Goal: Task Accomplishment & Management: Use online tool/utility

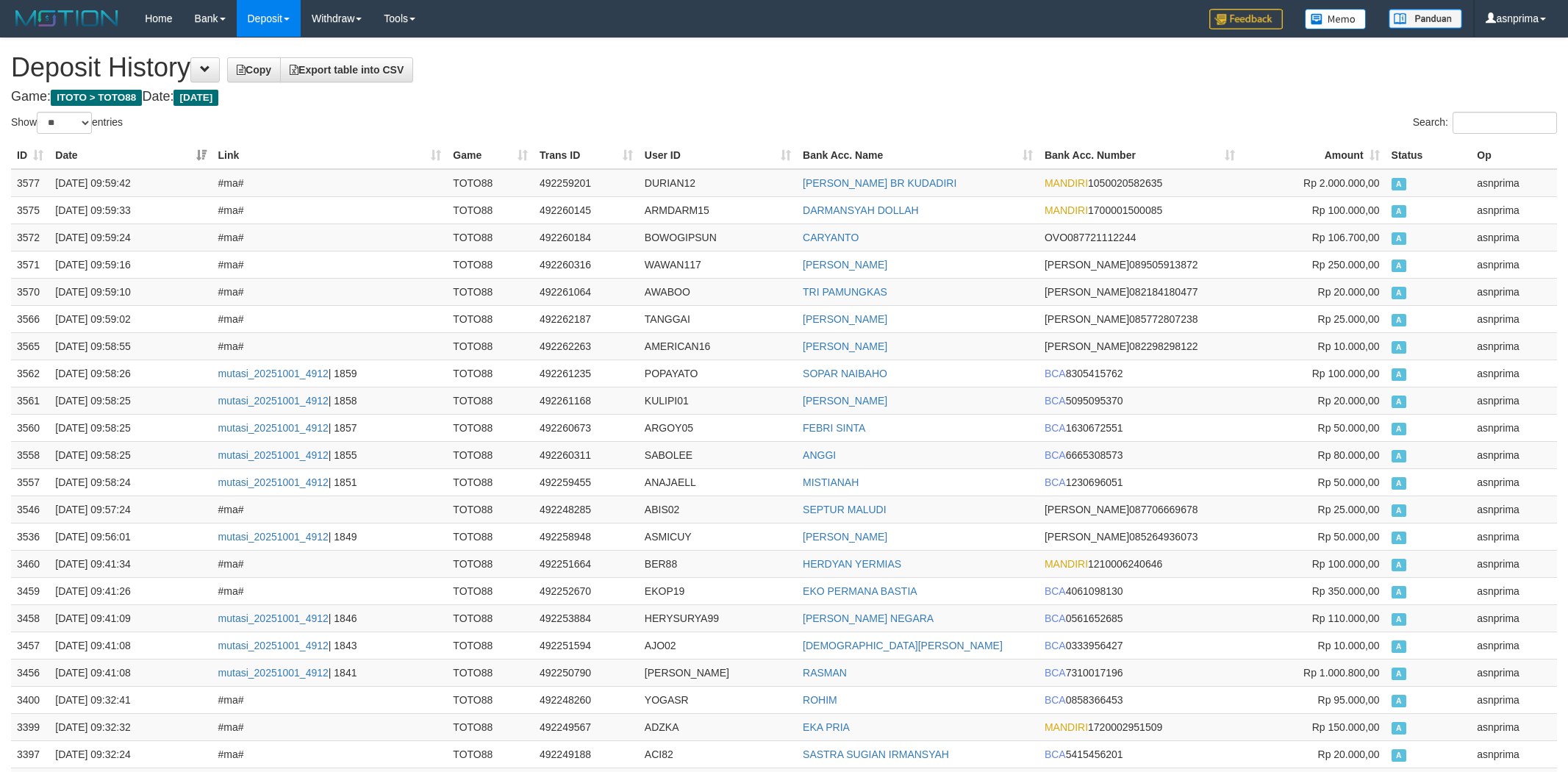
select select "**"
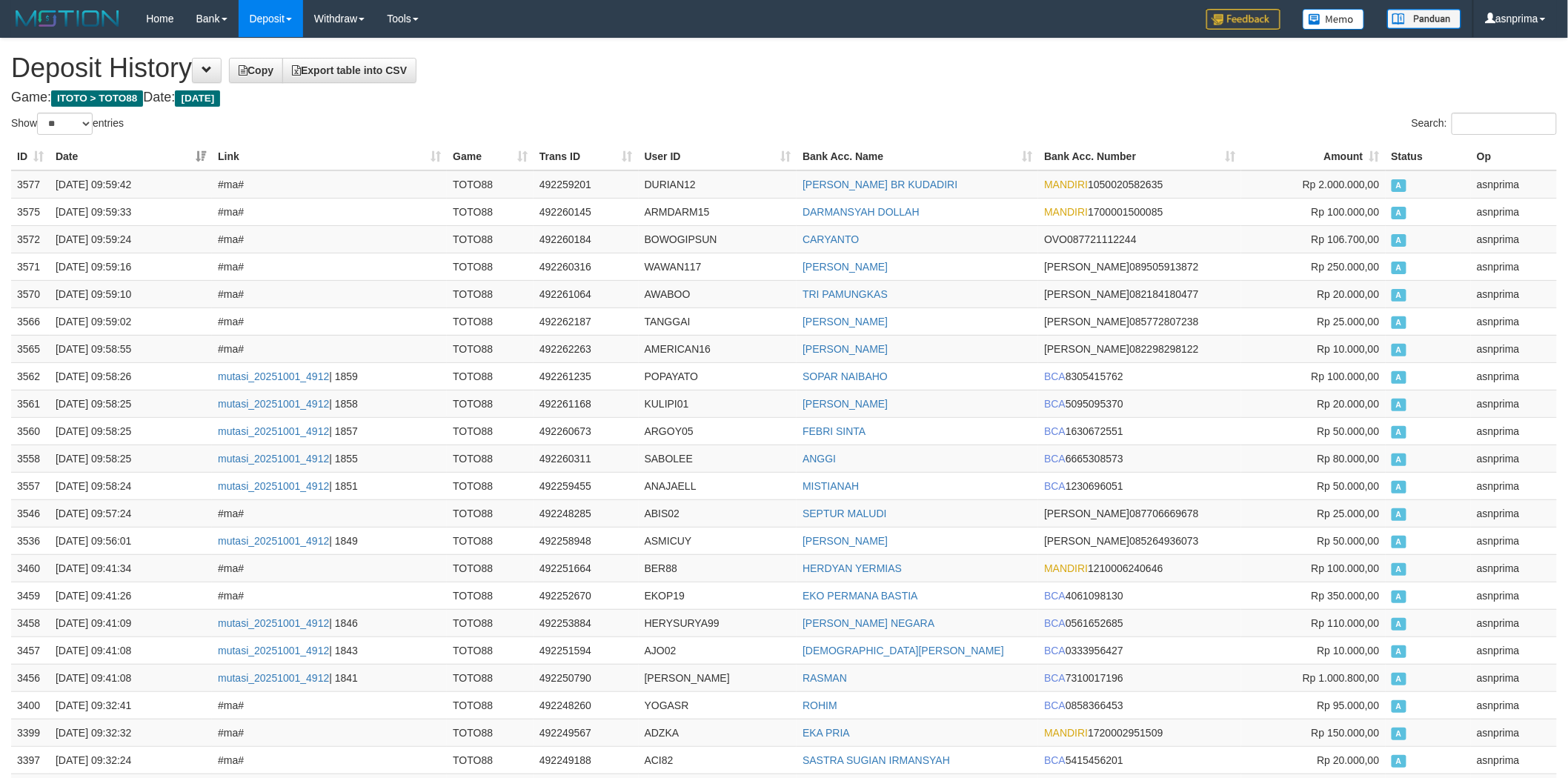
click at [747, 78] on h1 "Deposit History Copy Export table into CSV" at bounding box center [783, 68] width 1546 height 29
click at [15, 181] on td "3577" at bounding box center [29, 184] width 38 height 28
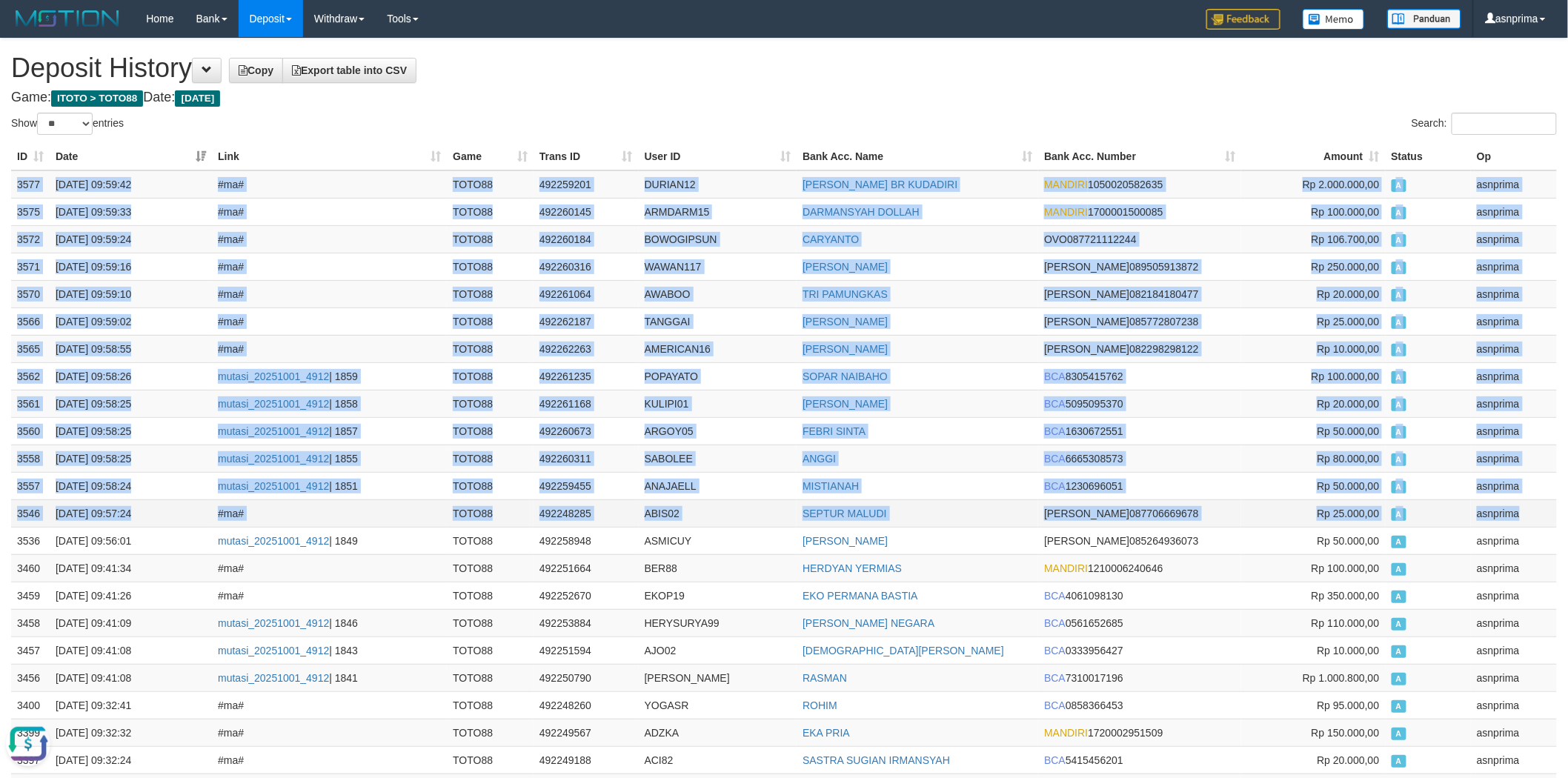
click at [1532, 506] on td "asnprima" at bounding box center [1513, 513] width 86 height 27
copy tbody "3577 01/10/2025 09:59:42 #ma# TOTO88 492259201 DURIAN12 MEGAWATI BR KUDADIRI MA…"
click at [610, 78] on h1 "Deposit History Copy Export table into CSV" at bounding box center [783, 68] width 1546 height 29
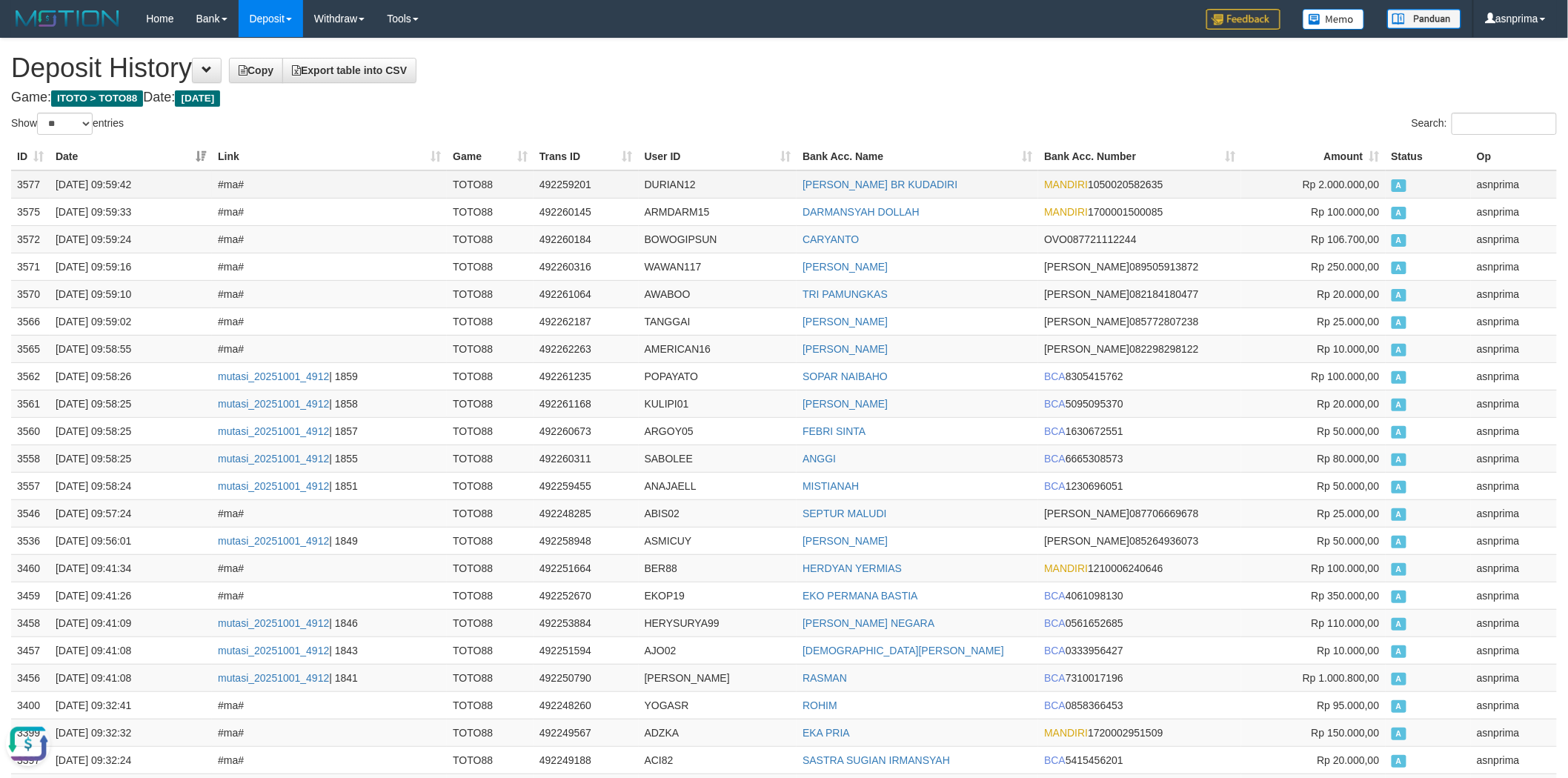
click at [558, 187] on td "492259201" at bounding box center [587, 184] width 106 height 28
copy td "492259201"
click at [727, 61] on h1 "Deposit History Copy Export table into CSV" at bounding box center [783, 68] width 1546 height 29
click at [571, 173] on td "492259201" at bounding box center [587, 184] width 106 height 28
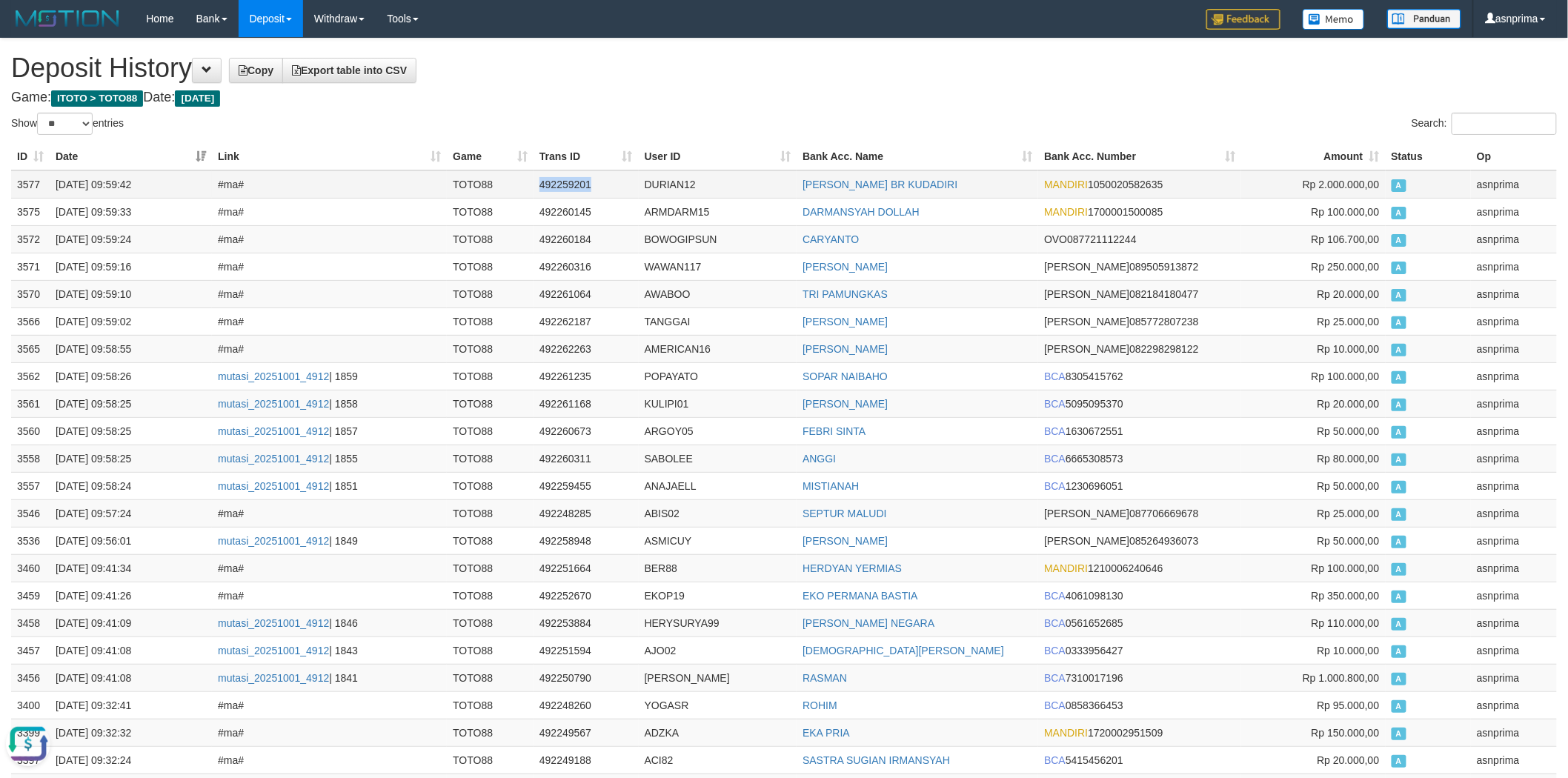
click at [571, 173] on td "492259201" at bounding box center [587, 184] width 106 height 28
copy td "492259201"
click at [731, 78] on h1 "Deposit History Copy Export table into CSV" at bounding box center [783, 68] width 1546 height 29
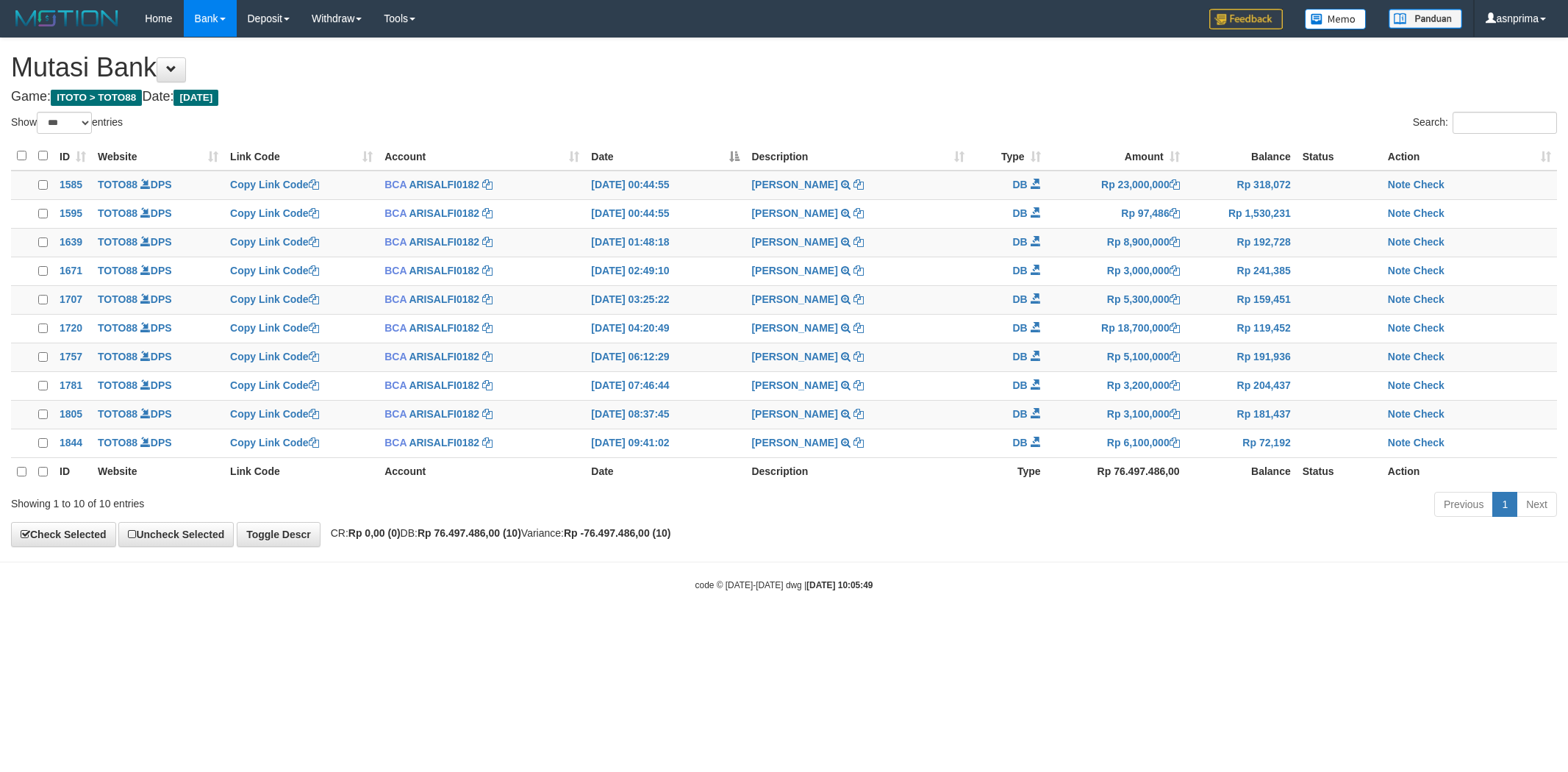
select select "***"
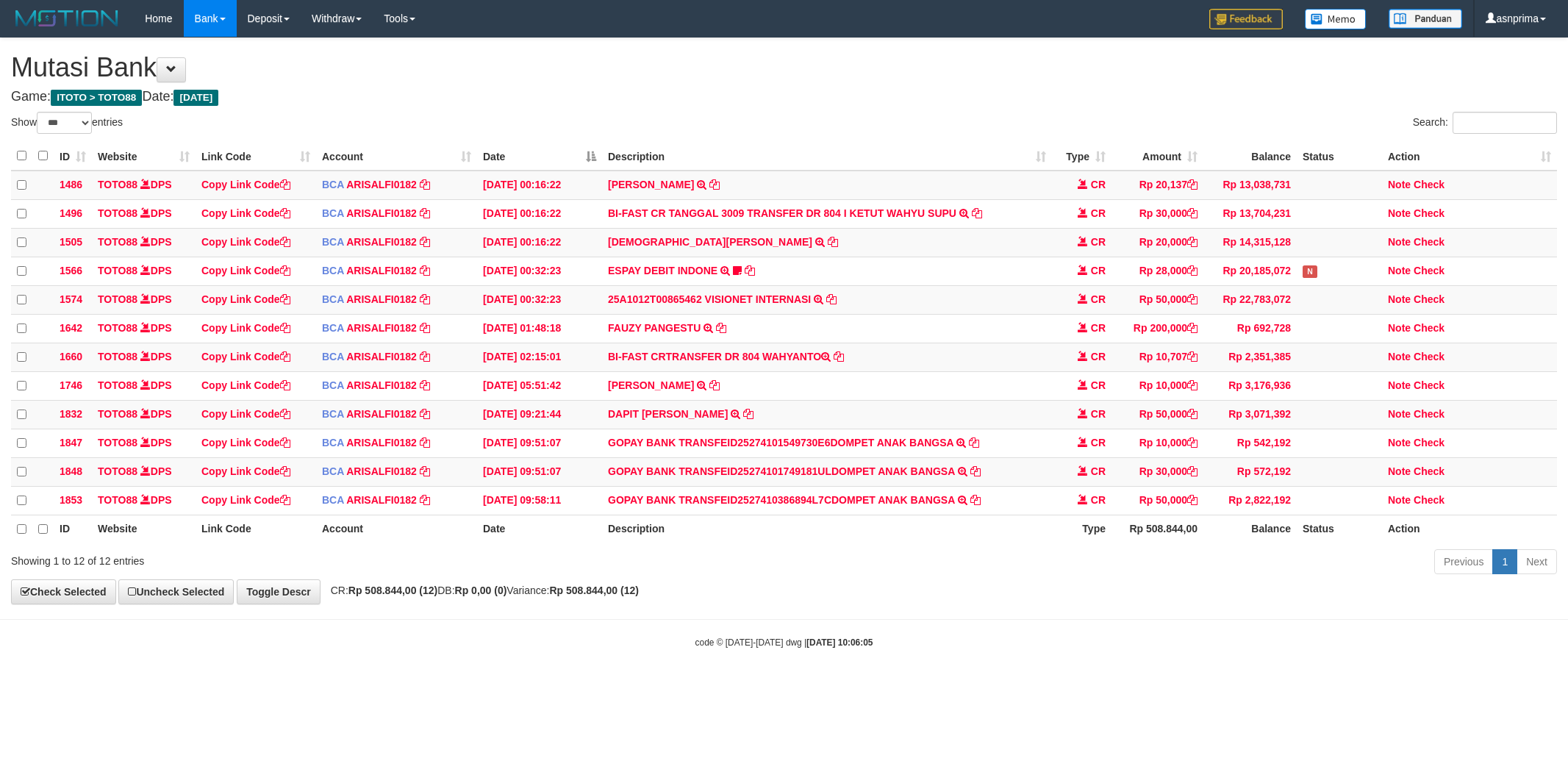
select select "***"
click at [976, 503] on icon at bounding box center [975, 498] width 11 height 11
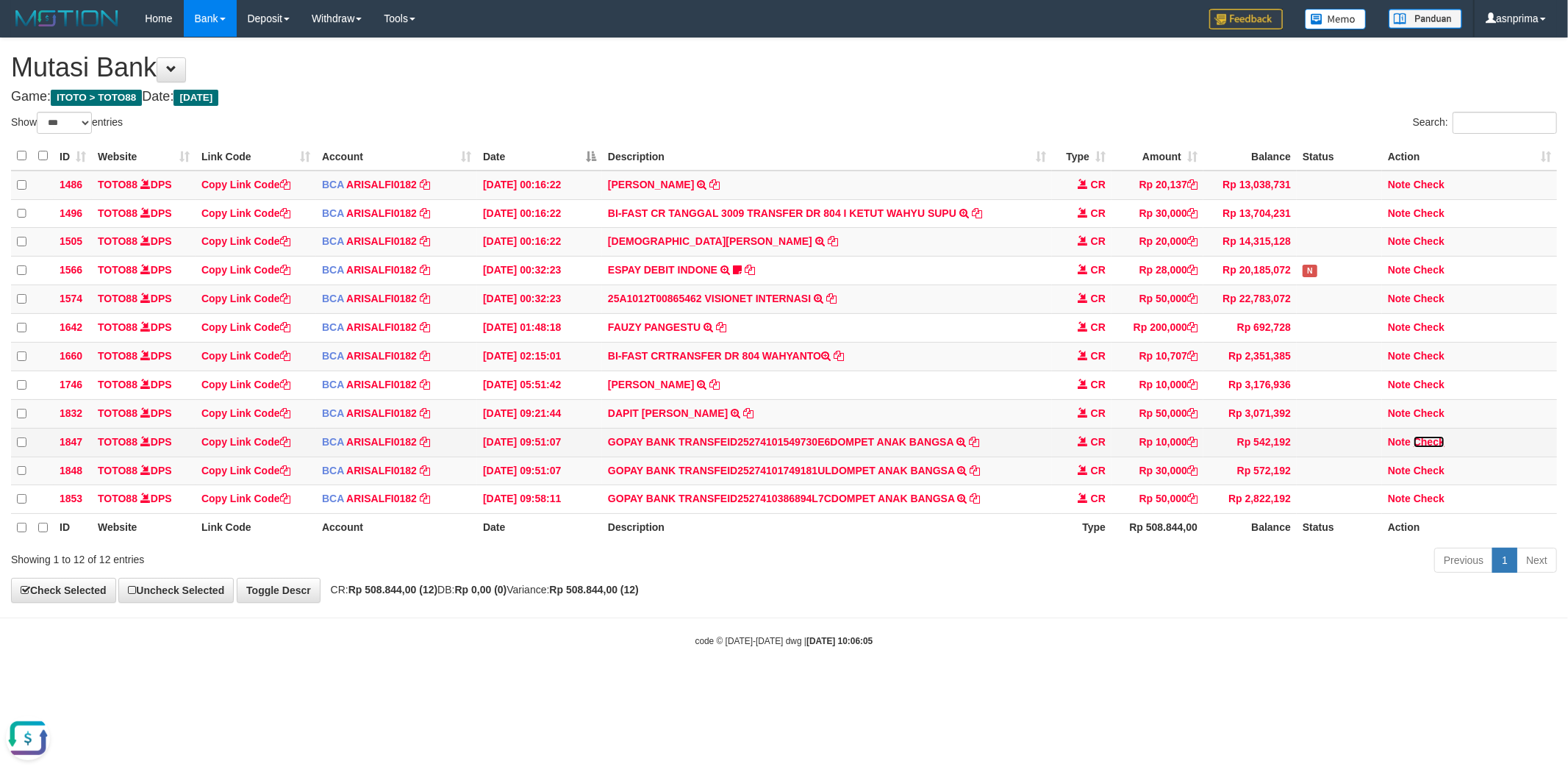
click at [1424, 448] on link "Check" at bounding box center [1429, 441] width 31 height 12
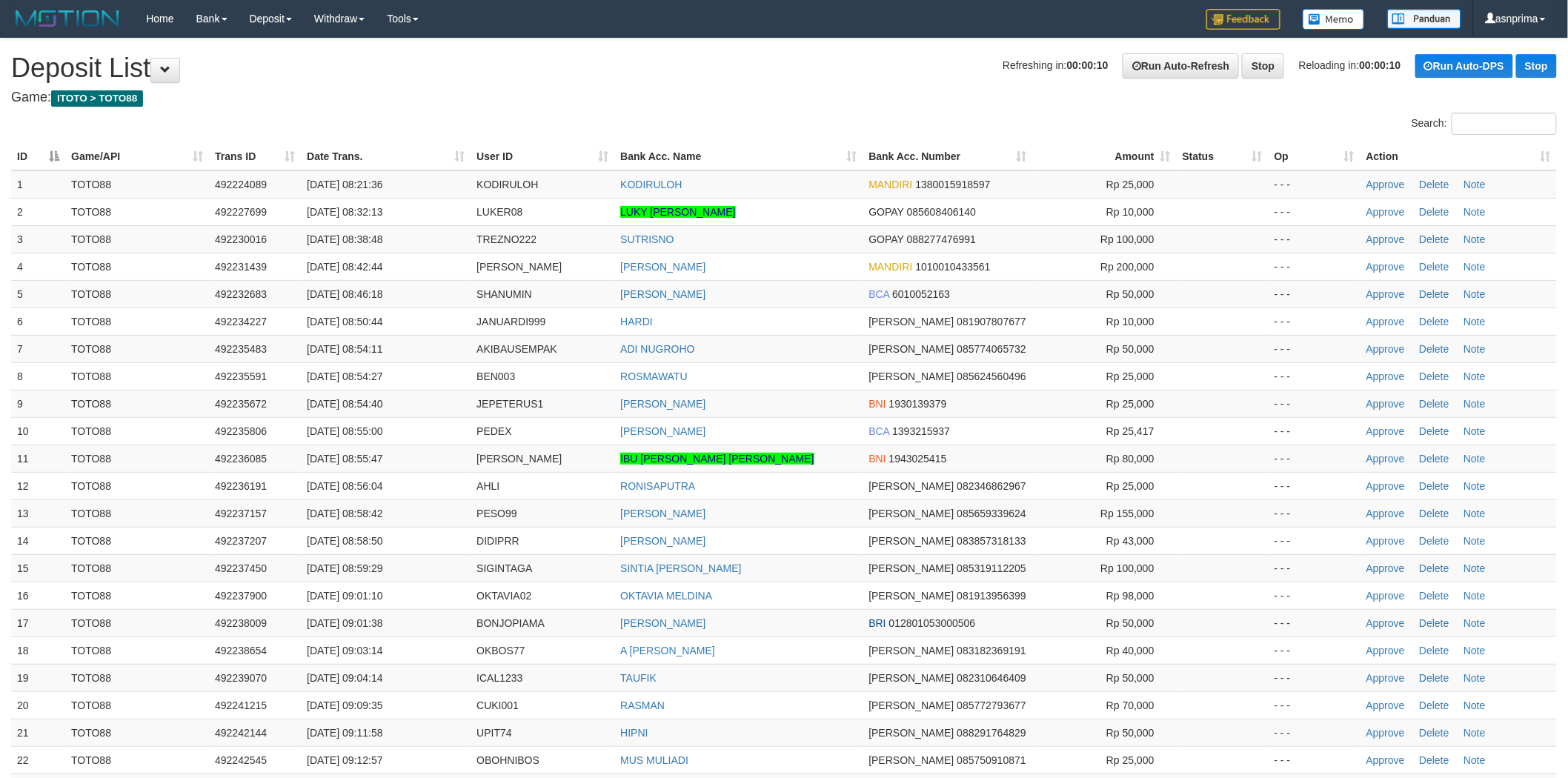
click at [783, 93] on h4 "Game: ITOTO > TOTO88" at bounding box center [783, 97] width 1546 height 15
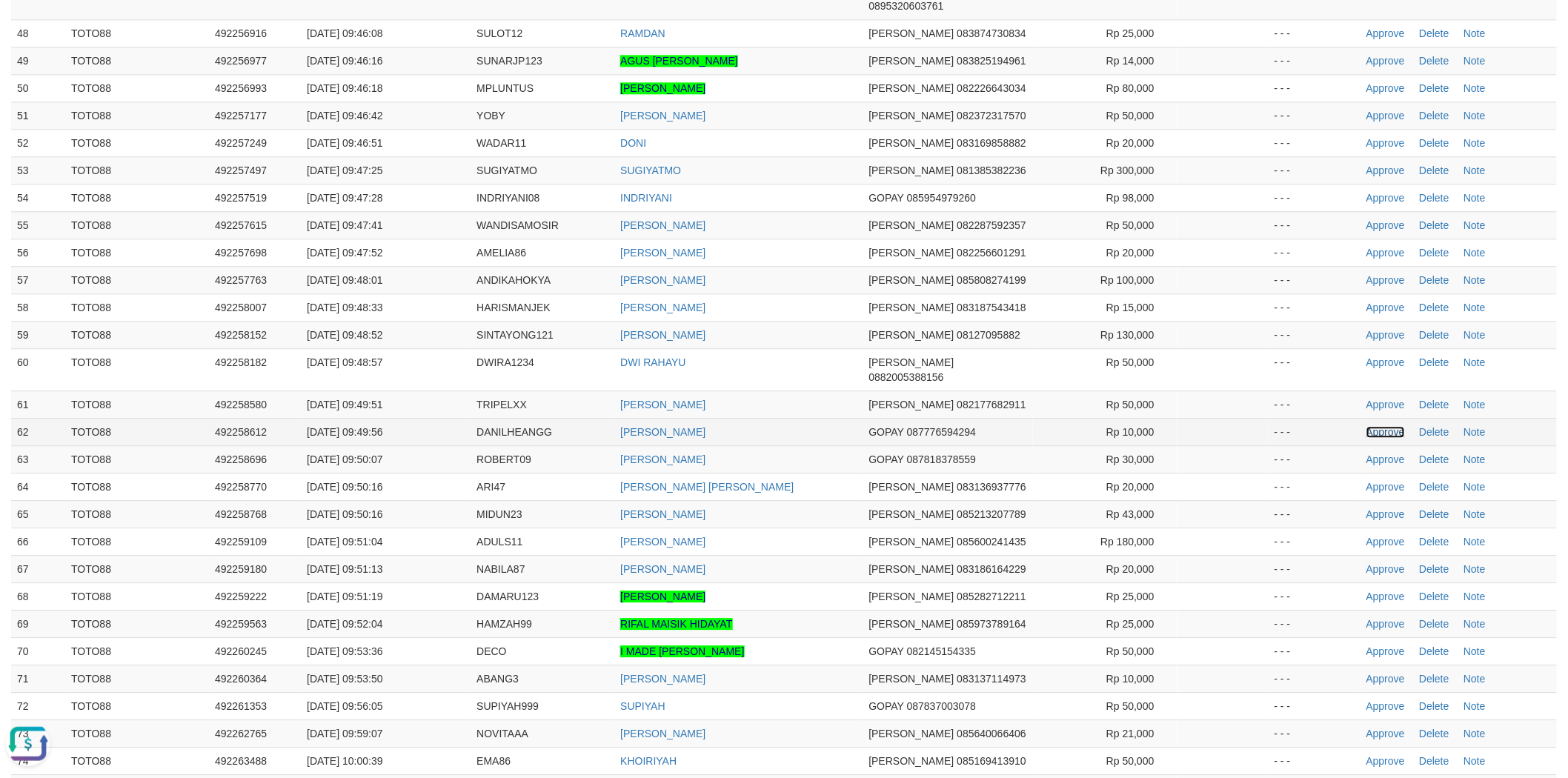
click at [1389, 426] on link "Approve" at bounding box center [1384, 432] width 38 height 12
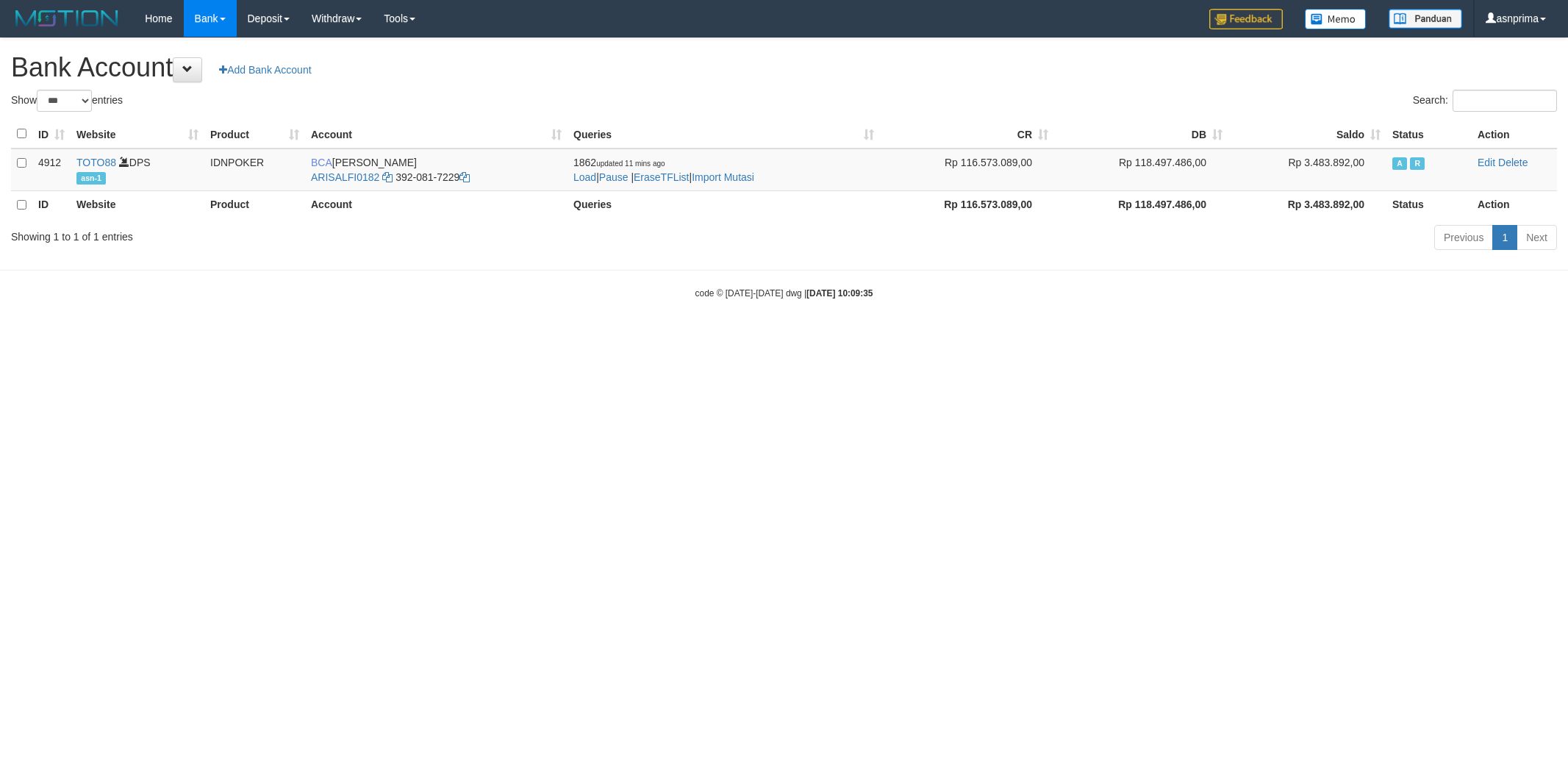
select select "***"
click at [755, 172] on link "Import Mutasi" at bounding box center [723, 177] width 62 height 12
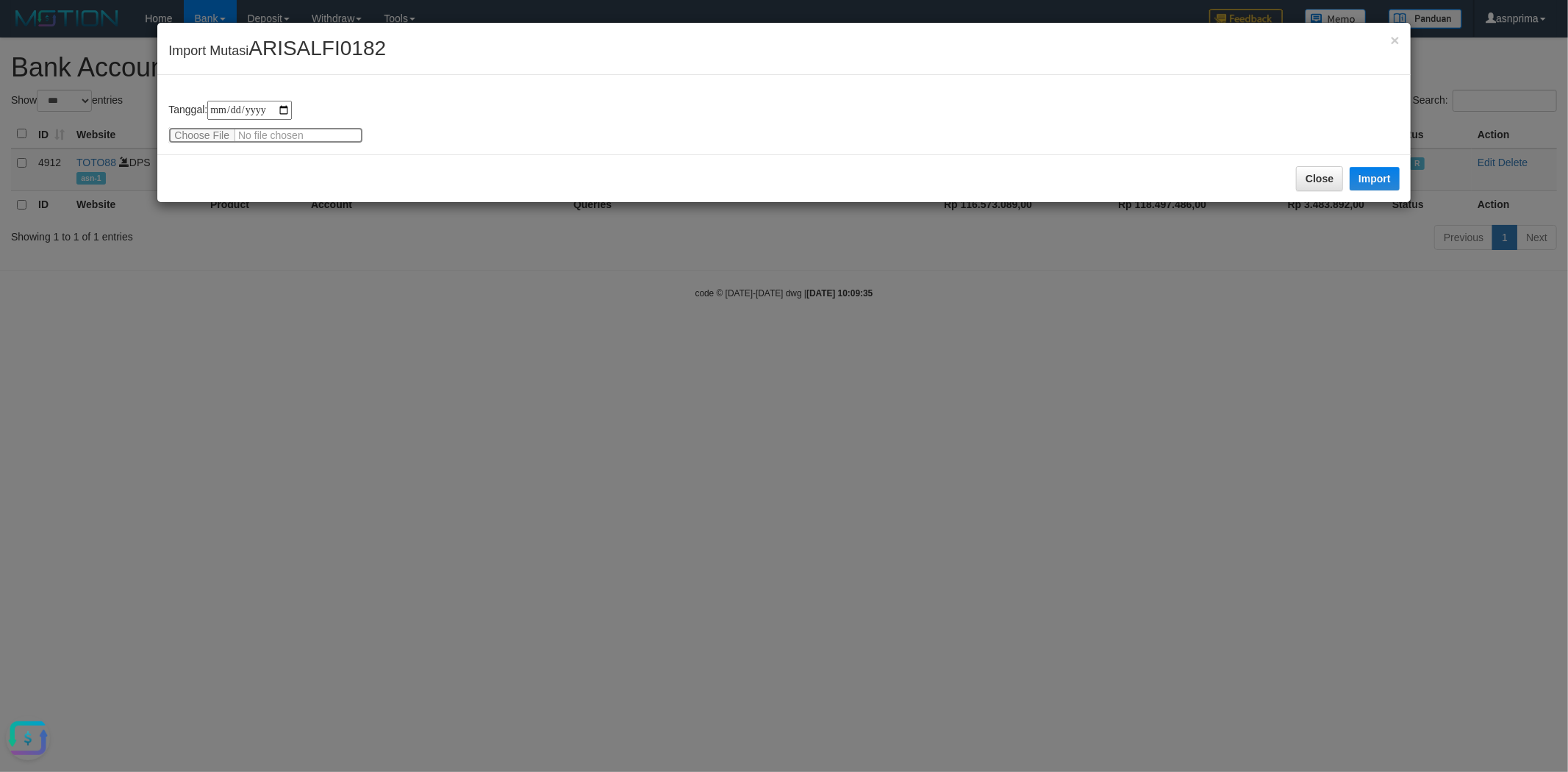
click at [209, 135] on input "file" at bounding box center [266, 135] width 195 height 16
type input "**********"
drag, startPoint x: 1387, startPoint y: 180, endPoint x: 1394, endPoint y: 48, distance: 132.2
click at [1387, 179] on button "Import" at bounding box center [1375, 178] width 50 height 23
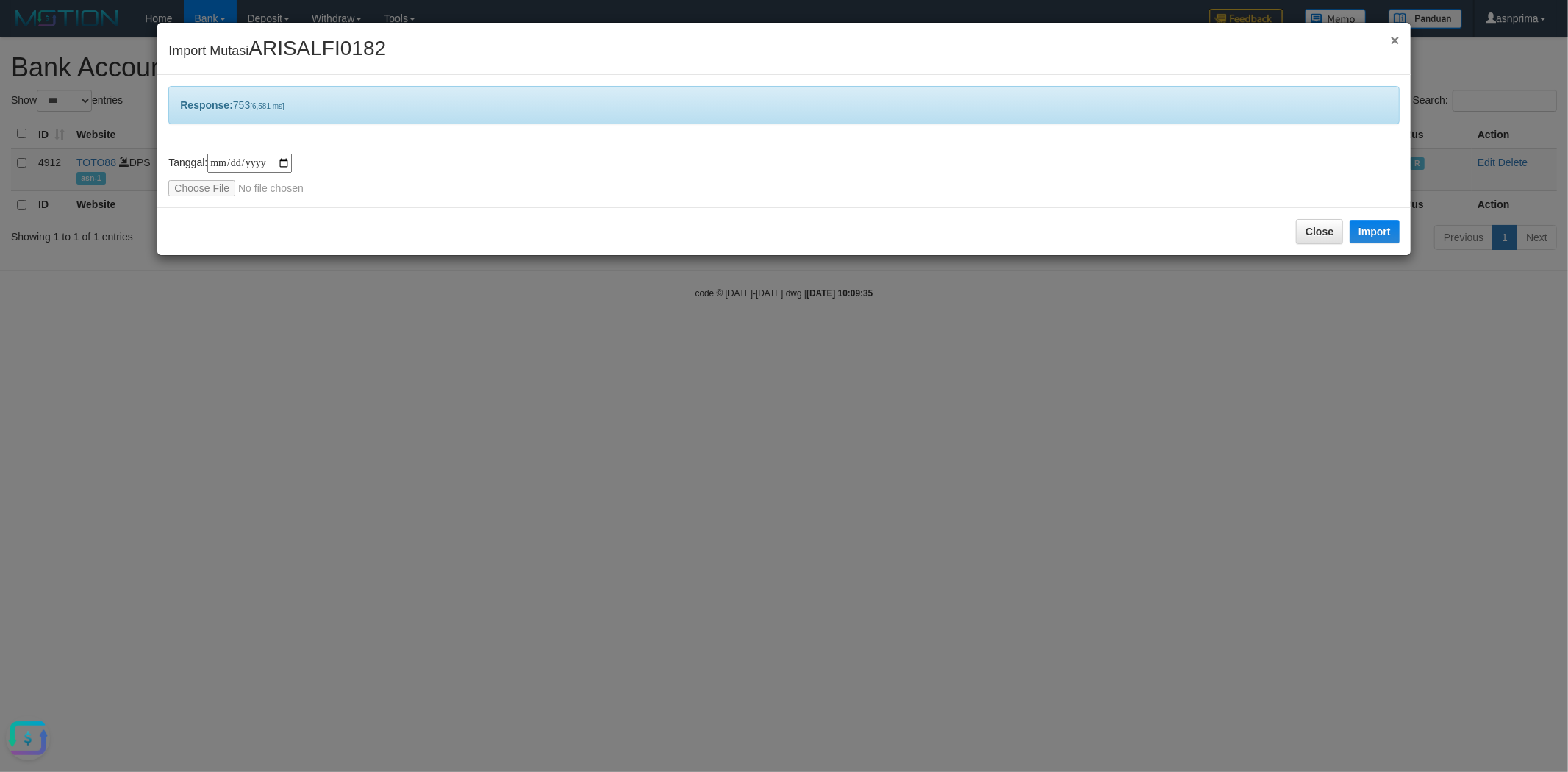
click at [1393, 44] on span "×" at bounding box center [1394, 40] width 9 height 16
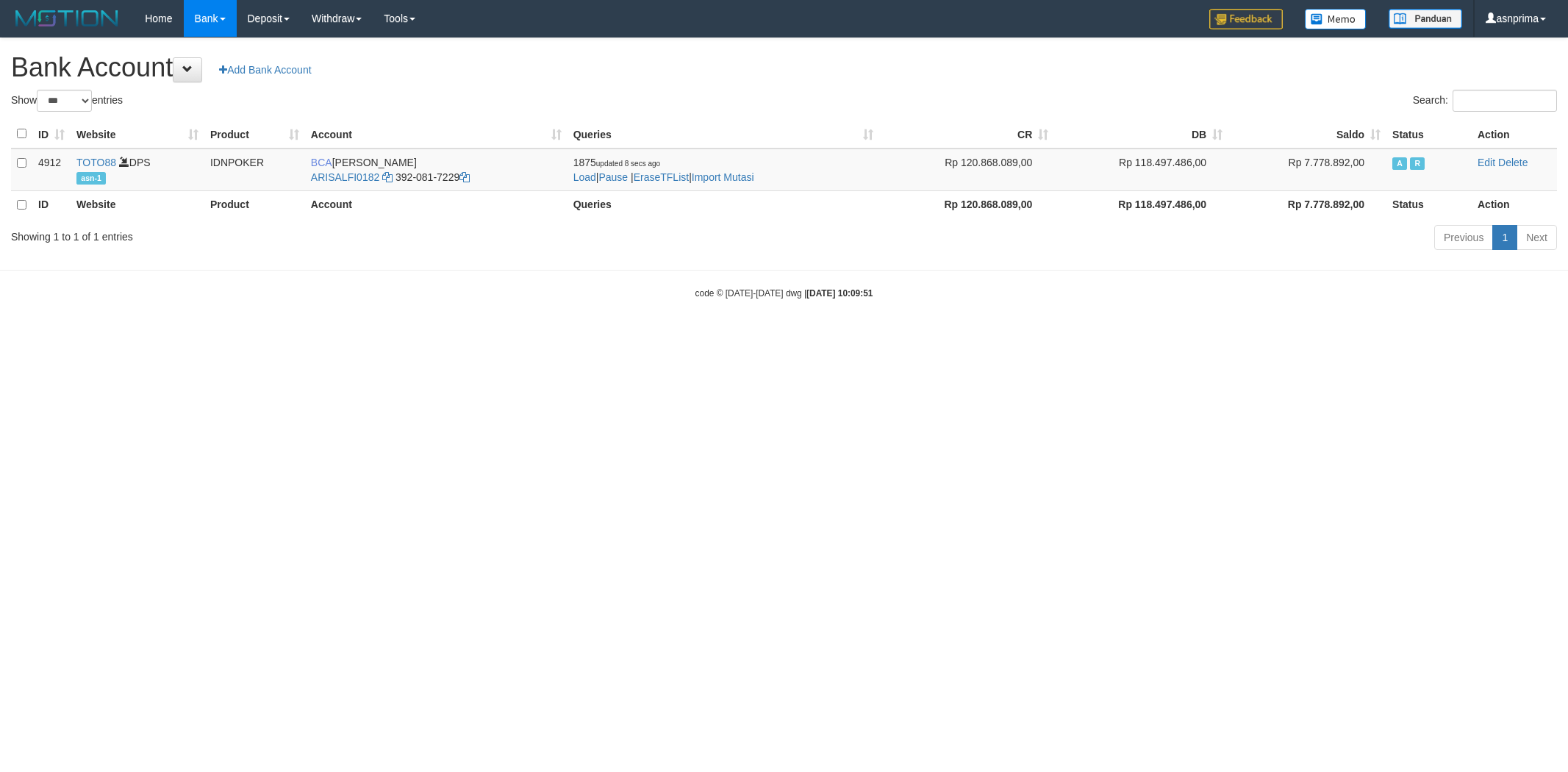
select select "***"
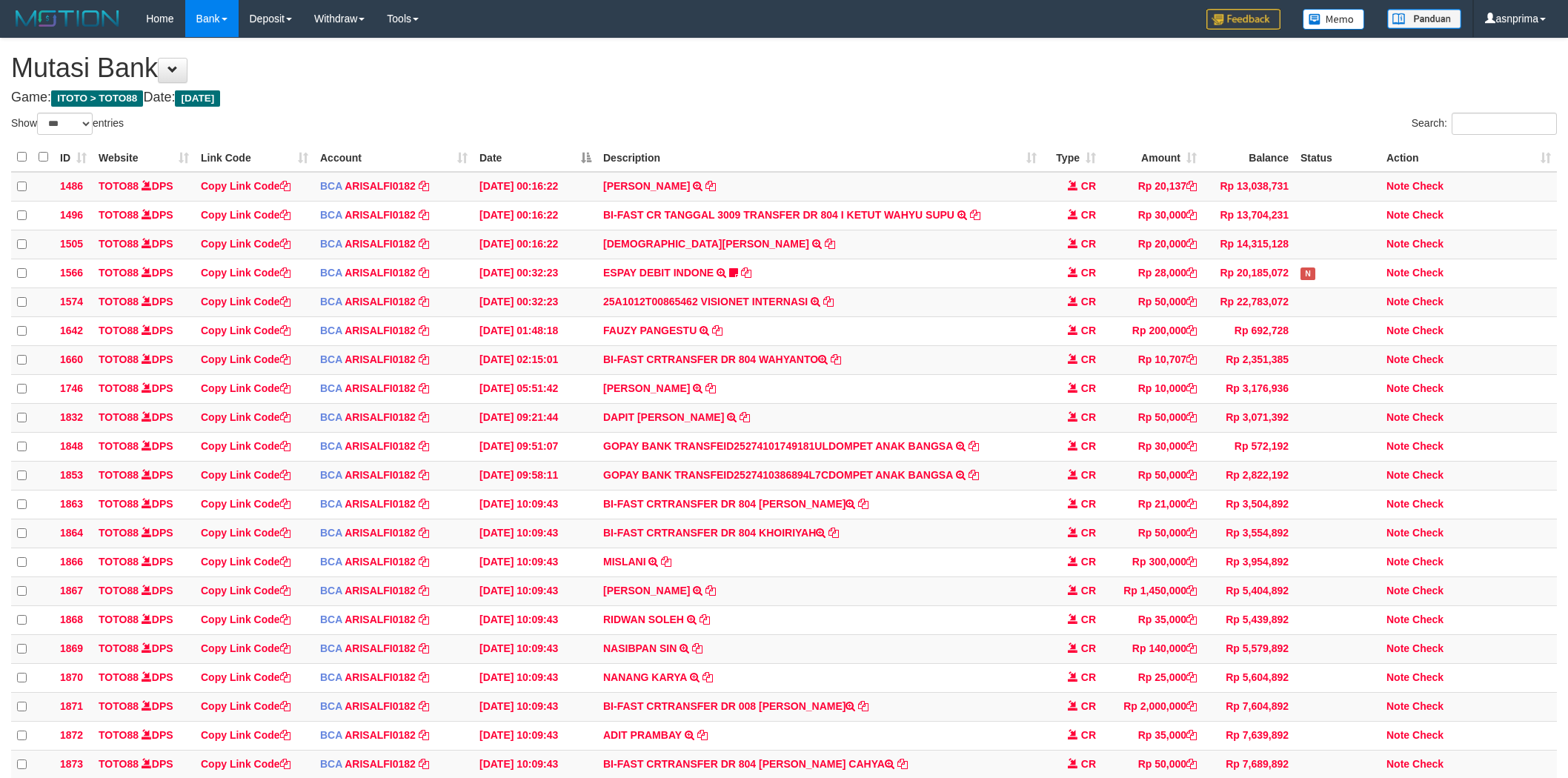
select select "***"
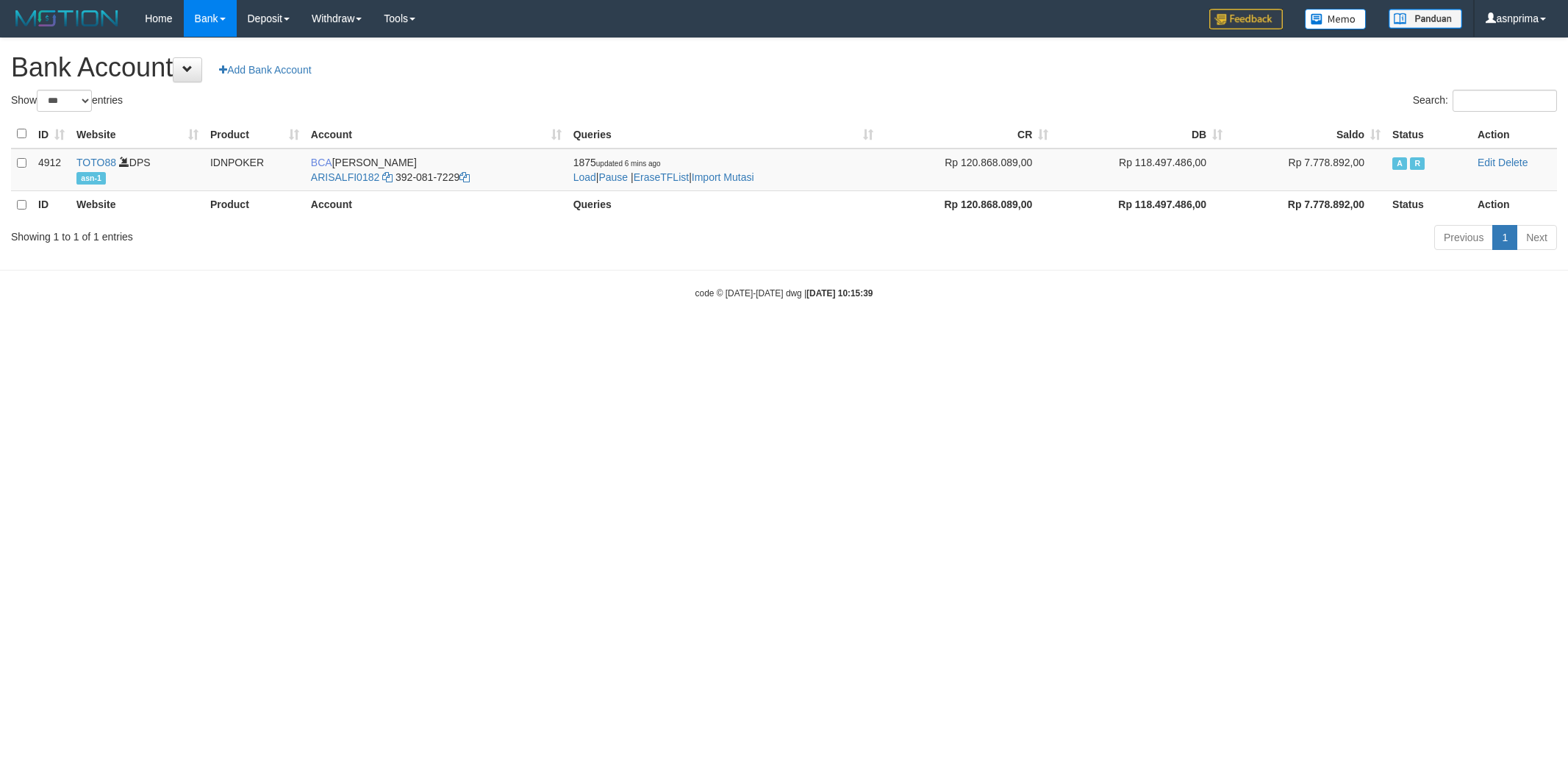
select select "***"
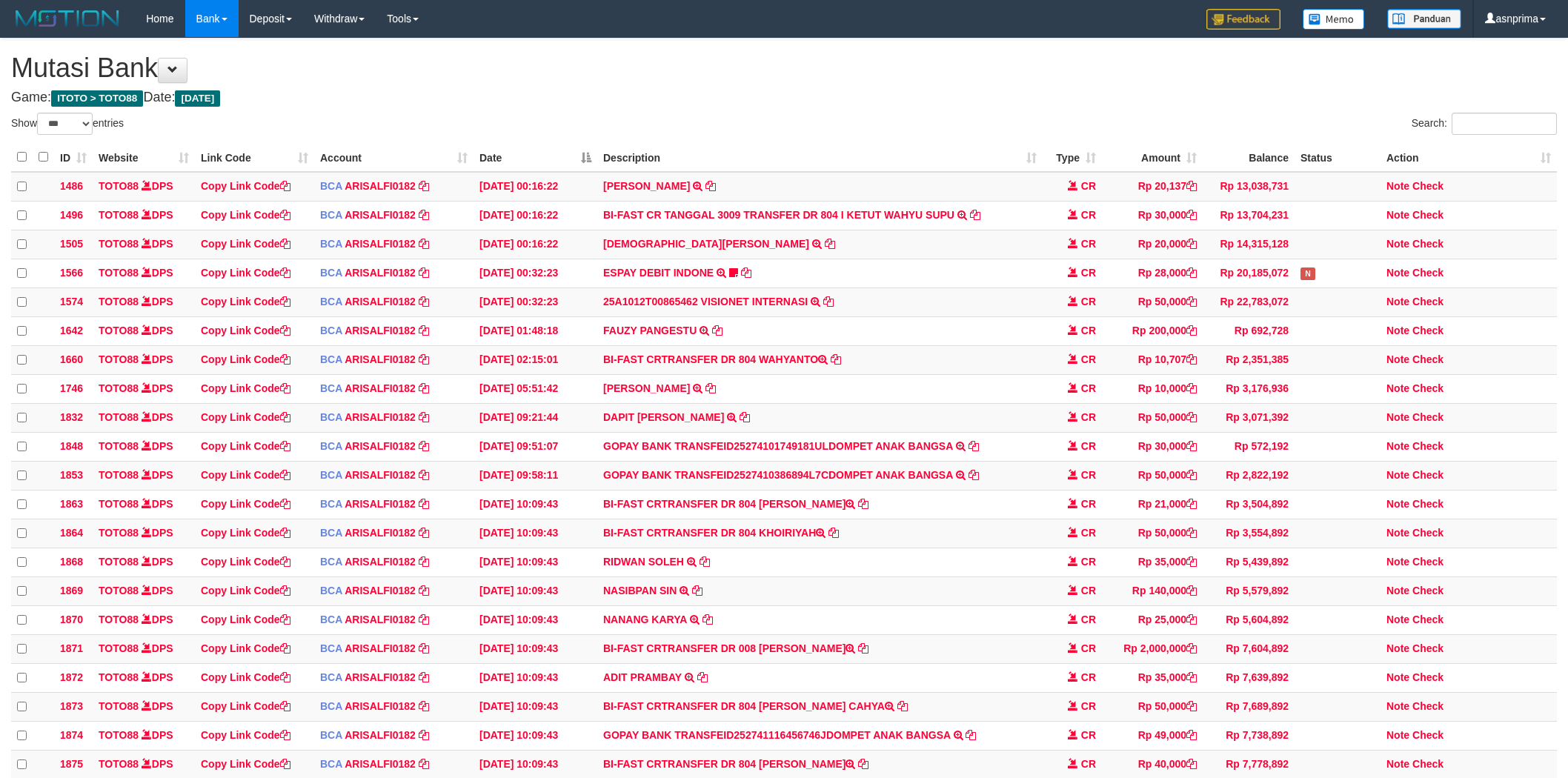
select select "***"
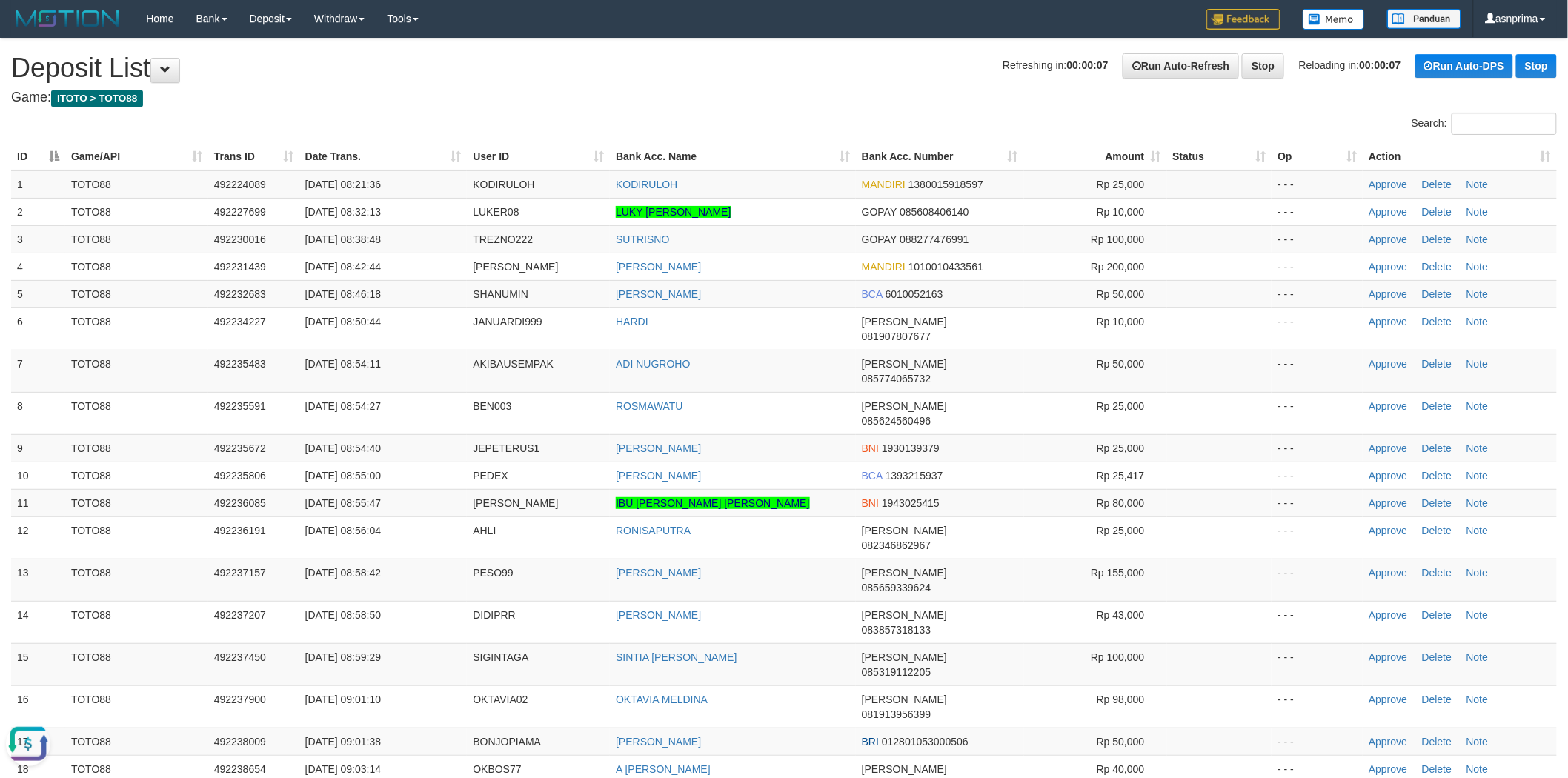
click at [1545, 156] on th "Action" at bounding box center [1459, 156] width 195 height 27
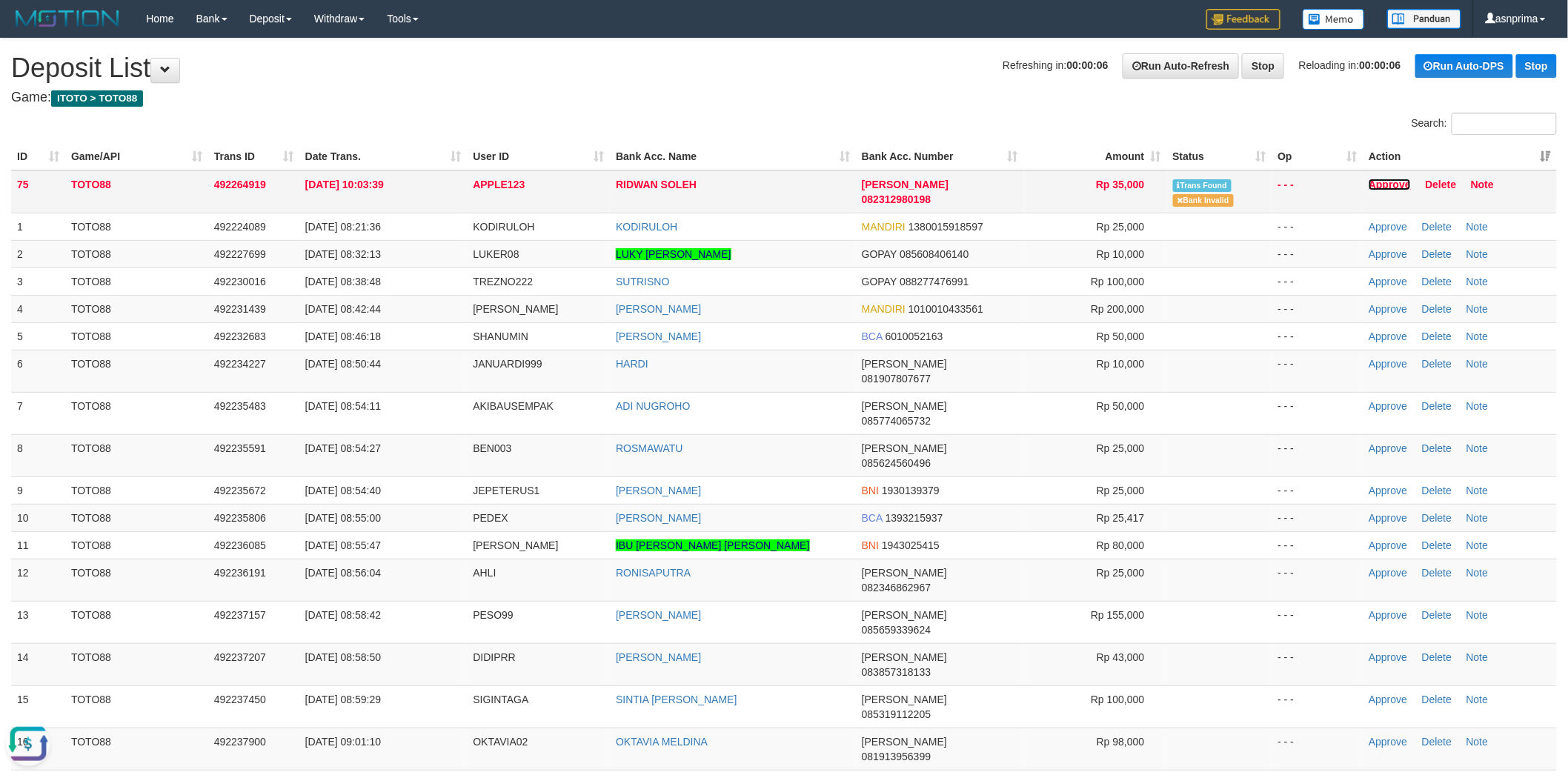
click at [1386, 180] on link "Approve" at bounding box center [1389, 185] width 42 height 12
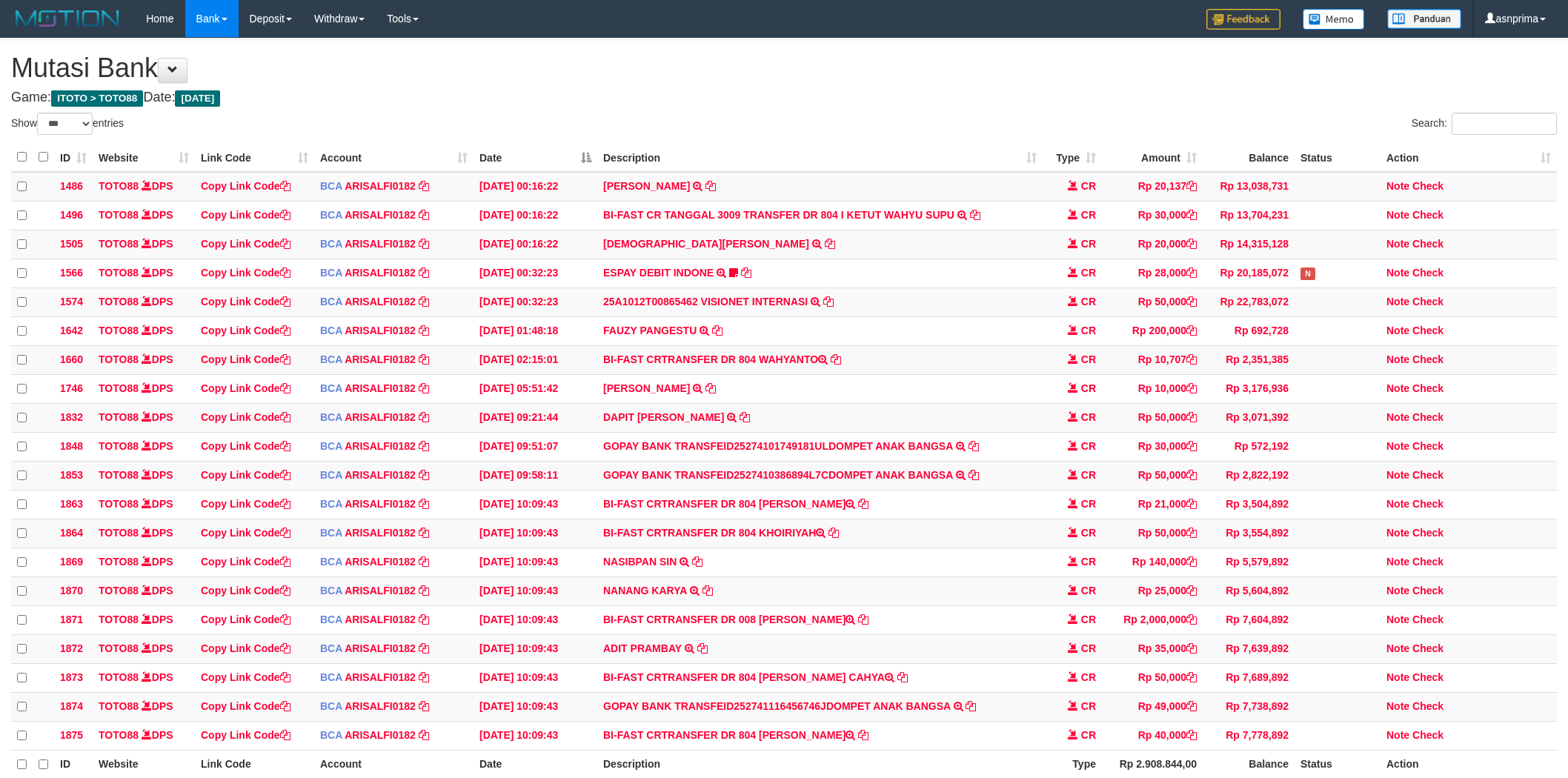
select select "***"
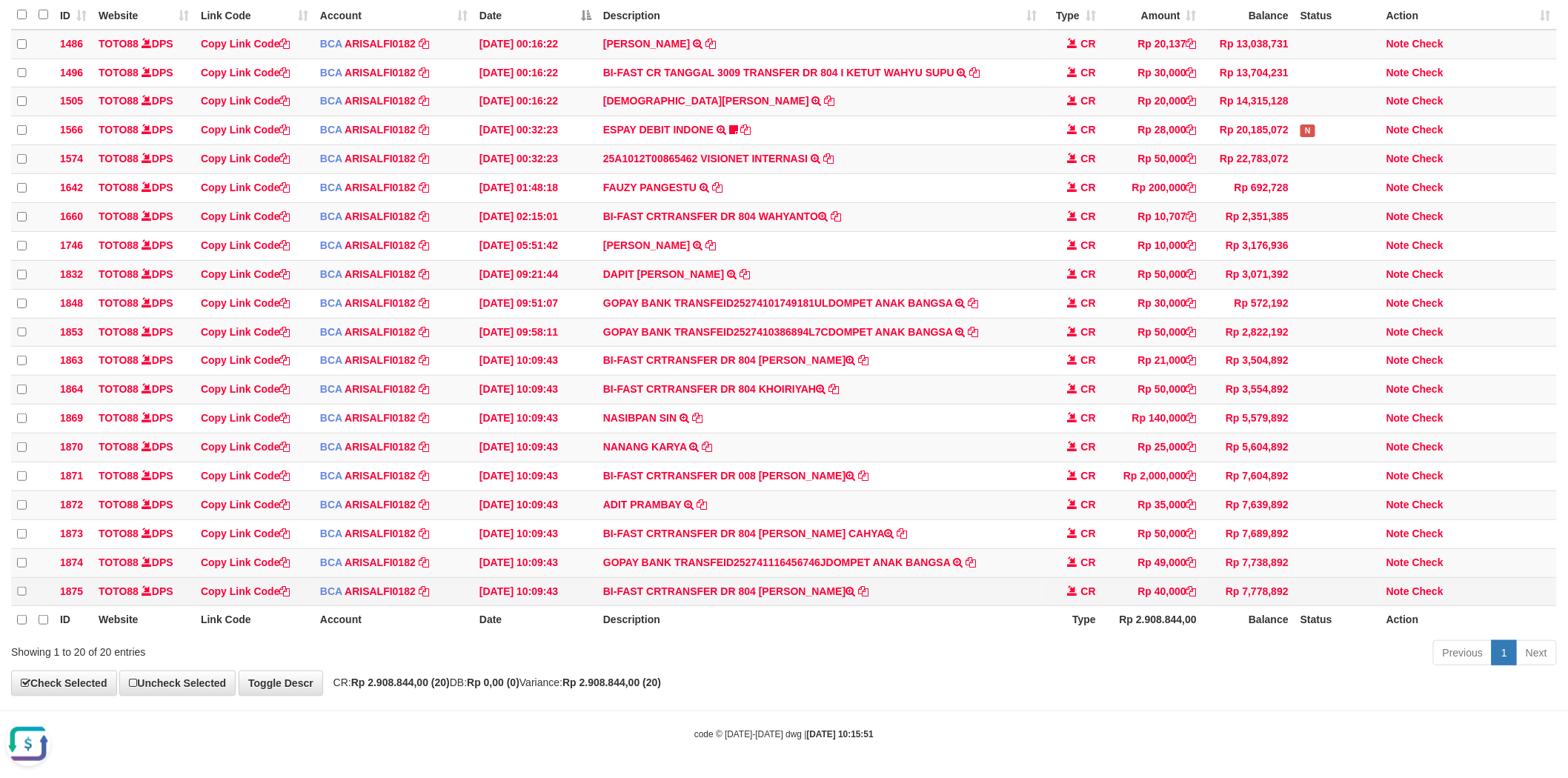
drag, startPoint x: 761, startPoint y: 583, endPoint x: 845, endPoint y: 585, distance: 84.0
click at [845, 585] on td "BI-FAST CRTRANSFER DR 804 [PERSON_NAME]" at bounding box center [819, 591] width 445 height 29
copy td "JULISMAR ABDE"
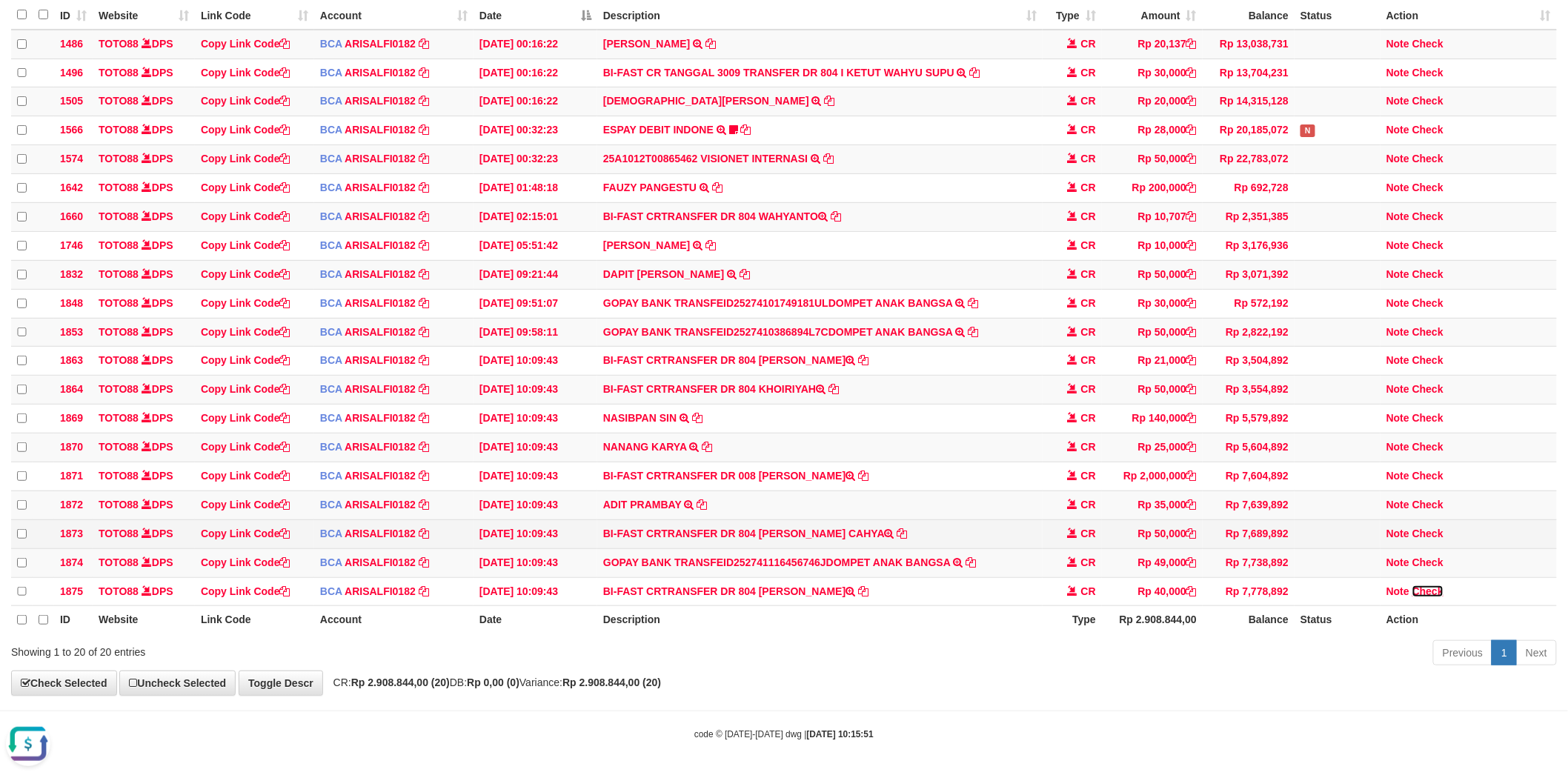
drag, startPoint x: 1433, startPoint y: 590, endPoint x: 1097, endPoint y: 540, distance: 339.7
click at [1433, 590] on link "Check" at bounding box center [1427, 591] width 31 height 12
drag, startPoint x: 761, startPoint y: 524, endPoint x: 874, endPoint y: 527, distance: 113.0
click at [874, 527] on td "BI-FAST CRTRANSFER DR 804 [PERSON_NAME] CAHYA" at bounding box center [819, 534] width 445 height 29
copy td "HERU LASTRA CAHYA"
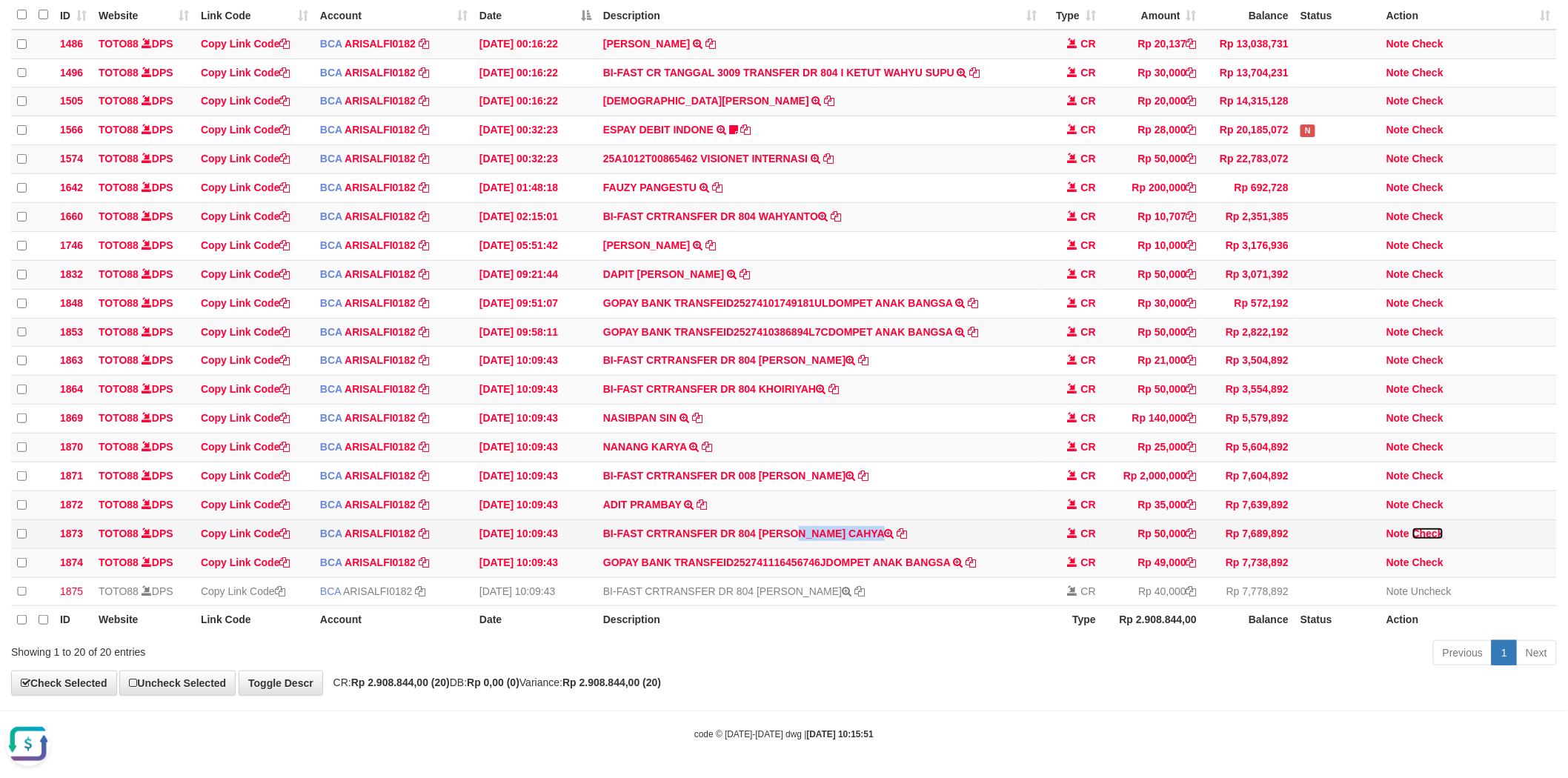
click at [1427, 528] on link "Check" at bounding box center [1427, 534] width 31 height 12
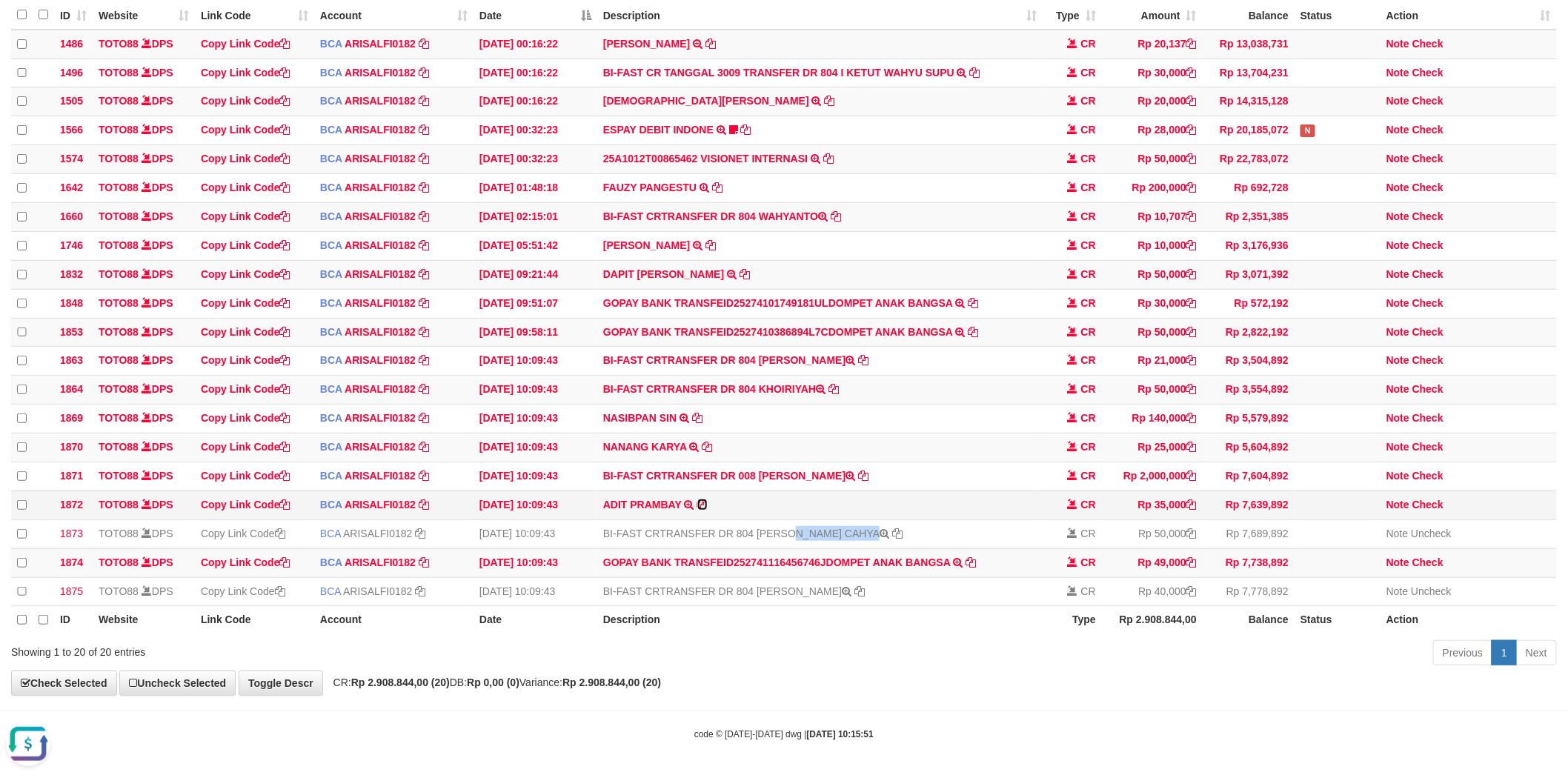
click at [704, 499] on icon at bounding box center [702, 504] width 11 height 11
copy td "HERU LASTRA CAHYA"
click at [1430, 500] on link "Check" at bounding box center [1427, 504] width 31 height 12
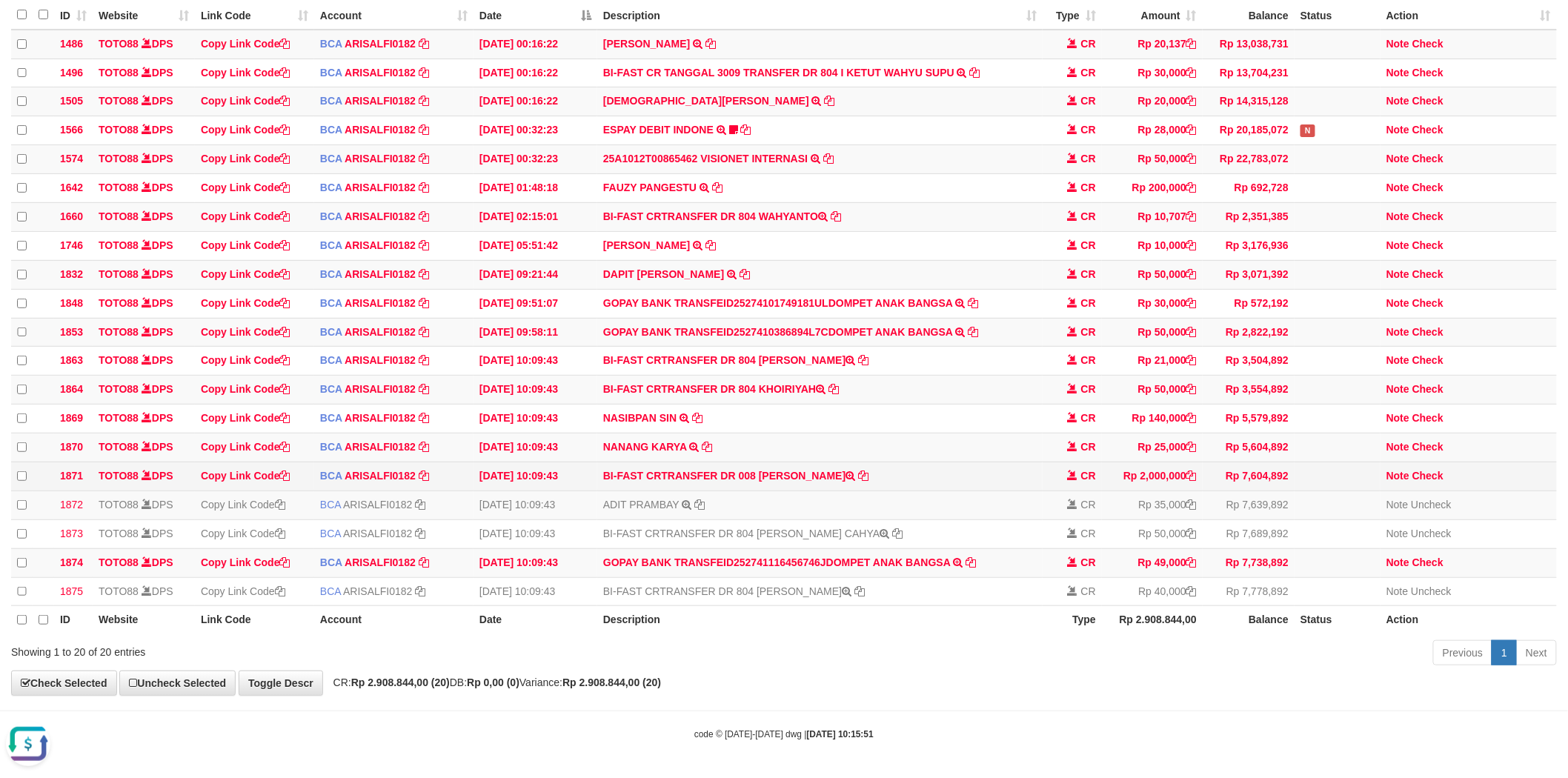
drag, startPoint x: 758, startPoint y: 464, endPoint x: 867, endPoint y: 461, distance: 109.0
click at [867, 461] on td "BI-FAST CRTRANSFER DR 008 [PERSON_NAME]" at bounding box center [819, 476] width 445 height 29
copy td "ELISTON MANURUNG"
click at [1192, 470] on icon at bounding box center [1191, 475] width 11 height 11
drag, startPoint x: 1442, startPoint y: 463, endPoint x: 1092, endPoint y: 463, distance: 350.0
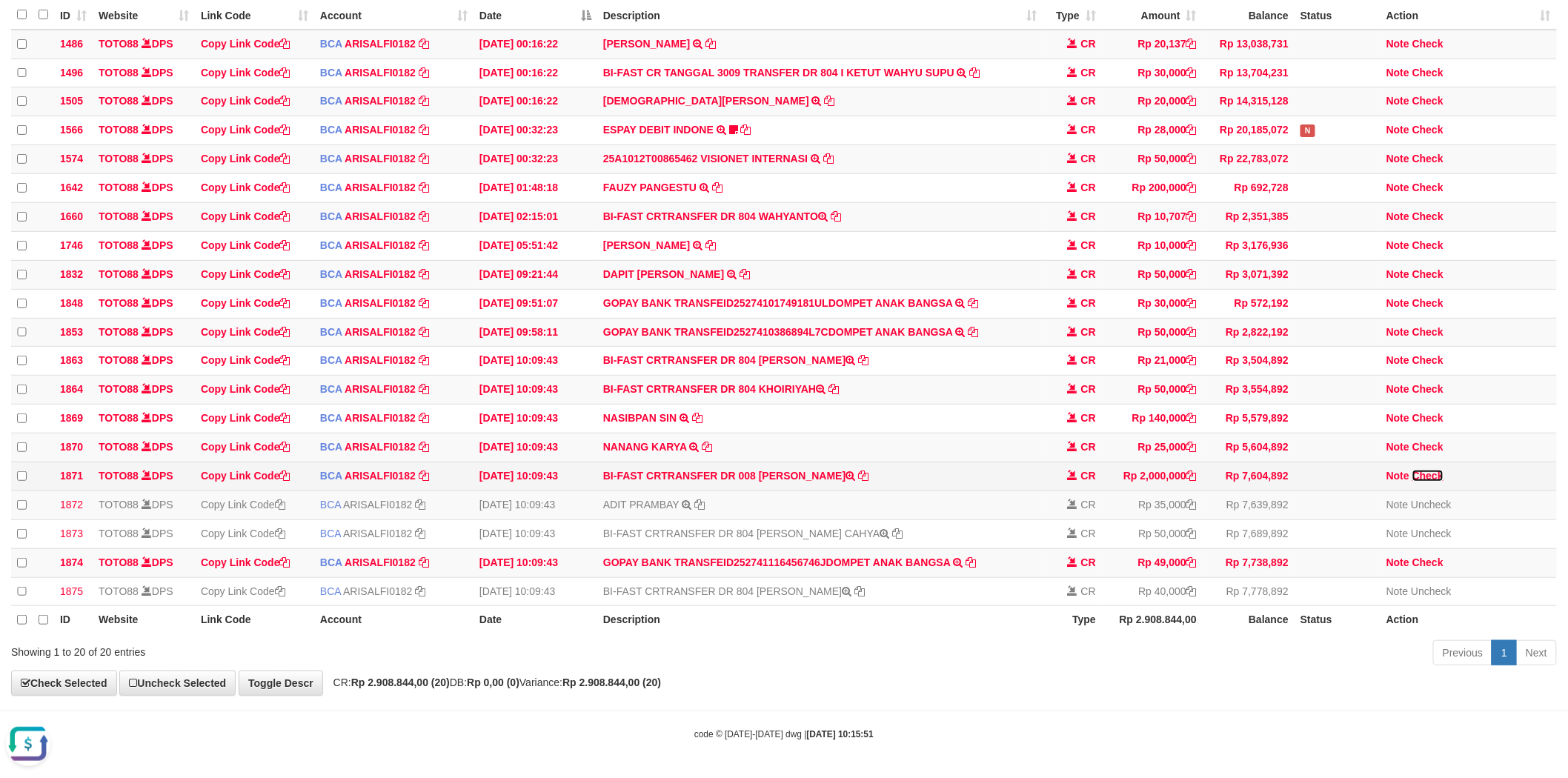
click at [1442, 469] on link "Check" at bounding box center [1427, 475] width 31 height 12
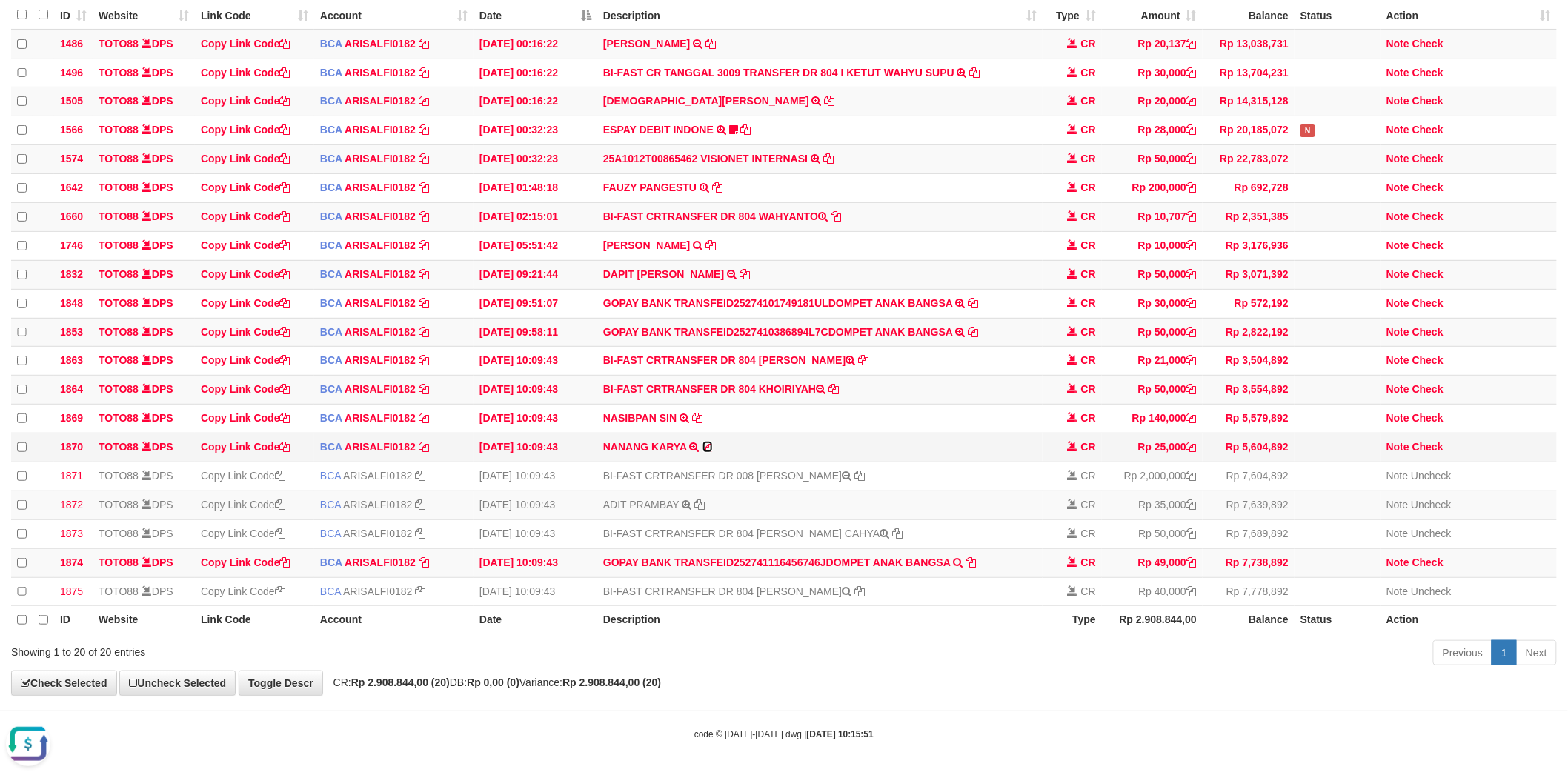
click at [710, 442] on icon at bounding box center [707, 447] width 11 height 11
click at [1433, 441] on link "Check" at bounding box center [1427, 447] width 31 height 12
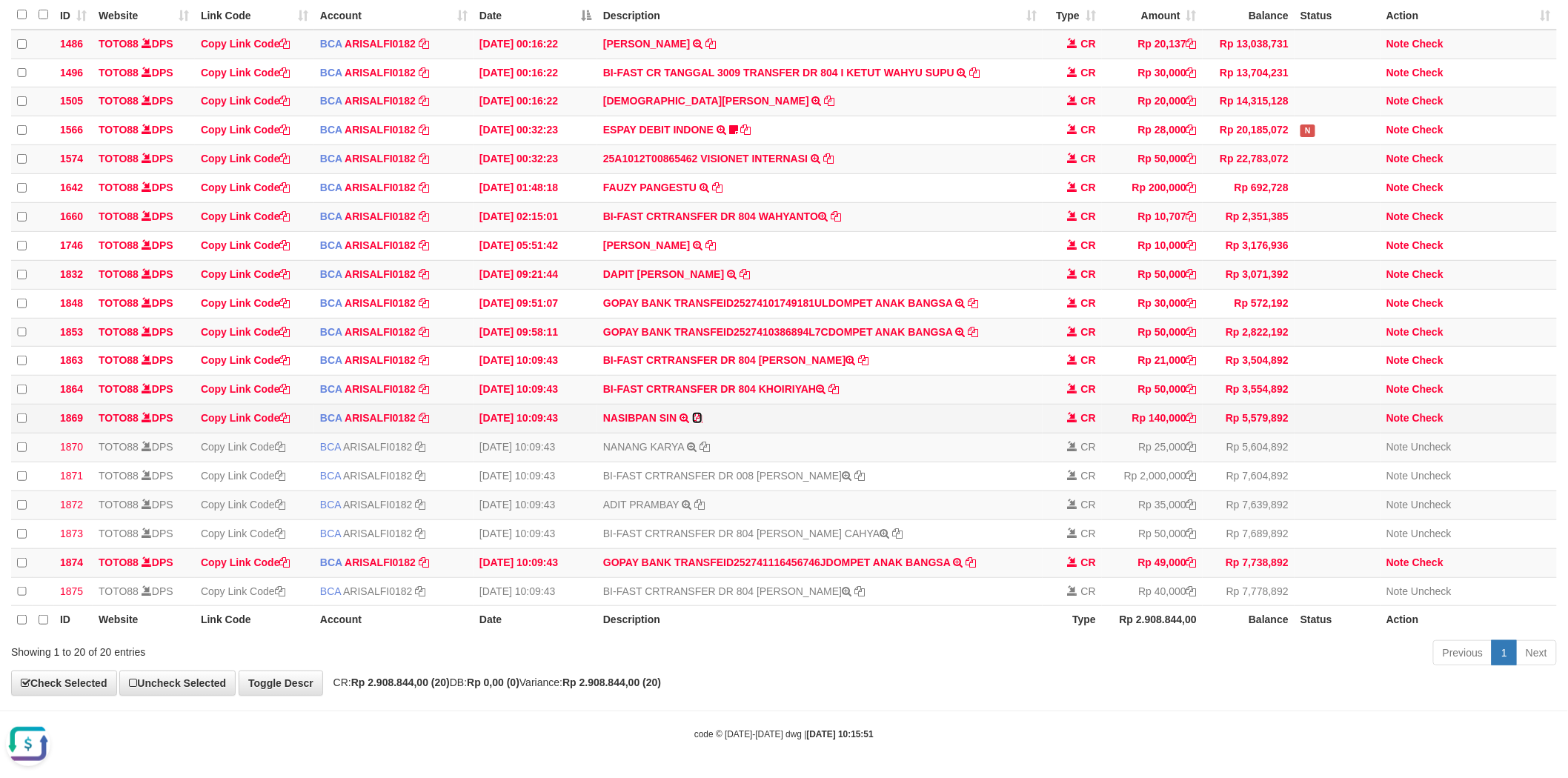
click at [696, 412] on icon at bounding box center [697, 417] width 11 height 11
click at [1431, 411] on link "Check" at bounding box center [1427, 417] width 31 height 12
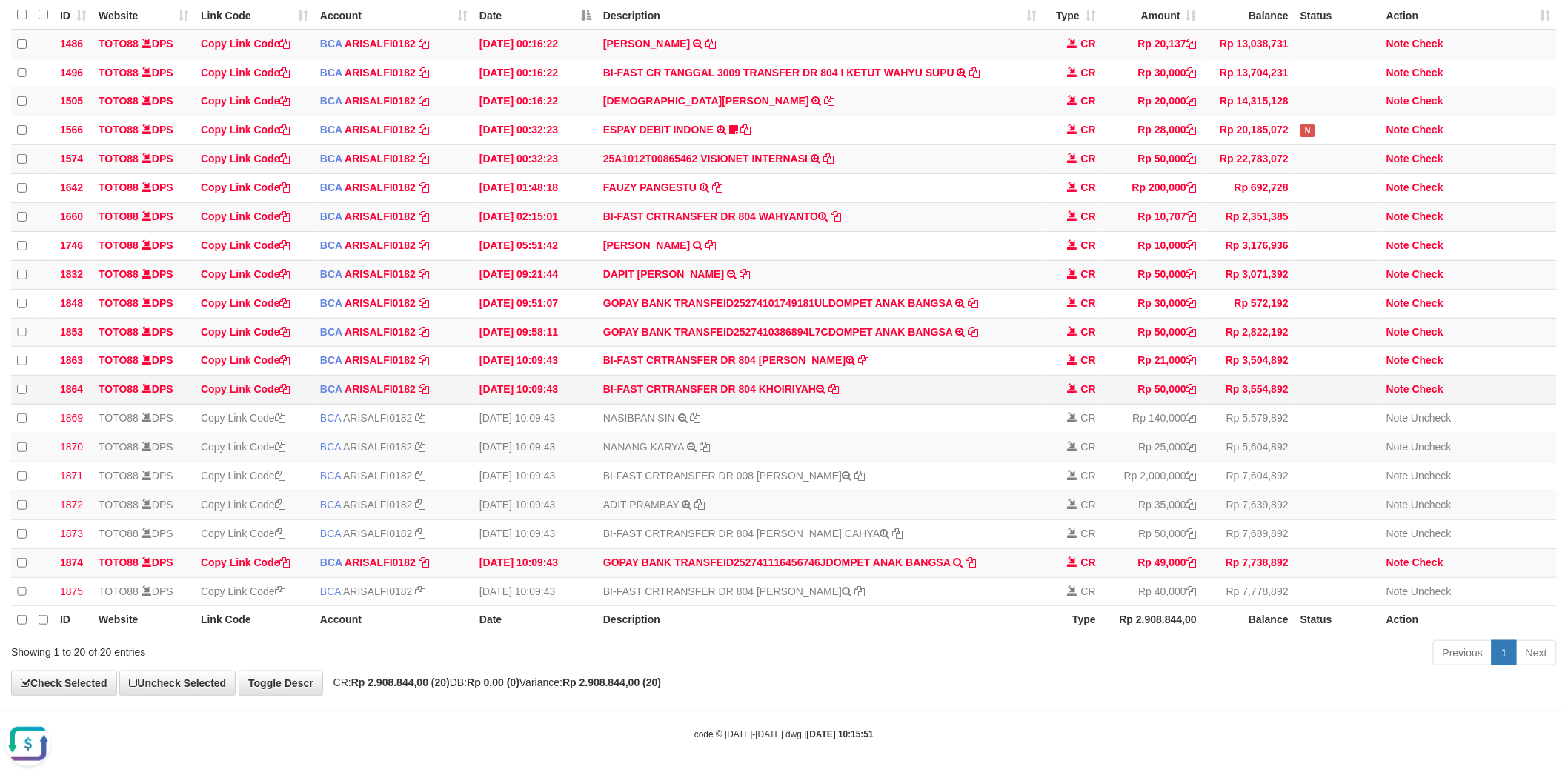
click at [763, 375] on td "BI-FAST CRTRANSFER DR 804 KHOIRIYAH" at bounding box center [819, 390] width 445 height 29
copy td "KHOIRIYAH"
drag, startPoint x: 1453, startPoint y: 375, endPoint x: 1439, endPoint y: 371, distance: 14.6
click at [1452, 375] on td "Note Check" at bounding box center [1468, 390] width 176 height 29
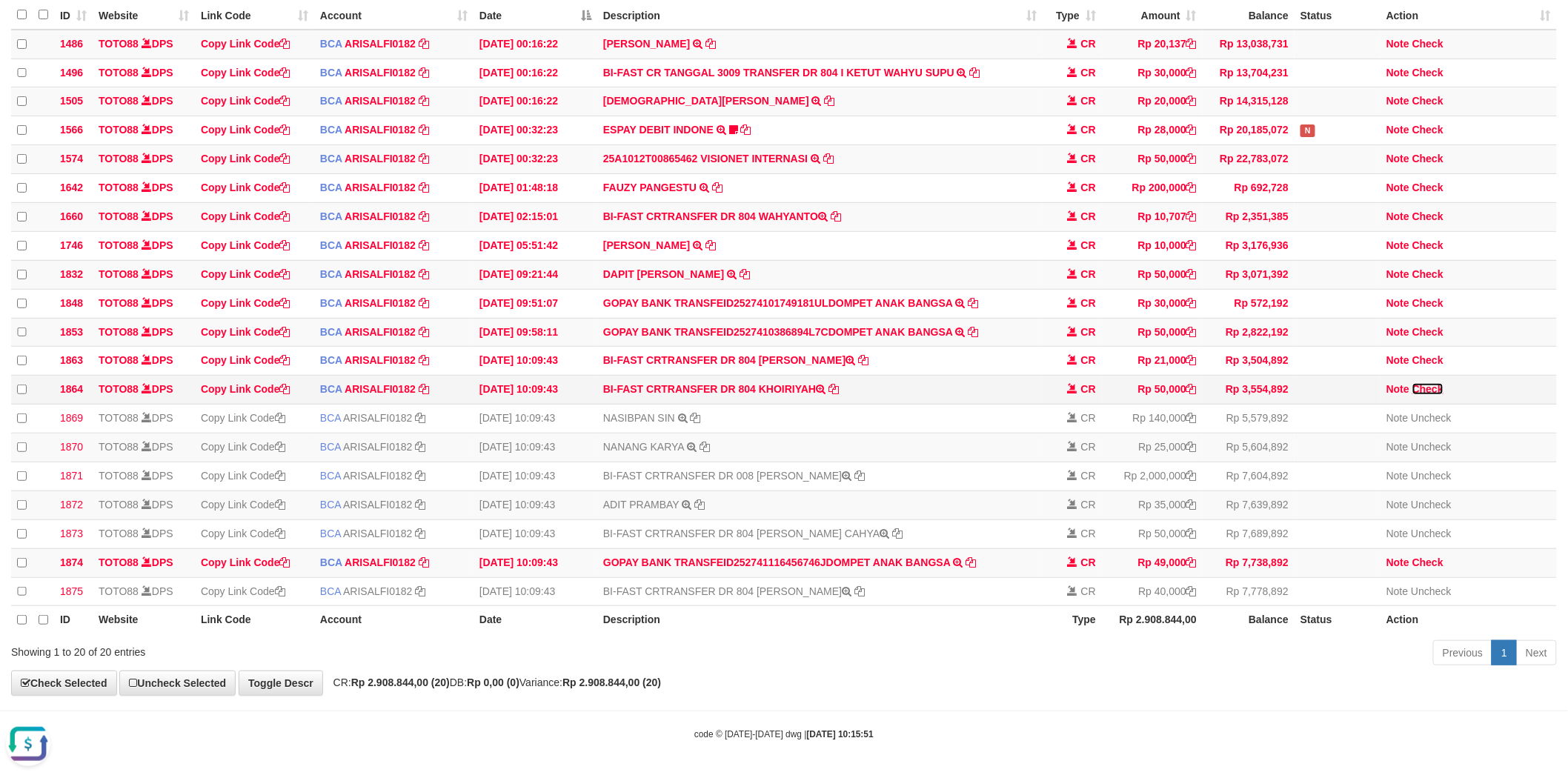
click at [1436, 383] on link "Check" at bounding box center [1427, 389] width 31 height 12
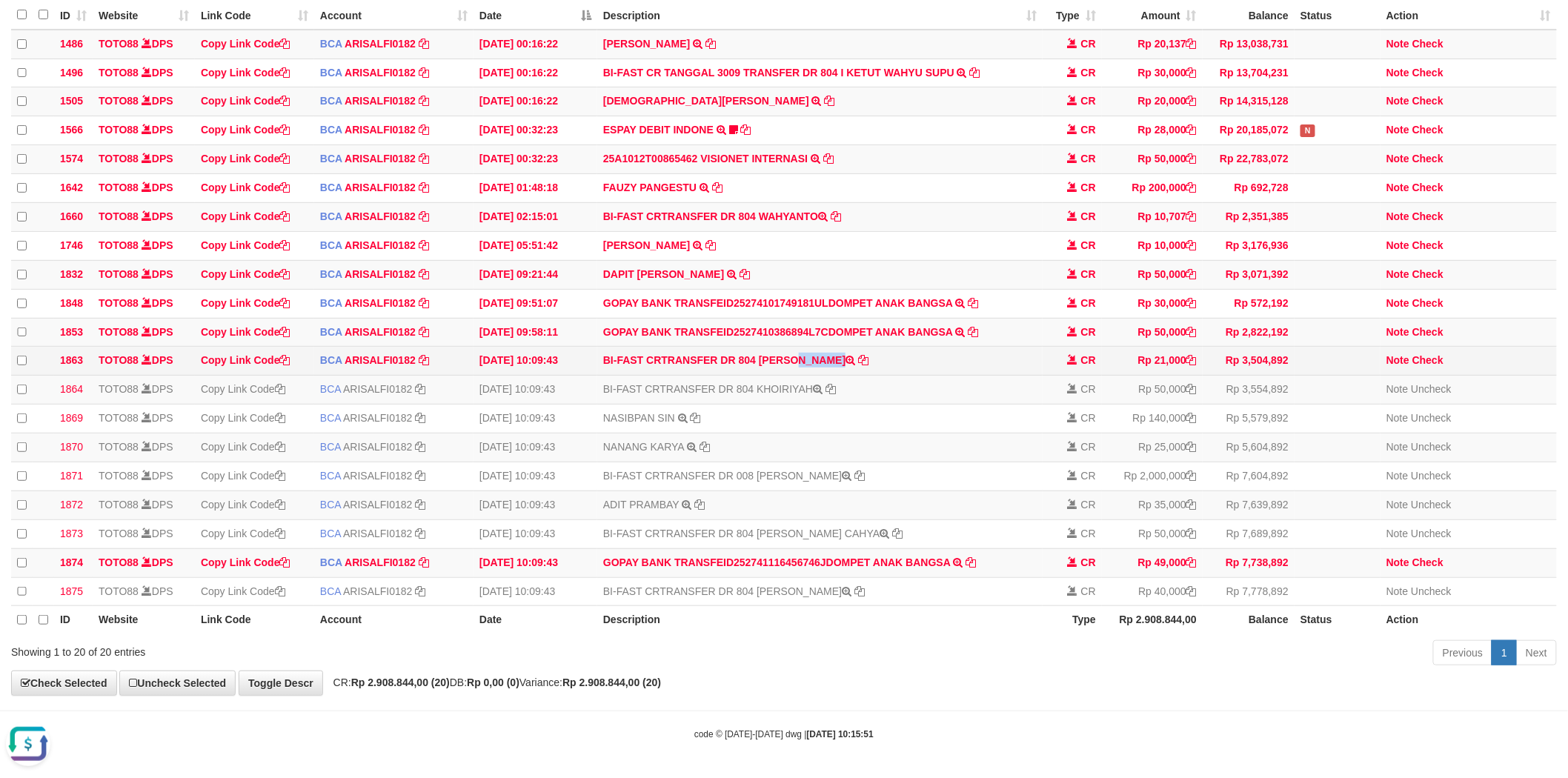
drag, startPoint x: 760, startPoint y: 339, endPoint x: 831, endPoint y: 341, distance: 71.0
click at [831, 347] on td "BI-FAST CRTRANSFER DR 804 ZAENAL ARIF" at bounding box center [819, 362] width 445 height 29
copy td "[PERSON_NAME]"
click at [1424, 354] on link "Check" at bounding box center [1427, 360] width 31 height 12
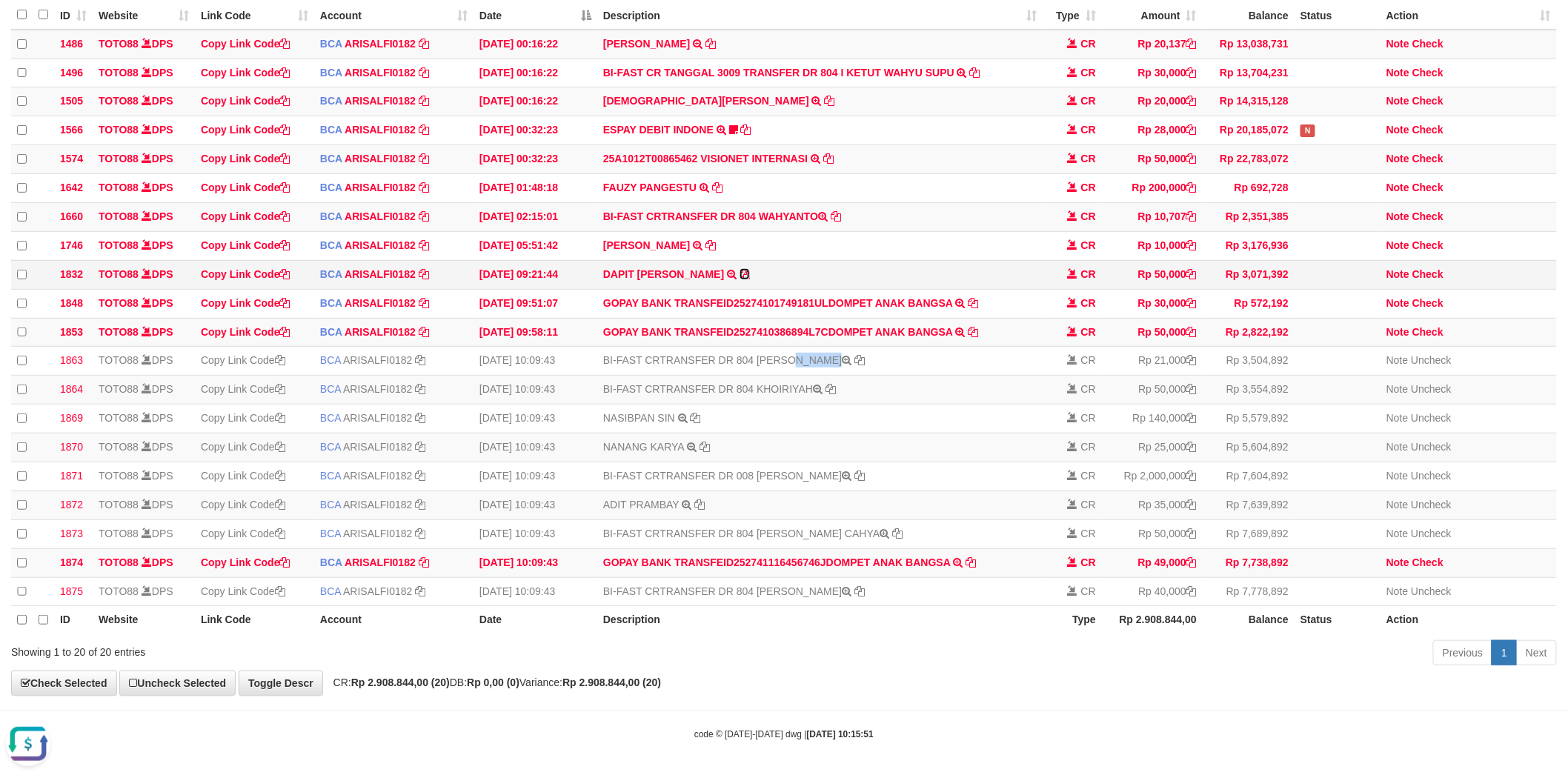
click at [739, 269] on icon at bounding box center [744, 274] width 11 height 11
copy td "[PERSON_NAME]"
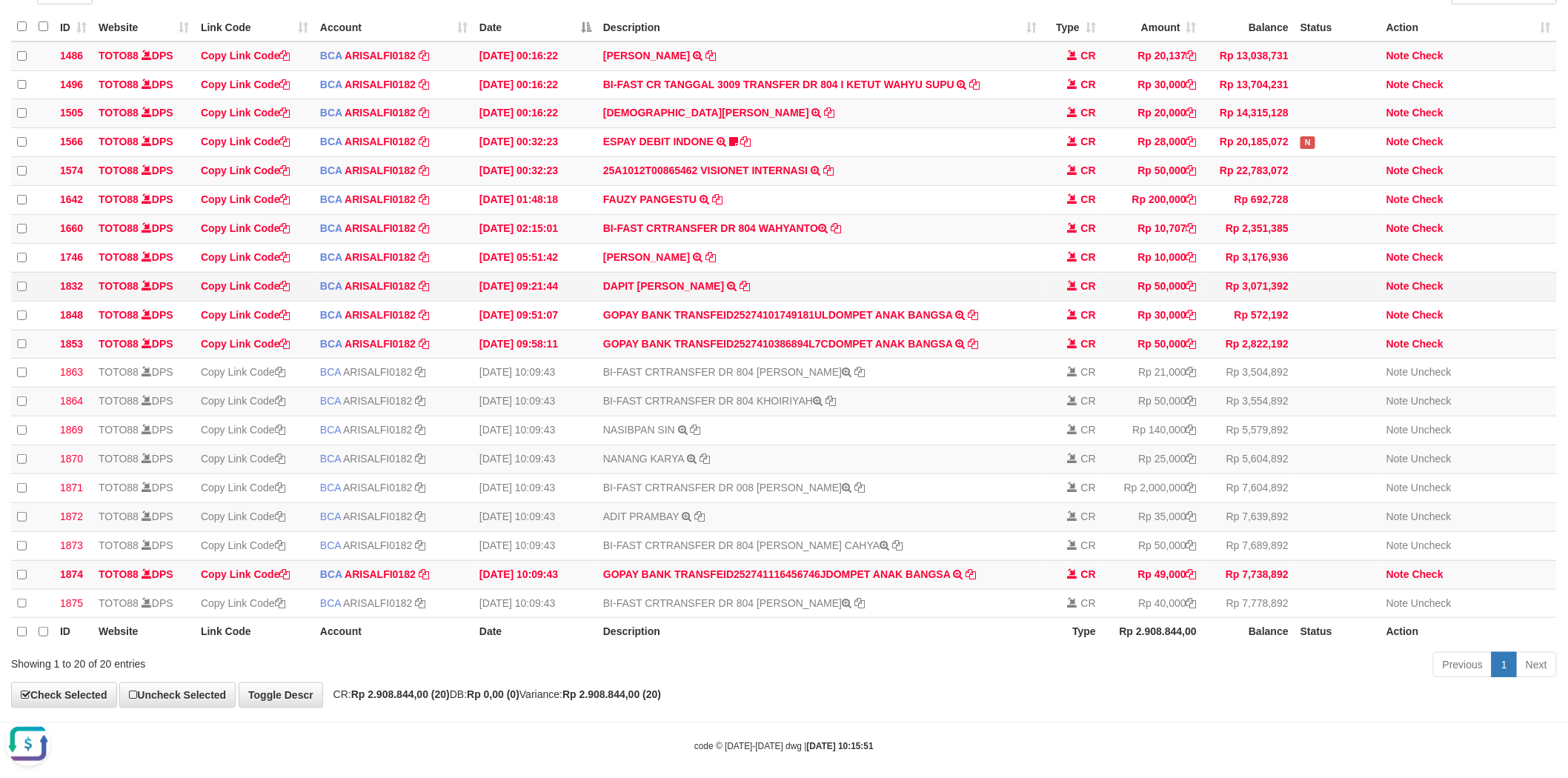
scroll to position [90, 0]
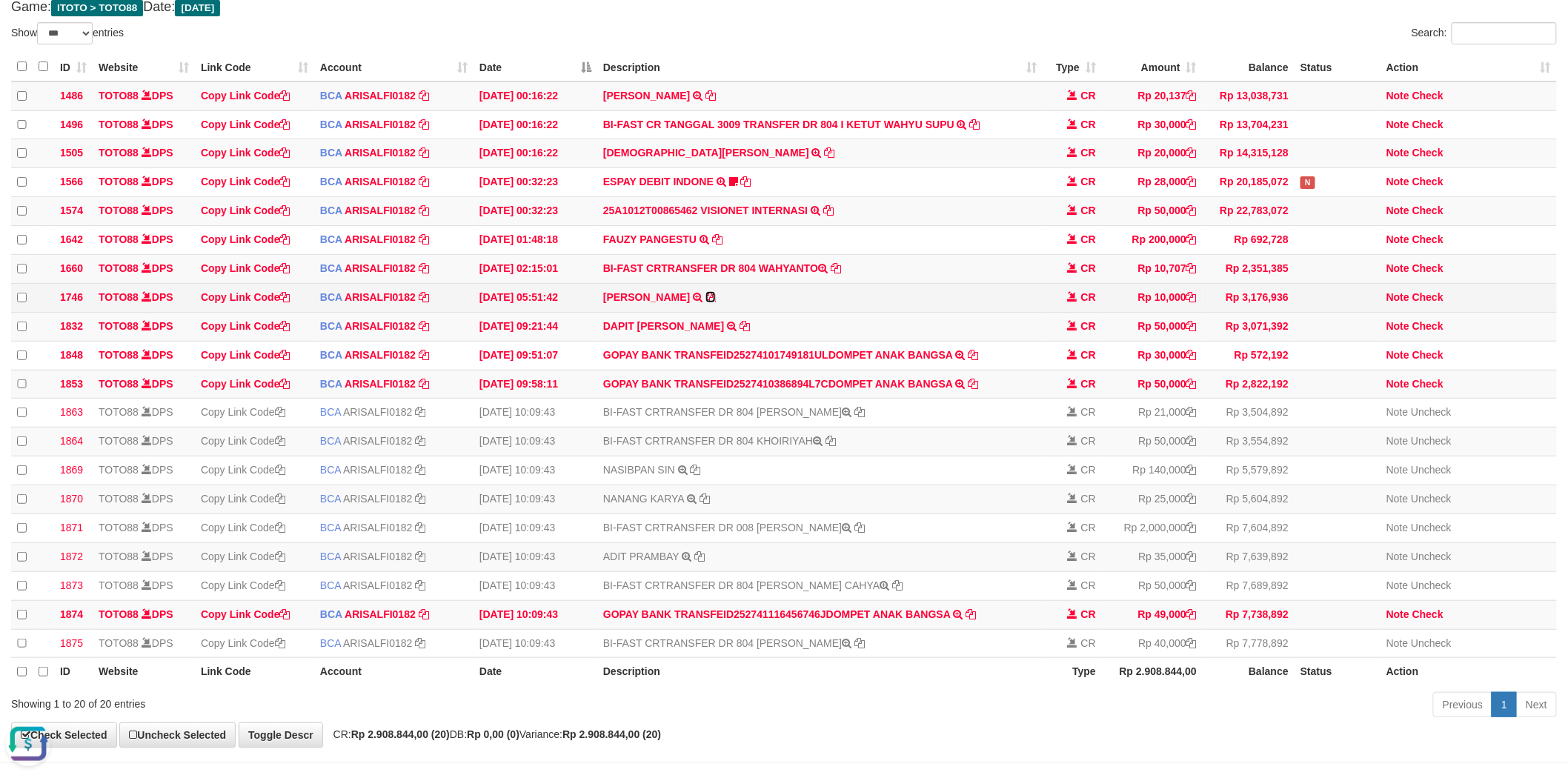
click at [705, 302] on icon at bounding box center [710, 297] width 11 height 11
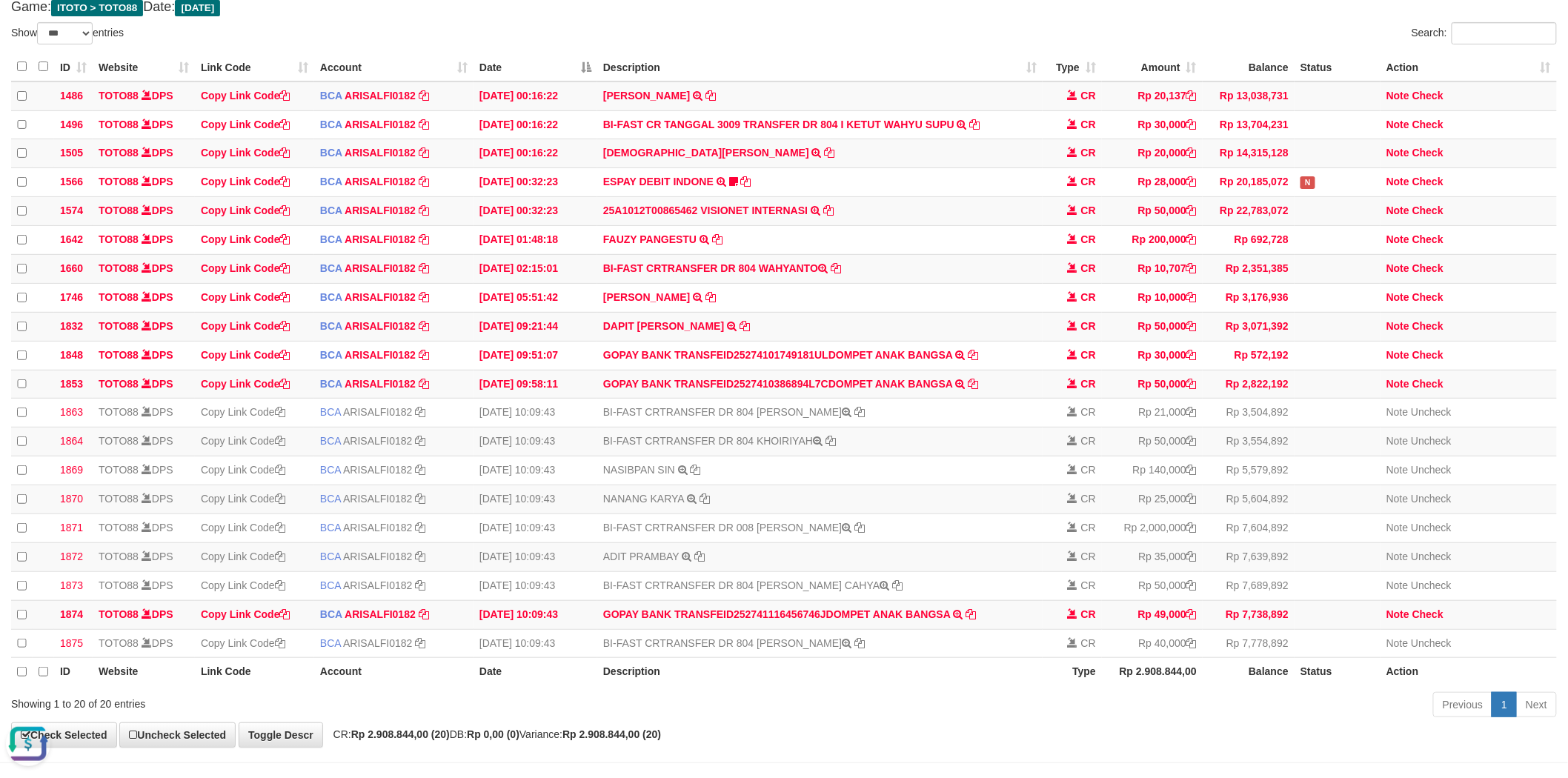
click at [858, 60] on th "Description" at bounding box center [819, 67] width 445 height 29
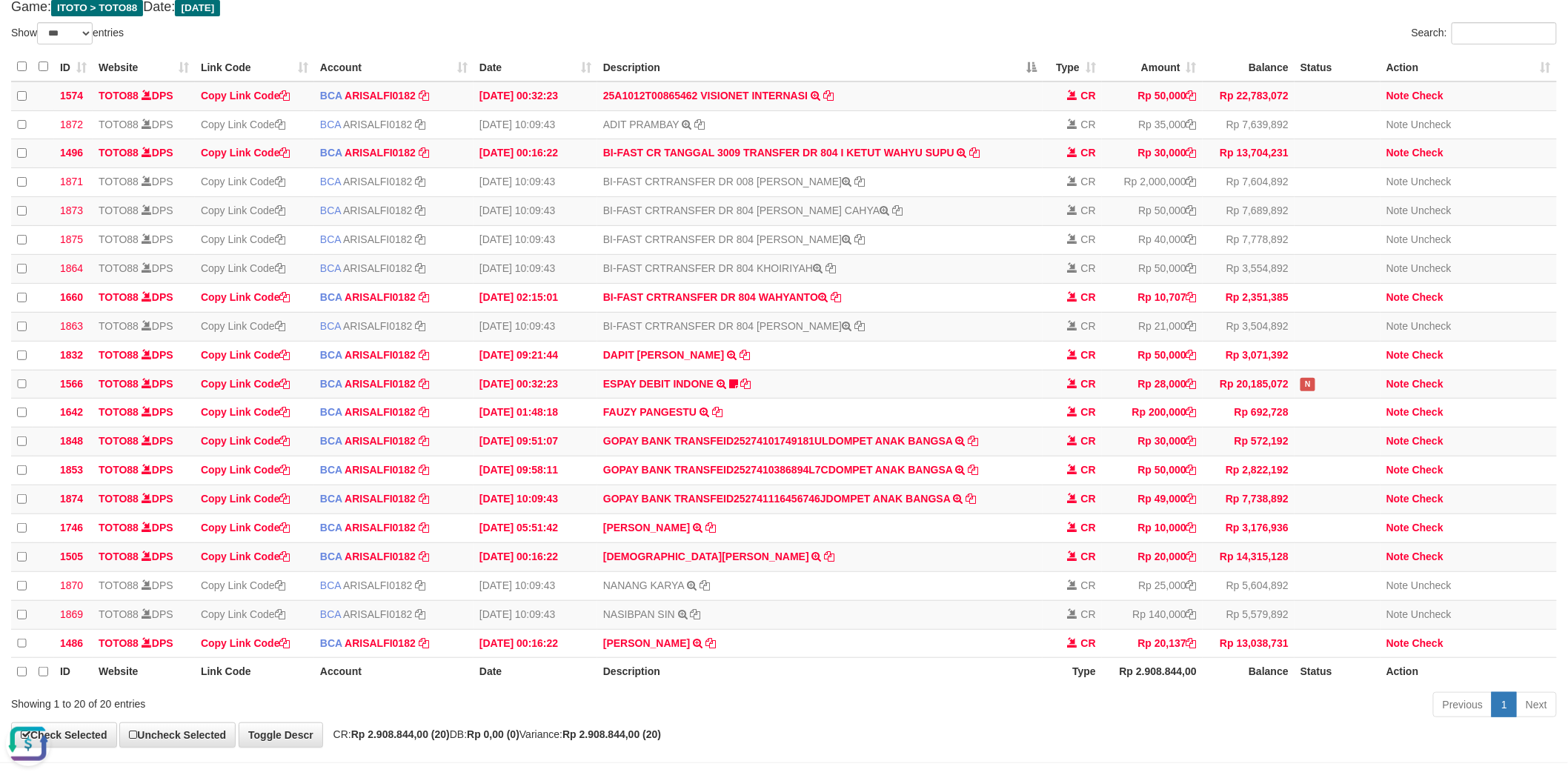
click at [874, 35] on div "Search:" at bounding box center [1175, 35] width 762 height 26
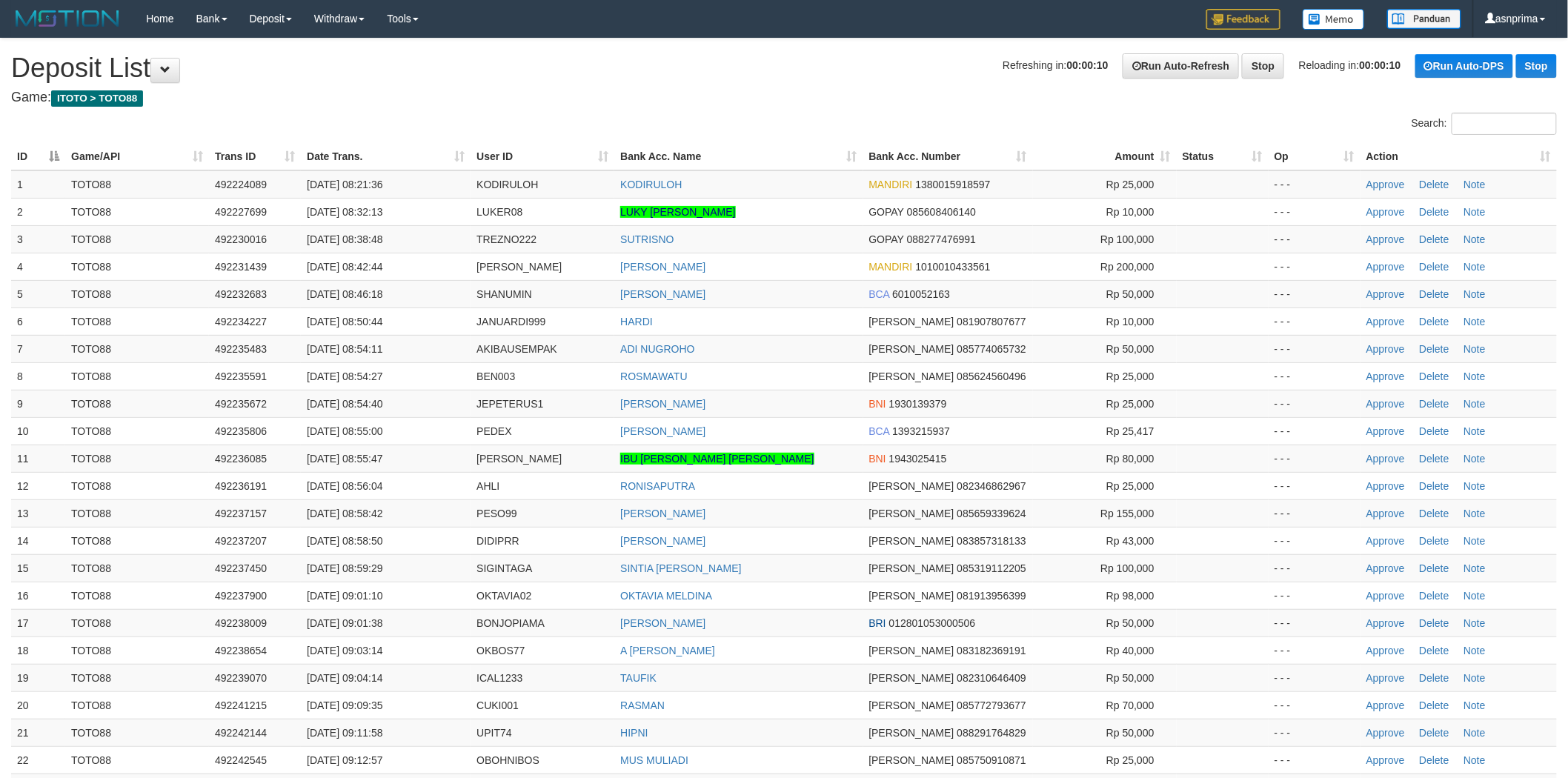
click at [830, 79] on h1 "Refreshing in: 00:00:10 Run Auto-Refresh Stop Reloading in: 00:00:10 Run Auto-D…" at bounding box center [783, 68] width 1546 height 29
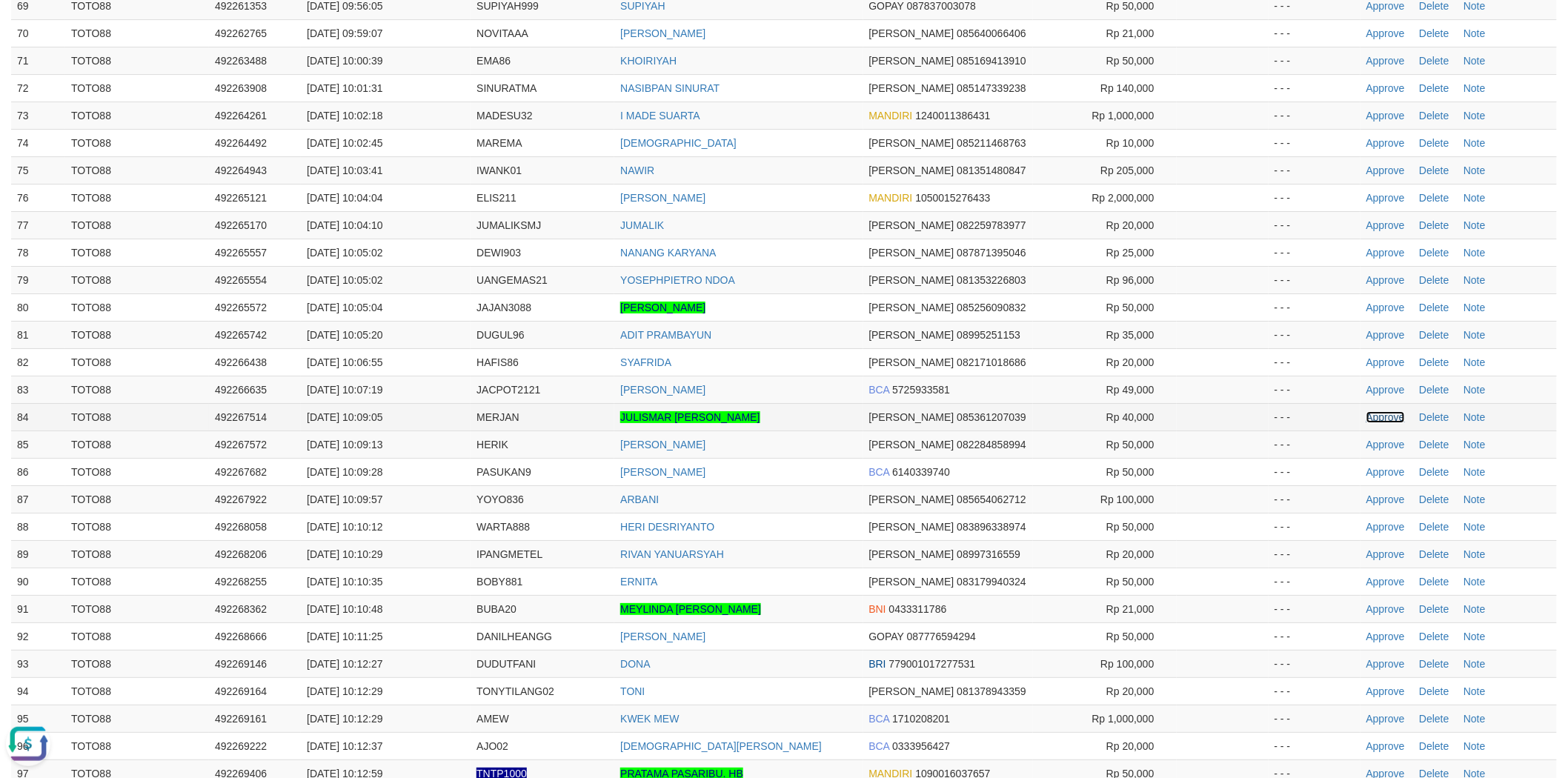
click at [1376, 411] on link "Approve" at bounding box center [1384, 417] width 38 height 12
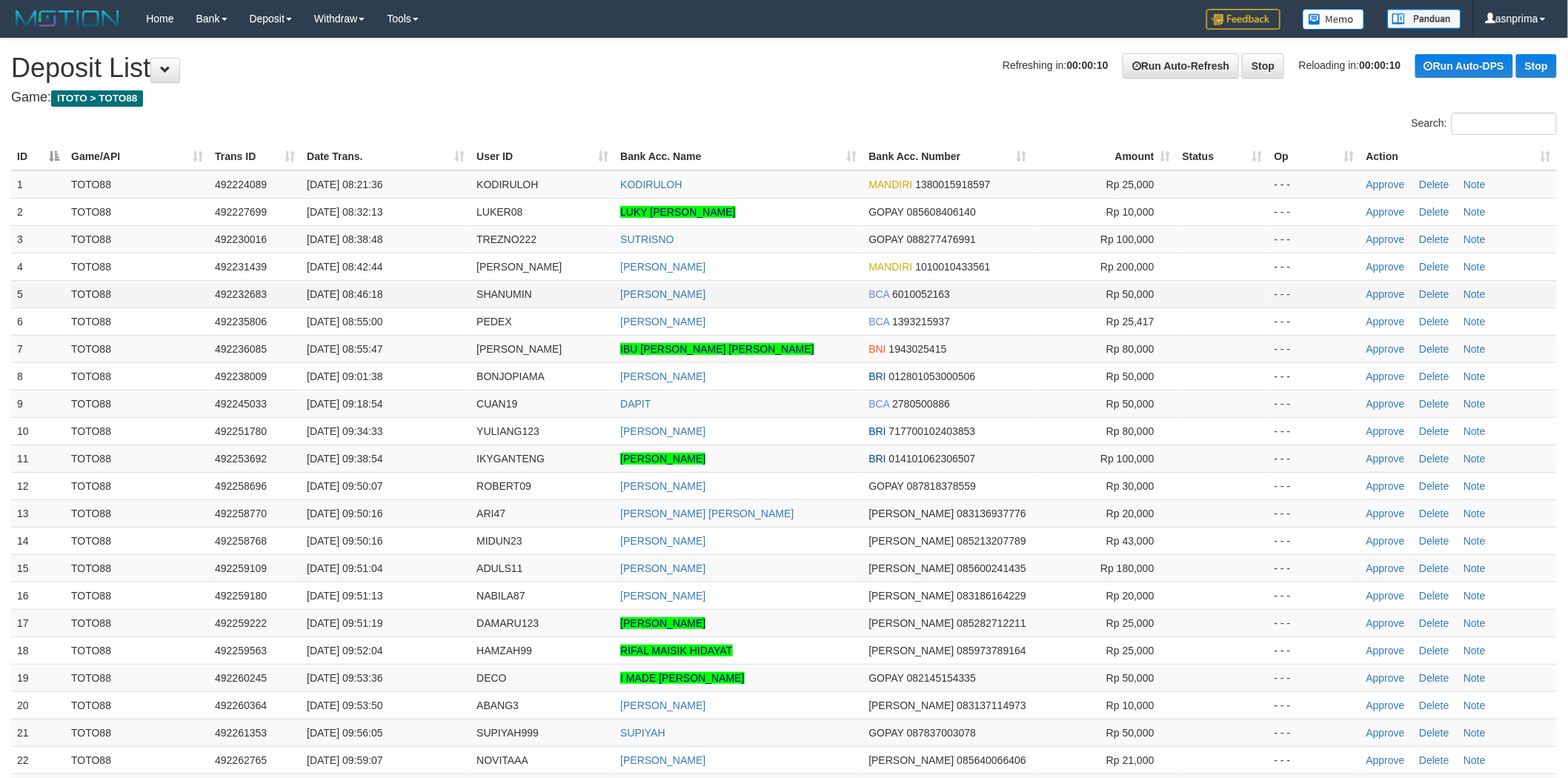
click at [831, 280] on td "[PERSON_NAME]" at bounding box center [738, 293] width 248 height 27
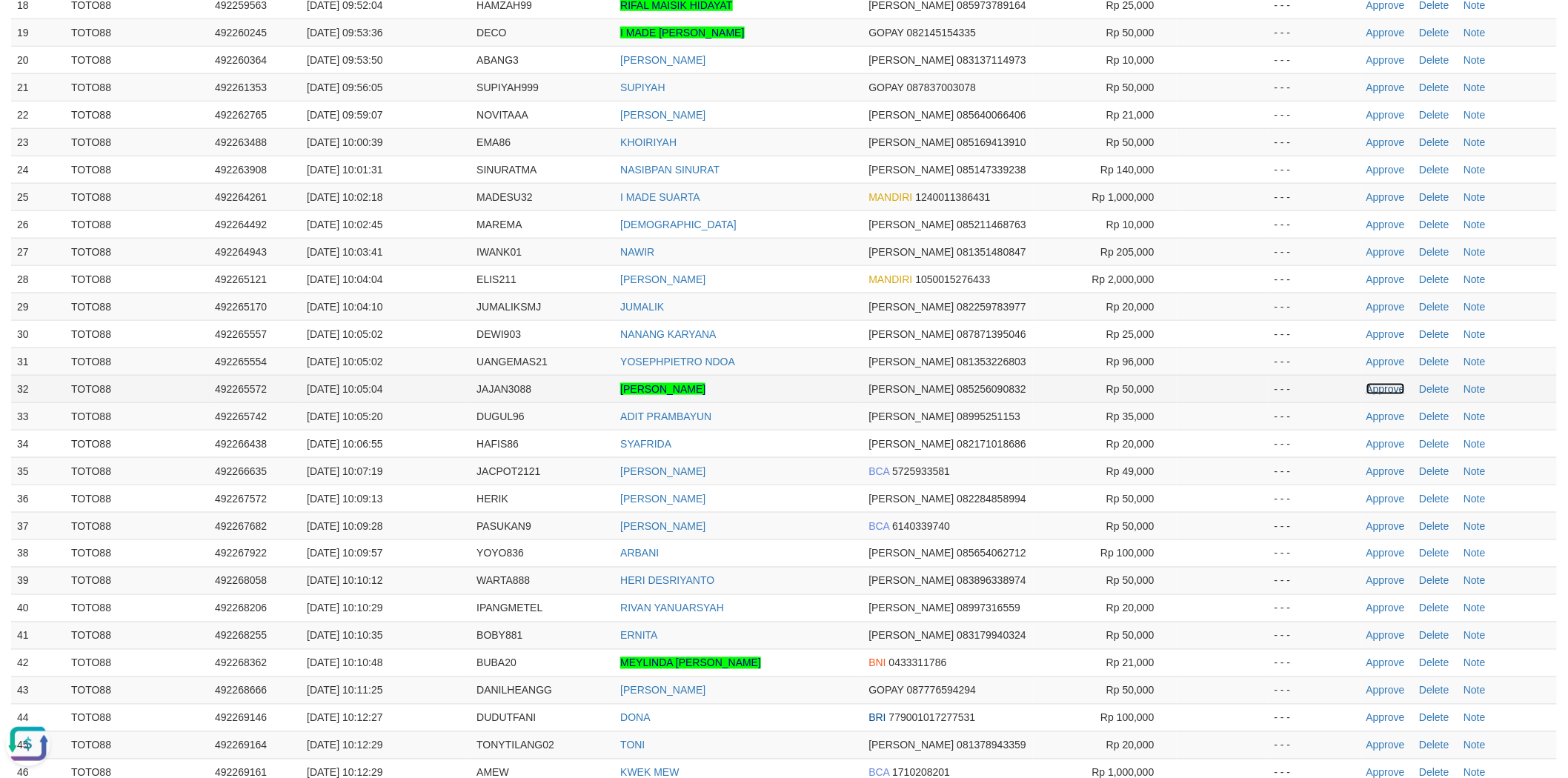
click at [1378, 386] on link "Approve" at bounding box center [1384, 389] width 38 height 12
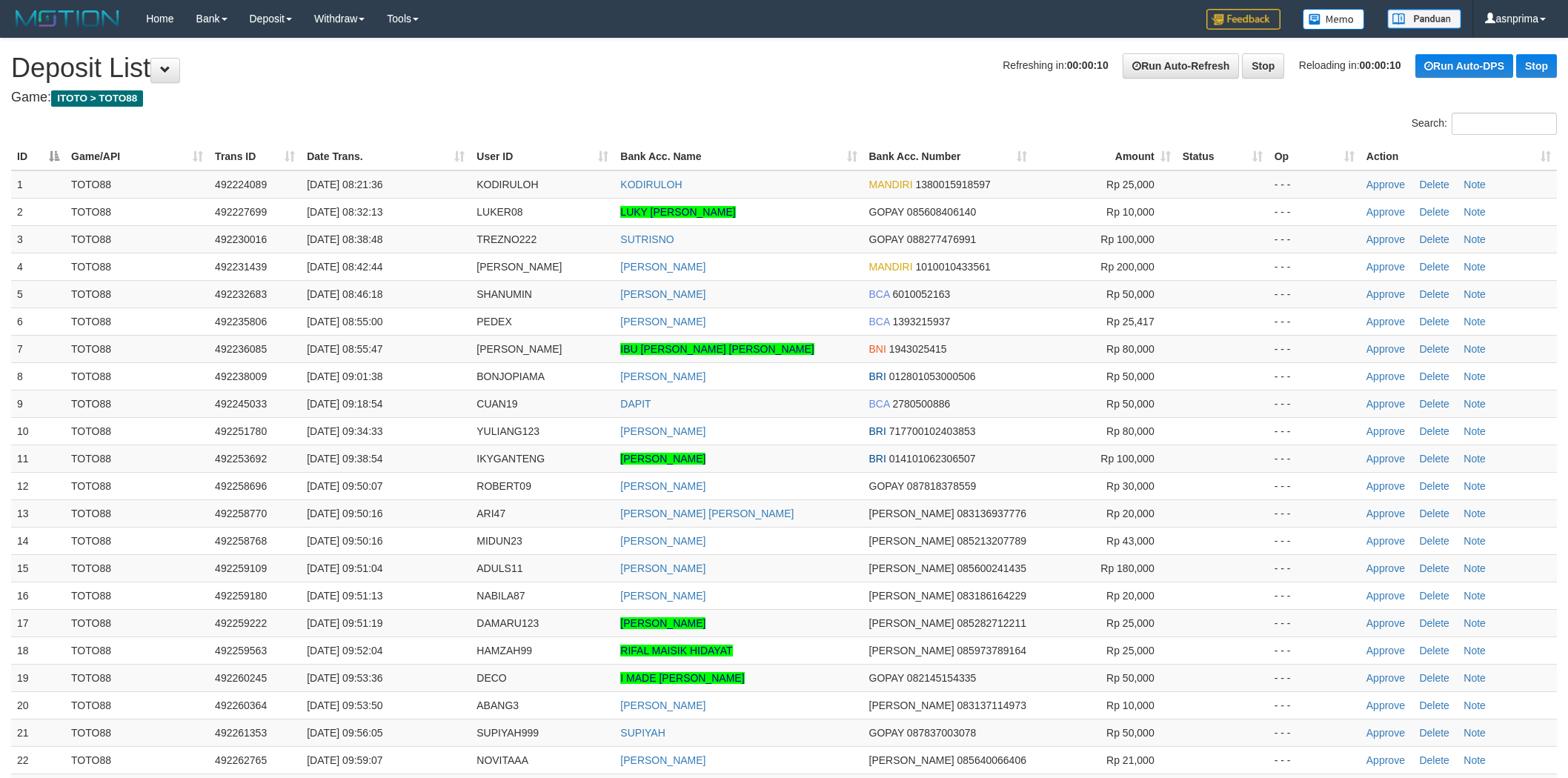
scroll to position [645, 0]
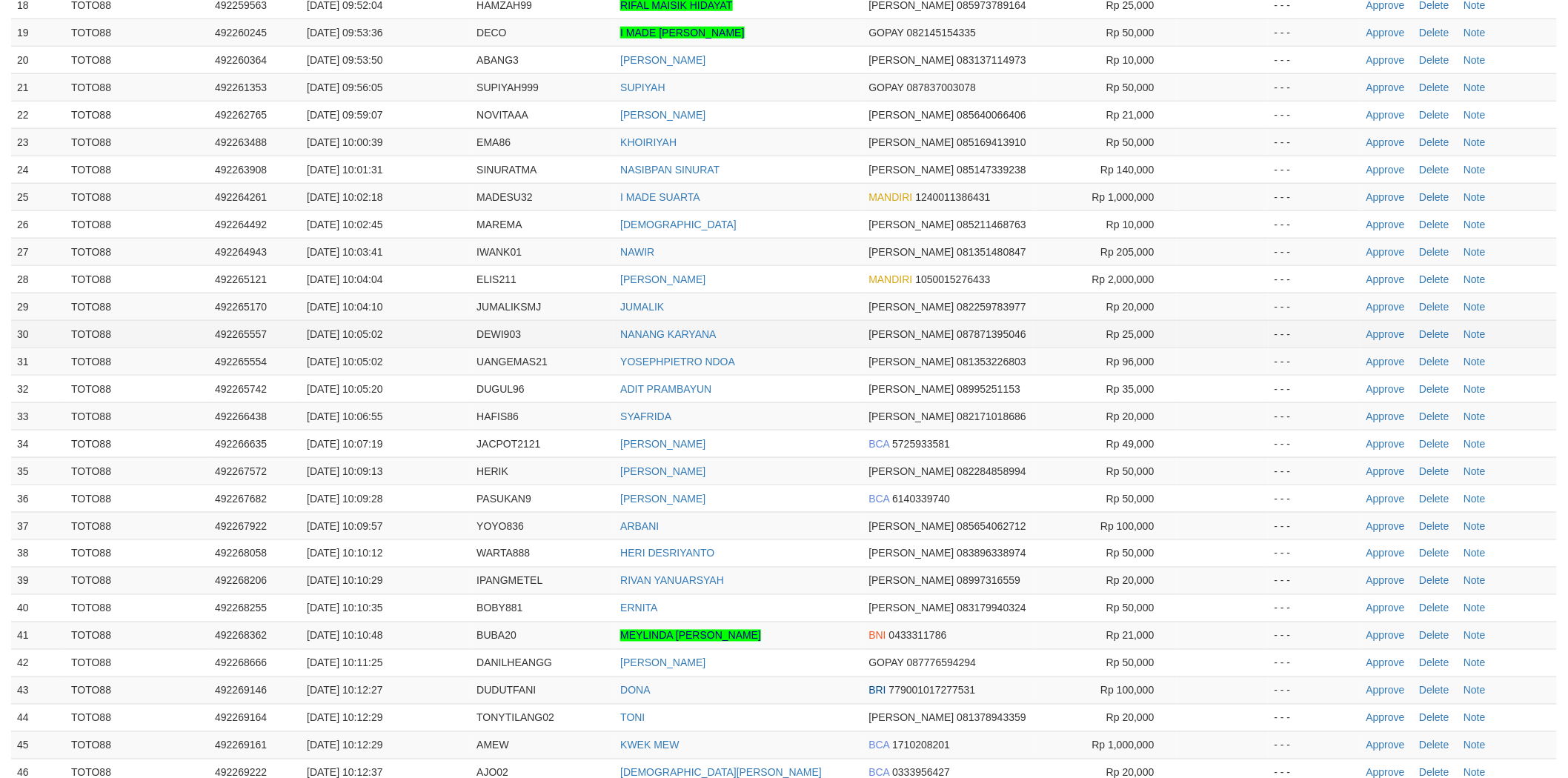
click at [807, 342] on td "NANANG KARYANA" at bounding box center [738, 333] width 248 height 27
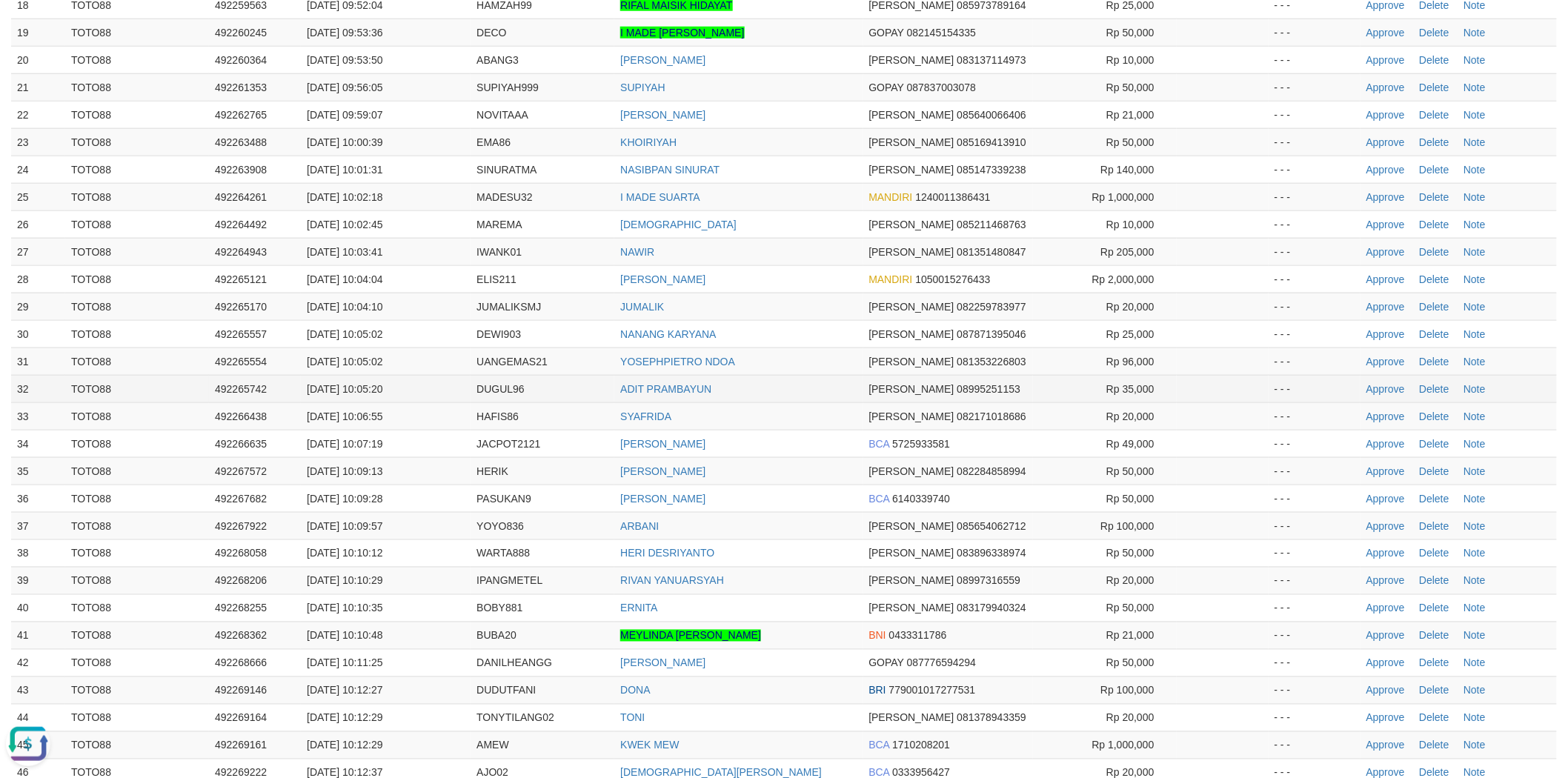
scroll to position [0, 0]
click at [1386, 389] on link "Approve" at bounding box center [1384, 389] width 38 height 12
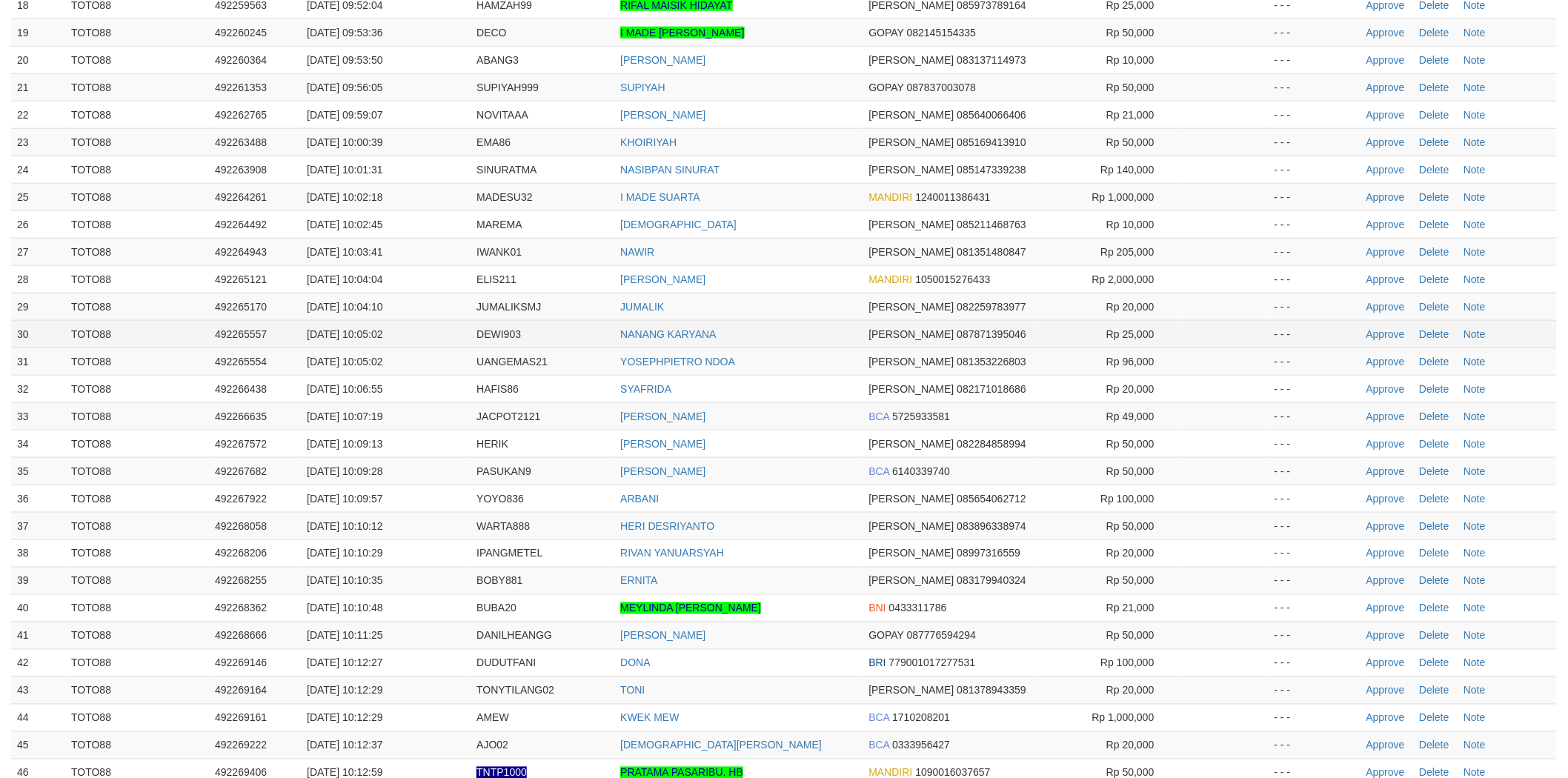
drag, startPoint x: 0, startPoint y: 0, endPoint x: 833, endPoint y: 323, distance: 893.4
click at [833, 323] on td "NANANG KARYANA" at bounding box center [738, 333] width 248 height 27
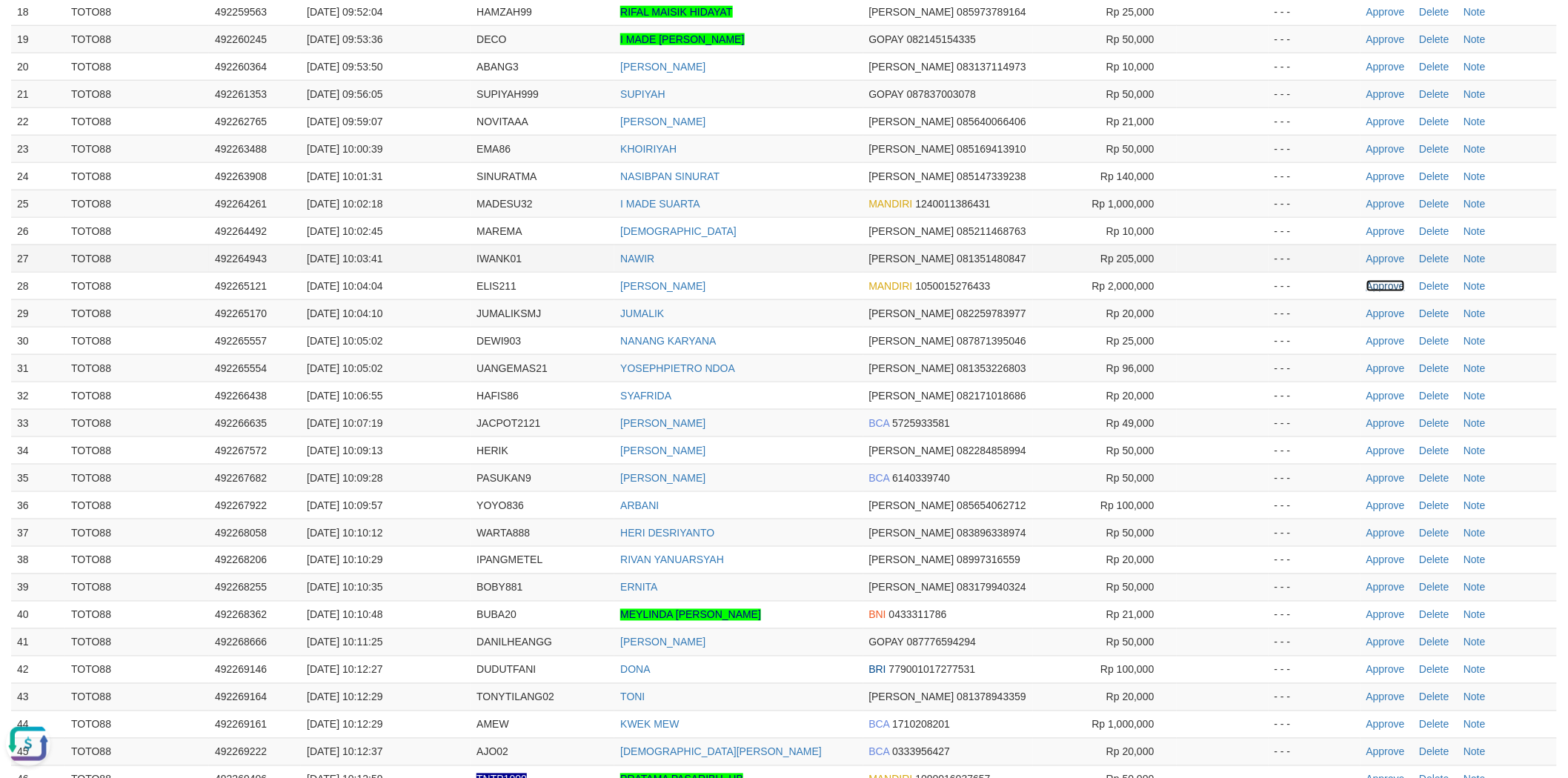
drag, startPoint x: 1388, startPoint y: 281, endPoint x: 1230, endPoint y: 261, distance: 159.3
click at [1388, 281] on link "Approve" at bounding box center [1384, 285] width 38 height 12
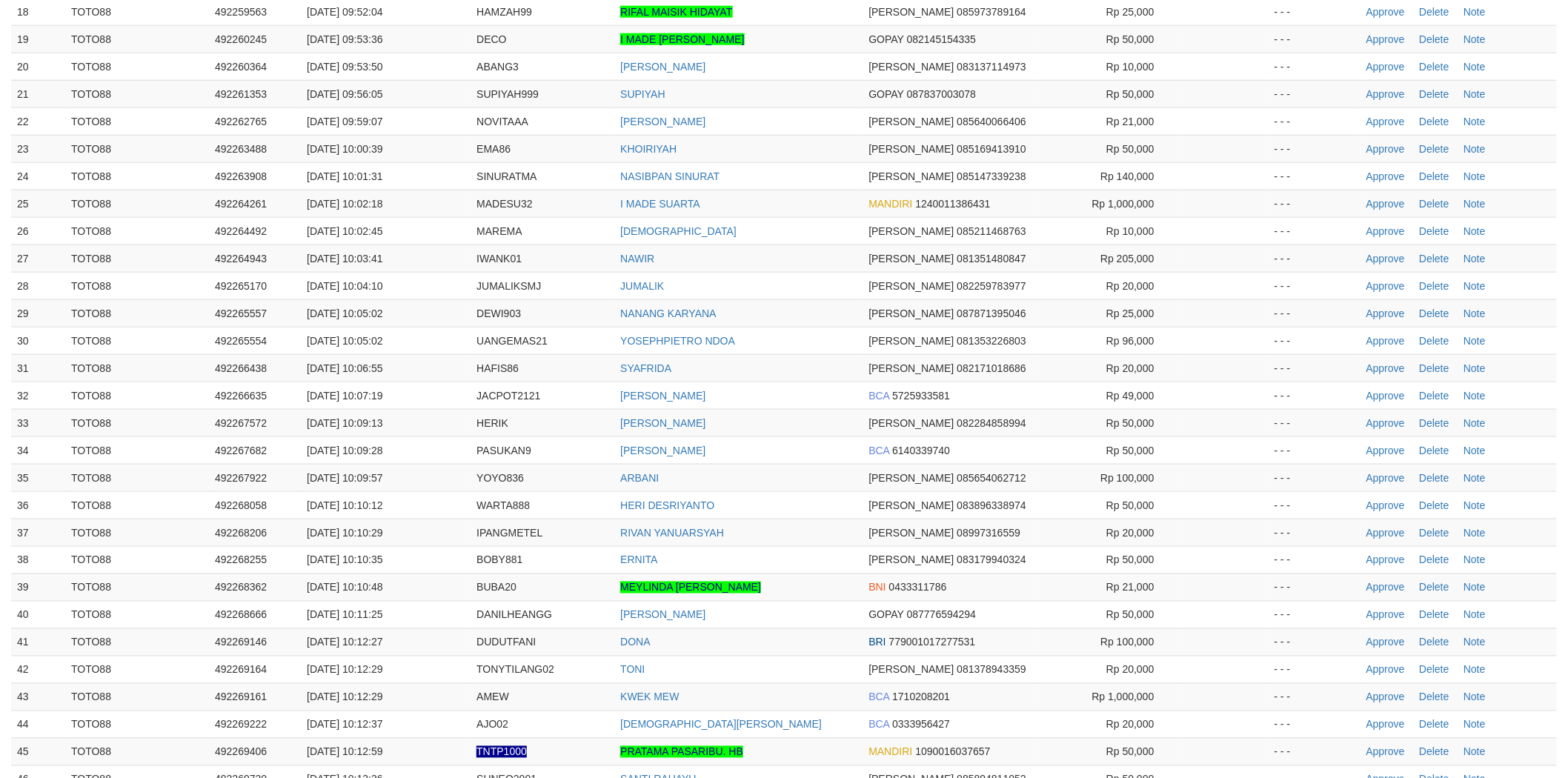
click at [796, 253] on td "NAWIR" at bounding box center [738, 258] width 248 height 27
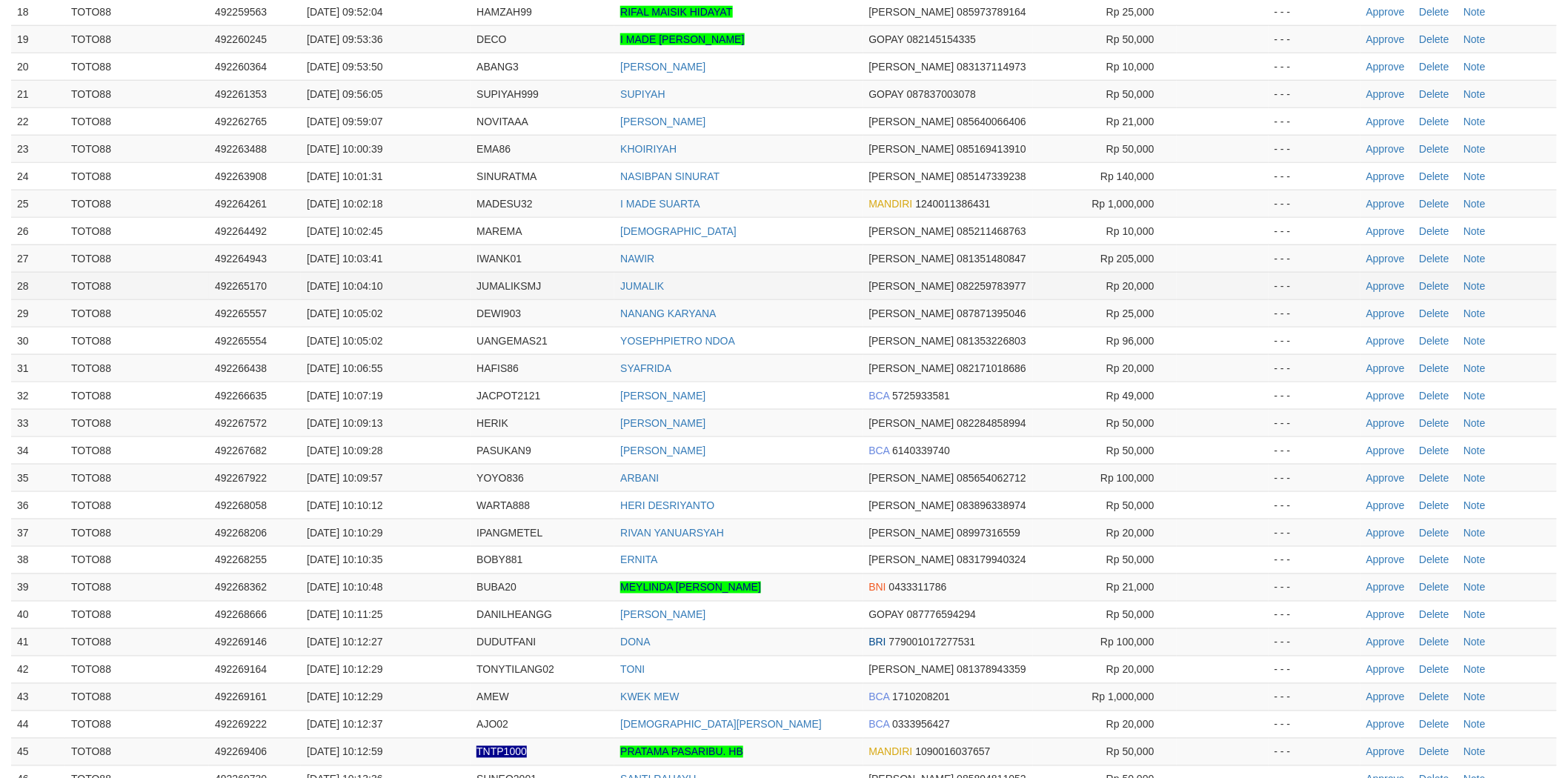
scroll to position [631, 0]
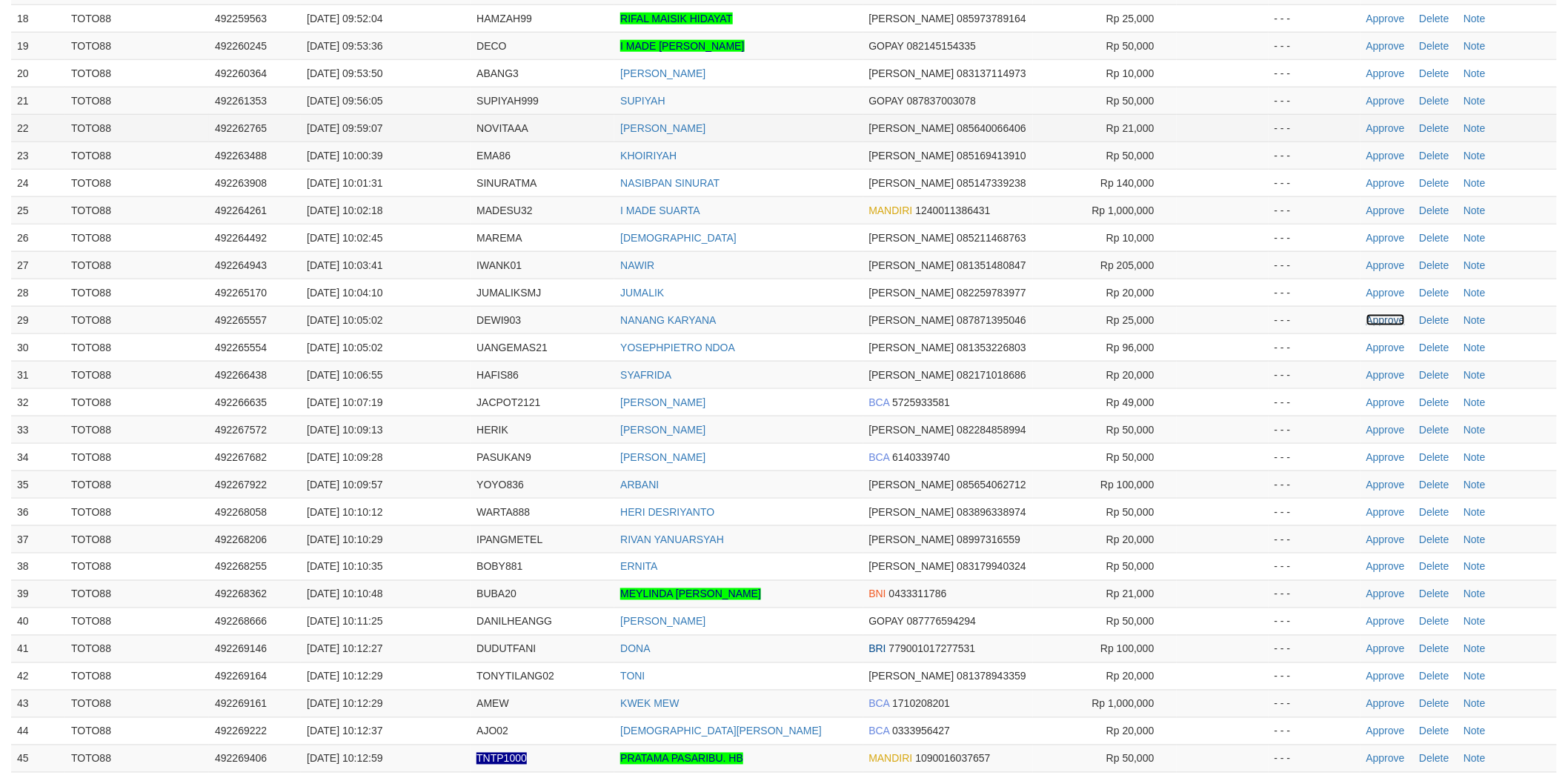
drag, startPoint x: 1388, startPoint y: 321, endPoint x: 909, endPoint y: 141, distance: 511.7
click at [1388, 321] on link "Approve" at bounding box center [1384, 320] width 38 height 12
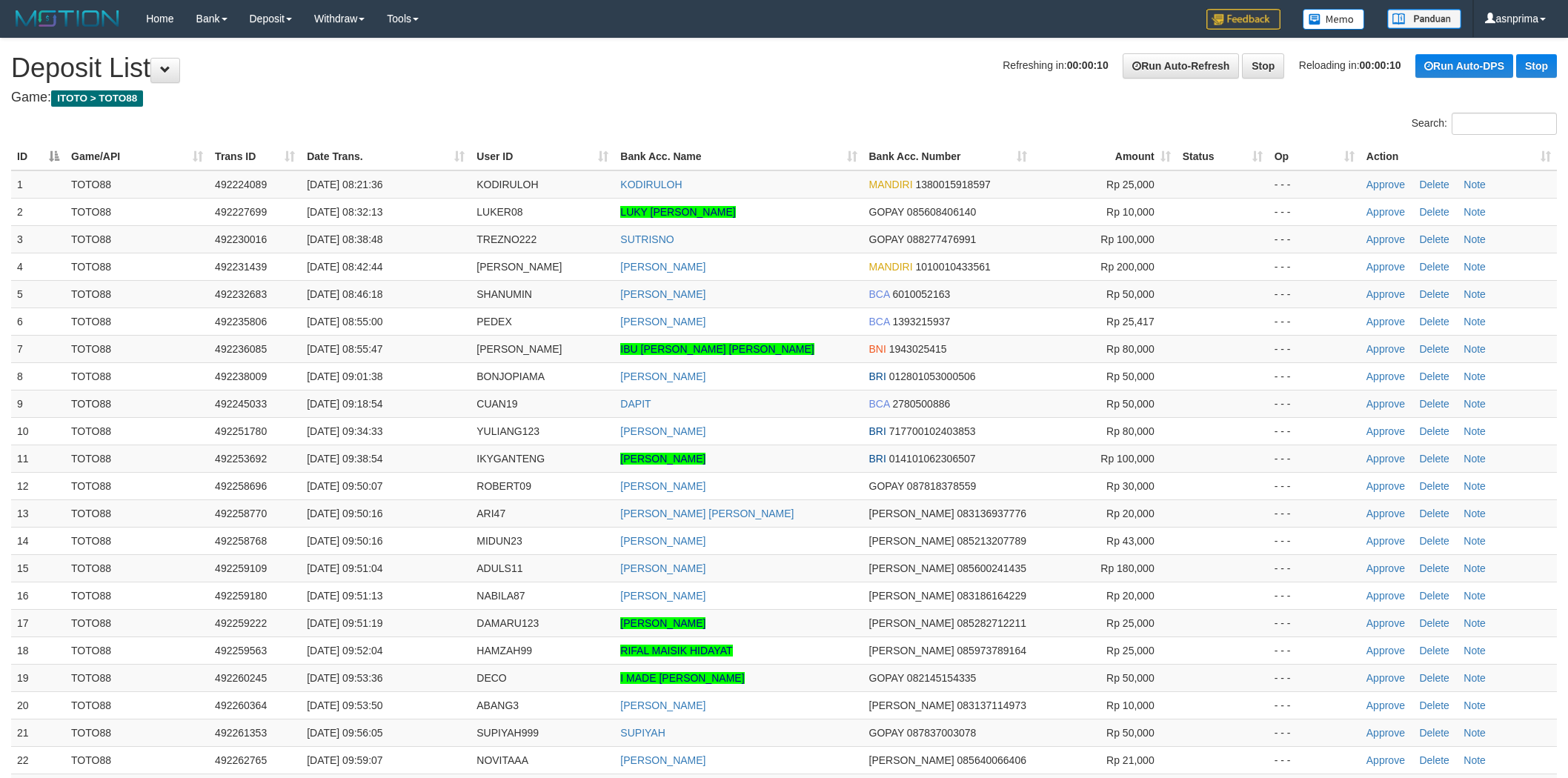
scroll to position [631, 0]
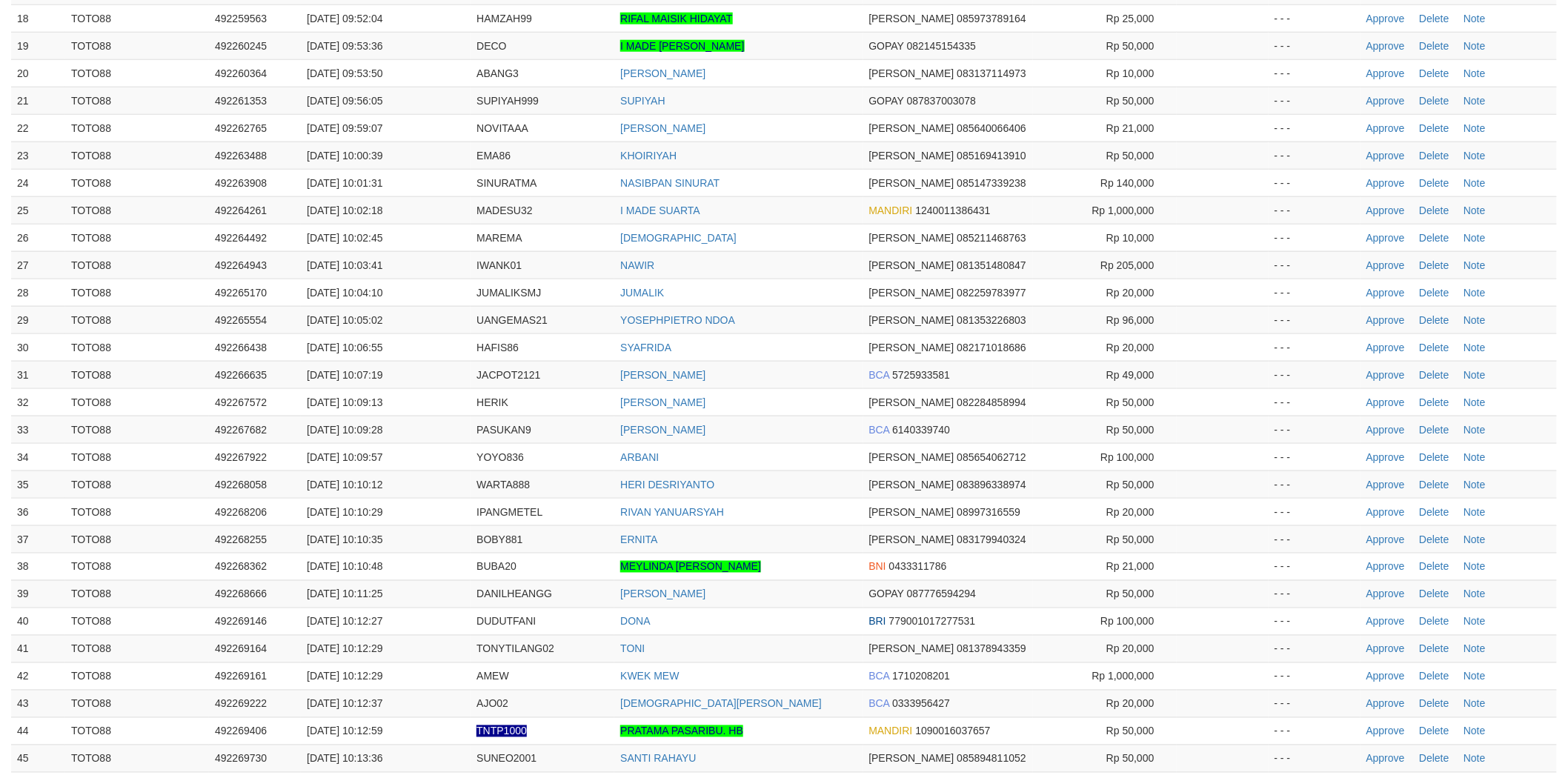
click at [818, 232] on td "[DEMOGRAPHIC_DATA]" at bounding box center [738, 238] width 248 height 27
click at [1386, 178] on link "Approve" at bounding box center [1384, 183] width 38 height 12
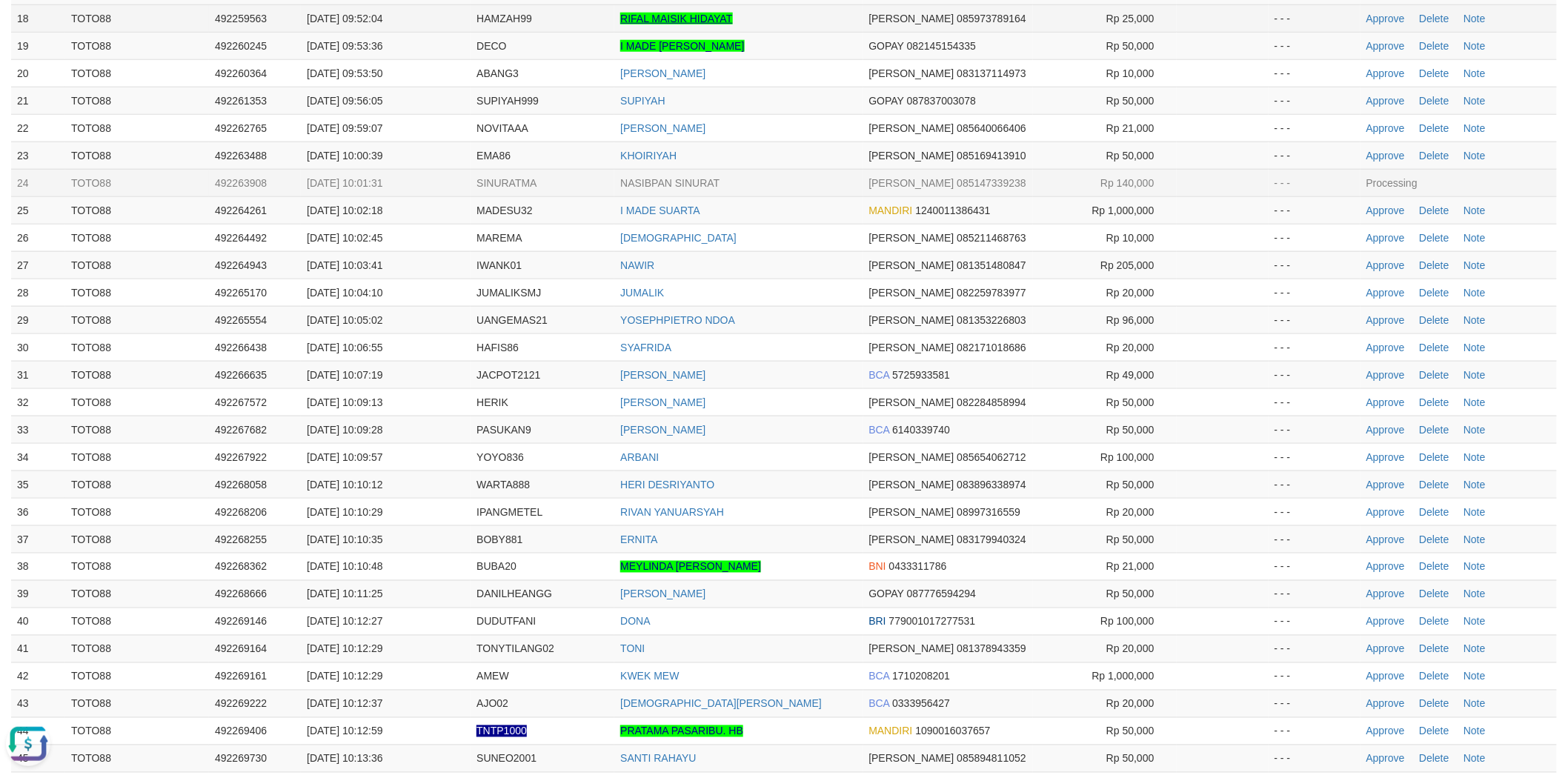
scroll to position [0, 0]
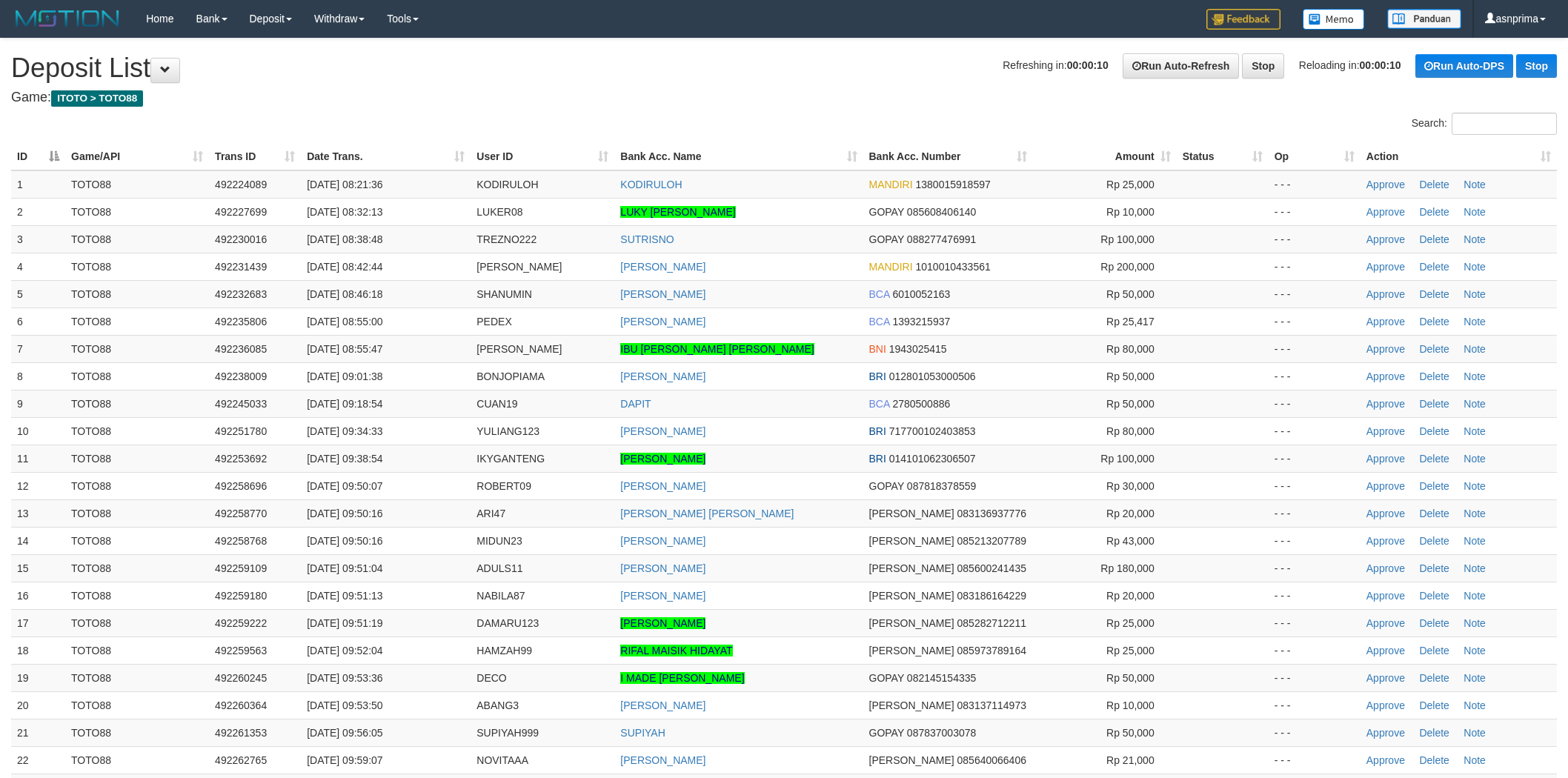
scroll to position [631, 0]
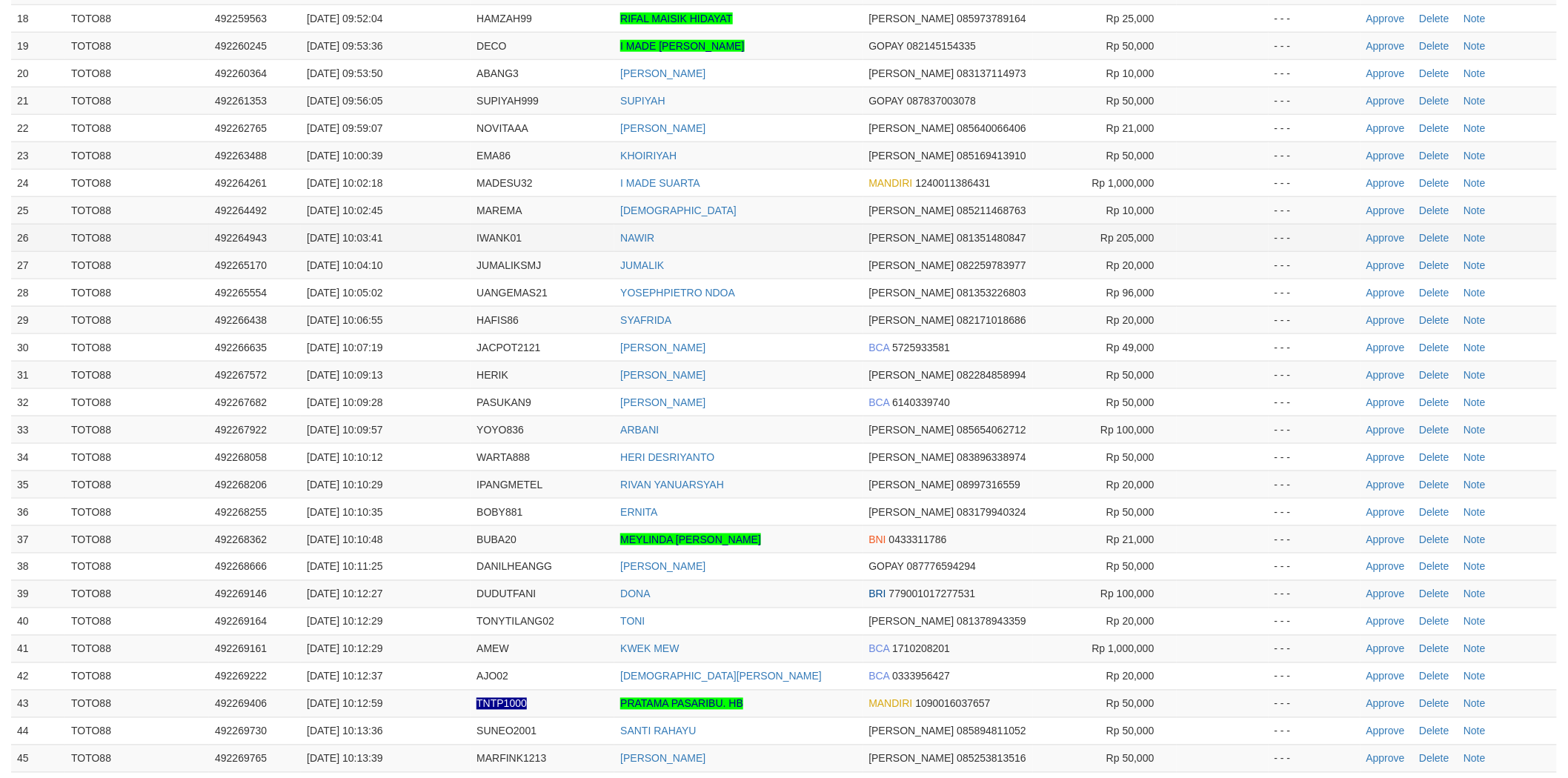
click at [808, 240] on td "NAWIR" at bounding box center [738, 238] width 248 height 27
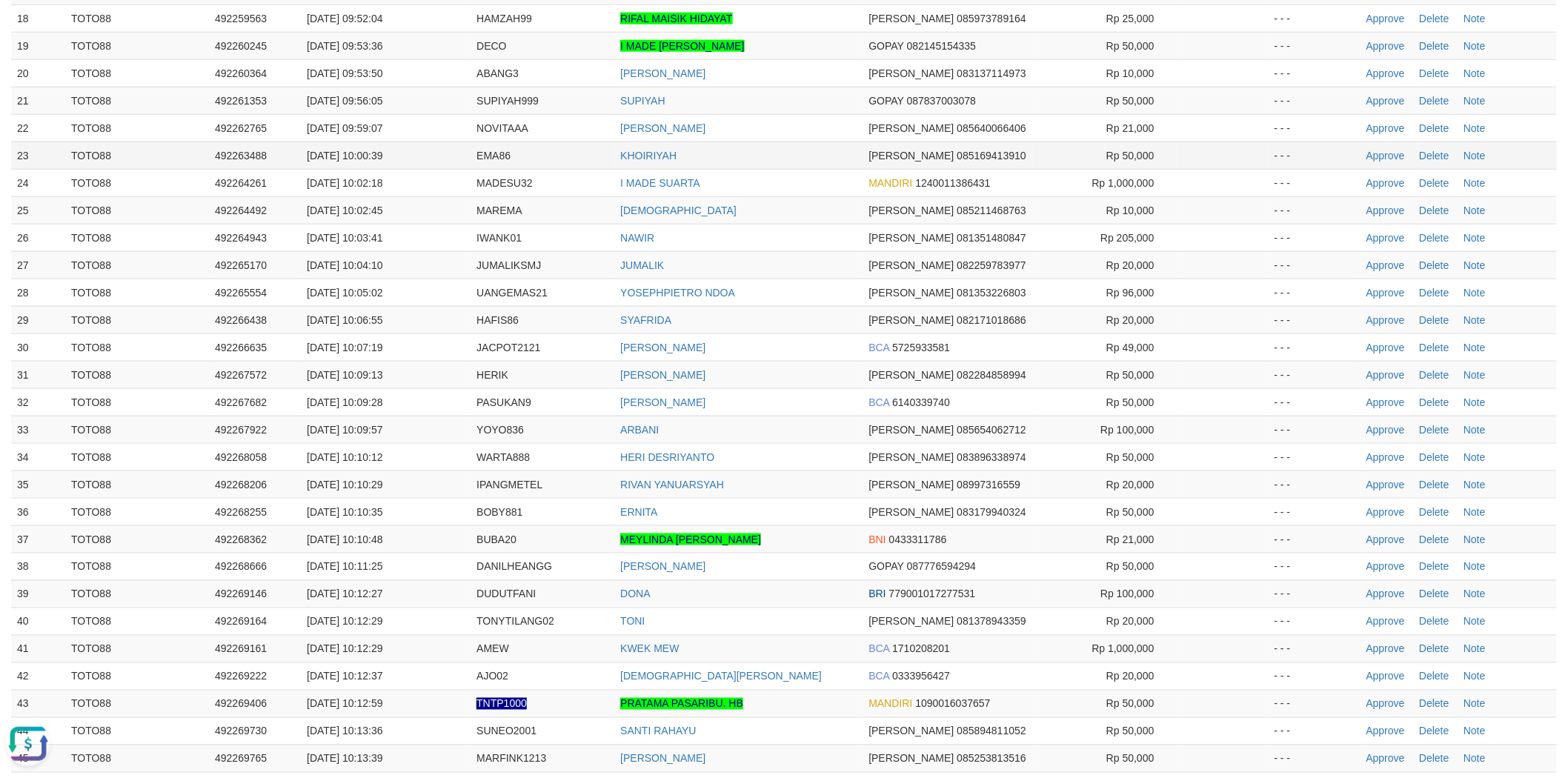
scroll to position [0, 0]
click at [1380, 152] on link "Approve" at bounding box center [1384, 155] width 38 height 12
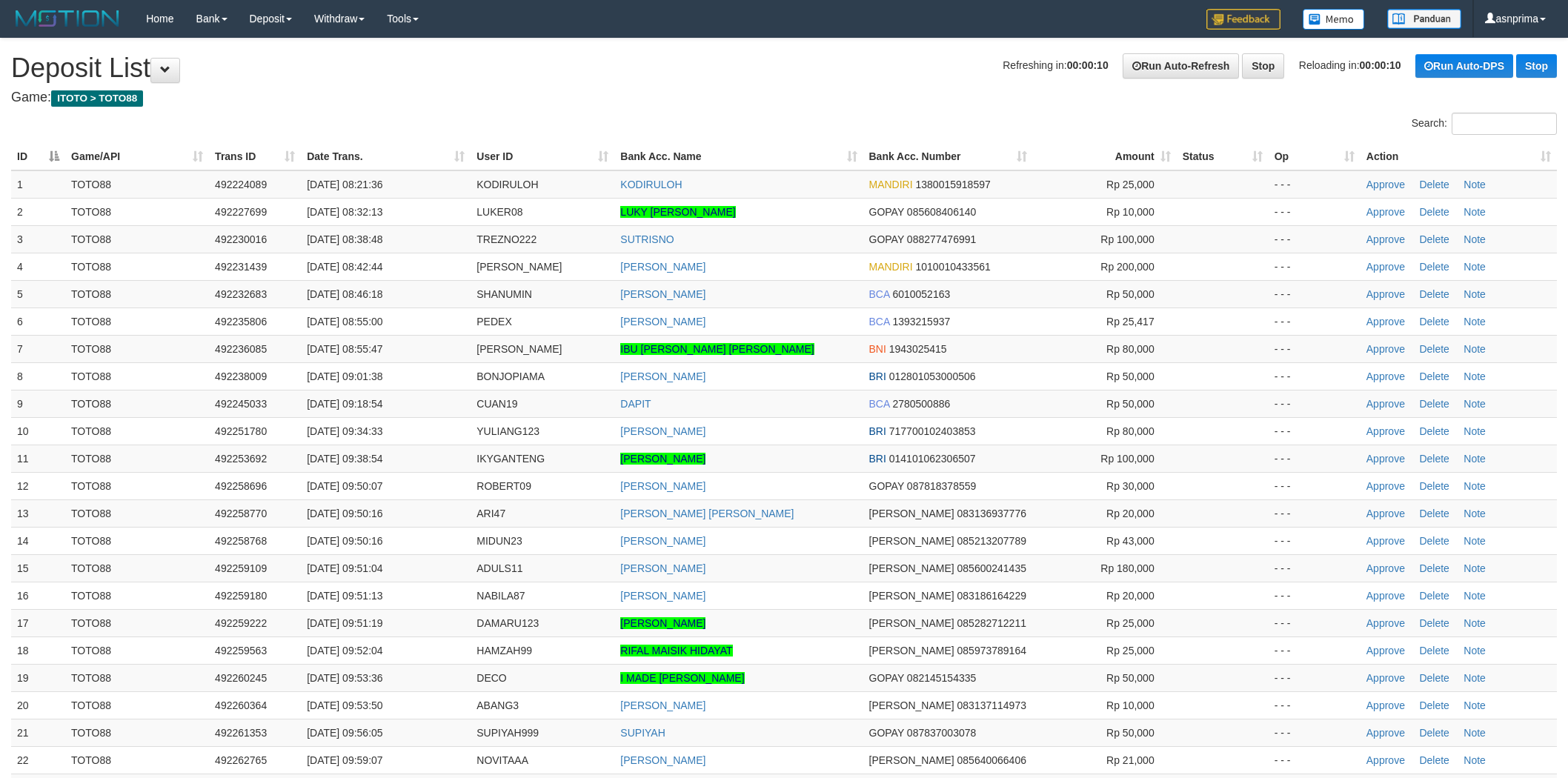
scroll to position [631, 0]
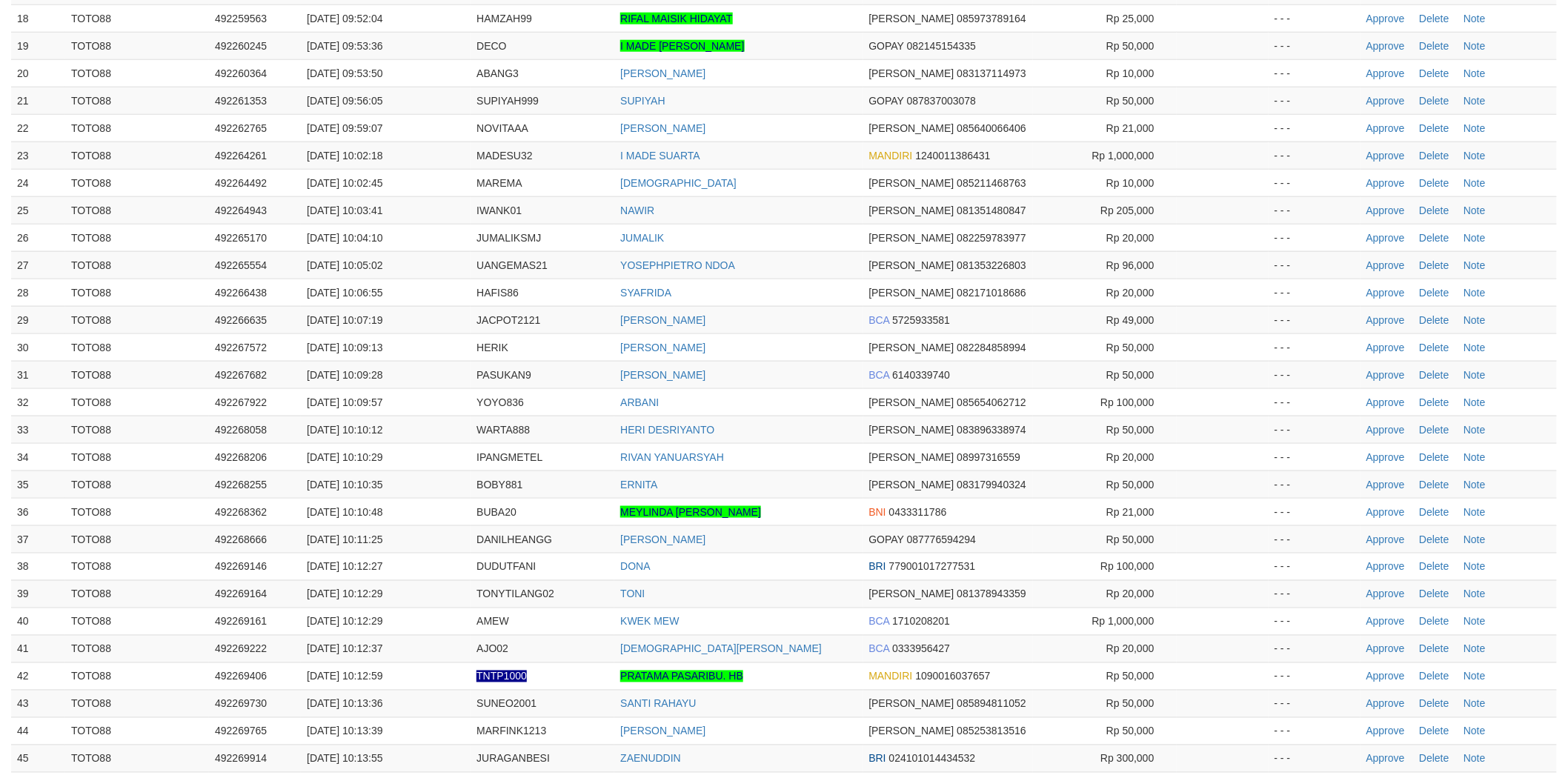
click at [797, 252] on td "YOSEPHPIETRO NDOA" at bounding box center [738, 265] width 248 height 27
drag, startPoint x: 1371, startPoint y: 127, endPoint x: 1167, endPoint y: 102, distance: 205.5
click at [1371, 127] on link "Approve" at bounding box center [1384, 128] width 38 height 12
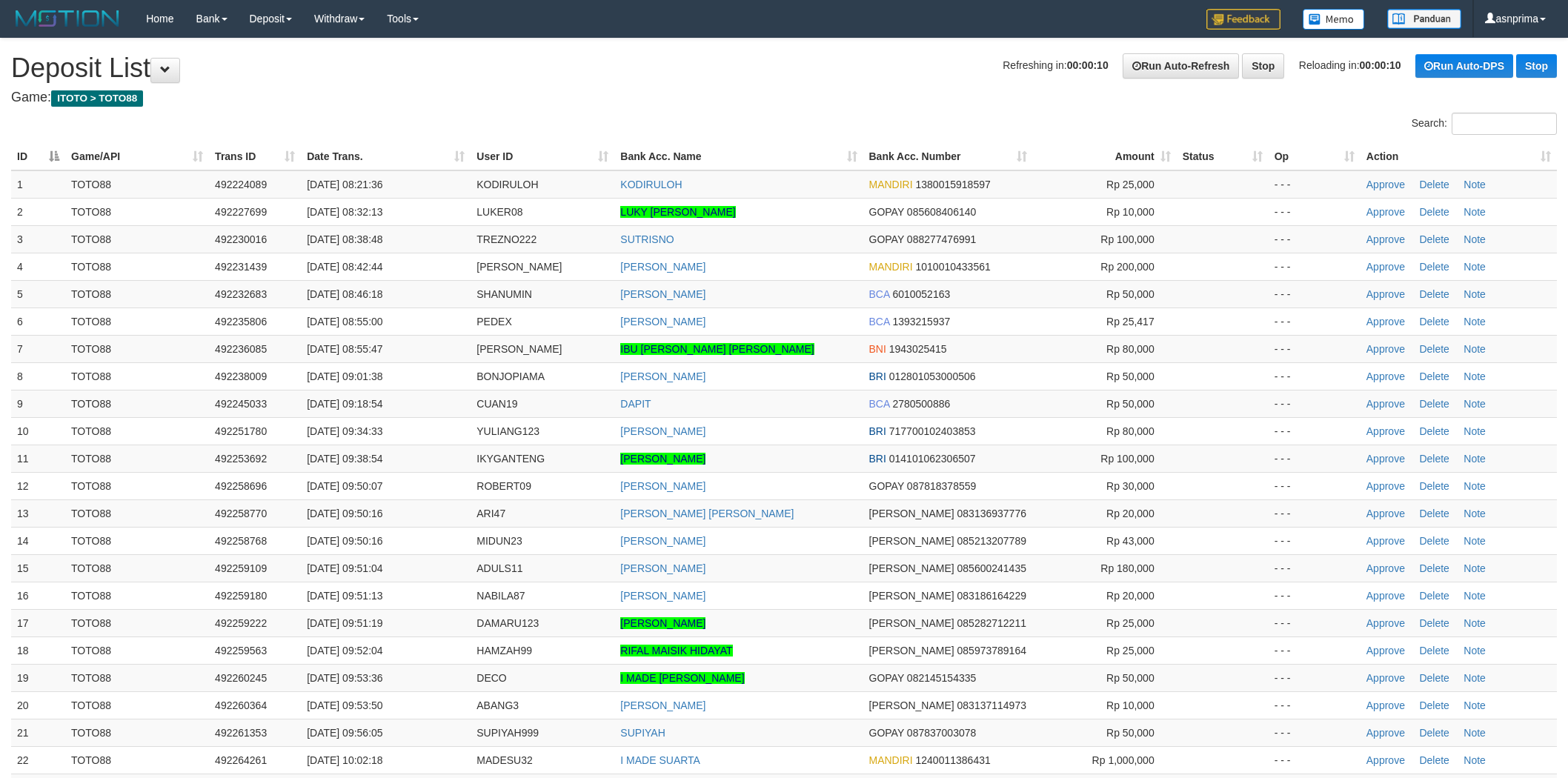
scroll to position [631, 0]
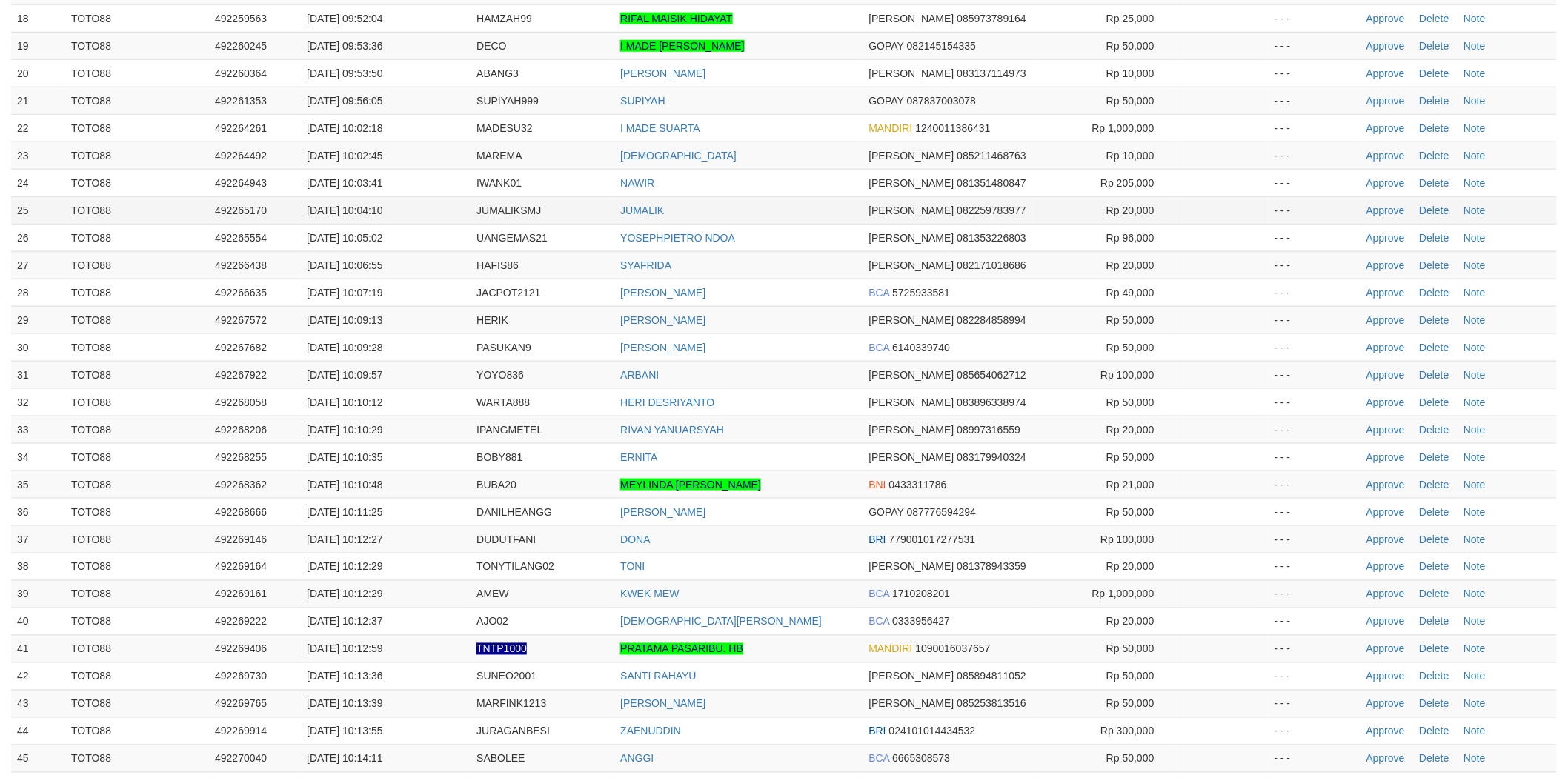
click at [833, 203] on td "JUMALIK" at bounding box center [738, 210] width 248 height 27
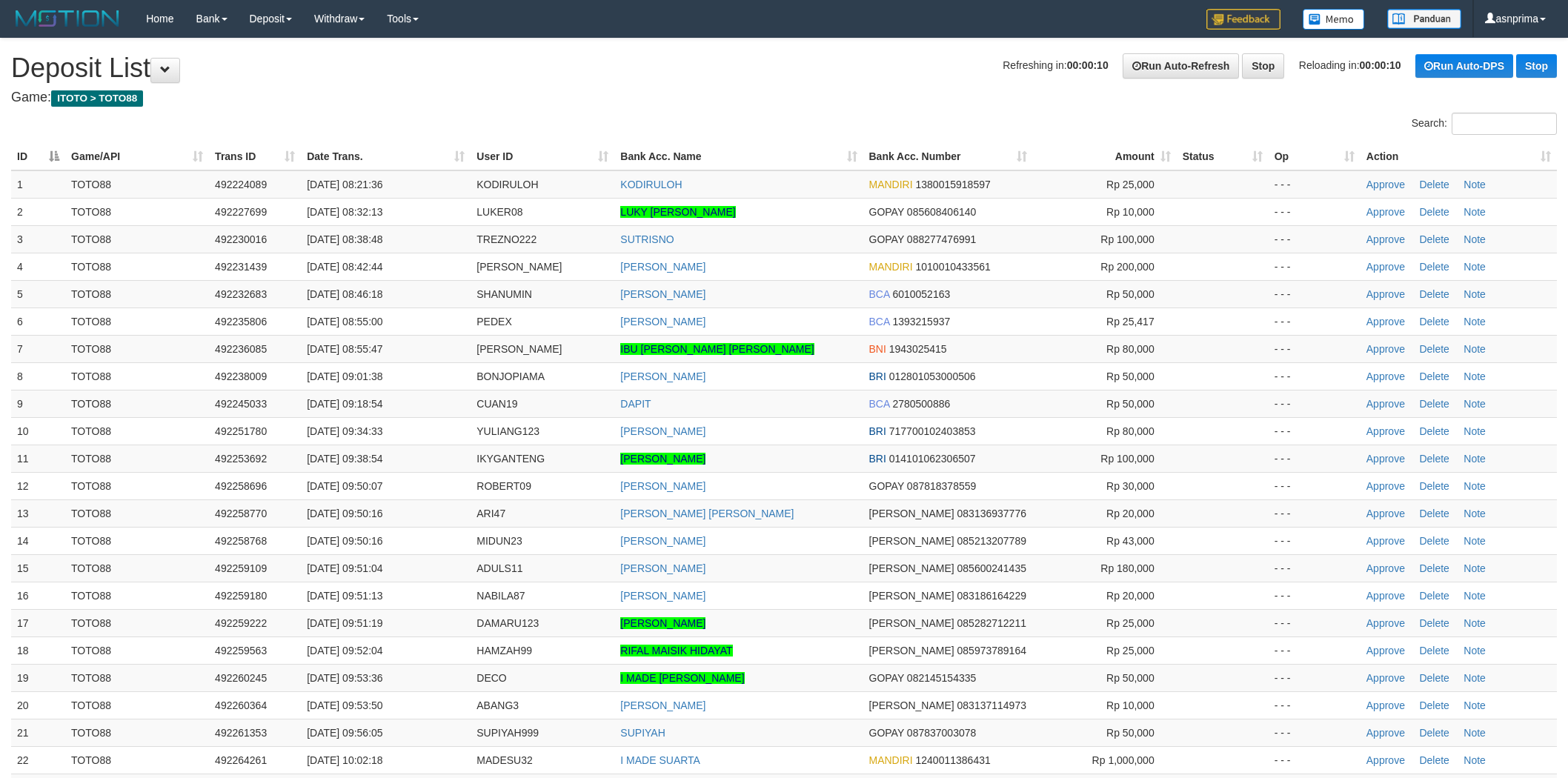
scroll to position [631, 0]
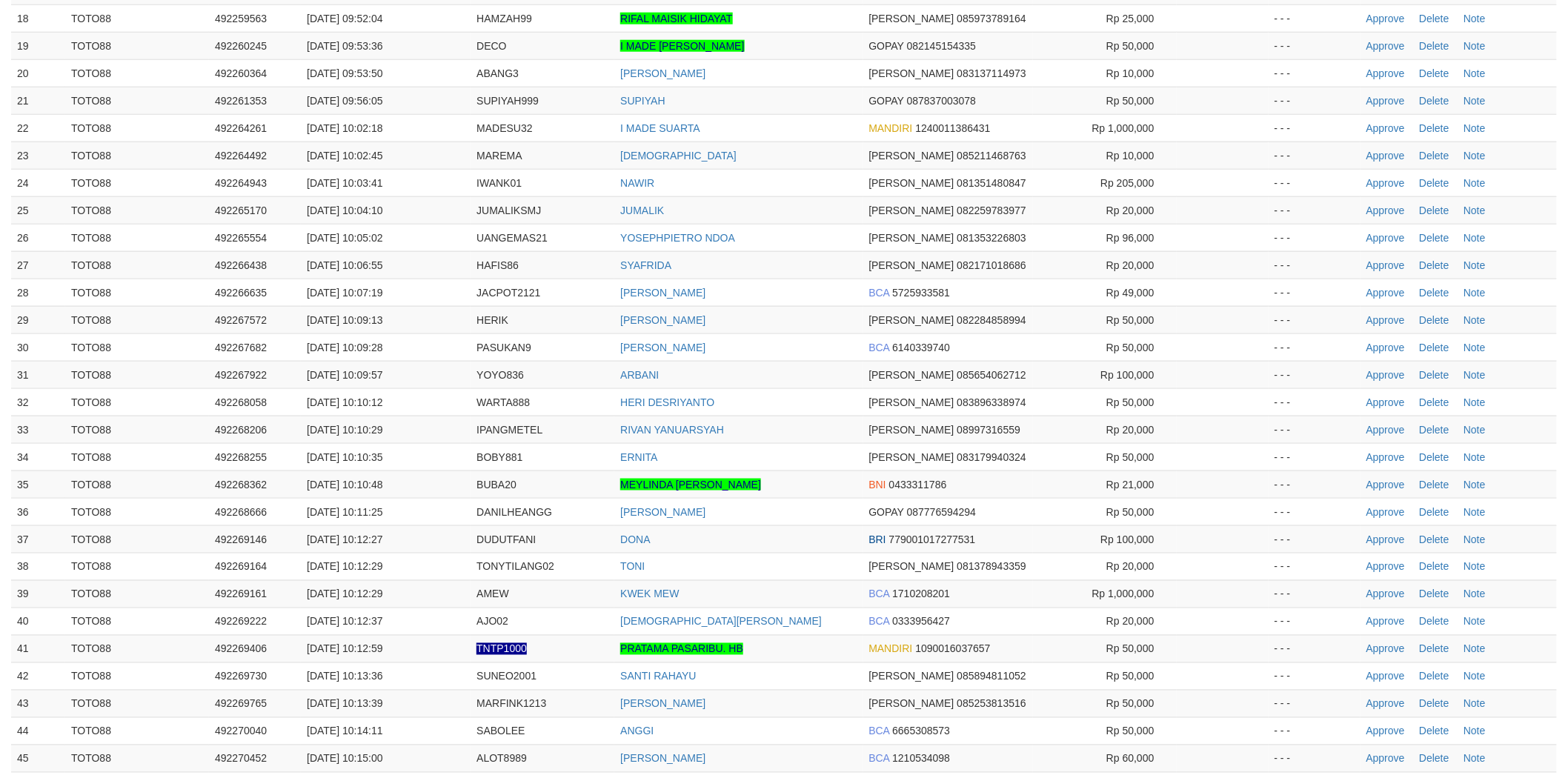
click at [807, 206] on td "JUMALIK" at bounding box center [738, 210] width 248 height 27
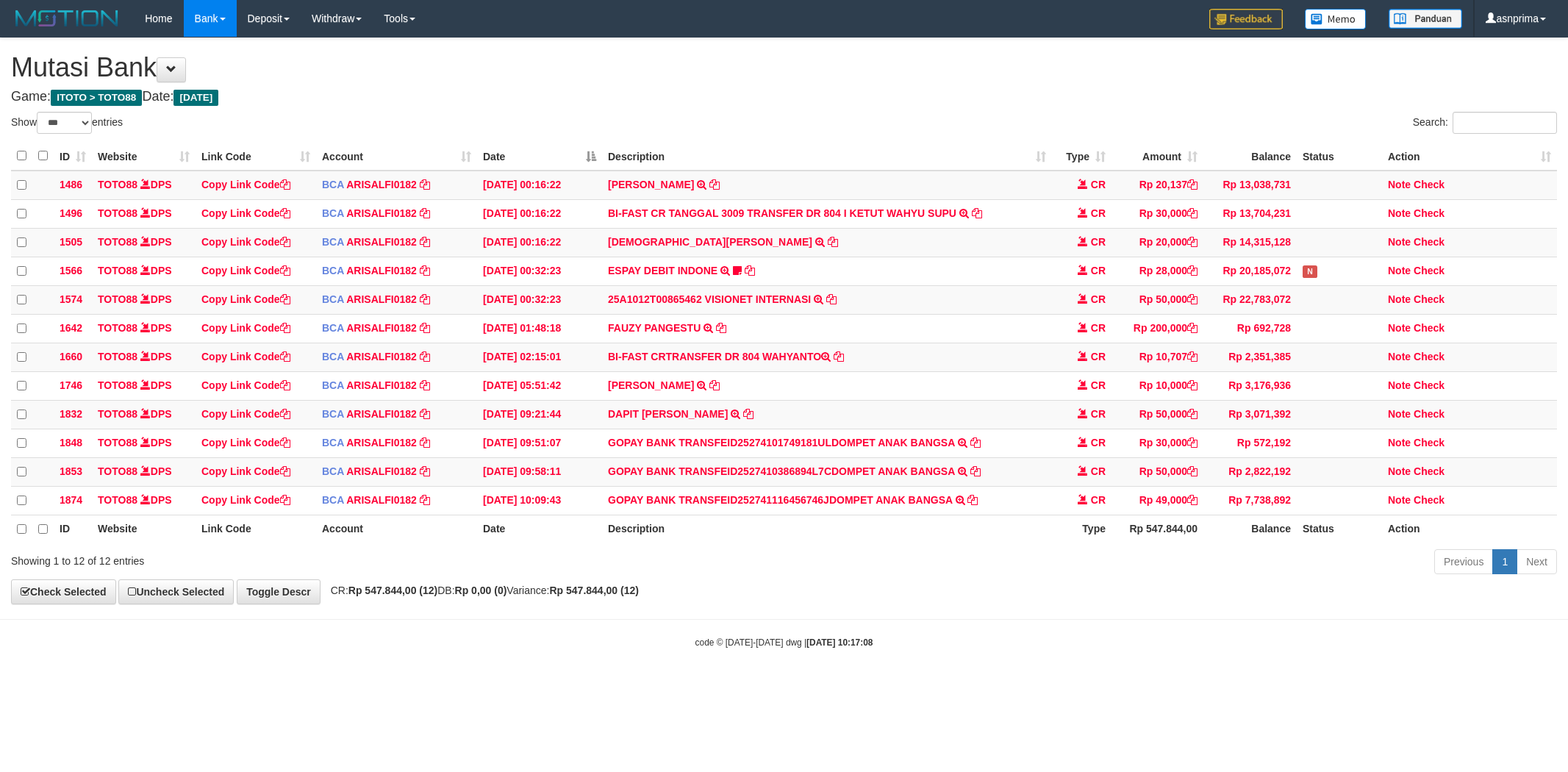
select select "***"
drag, startPoint x: 971, startPoint y: 516, endPoint x: 958, endPoint y: 520, distance: 13.6
click at [971, 503] on icon at bounding box center [972, 498] width 11 height 11
drag, startPoint x: 1431, startPoint y: 480, endPoint x: 1106, endPoint y: 420, distance: 330.5
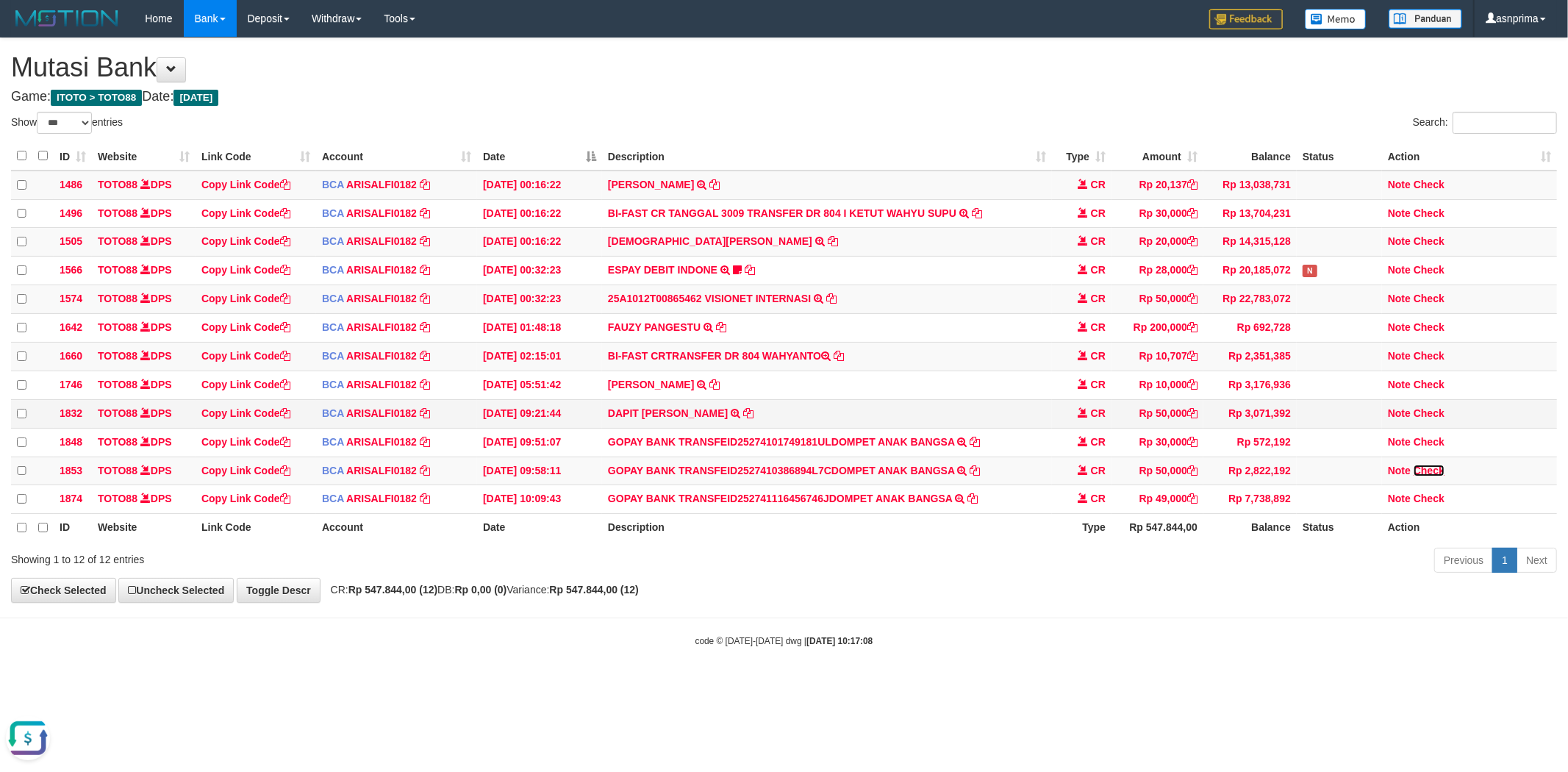
click at [1431, 476] on link "Check" at bounding box center [1429, 470] width 31 height 12
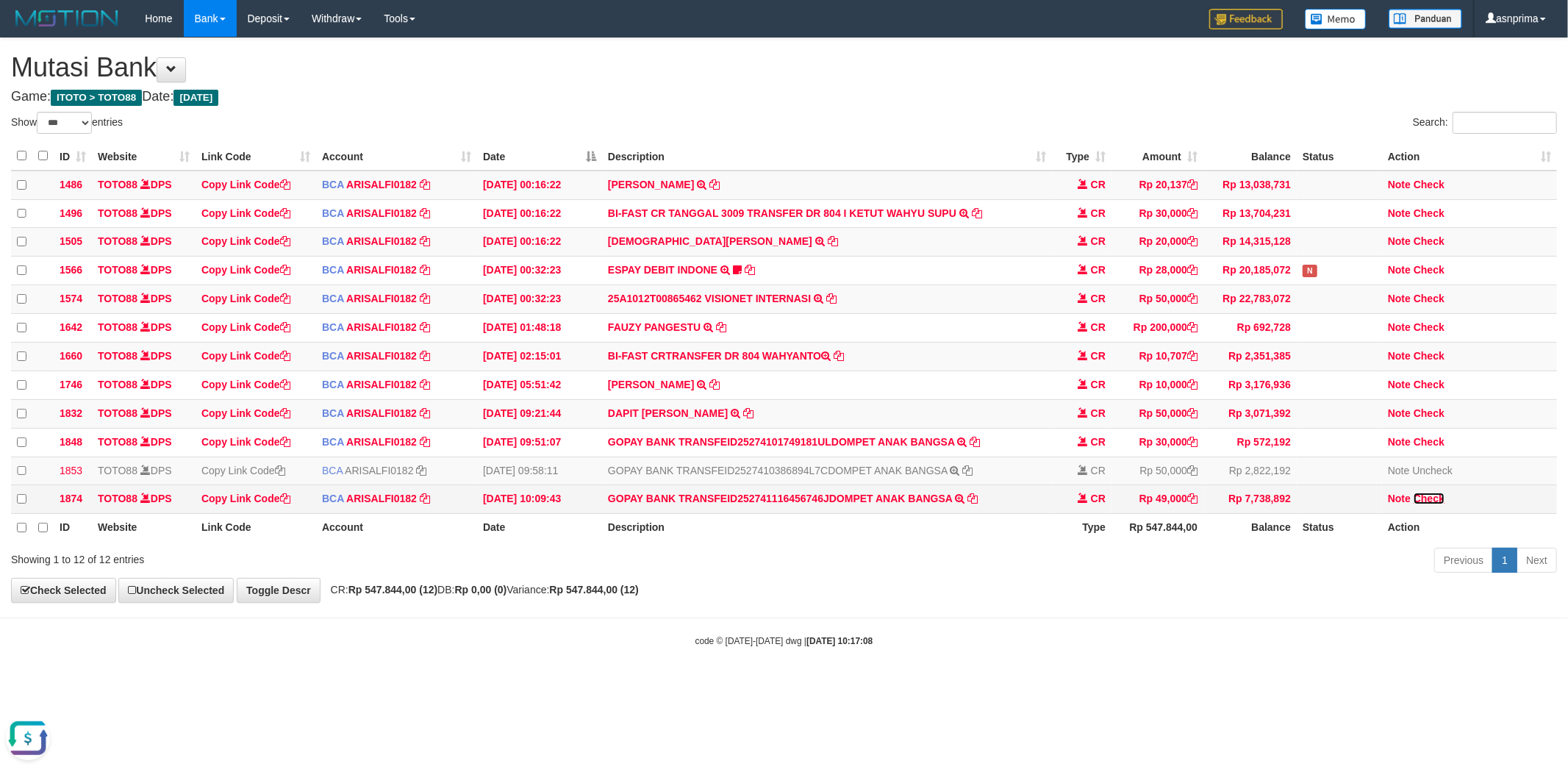
click at [1440, 504] on link "Check" at bounding box center [1429, 499] width 31 height 12
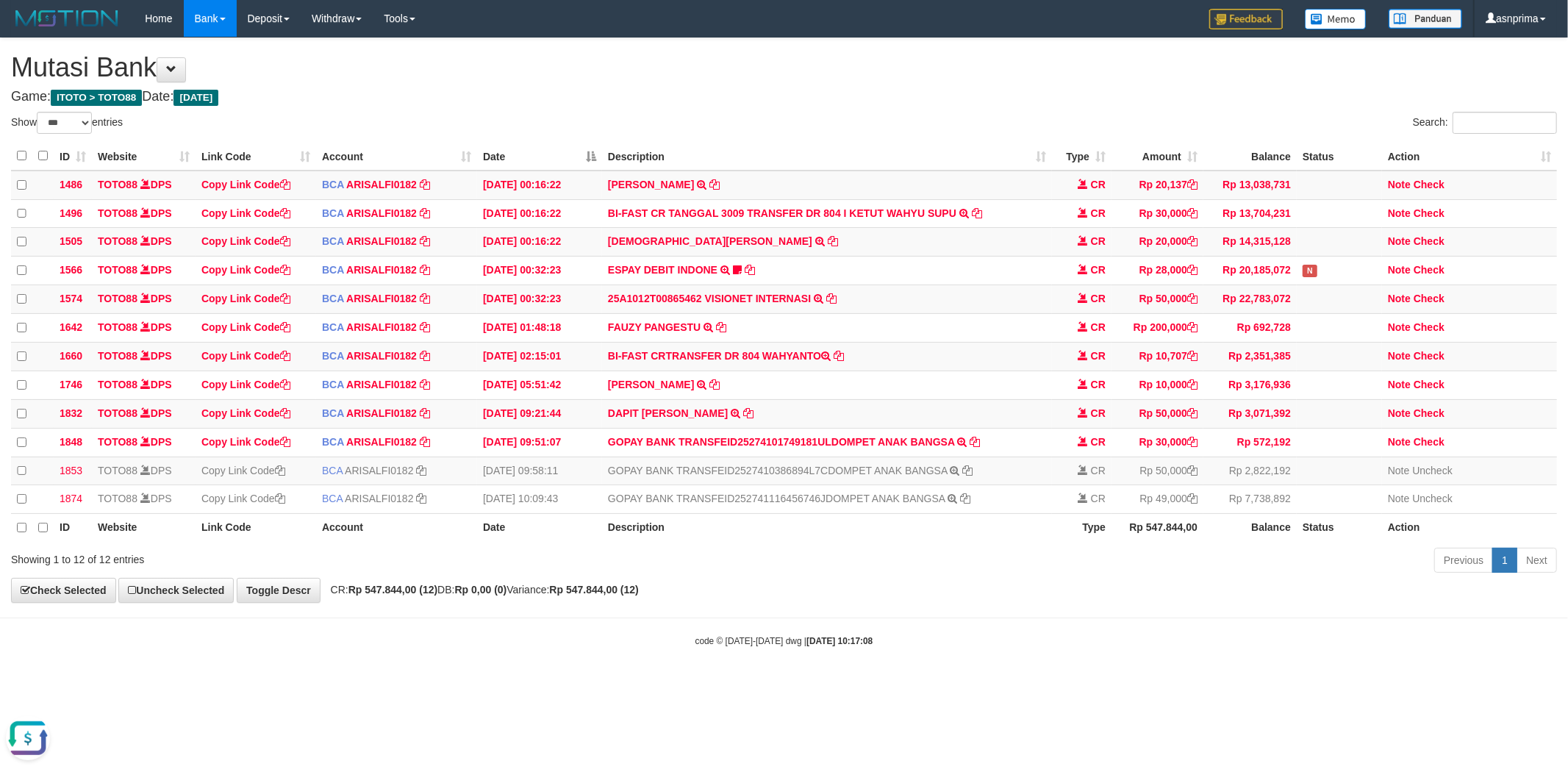
click at [946, 105] on div "**********" at bounding box center [784, 320] width 1568 height 564
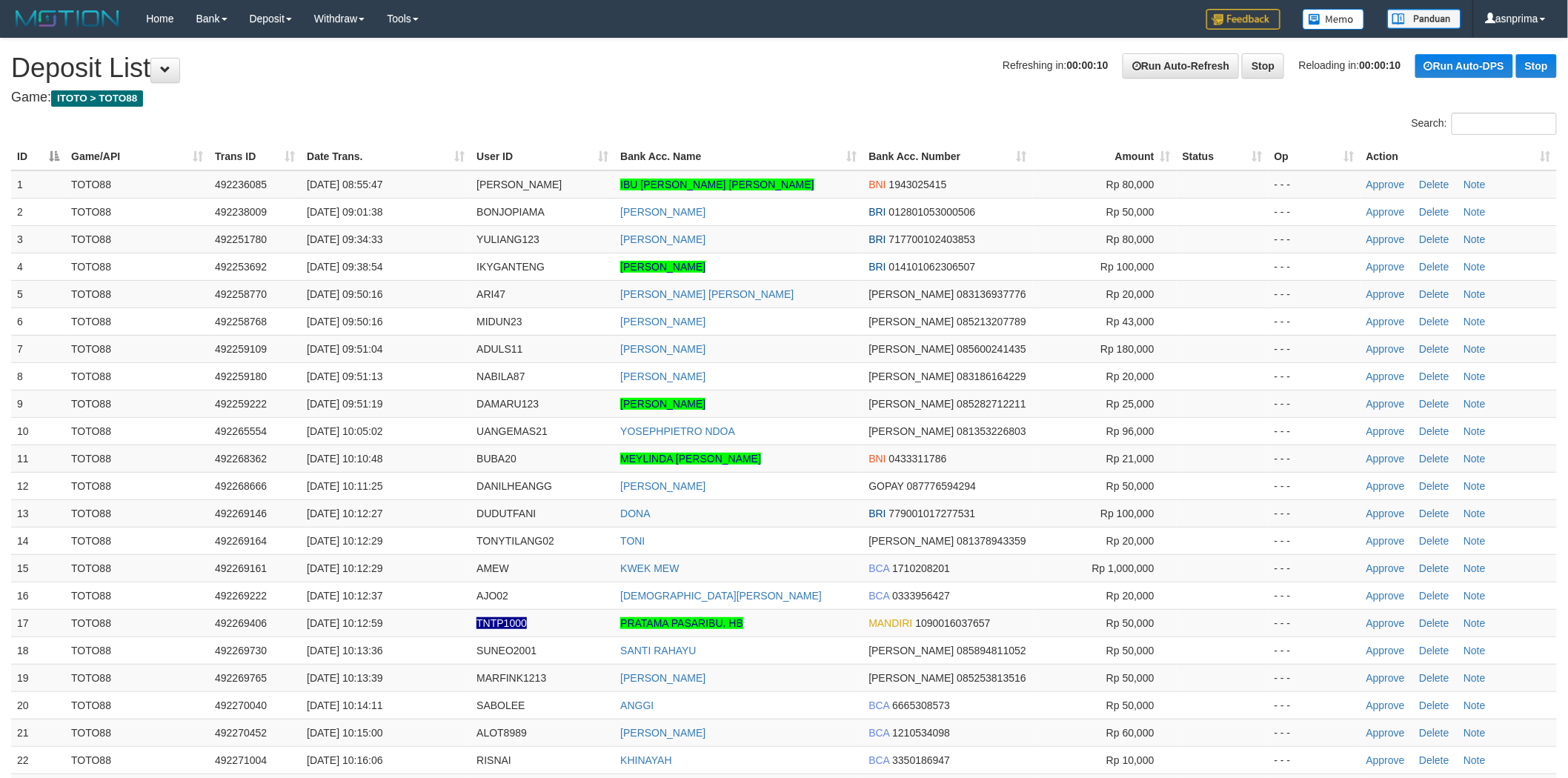
click at [727, 87] on div "**********" at bounding box center [784, 556] width 1568 height 1036
click at [774, 93] on h4 "Game: ITOTO > TOTO88" at bounding box center [783, 97] width 1546 height 15
click at [774, 77] on h1 "Refreshing in: 00:00:03 Run Auto-Refresh Stop Reloading in: 00:00:03 Run Auto-D…" at bounding box center [783, 68] width 1546 height 29
click at [776, 69] on h1 "Refreshing in: 00:00:10 Run Auto-Refresh Stop Reloading in: 00:00:10 Run Auto-D…" at bounding box center [783, 68] width 1546 height 29
click at [808, 105] on h4 "Game: ITOTO > TOTO88" at bounding box center [783, 97] width 1546 height 15
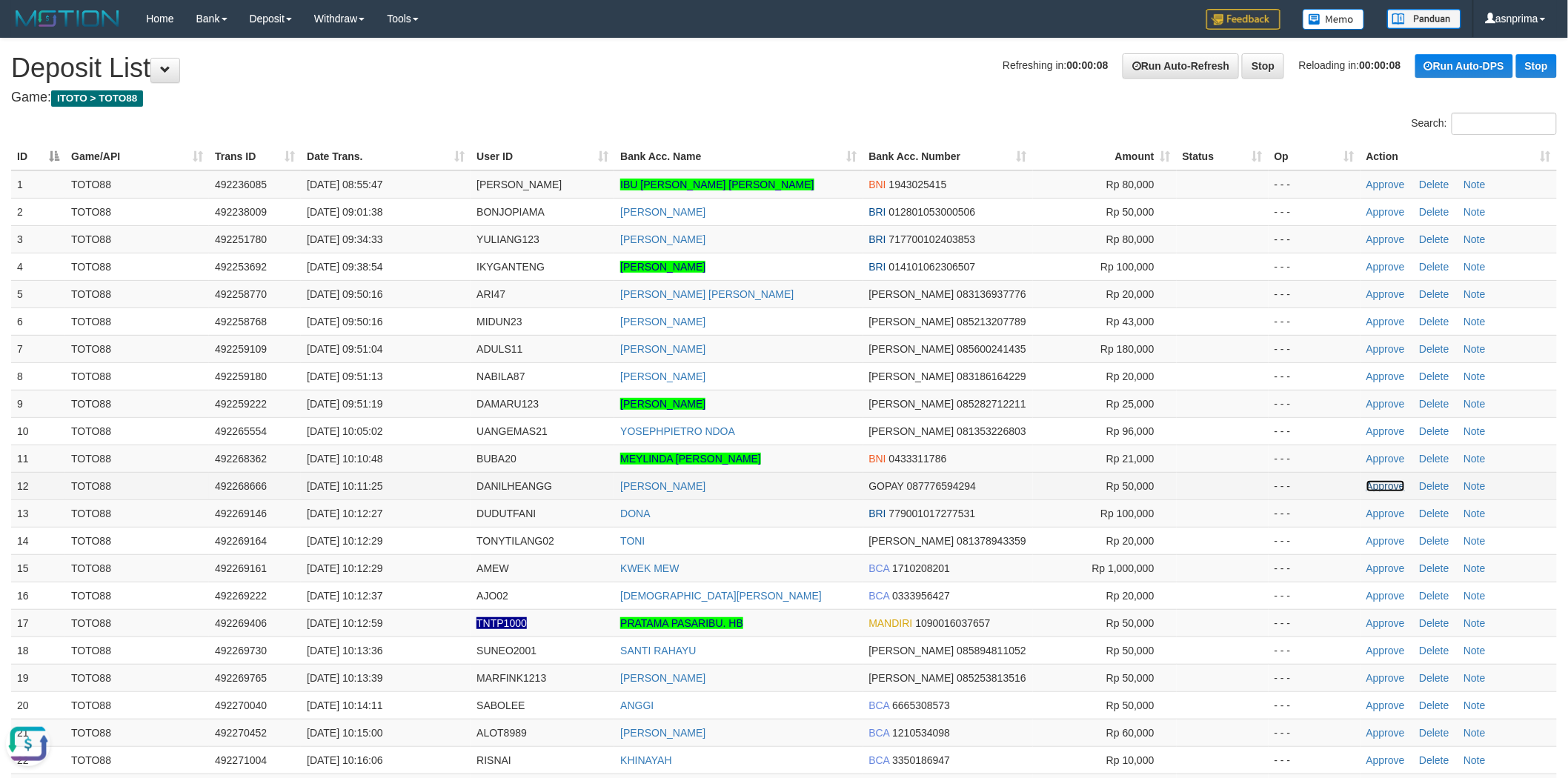
click at [1375, 485] on link "Approve" at bounding box center [1384, 486] width 38 height 12
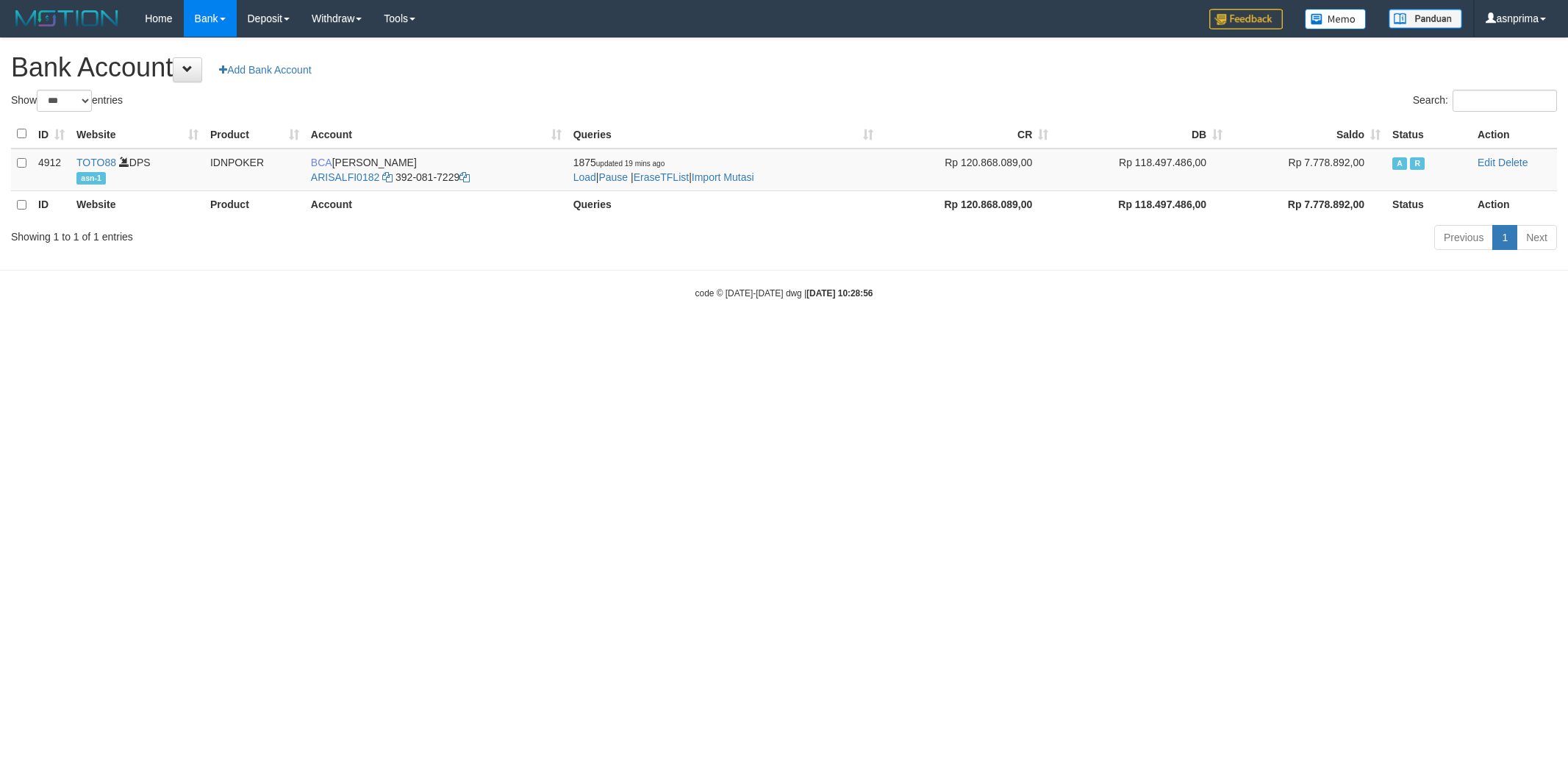
select select "***"
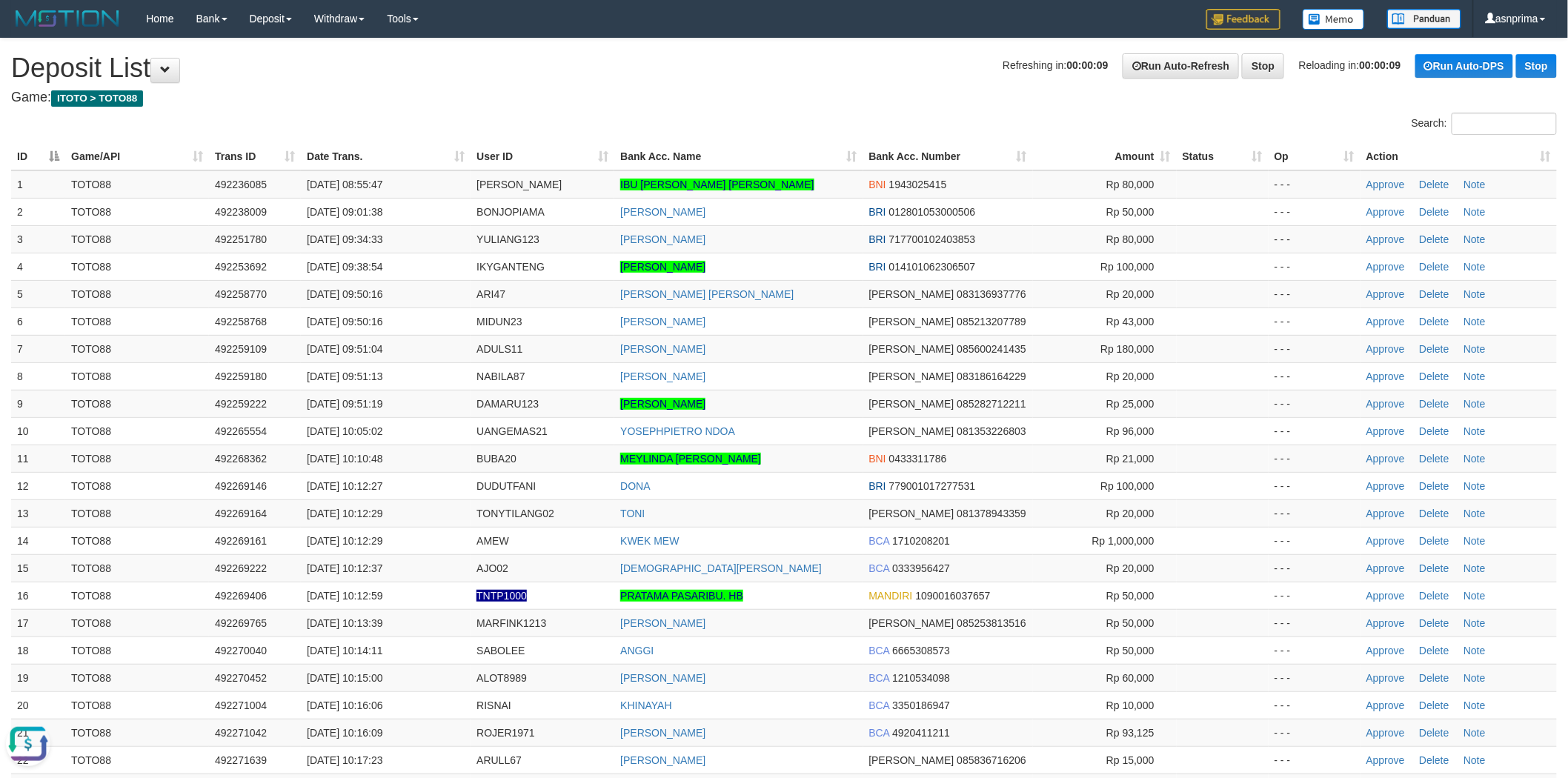
click at [712, 74] on h1 "Refreshing in: 00:00:05 Run Auto-Refresh Stop Reloading in: 00:00:05 Run Auto-D…" at bounding box center [783, 68] width 1546 height 29
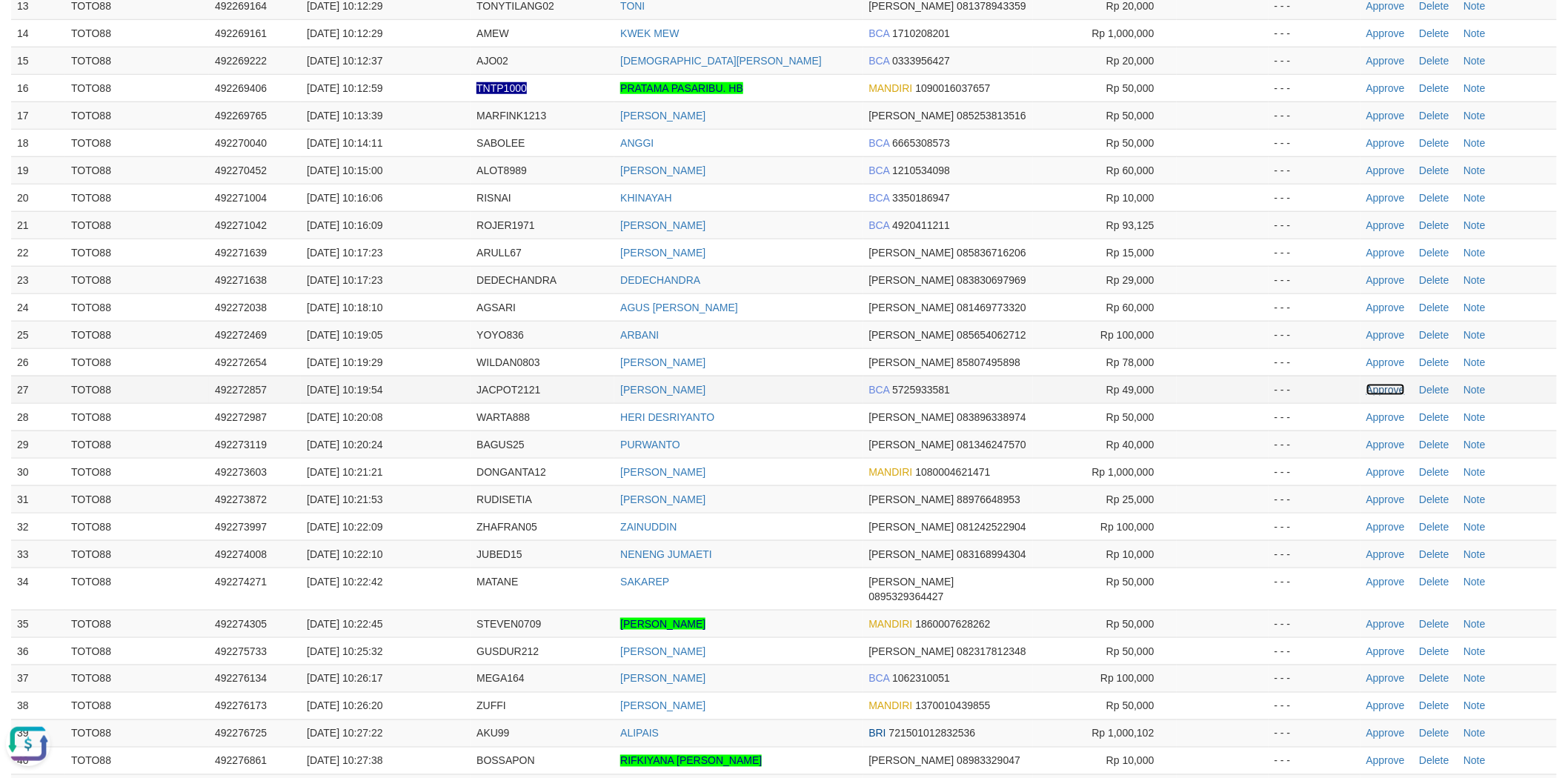
click at [1380, 387] on link "Approve" at bounding box center [1384, 390] width 38 height 12
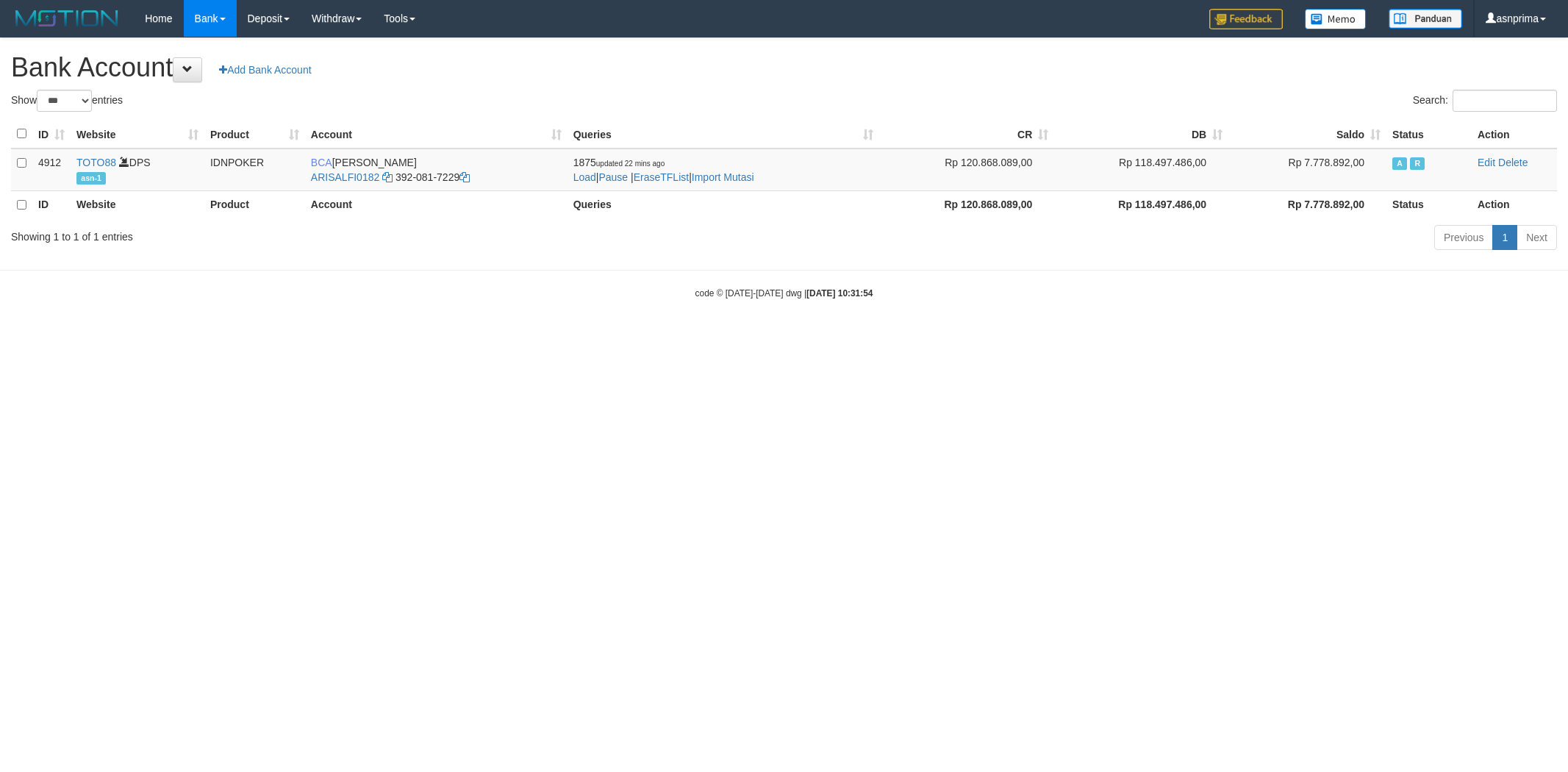
select select "***"
click at [755, 175] on link "Import Mutasi" at bounding box center [723, 177] width 62 height 12
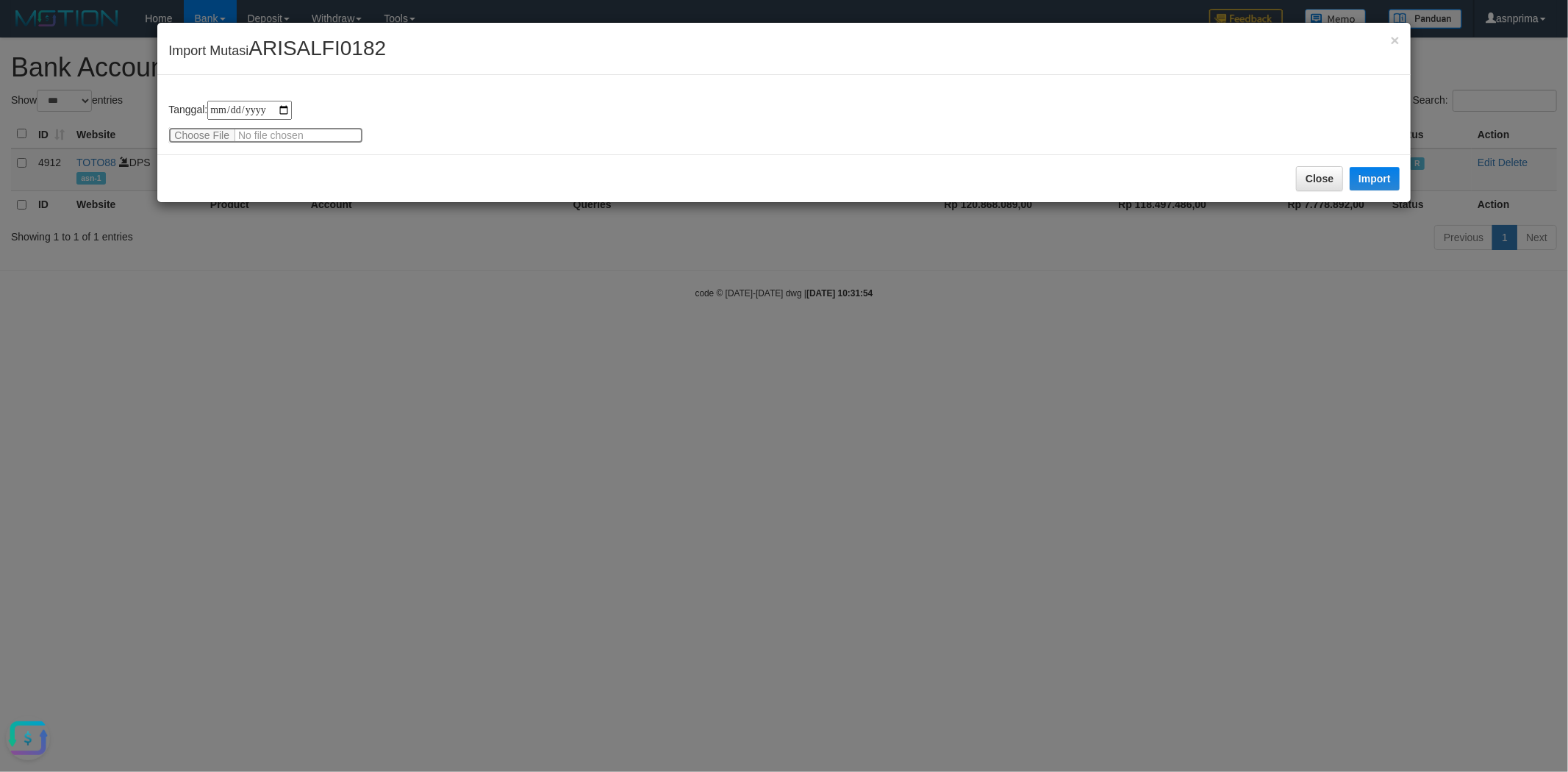
click at [202, 133] on input "file" at bounding box center [266, 135] width 195 height 16
type input "**********"
click at [1385, 172] on button "Import" at bounding box center [1375, 178] width 50 height 23
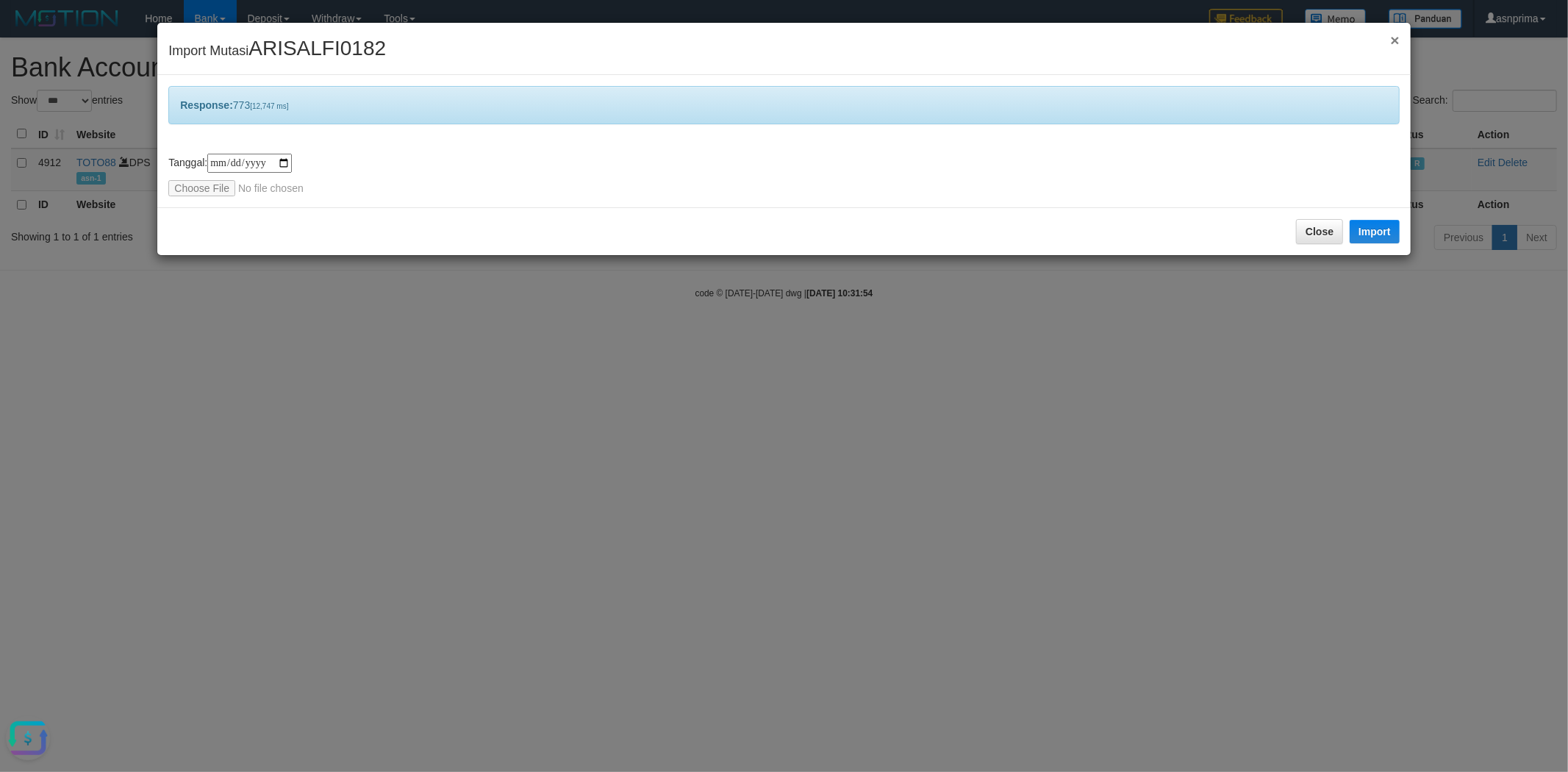
click at [1395, 39] on span "×" at bounding box center [1394, 40] width 9 height 16
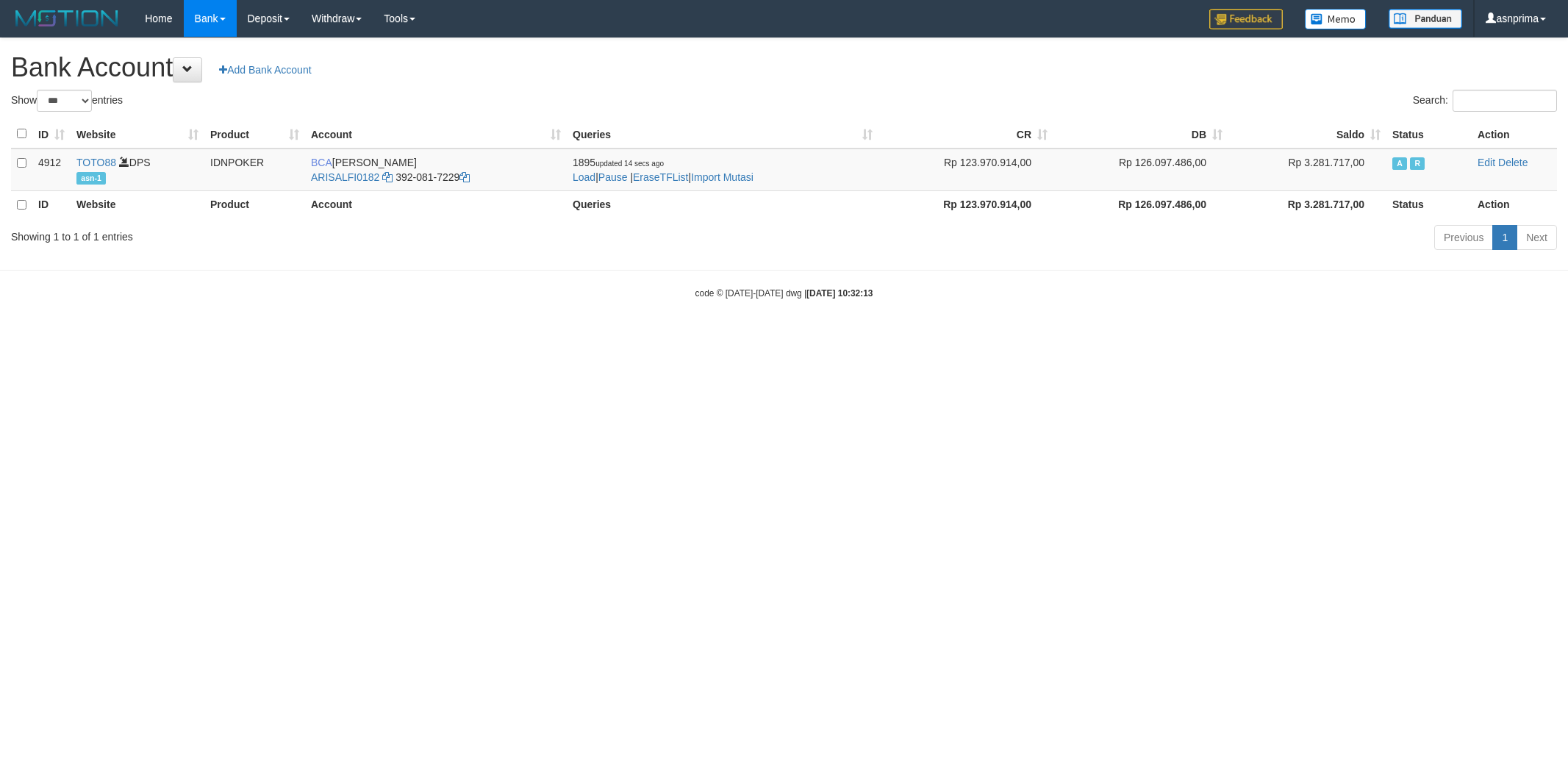
select select "***"
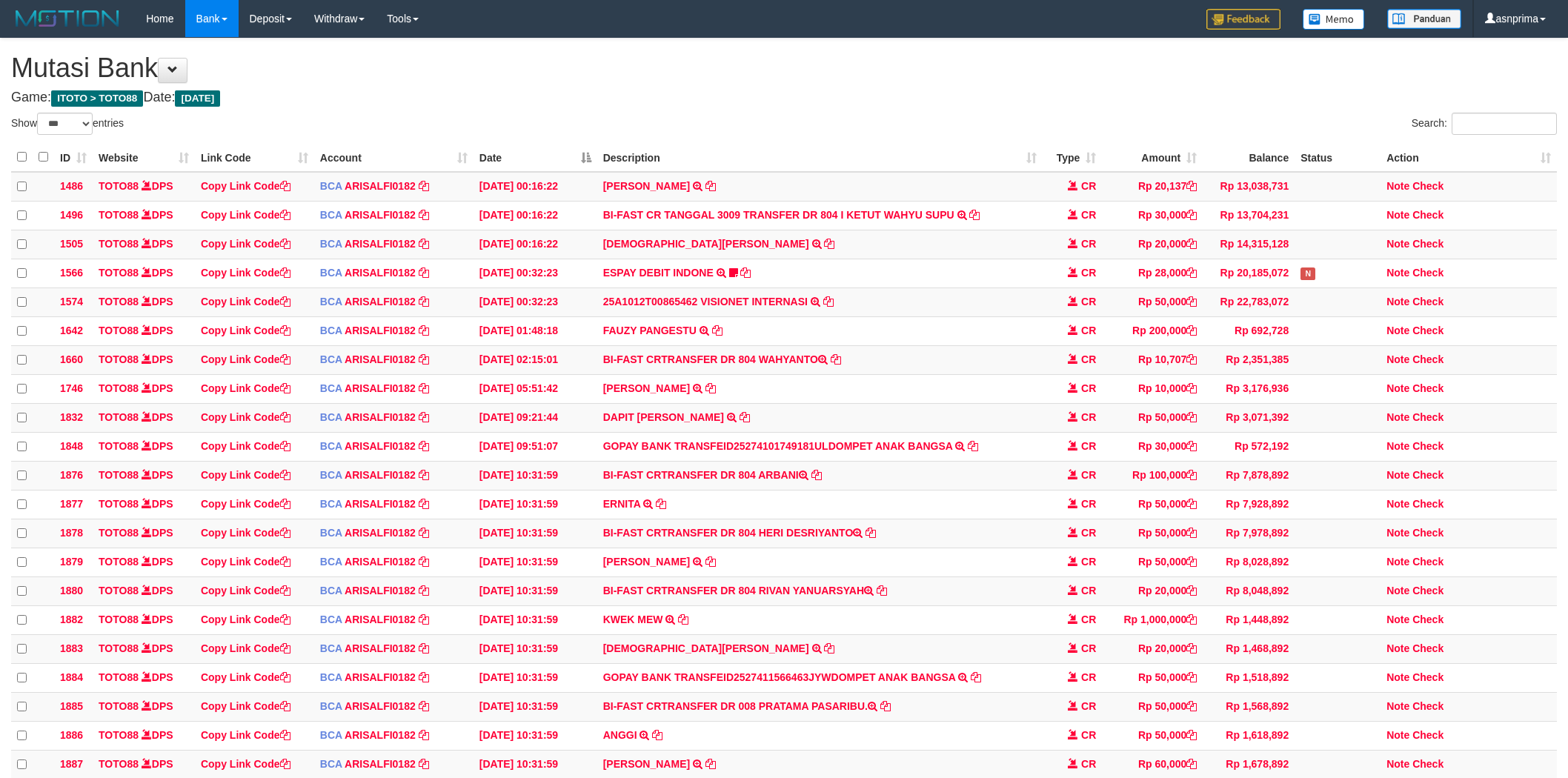
select select "***"
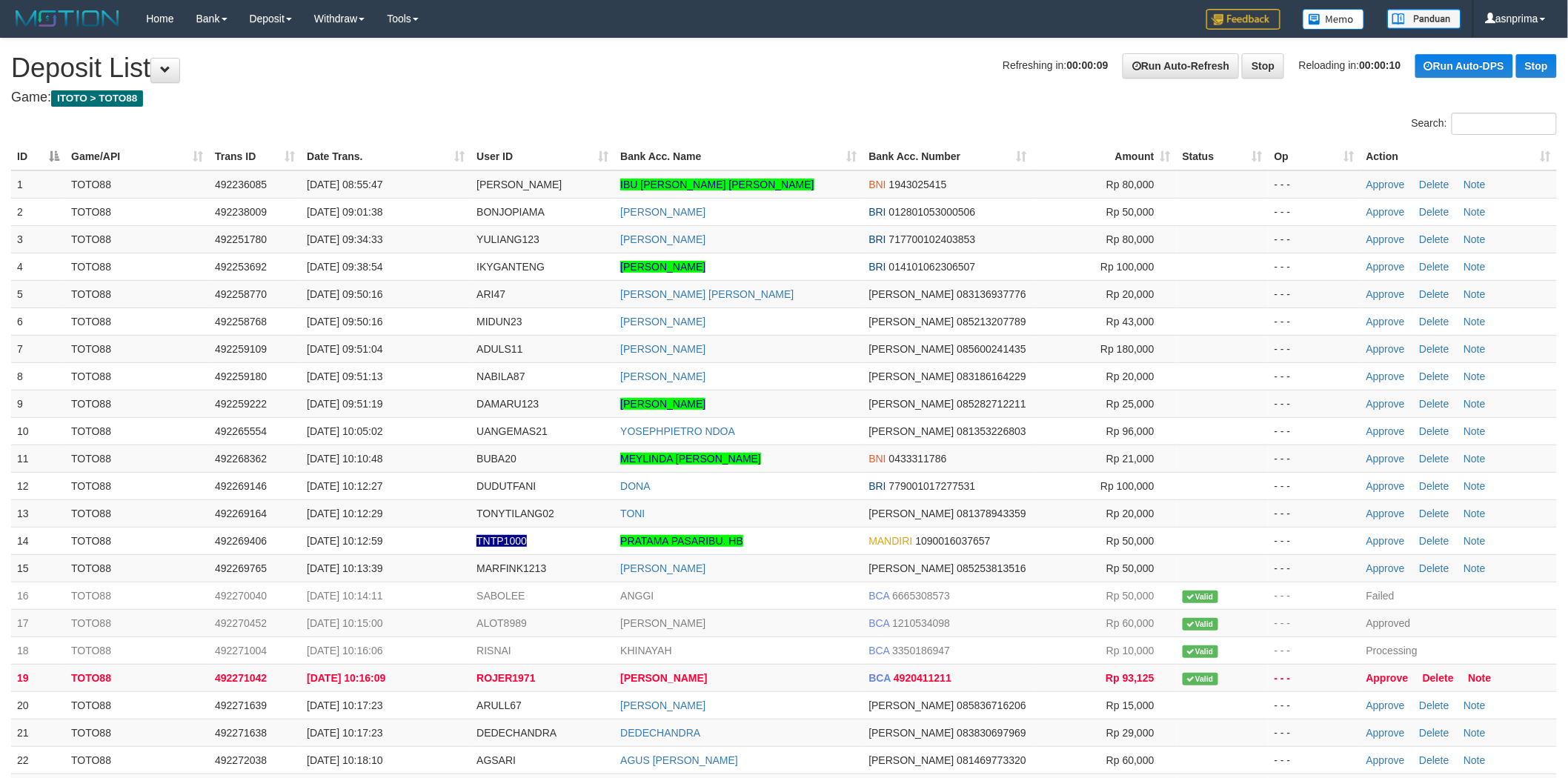
click at [1548, 157] on th "Action" at bounding box center [1458, 156] width 196 height 27
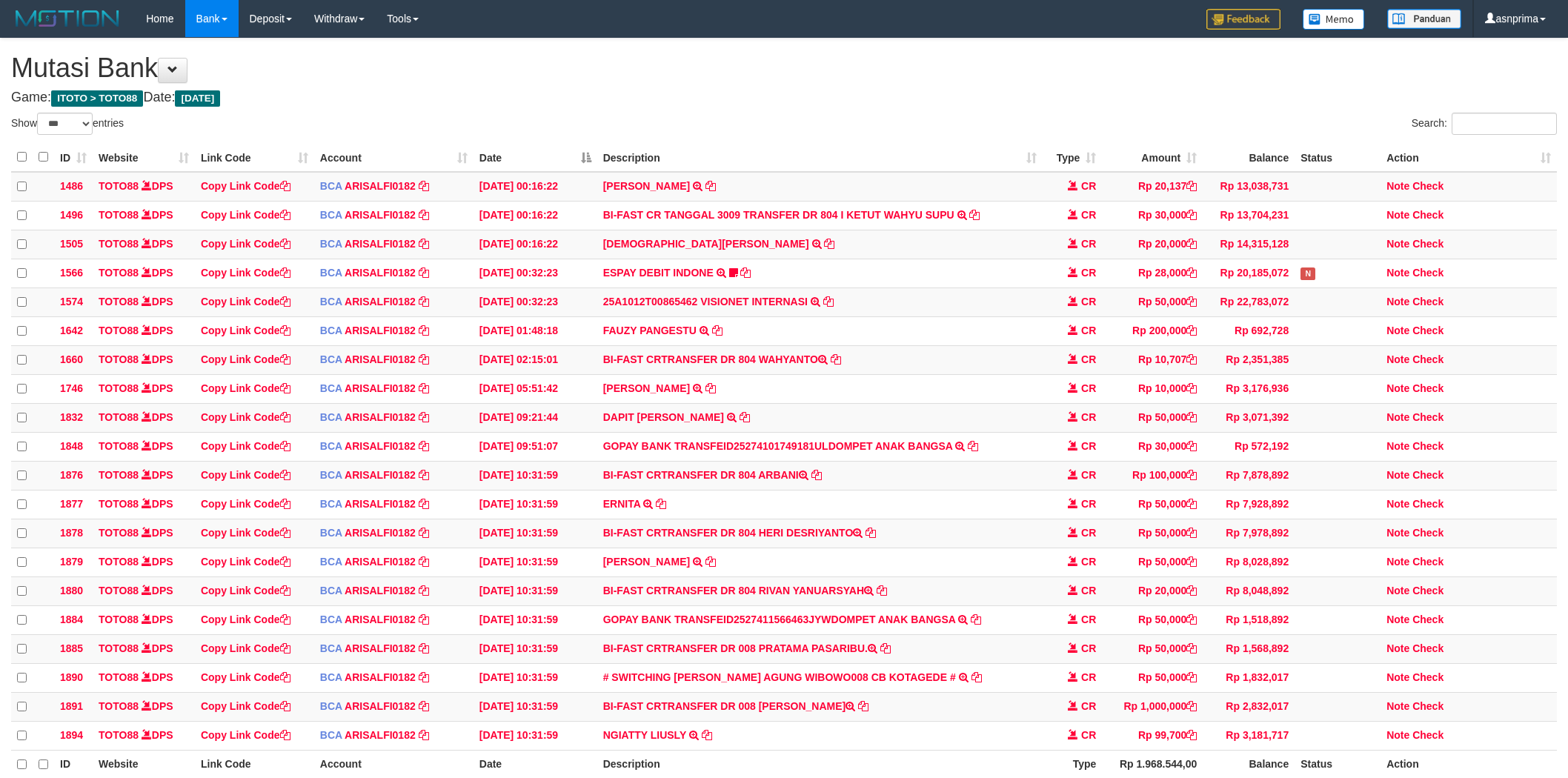
select select "***"
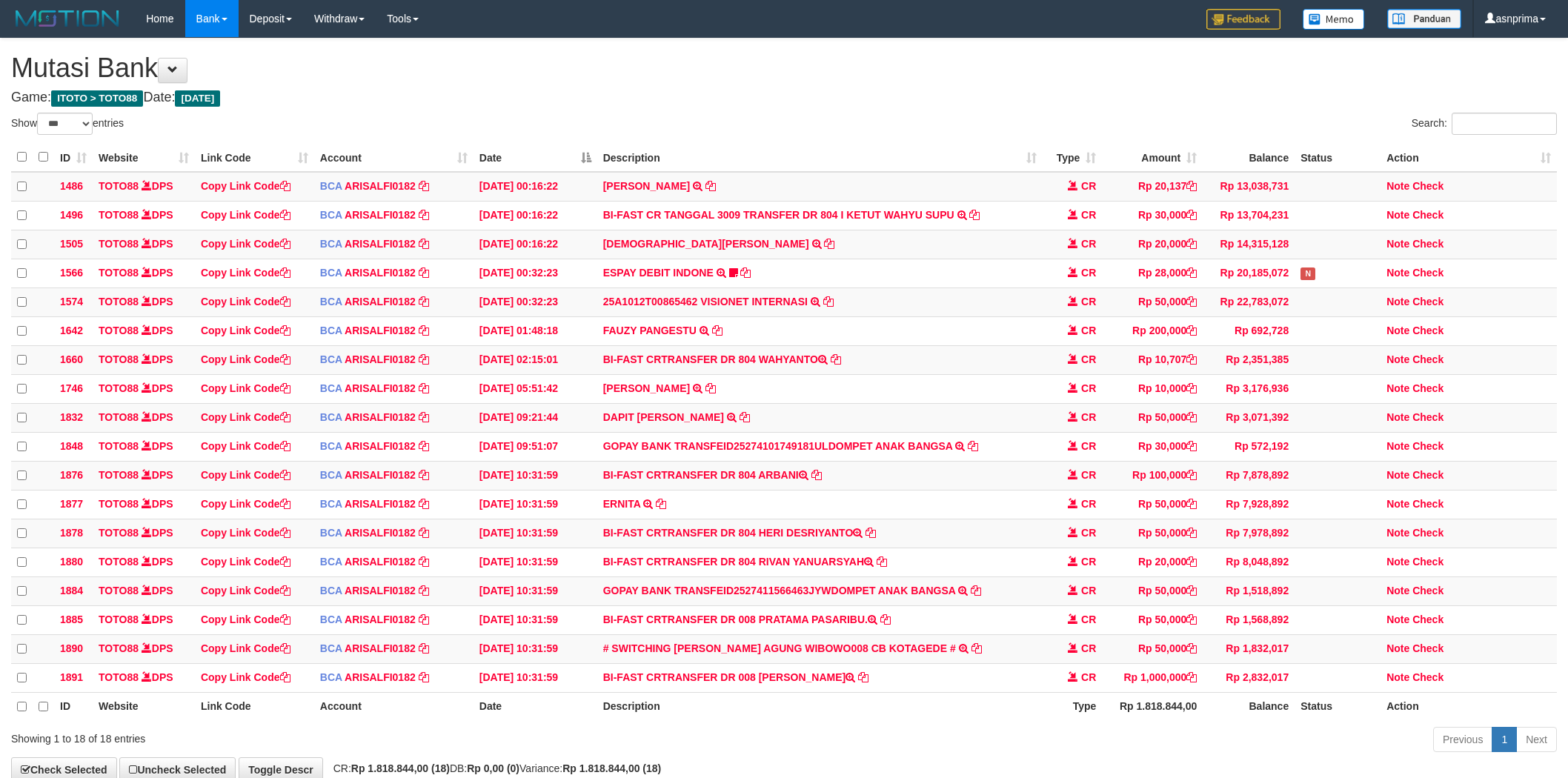
select select "***"
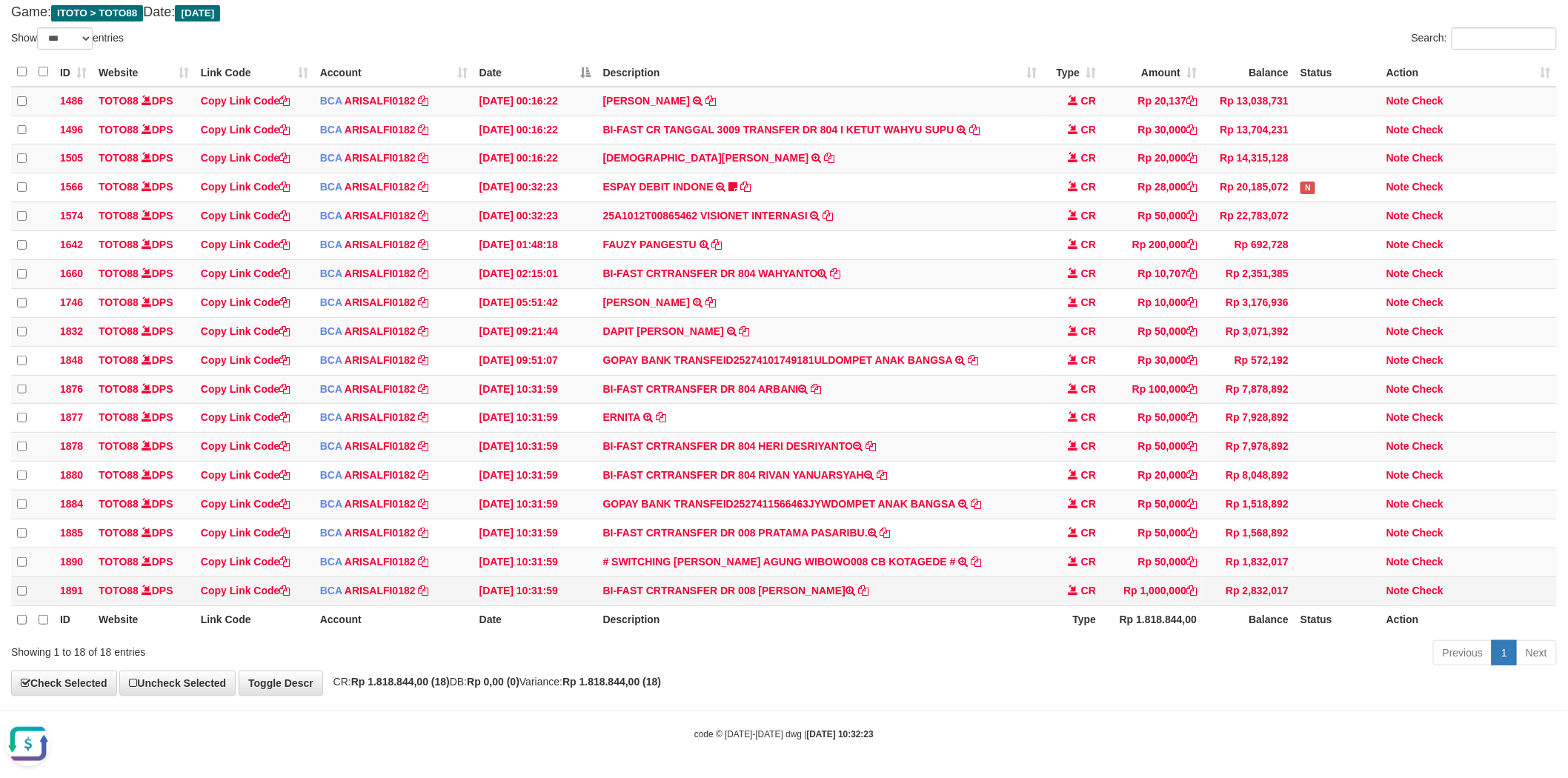
drag, startPoint x: 761, startPoint y: 583, endPoint x: 853, endPoint y: 590, distance: 92.3
click at [853, 590] on td "BI-FAST CRTRANSFER DR 008 [PERSON_NAME]" at bounding box center [820, 591] width 446 height 29
copy td "[PERSON_NAME]"
click at [1441, 584] on link "Check" at bounding box center [1427, 590] width 31 height 12
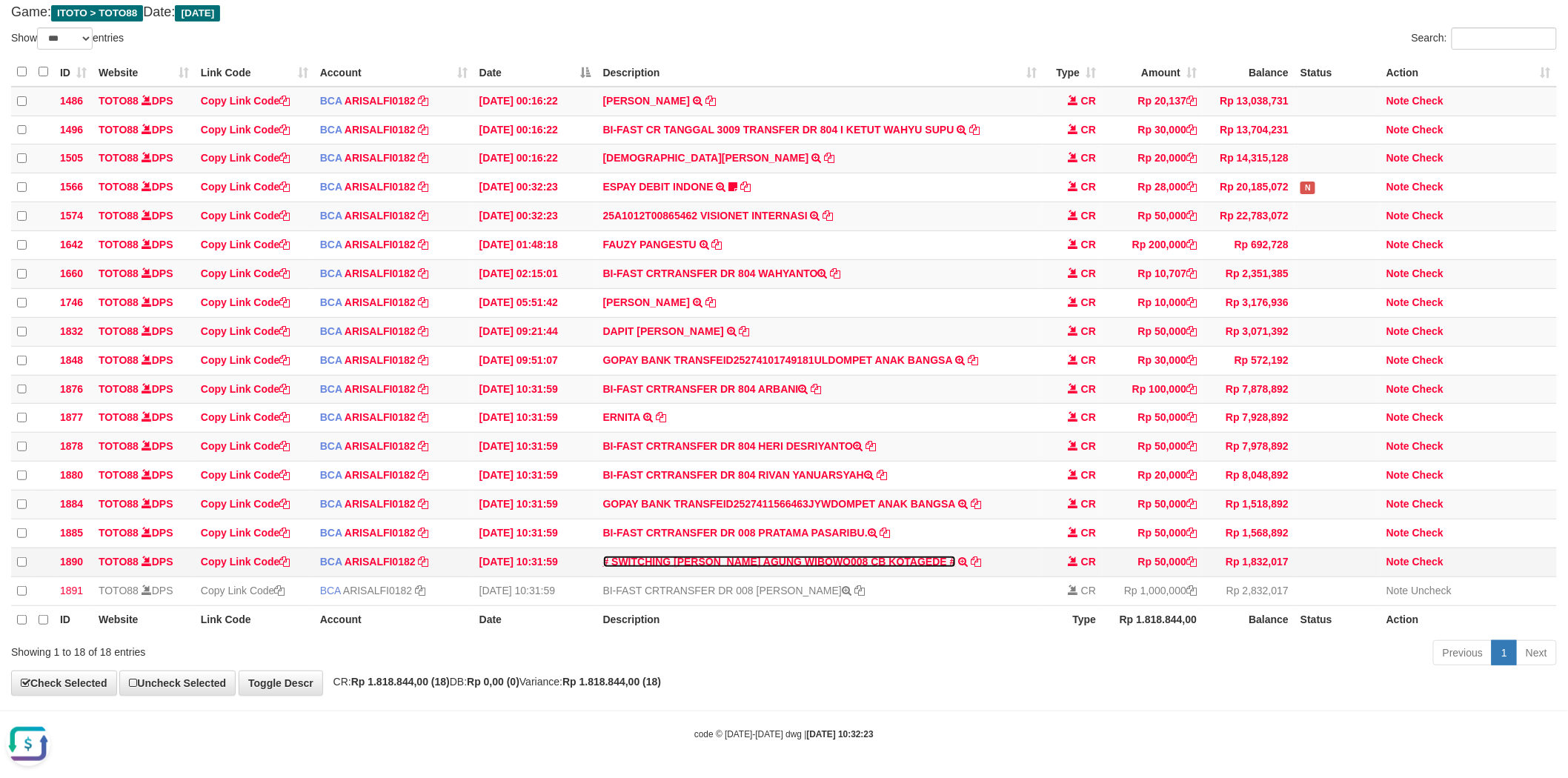
click at [825, 555] on link "# SWITCHING [PERSON_NAME] AGUNG WIBOWO008 CB KOTAGEDE #" at bounding box center [779, 561] width 353 height 12
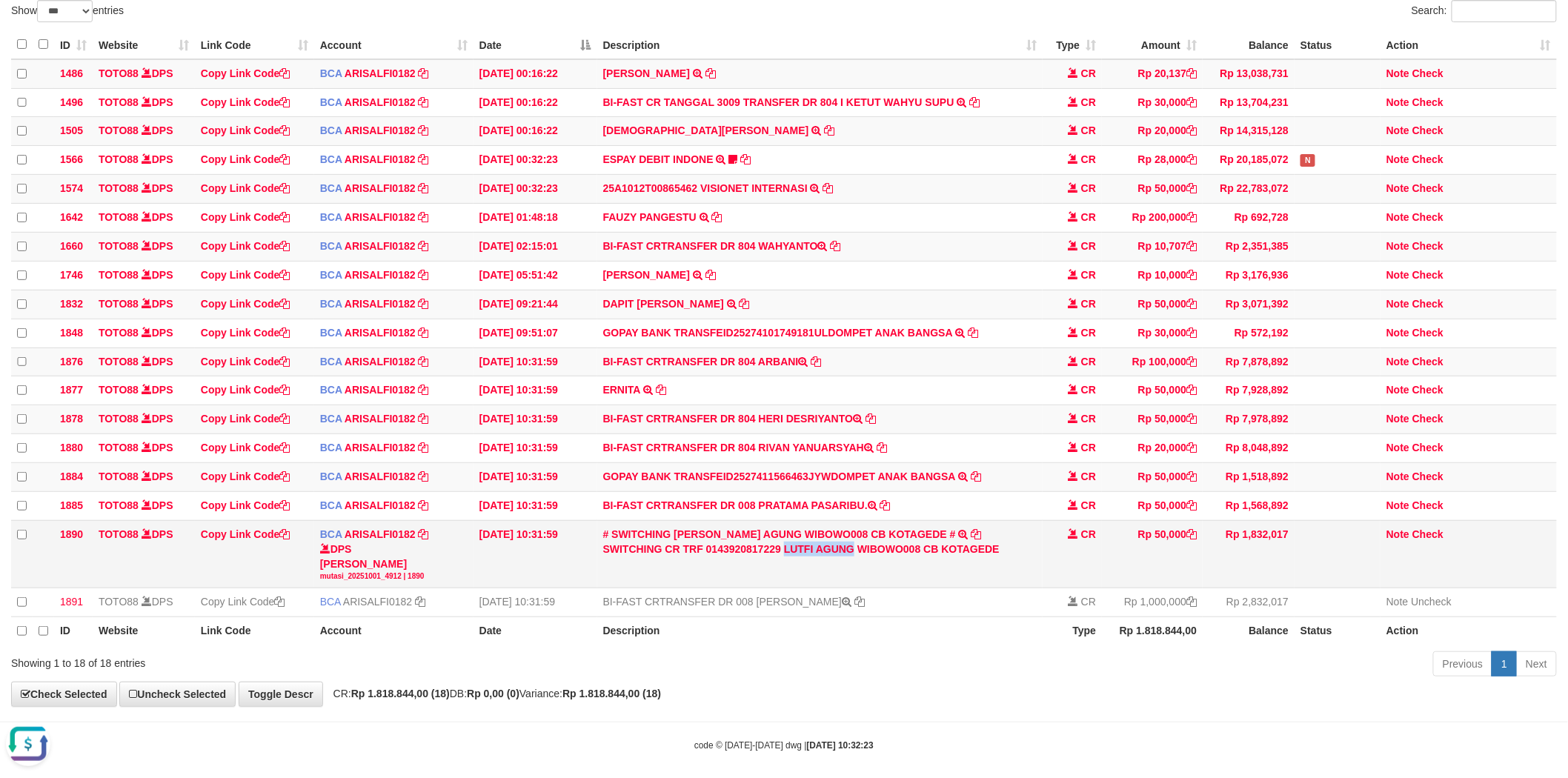
drag, startPoint x: 784, startPoint y: 566, endPoint x: 855, endPoint y: 571, distance: 71.2
click at [855, 556] on div "SWITCHING CR TRF 0143920817229 LUTFI AGUNG WIBOWO008 CB KOTAGEDE" at bounding box center [820, 548] width 434 height 15
copy div "[PERSON_NAME]"
click at [1424, 540] on link "Check" at bounding box center [1427, 534] width 31 height 12
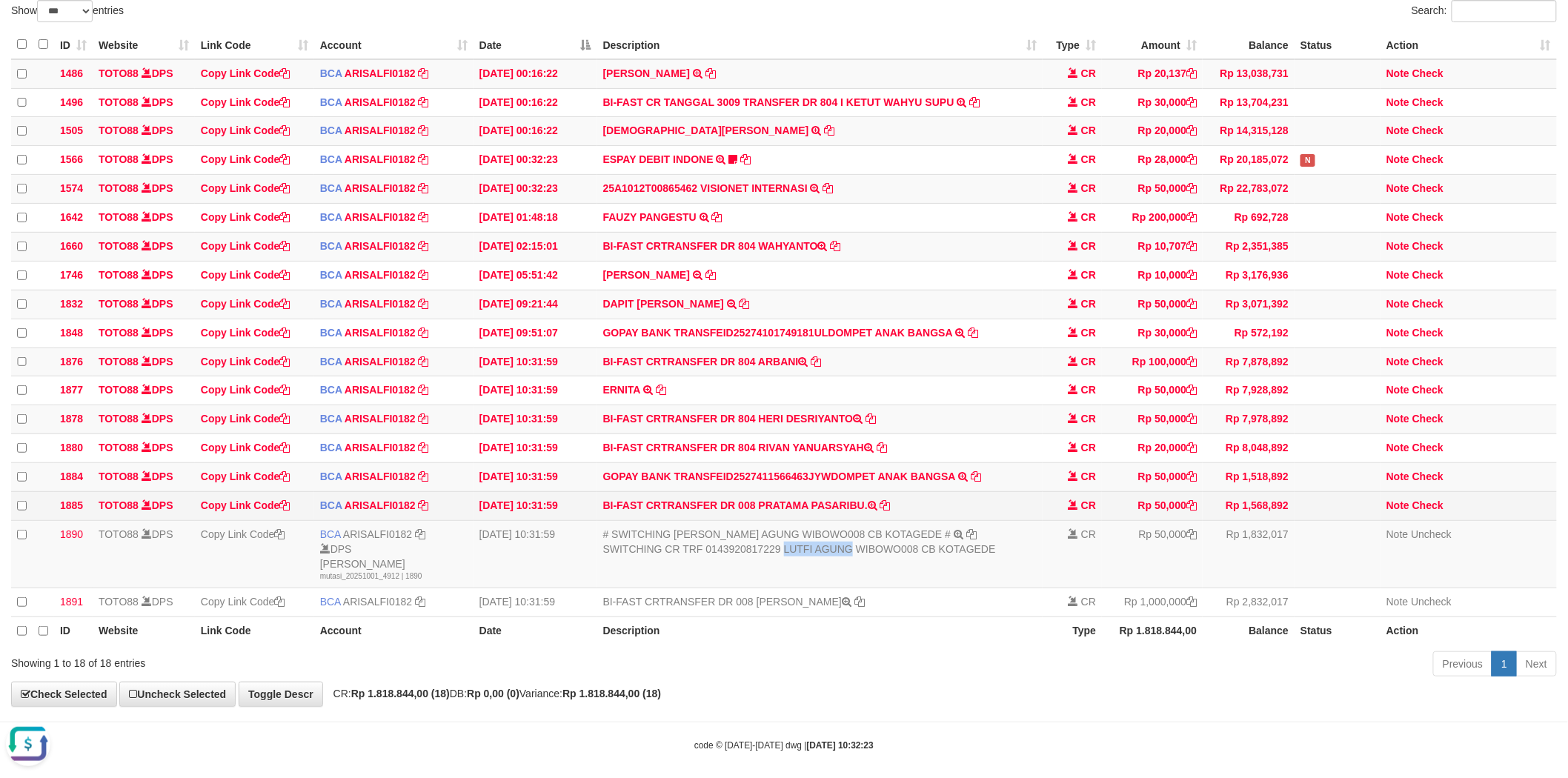
drag, startPoint x: 758, startPoint y: 522, endPoint x: 851, endPoint y: 527, distance: 93.1
click at [851, 520] on td "BI-FAST CRTRANSFER DR 008 PRATAMA PASARIBU." at bounding box center [820, 505] width 446 height 29
copy td "PRATAMA [PERSON_NAME]"
drag, startPoint x: 1439, startPoint y: 528, endPoint x: 1360, endPoint y: 528, distance: 79.0
click at [1439, 511] on link "Check" at bounding box center [1427, 505] width 31 height 12
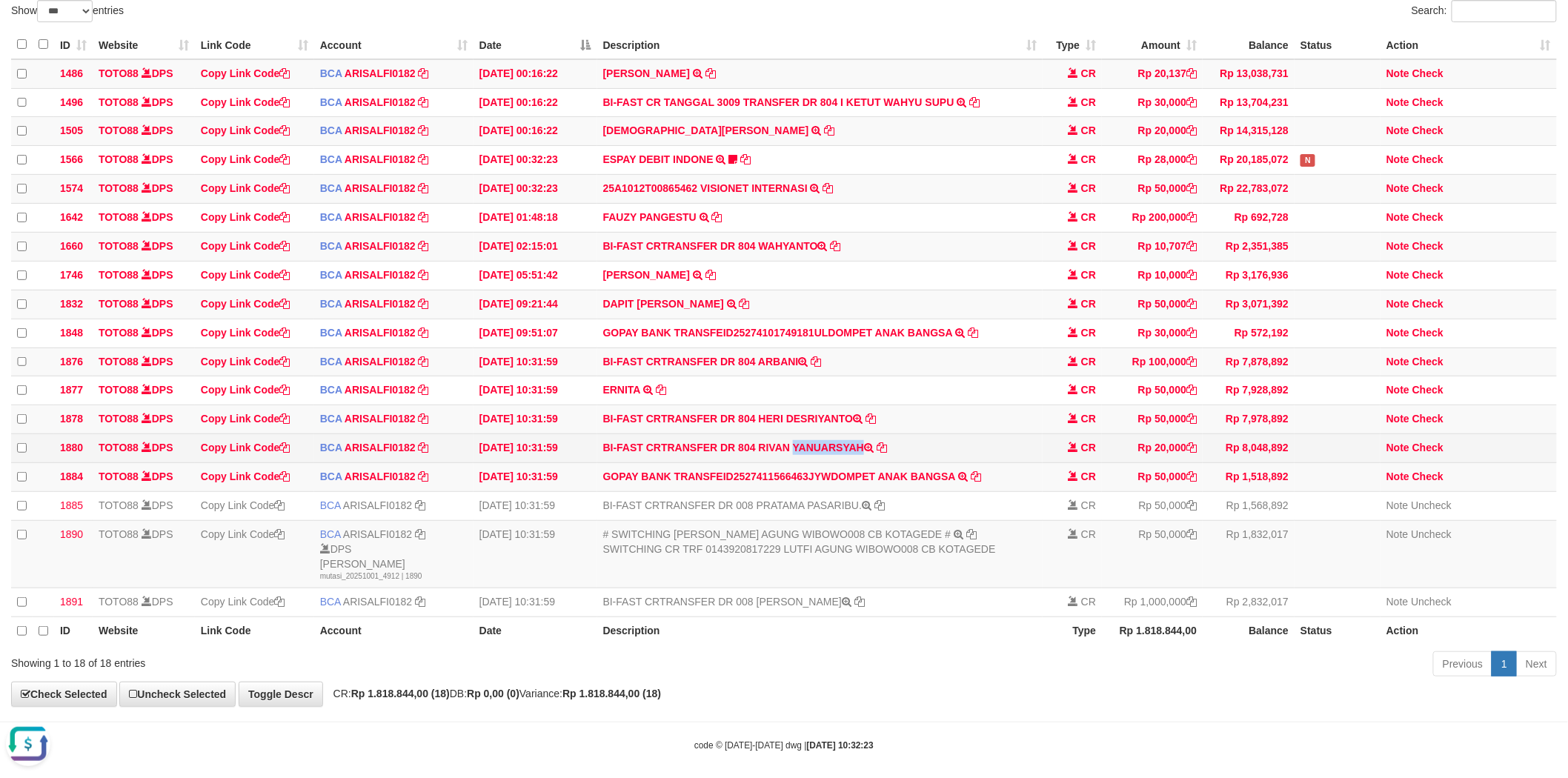
drag, startPoint x: 758, startPoint y: 463, endPoint x: 871, endPoint y: 462, distance: 113.0
click at [871, 462] on td "BI-FAST CRTRANSFER DR 804 RIVAN YANUARSYAH" at bounding box center [820, 449] width 446 height 29
copy td "RIVAN YANUARSYAH"
drag, startPoint x: 758, startPoint y: 430, endPoint x: 856, endPoint y: 434, distance: 98.1
click at [856, 434] on td "BI-FAST CRTRANSFER DR 804 HERI DESRIYANTO" at bounding box center [820, 420] width 446 height 29
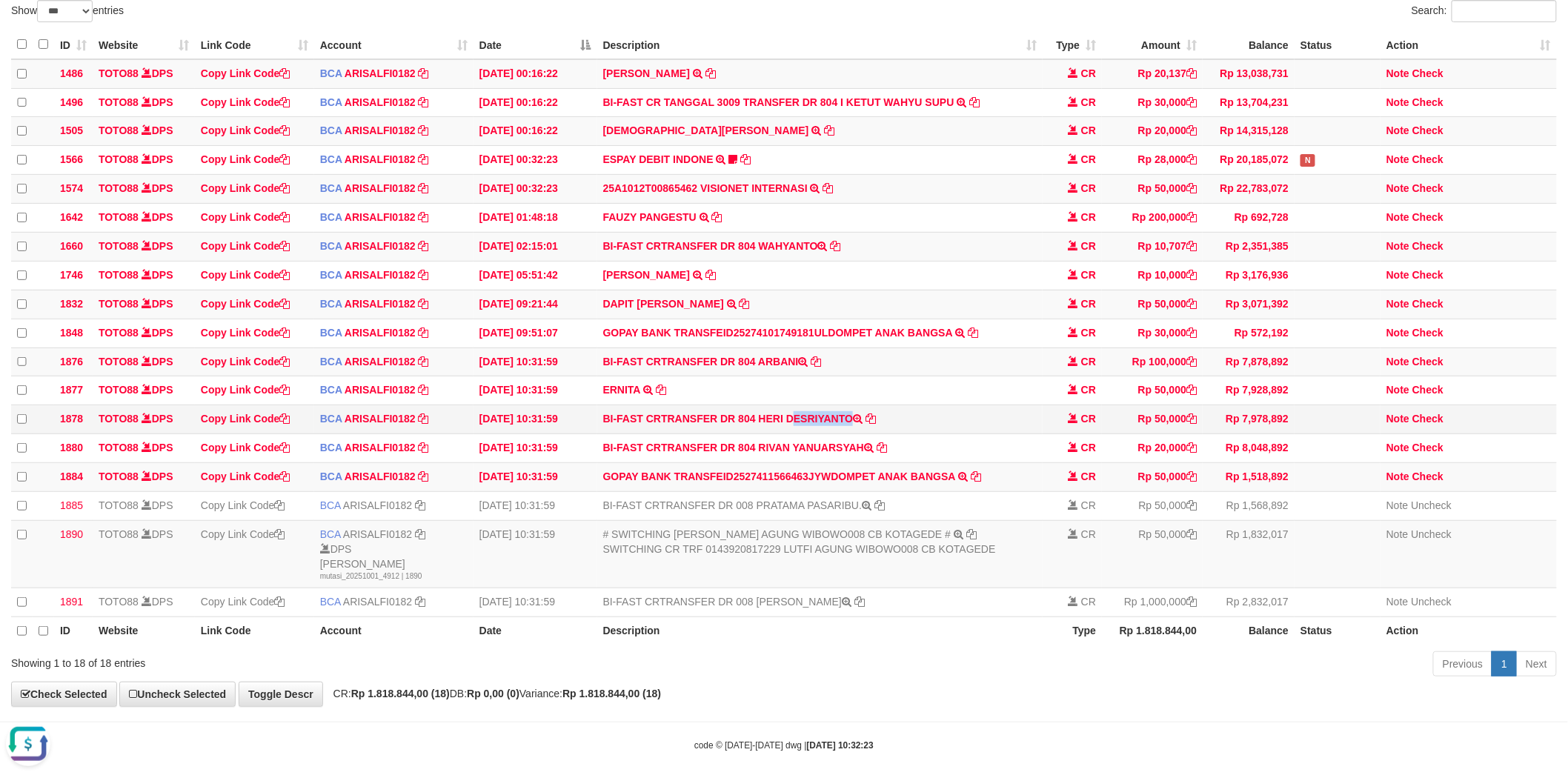
copy td "HERI DESRIYANTO"
click at [1427, 424] on link "Check" at bounding box center [1427, 418] width 31 height 12
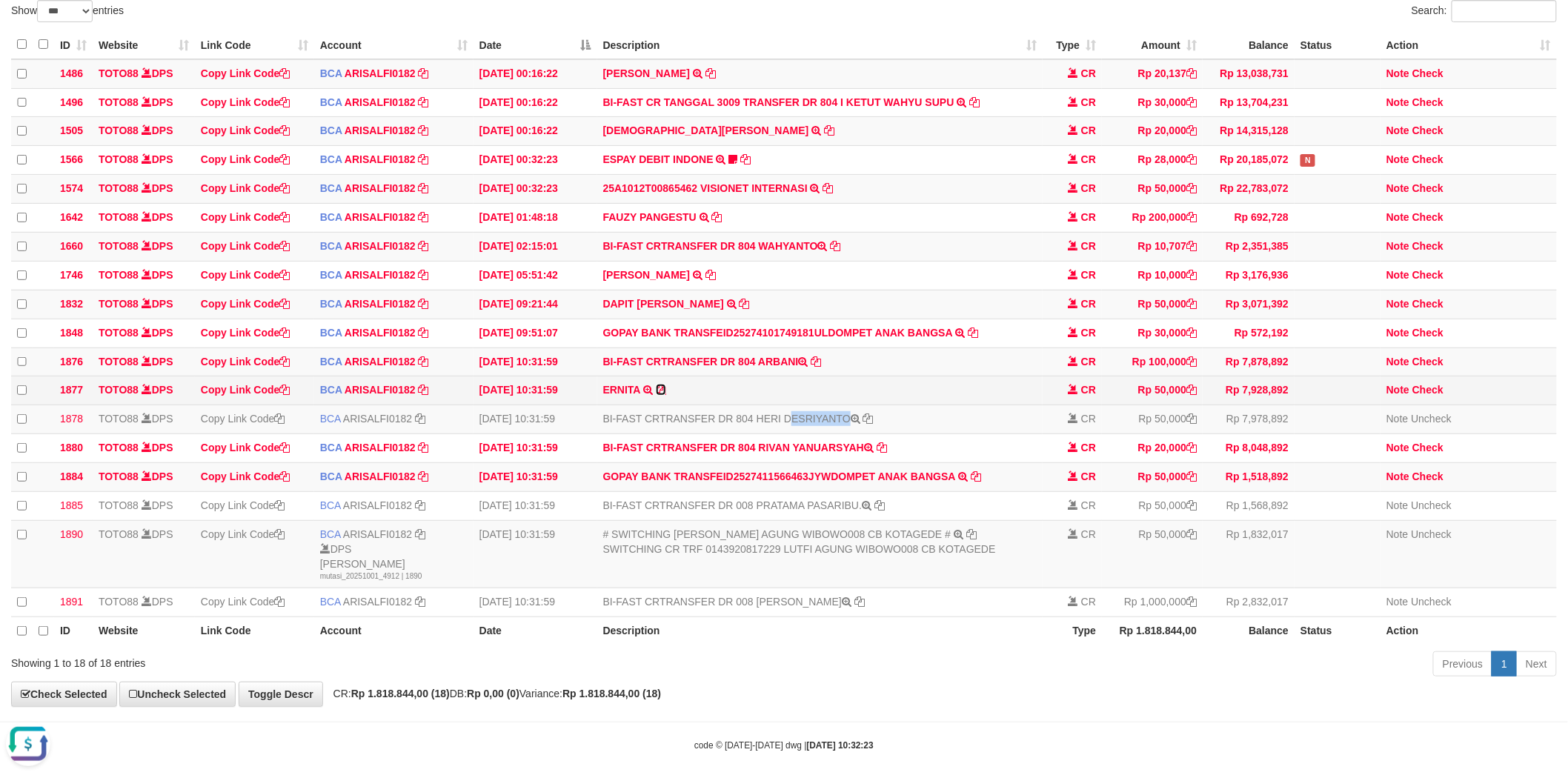
click at [660, 395] on icon at bounding box center [661, 389] width 11 height 11
copy td "HERI DESRIYANTO"
click at [772, 375] on td "BI-FAST CRTRANSFER DR 804 ARBANI" at bounding box center [820, 362] width 446 height 29
copy td "ARBANI"
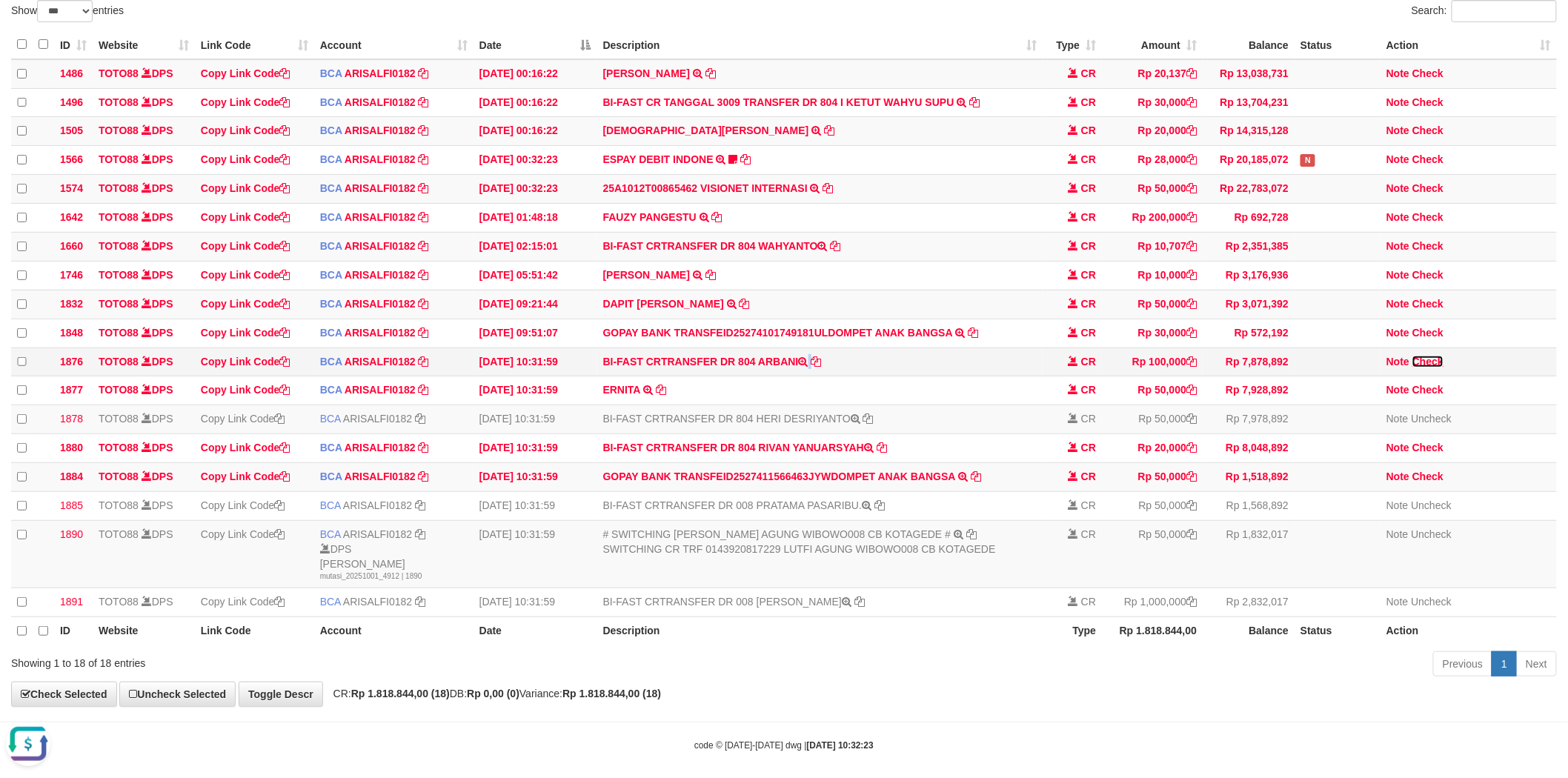
click at [1438, 367] on link "Check" at bounding box center [1427, 362] width 31 height 12
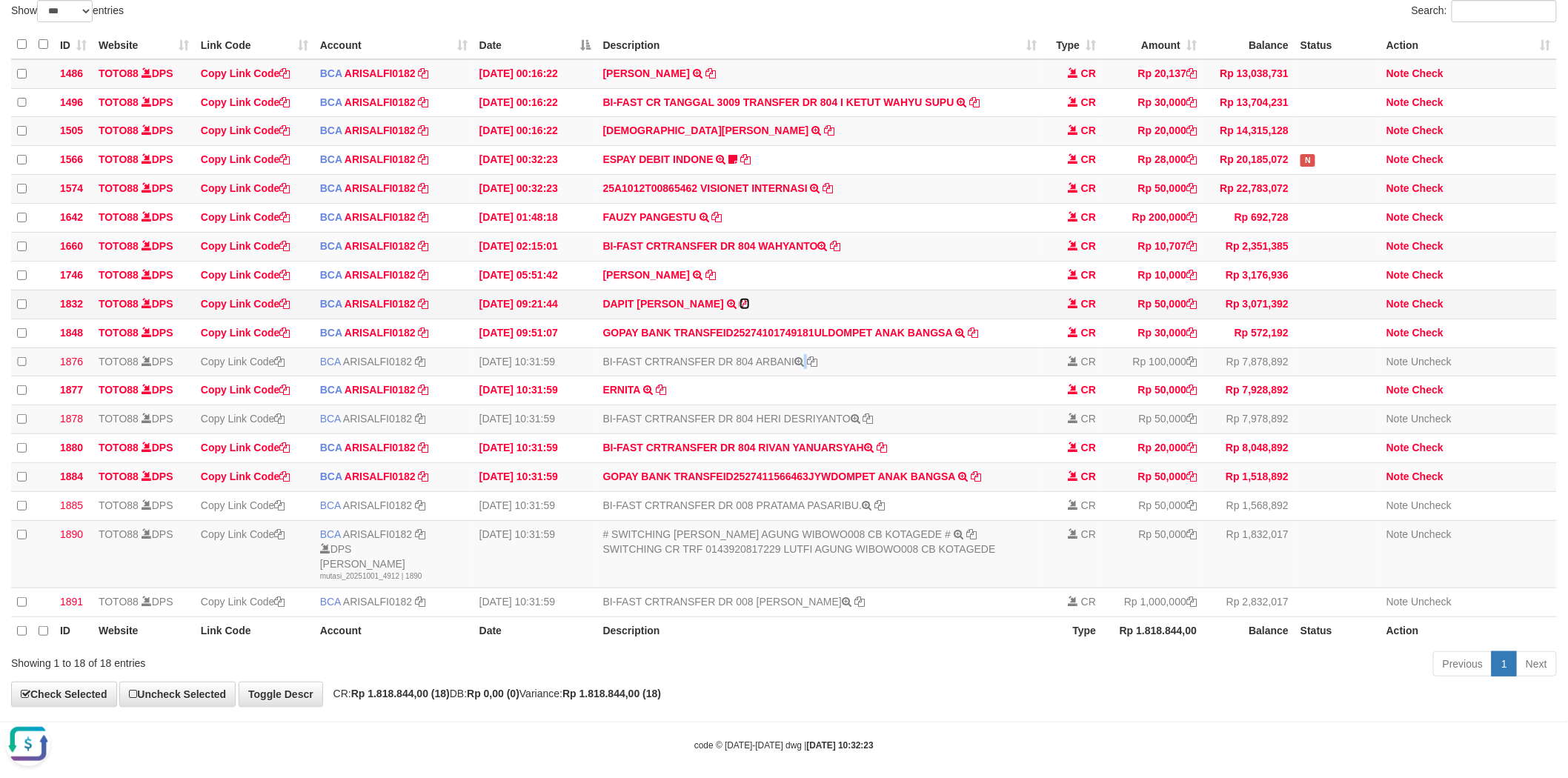
click at [739, 309] on icon at bounding box center [744, 303] width 11 height 11
copy td "ARBANI"
click at [870, 27] on div "ID Website Link Code Account Date Description Type Amount Balance Status Action…" at bounding box center [784, 338] width 1568 height 624
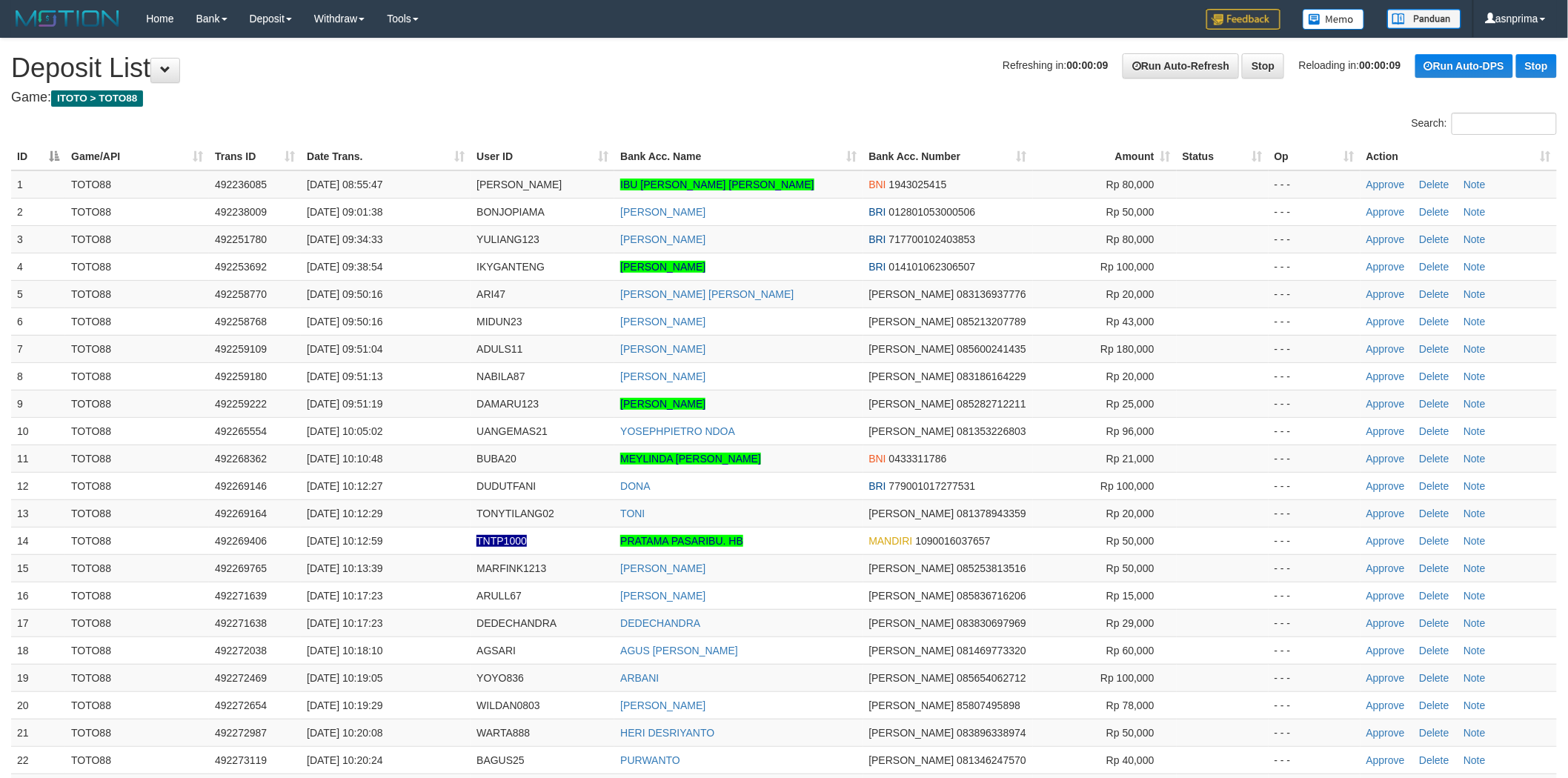
click at [843, 71] on h1 "Refreshing in: 00:00:09 Run Auto-Refresh Stop Reloading in: 00:00:09 Run Auto-D…" at bounding box center [783, 68] width 1546 height 29
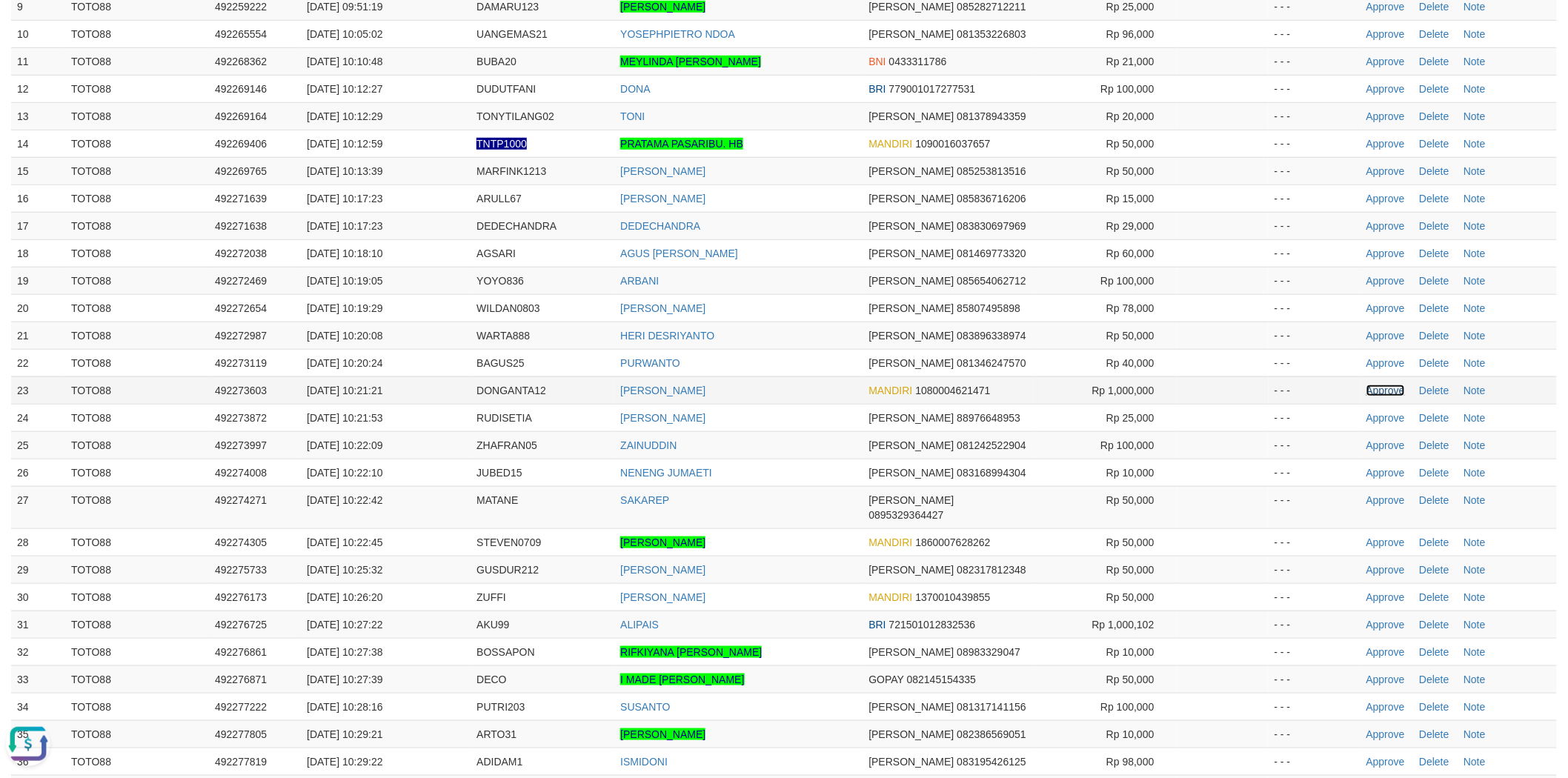
click at [1372, 390] on link "Approve" at bounding box center [1384, 390] width 38 height 12
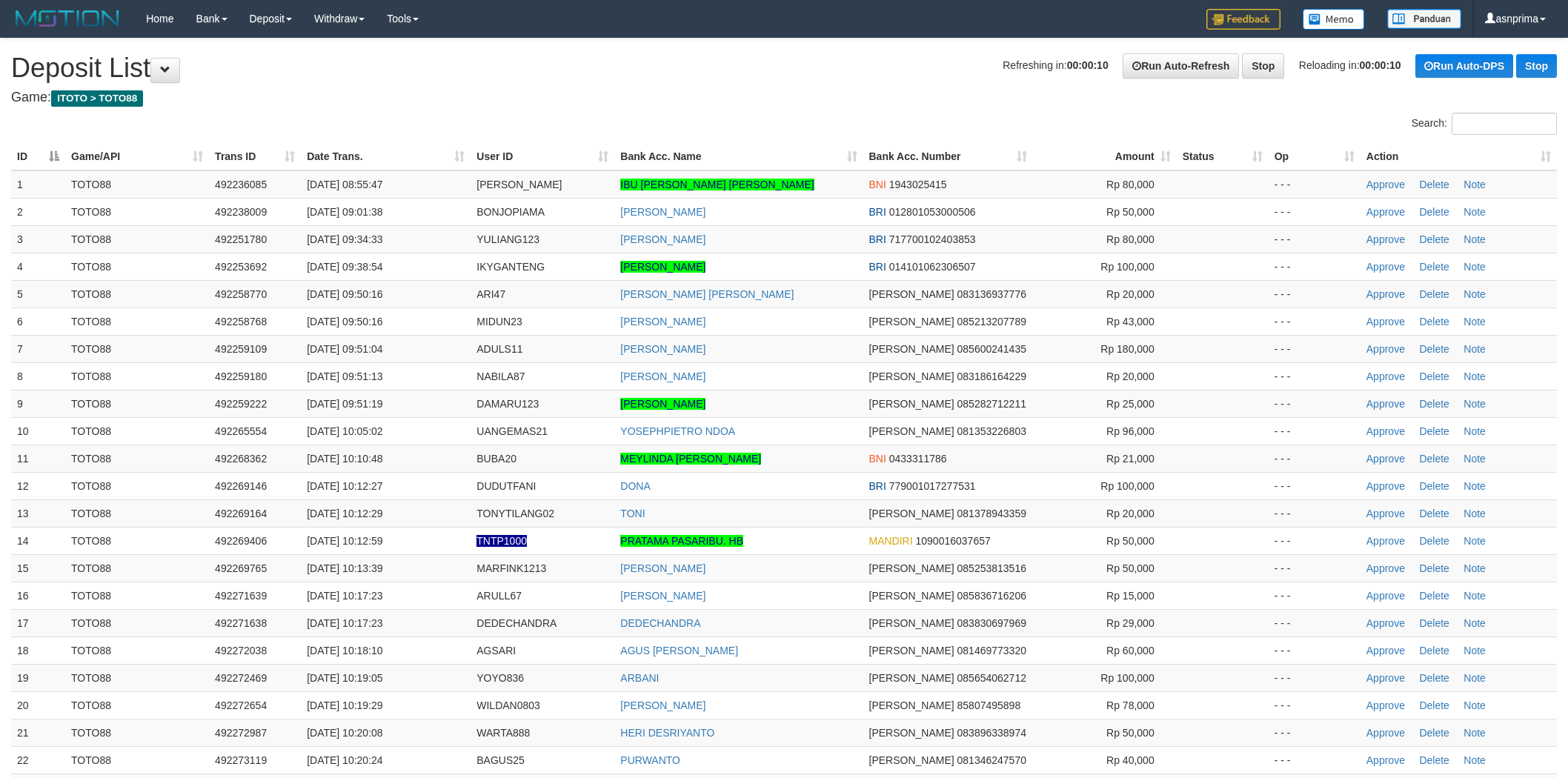
scroll to position [397, 0]
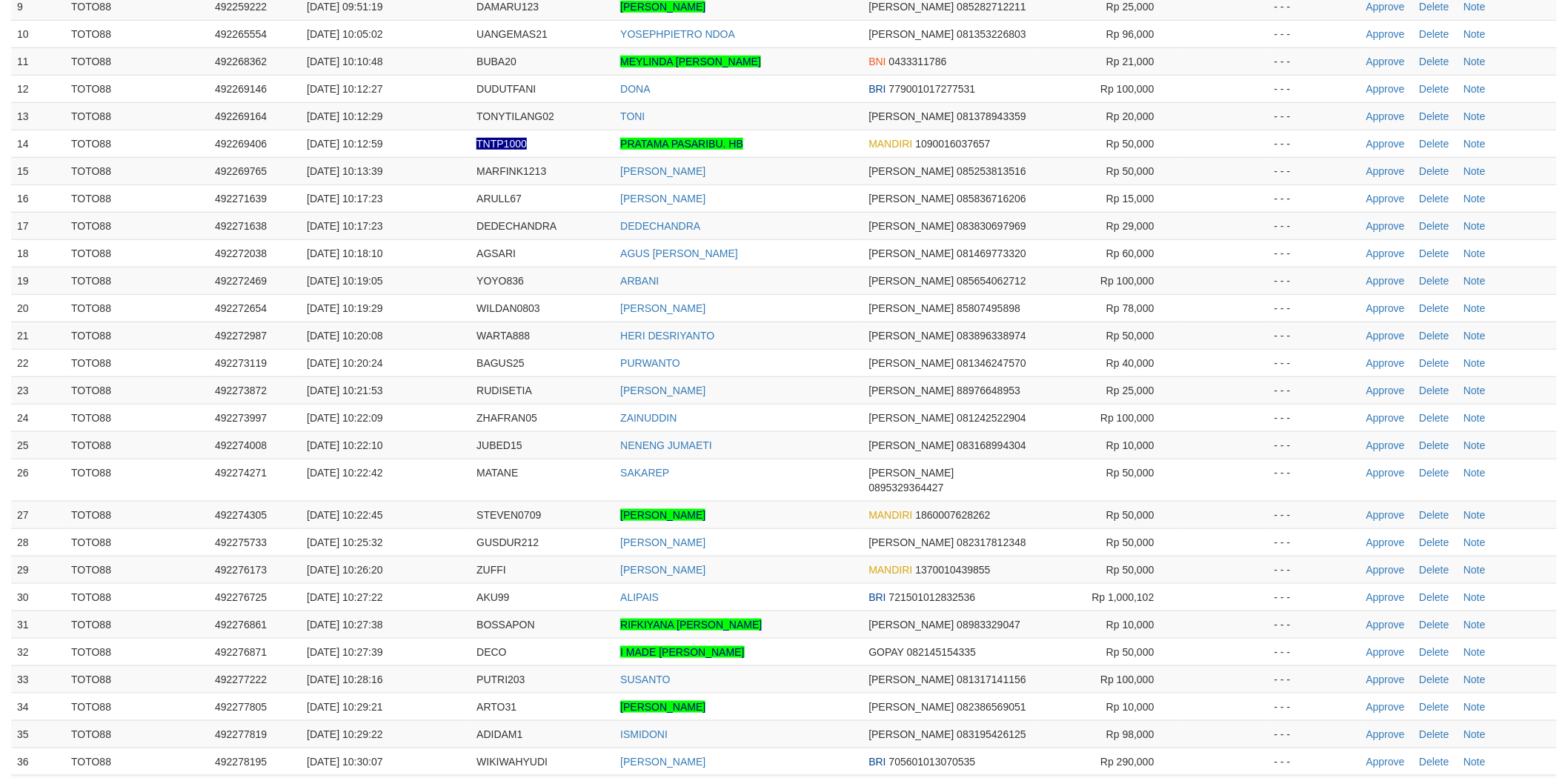
click at [767, 274] on td "ARBANI" at bounding box center [738, 281] width 248 height 27
click at [1375, 564] on link "Approve" at bounding box center [1384, 570] width 38 height 12
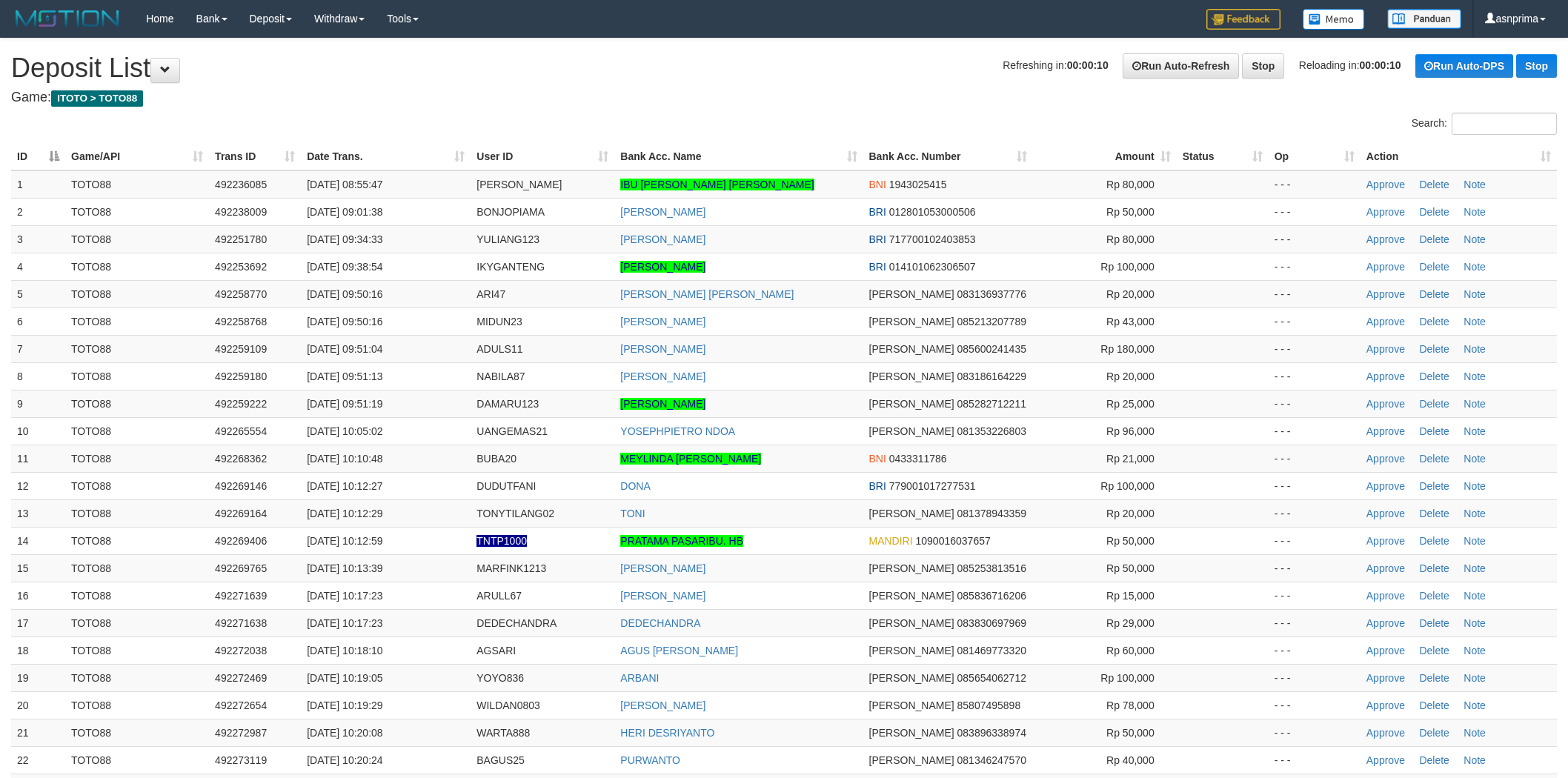
scroll to position [397, 0]
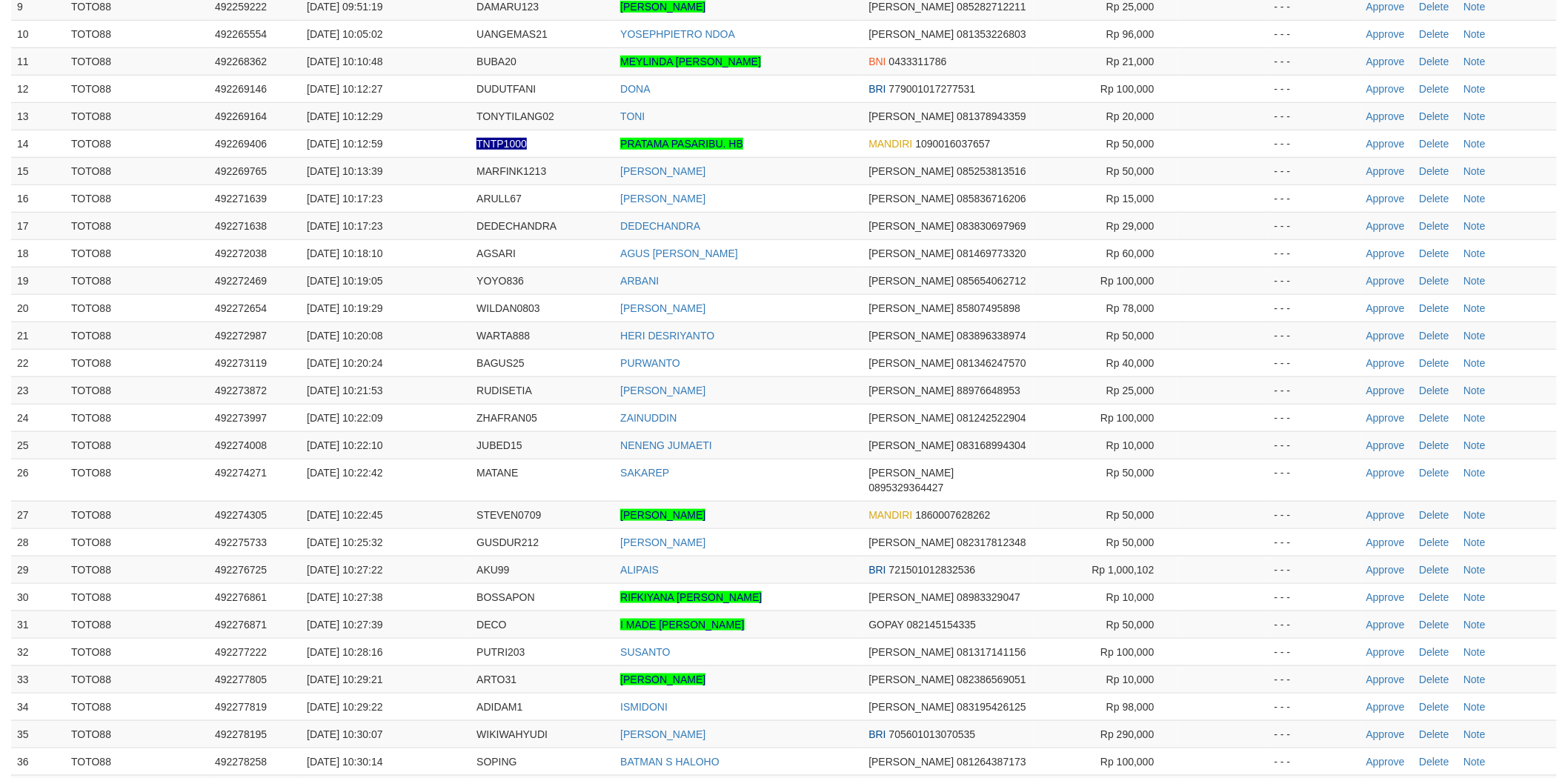
click at [800, 302] on td "[PERSON_NAME]" at bounding box center [738, 308] width 248 height 27
click at [1393, 139] on link "Approve" at bounding box center [1384, 144] width 38 height 12
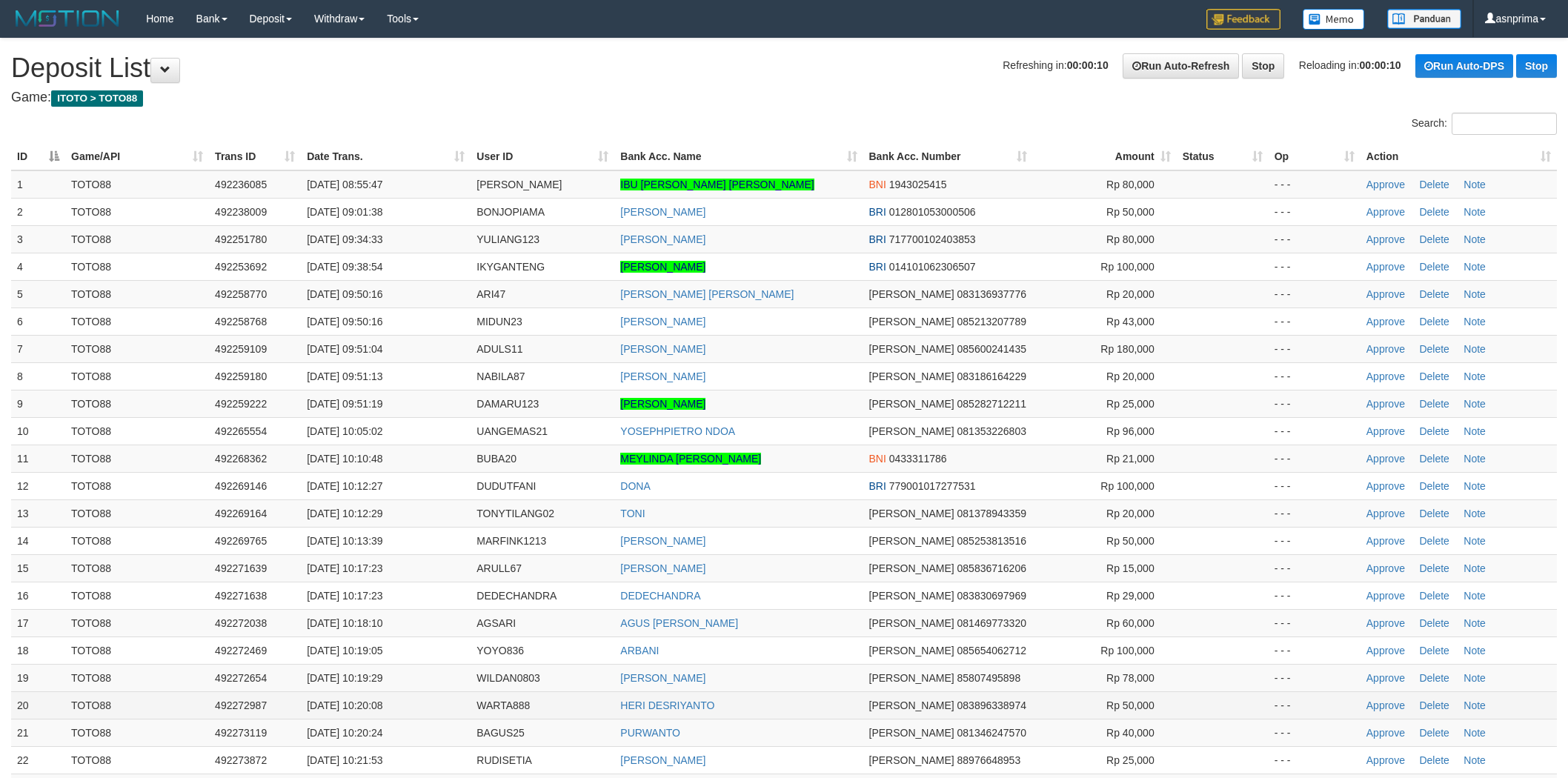
scroll to position [397, 0]
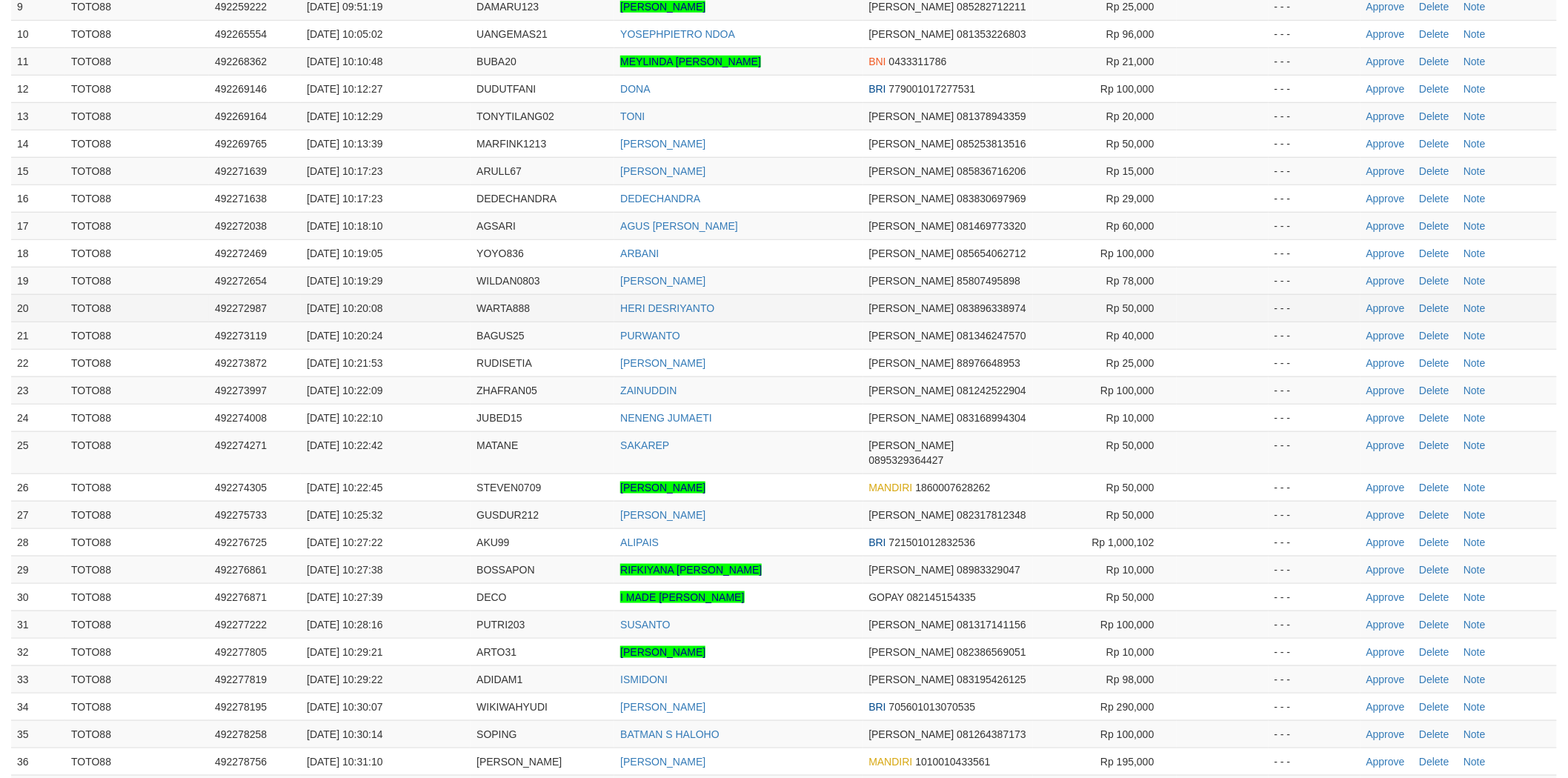
click at [761, 304] on td "HERI DESRIYANTO" at bounding box center [738, 308] width 248 height 27
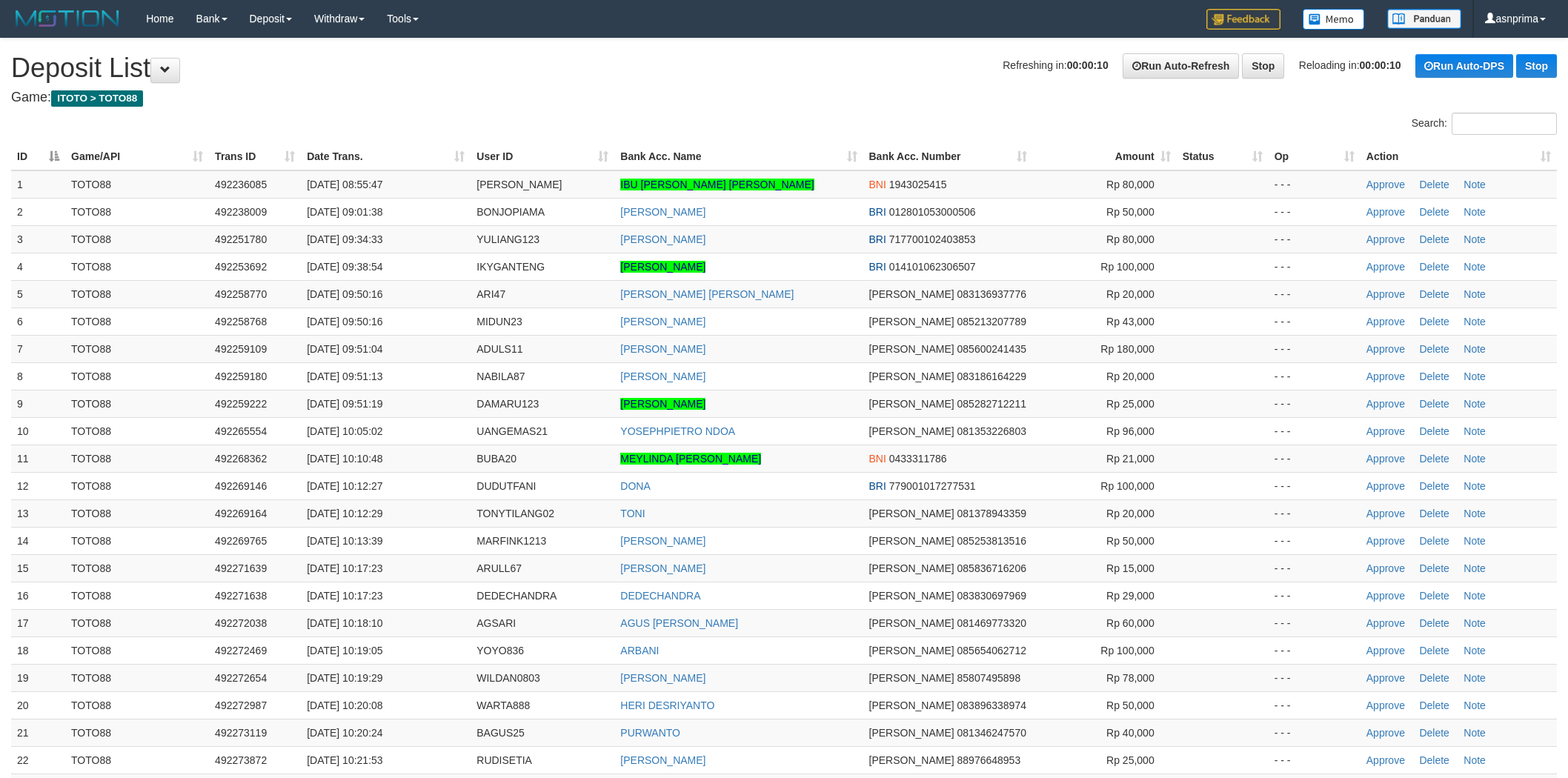
scroll to position [397, 0]
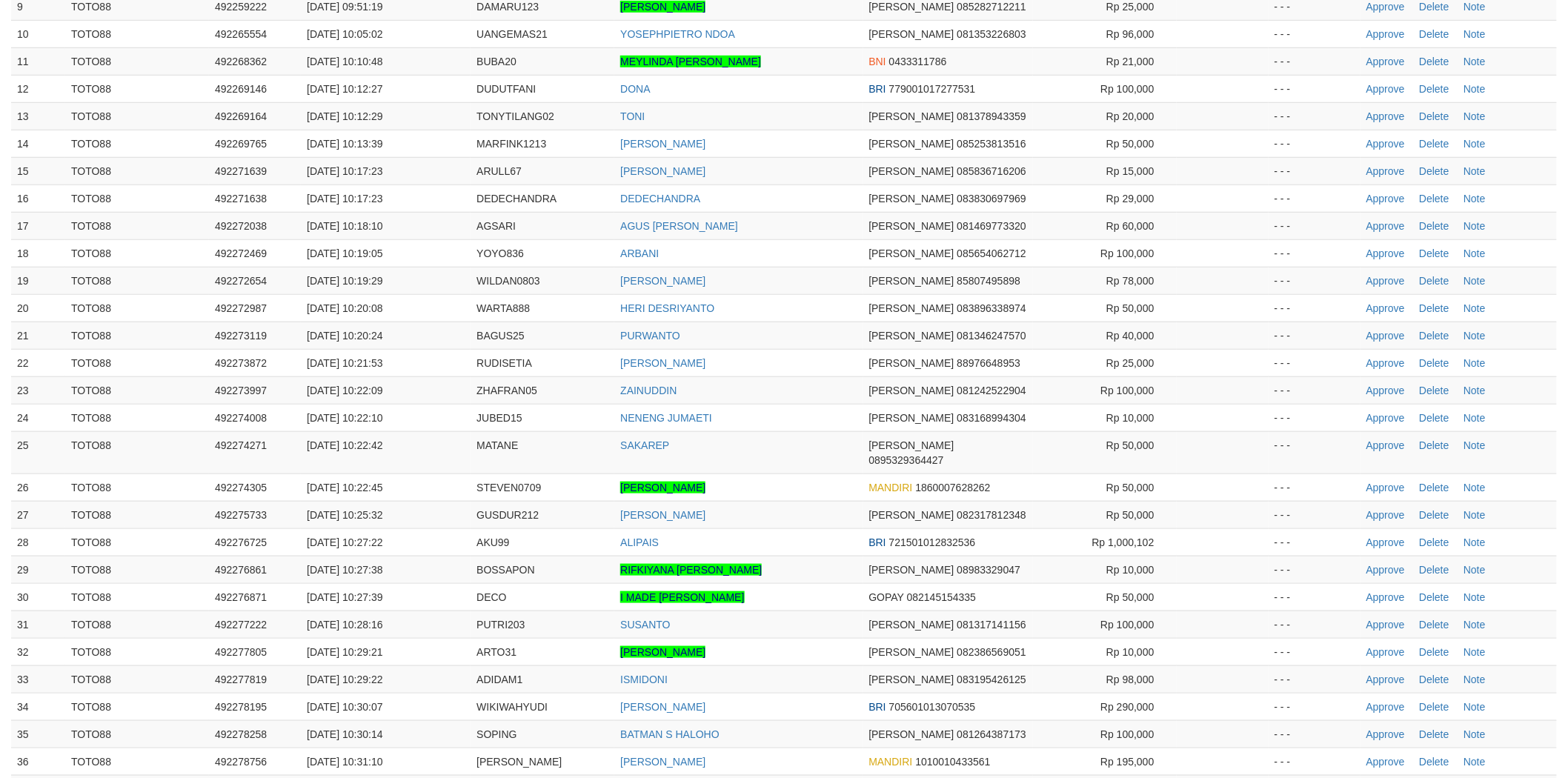
click at [788, 249] on td "ARBANI" at bounding box center [738, 253] width 248 height 27
click at [1375, 309] on link "Approve" at bounding box center [1384, 308] width 38 height 12
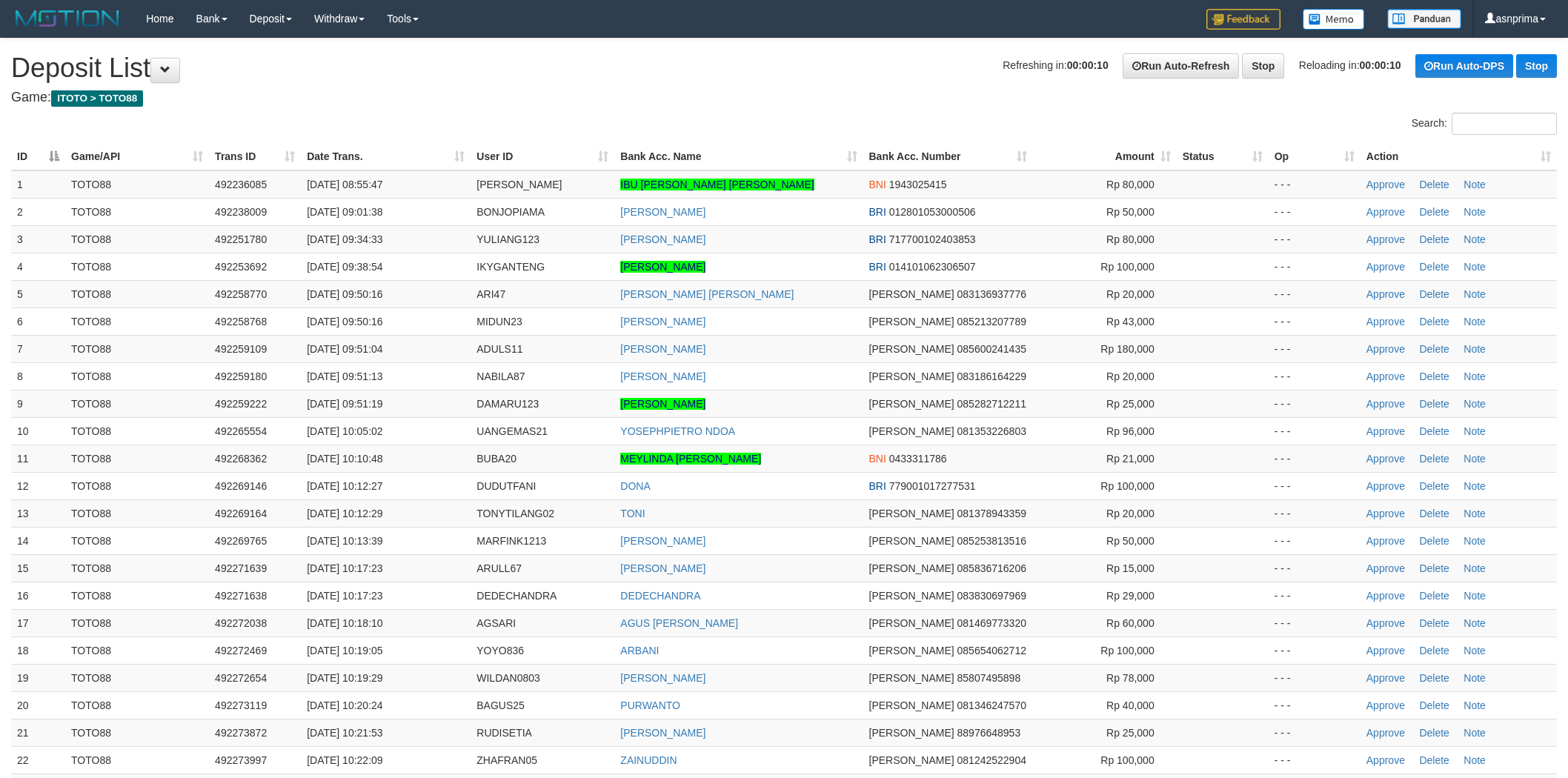
scroll to position [397, 0]
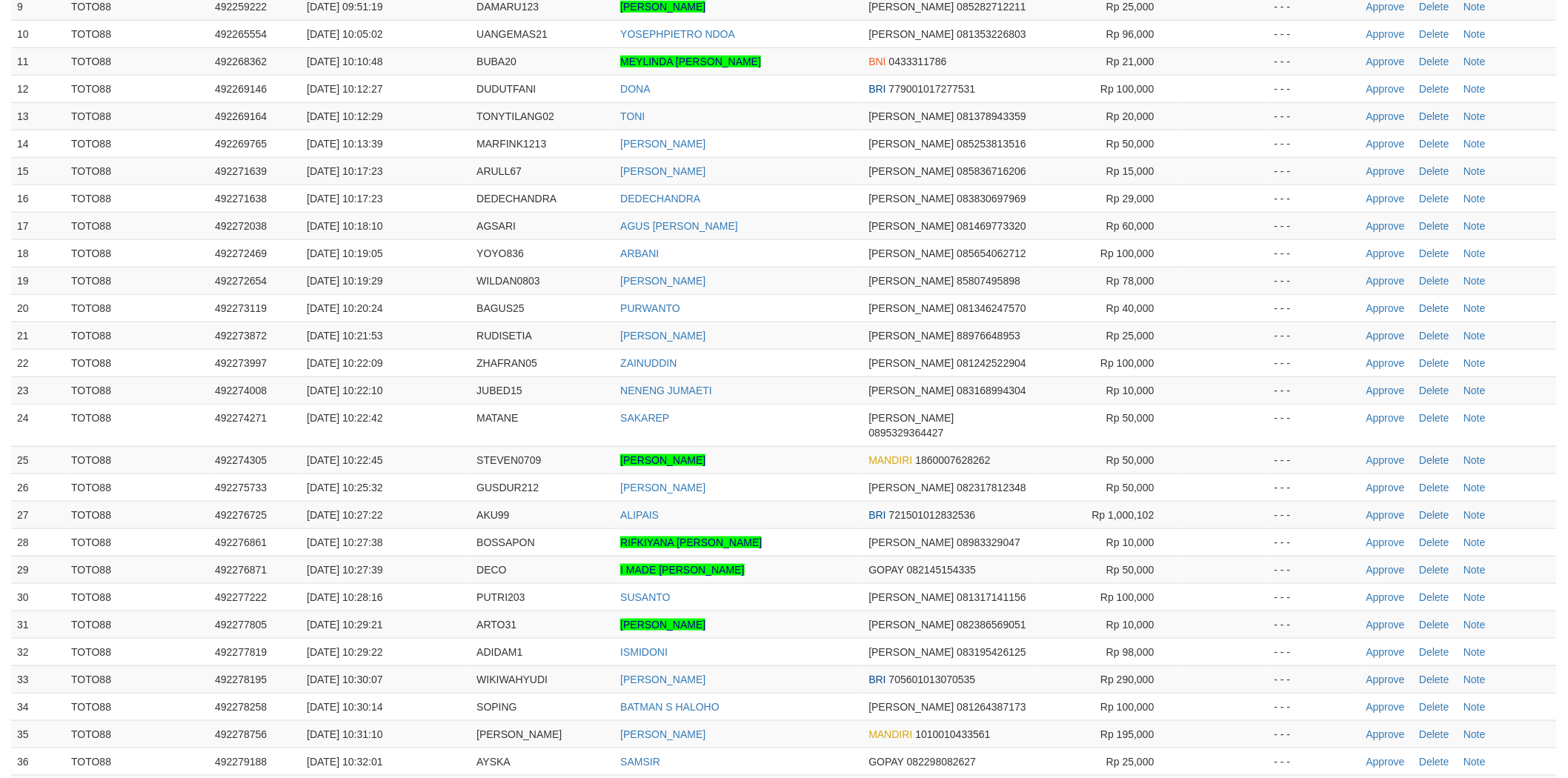
click at [824, 236] on td "AGUS [PERSON_NAME]" at bounding box center [738, 226] width 248 height 27
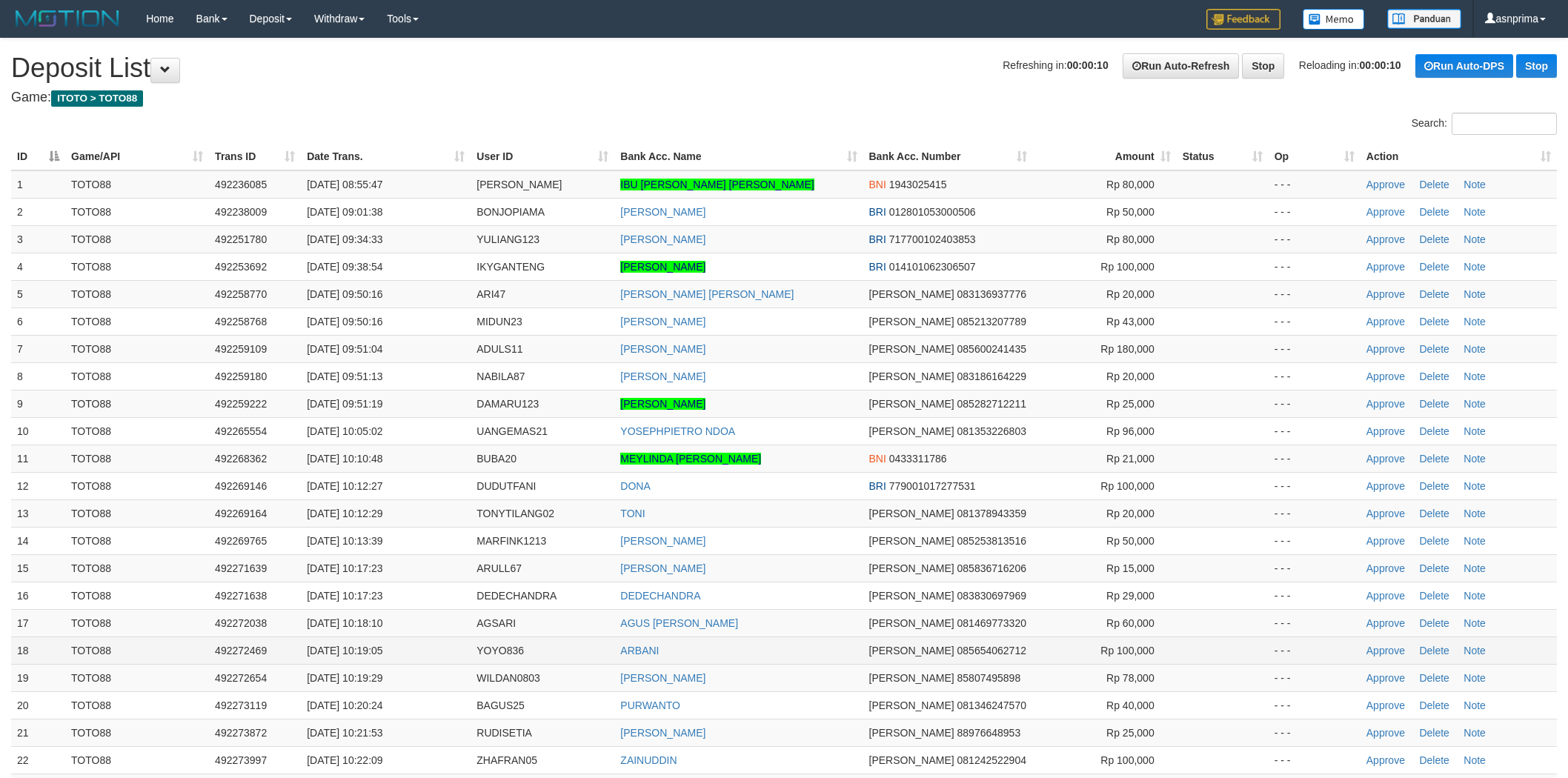
scroll to position [397, 0]
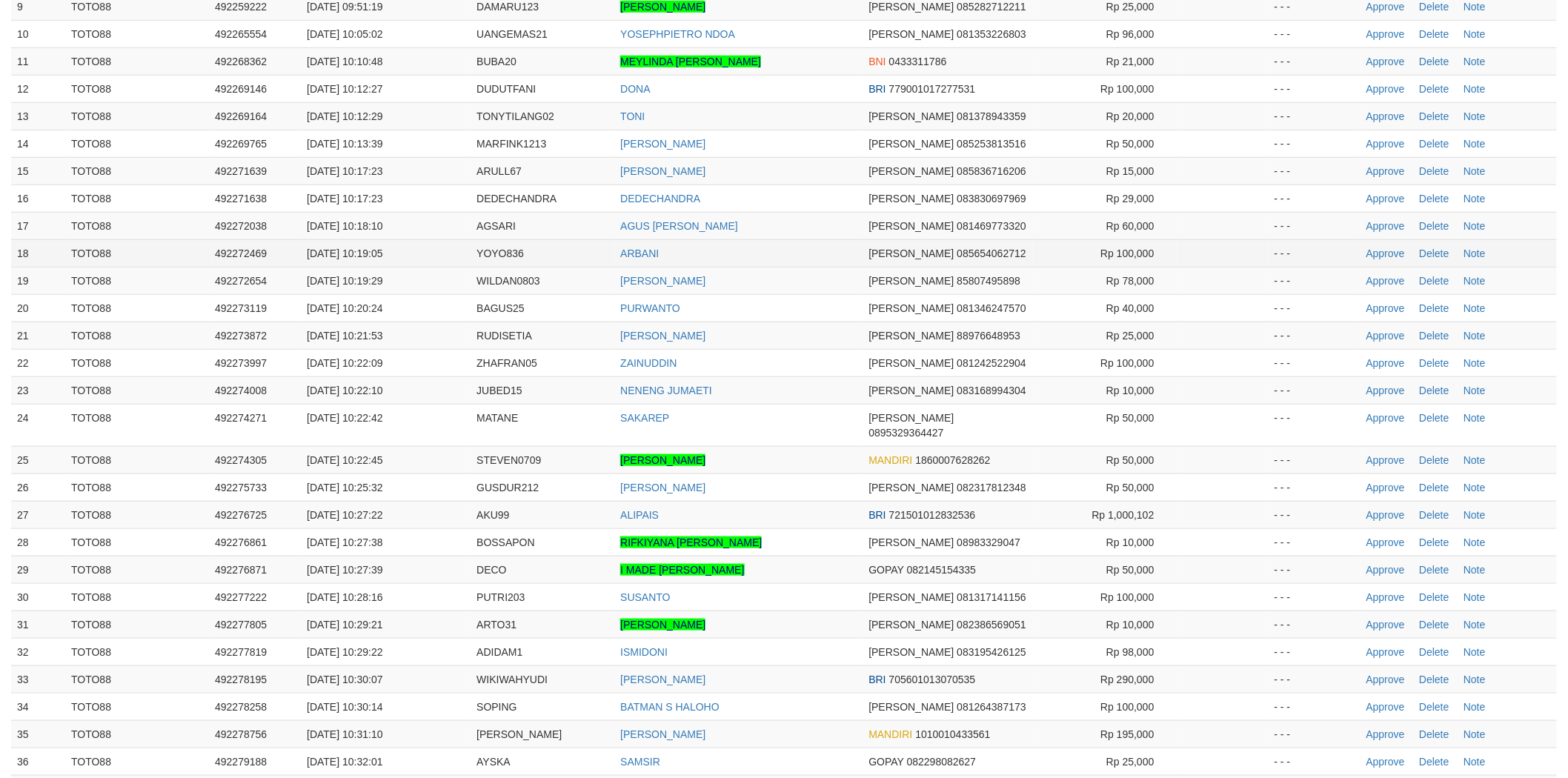
click at [812, 265] on td "ARBANI" at bounding box center [738, 253] width 248 height 27
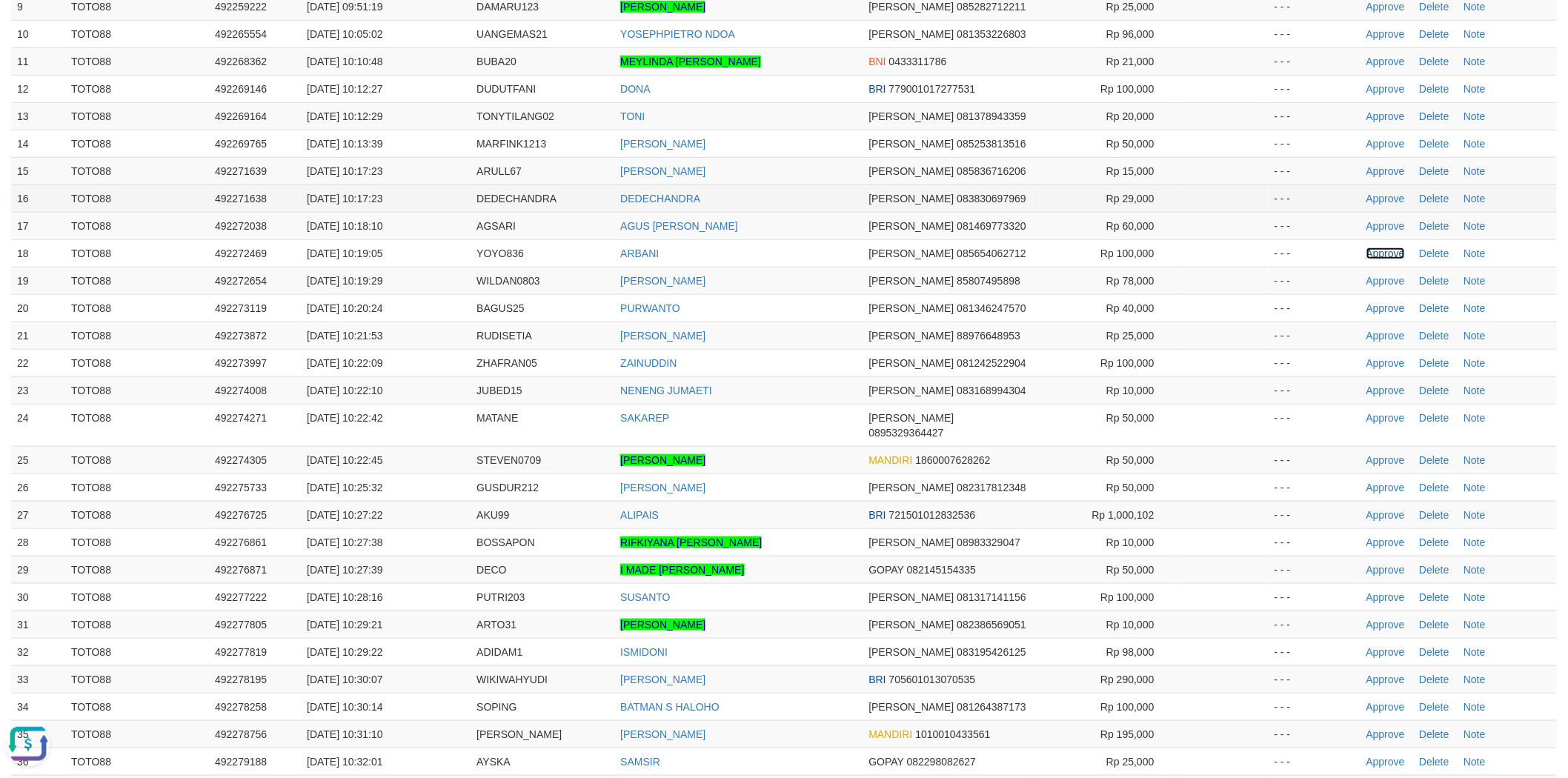
drag, startPoint x: 1393, startPoint y: 247, endPoint x: 1222, endPoint y: 203, distance: 176.6
click at [1393, 247] on link "Approve" at bounding box center [1384, 253] width 38 height 12
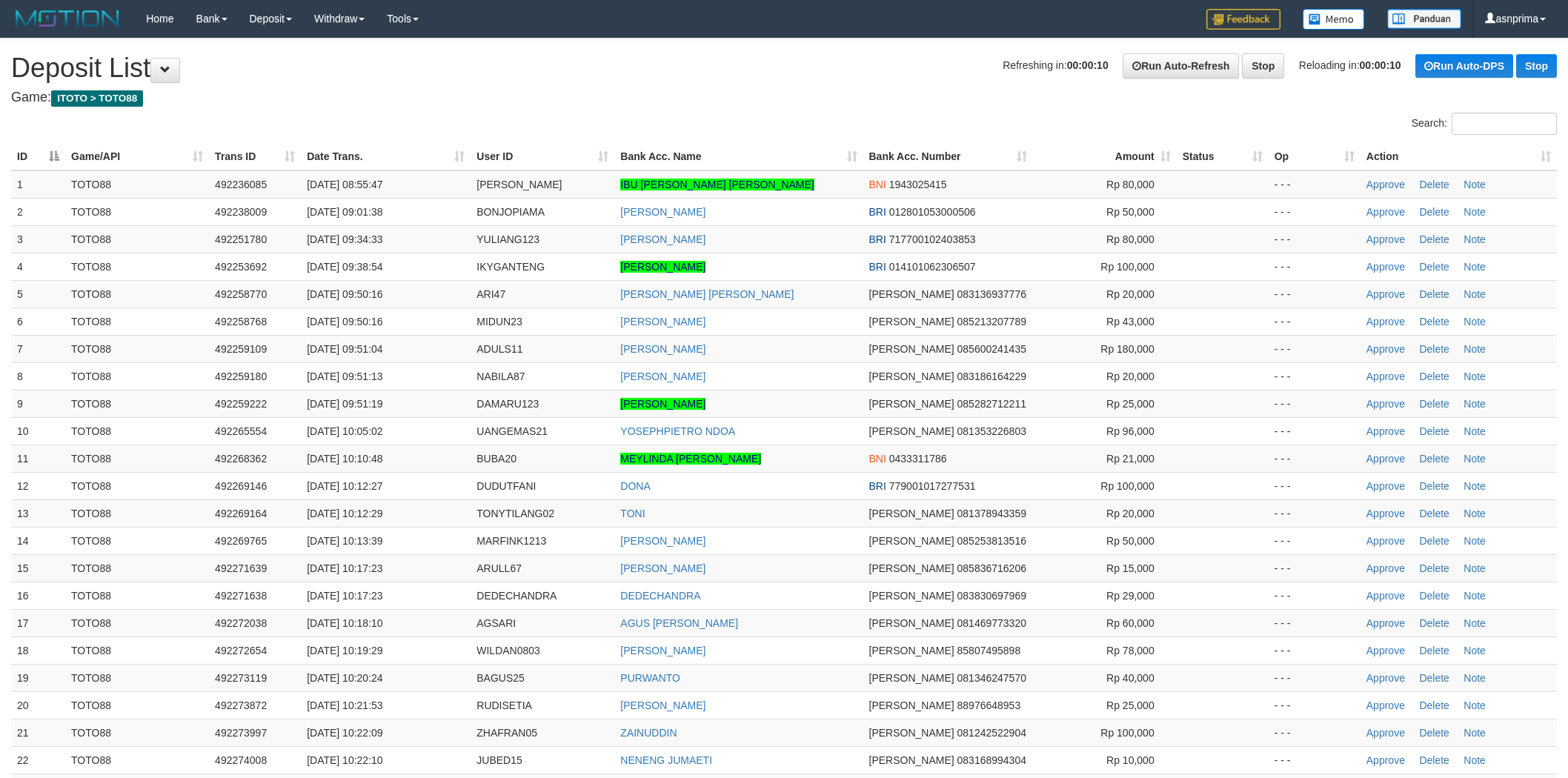
scroll to position [397, 0]
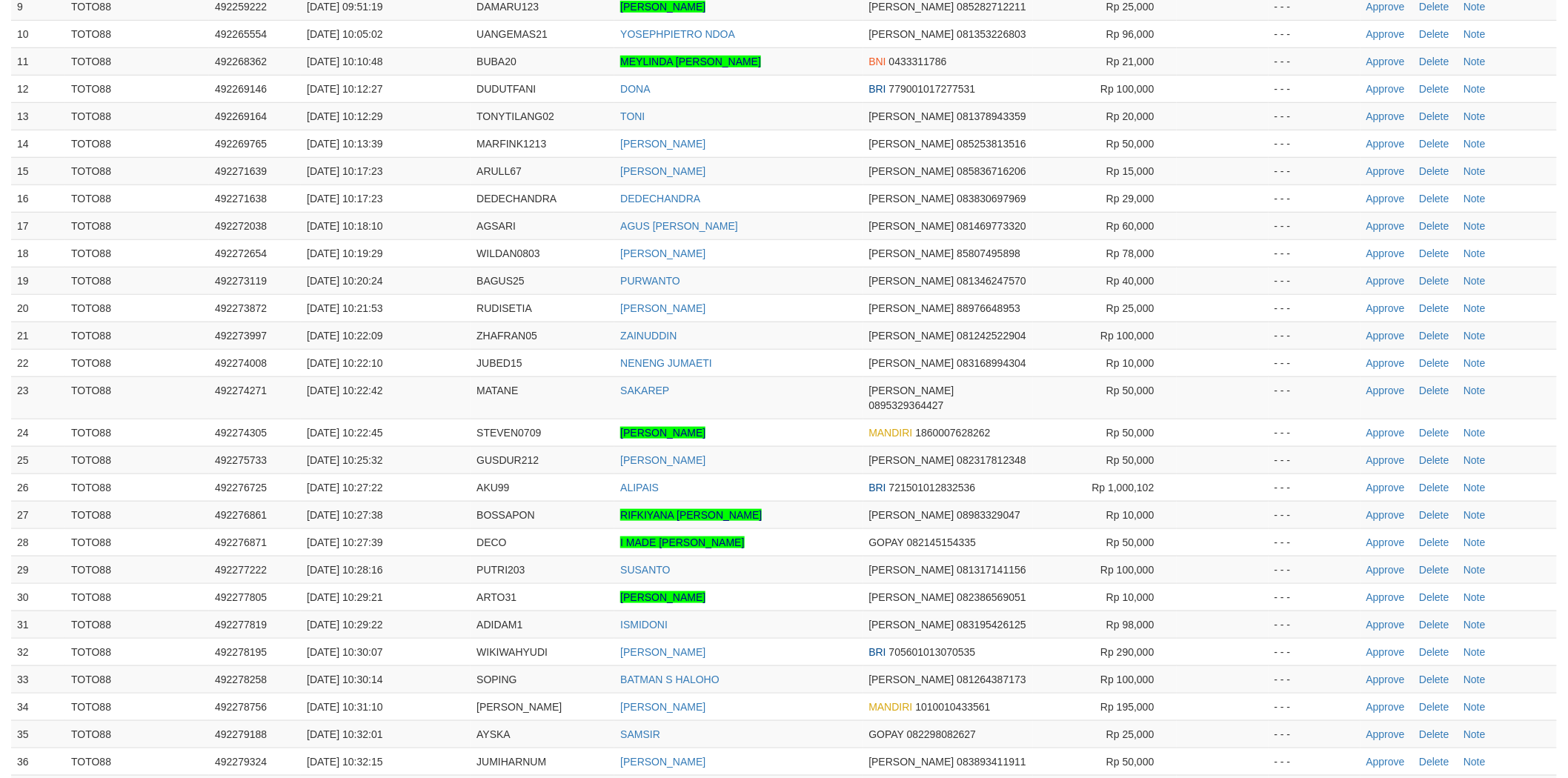
click at [783, 194] on td "DEDECHANDRA" at bounding box center [738, 198] width 248 height 27
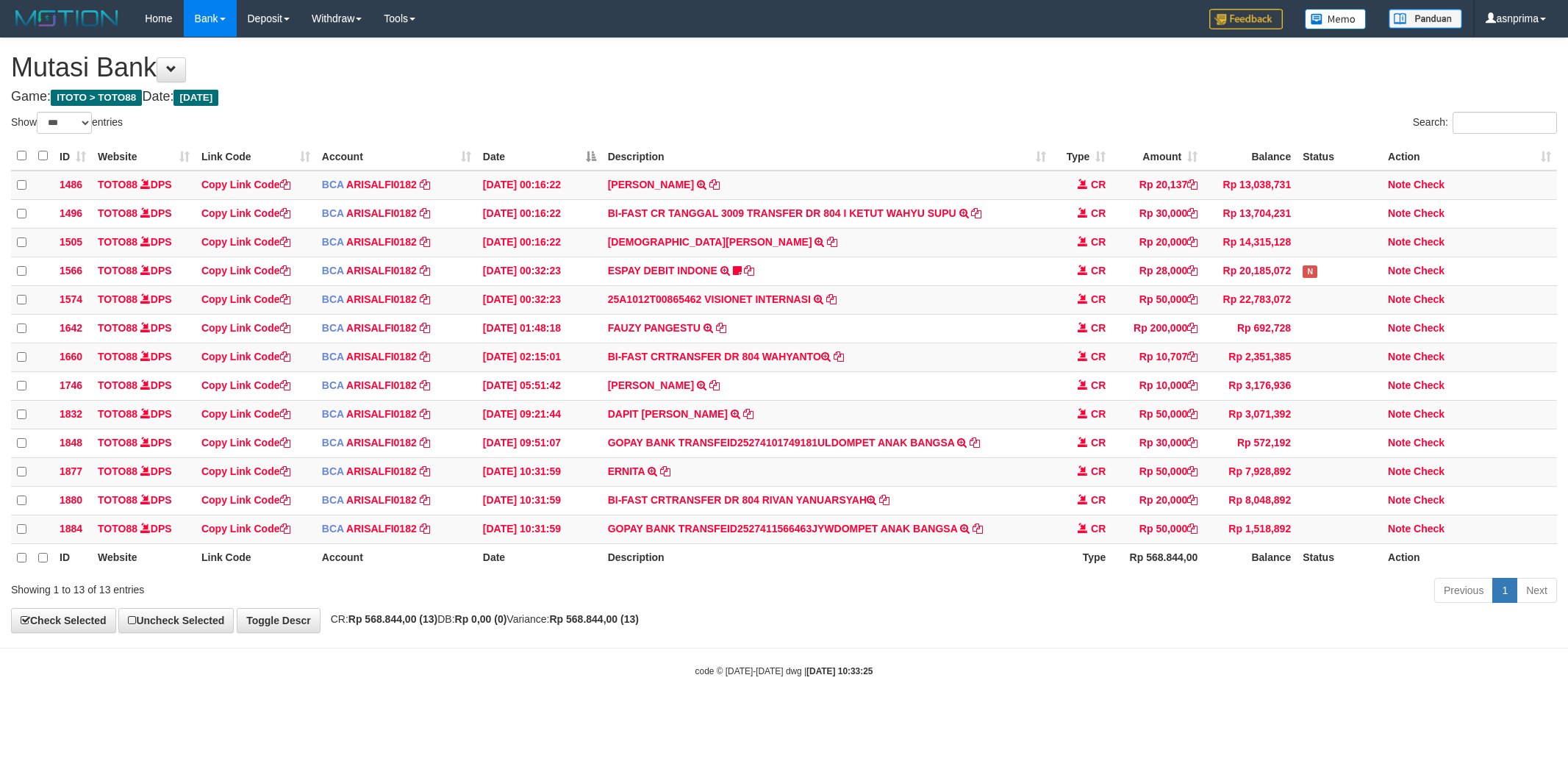
select select "***"
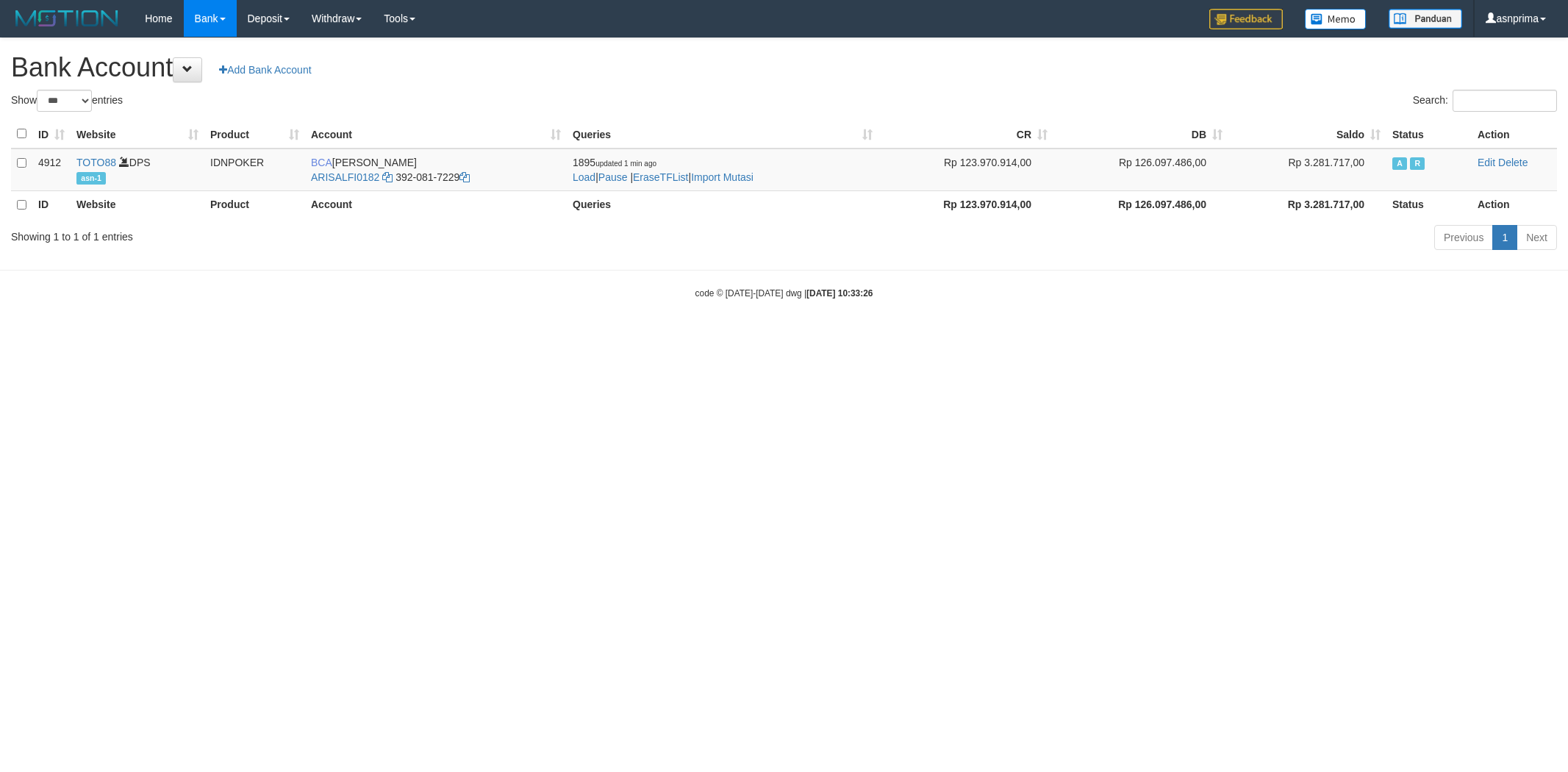
select select "***"
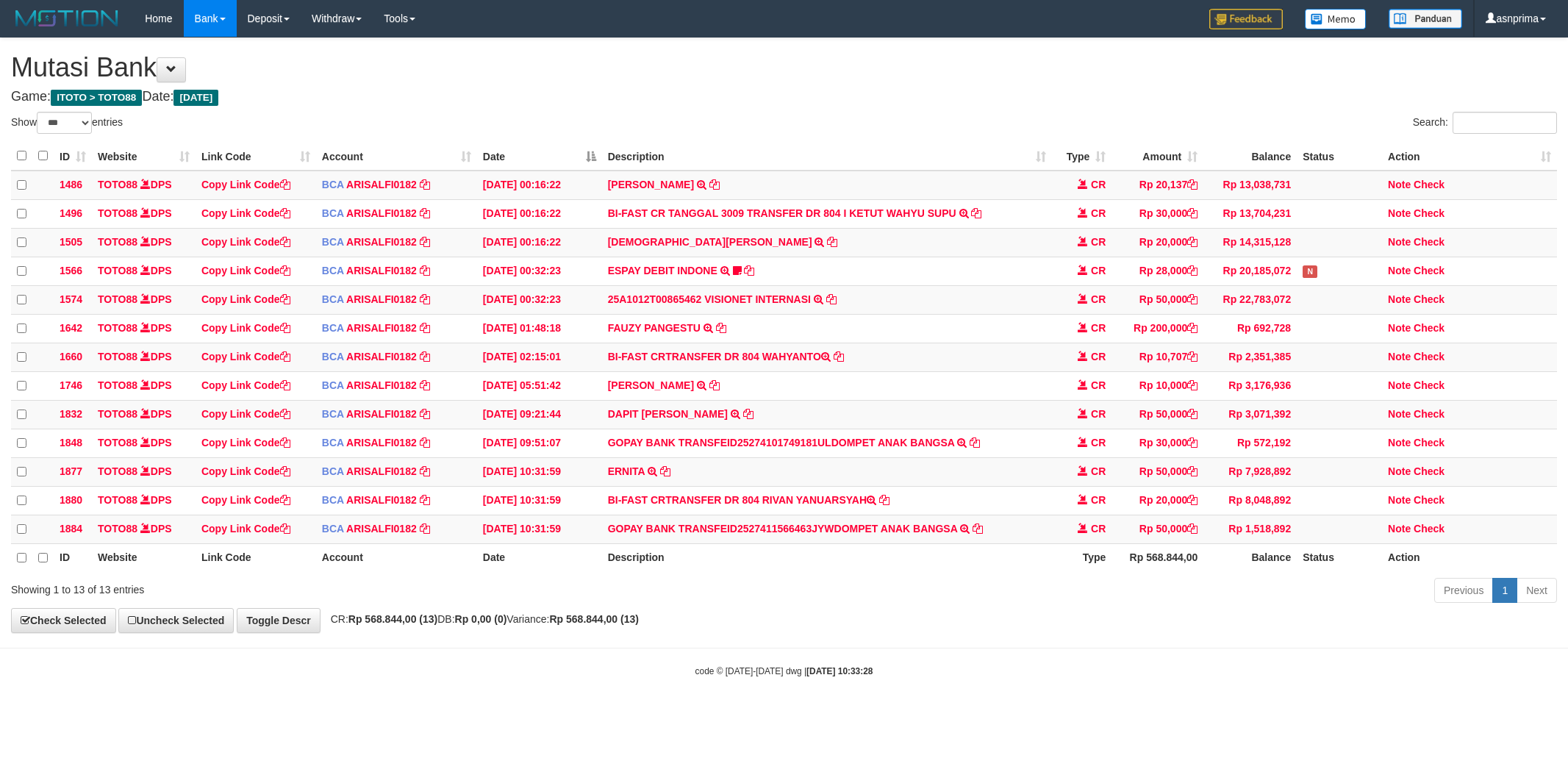
select select "***"
click at [667, 475] on icon at bounding box center [666, 470] width 11 height 11
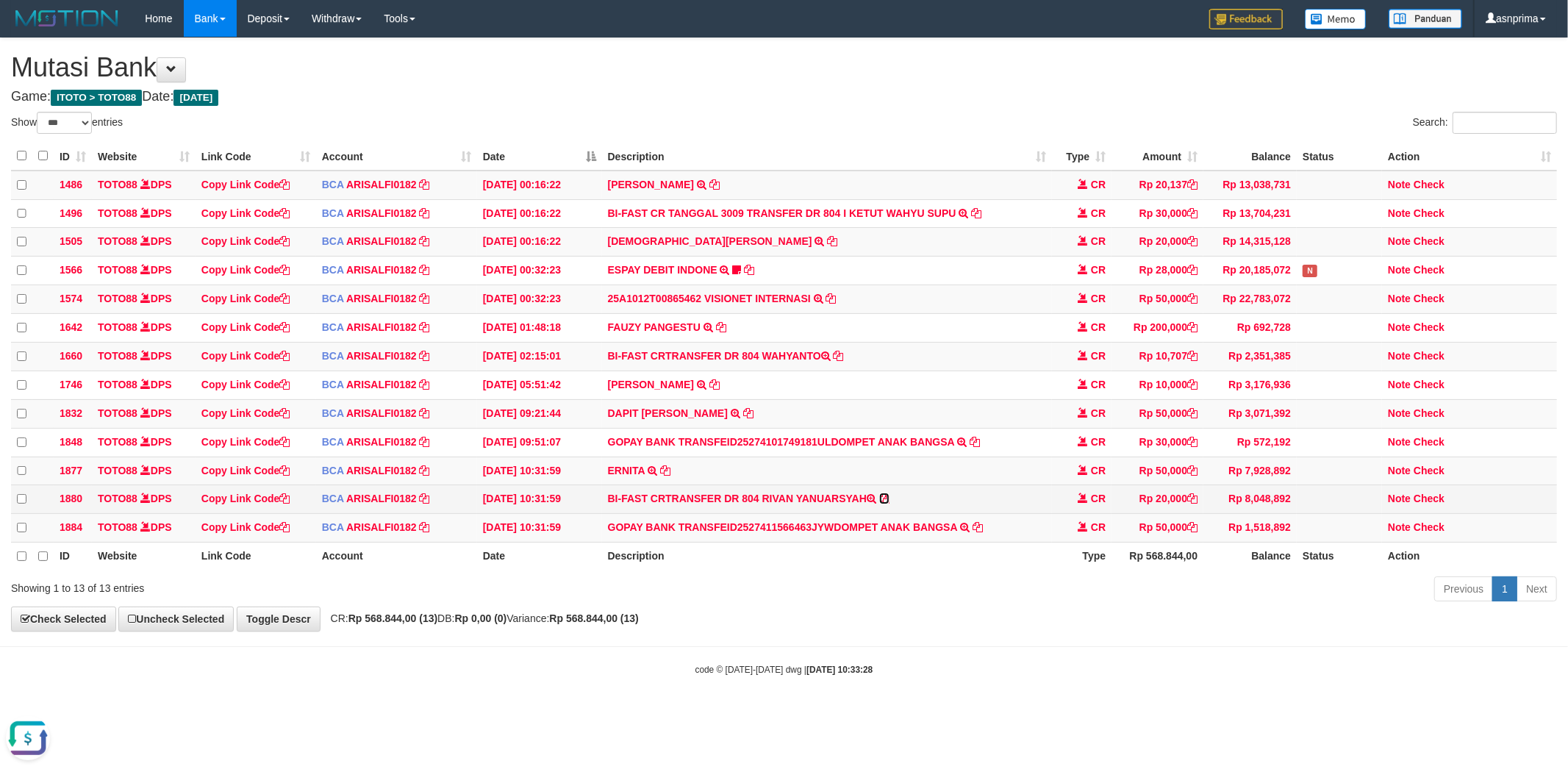
click at [885, 503] on icon at bounding box center [884, 498] width 11 height 11
click at [978, 532] on icon at bounding box center [978, 527] width 11 height 11
click at [1438, 532] on link "Check" at bounding box center [1429, 527] width 31 height 12
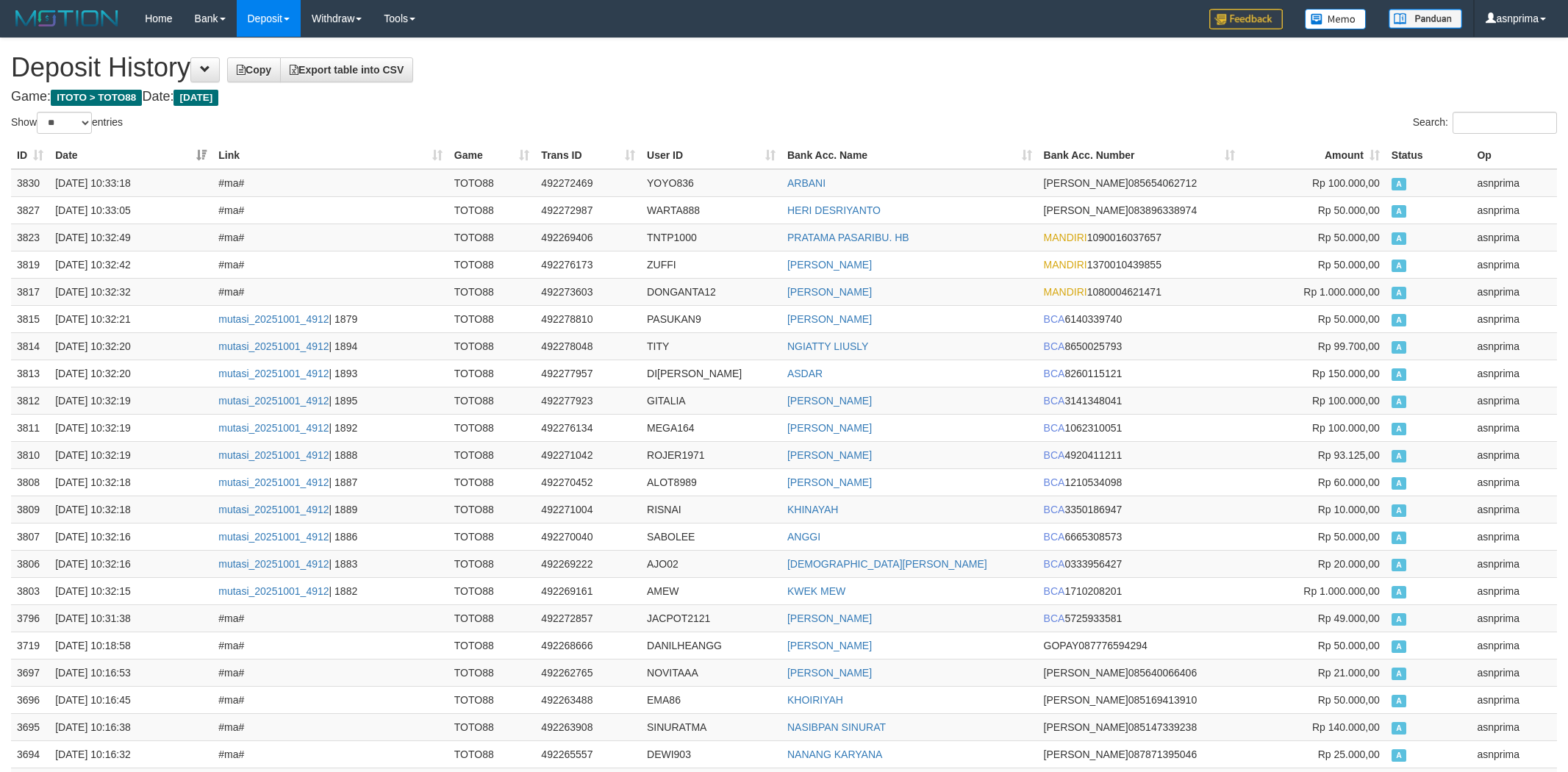
select select "**"
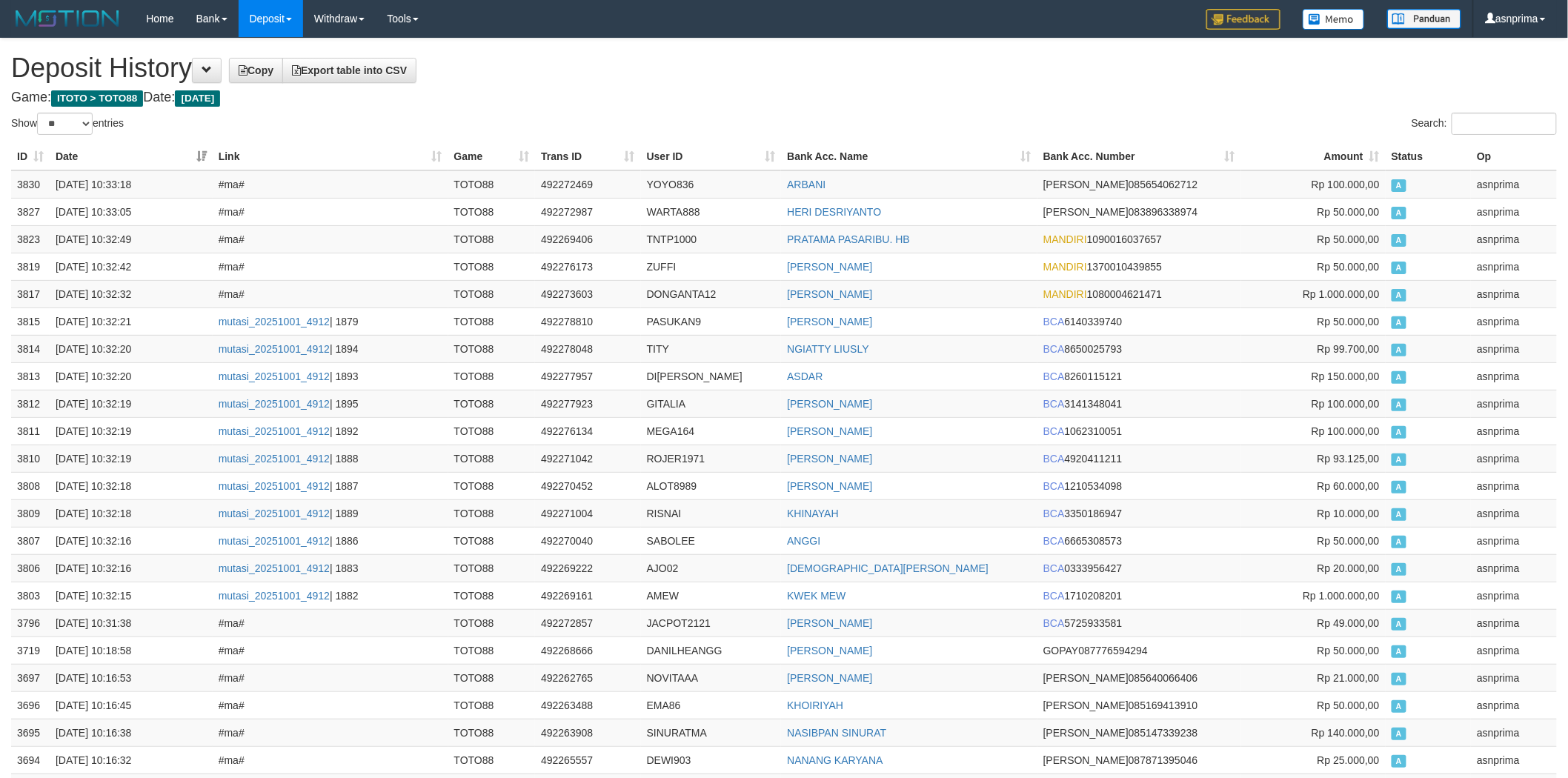
click at [14, 181] on td "3830" at bounding box center [29, 184] width 38 height 28
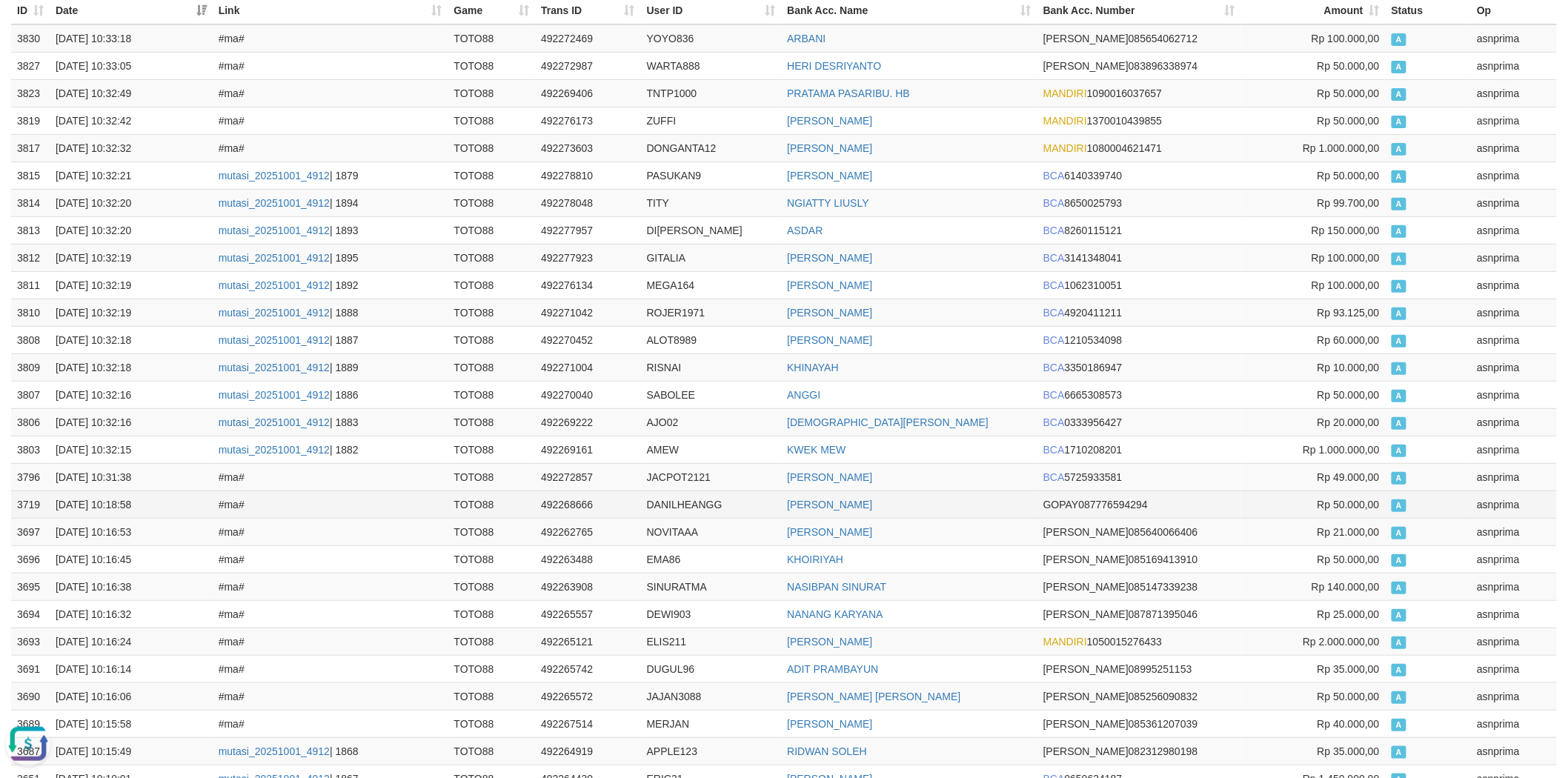
scroll to position [328, 0]
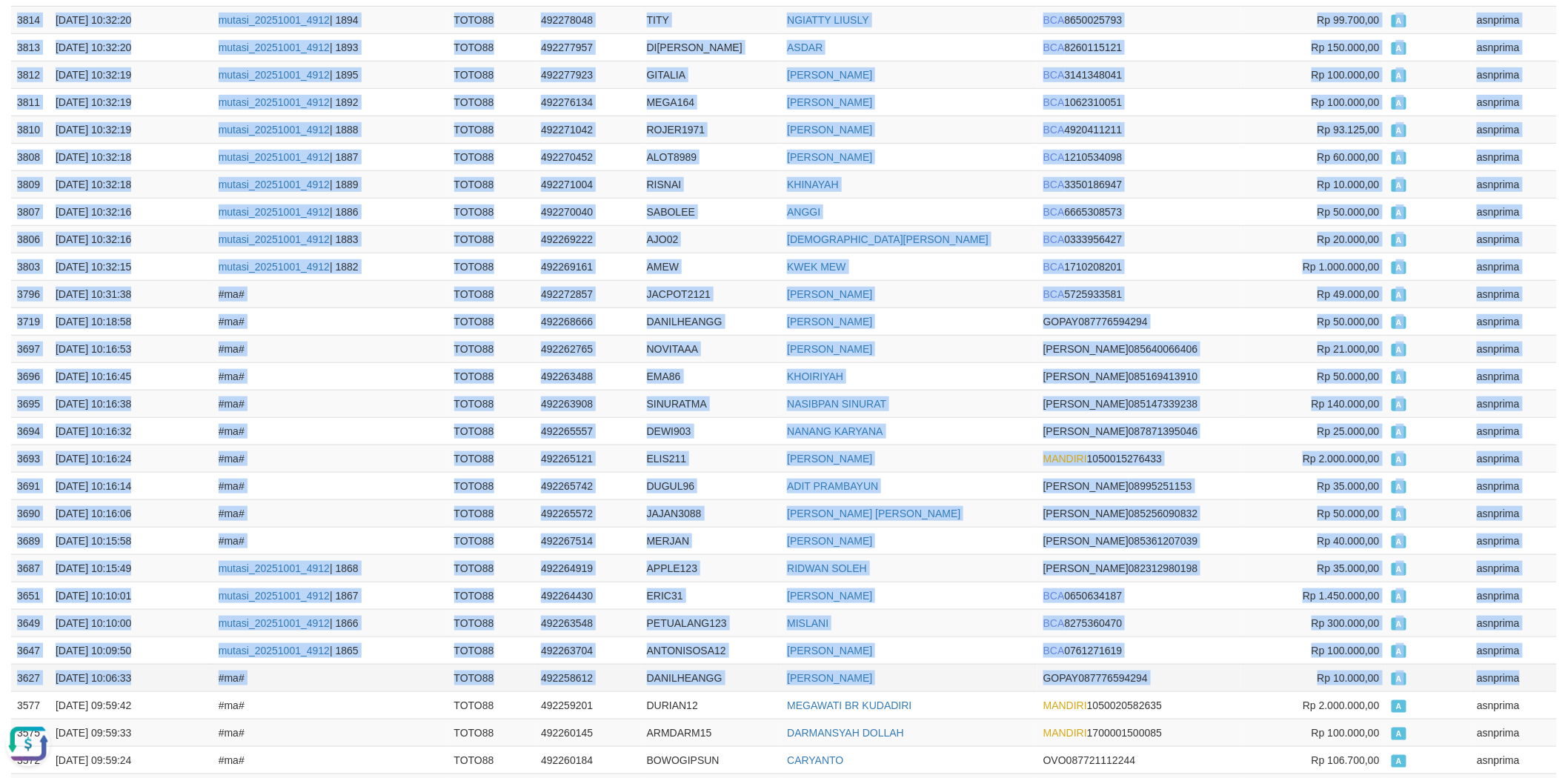
click at [1526, 683] on td "asnprima" at bounding box center [1513, 677] width 86 height 27
copy tbody "3830 01/10/2025 10:33:18 #ma# TOTO88 492272469 YOYO836 ARBANI DANA 085654062712…"
click at [935, 330] on td "DAMIAN" at bounding box center [909, 321] width 256 height 27
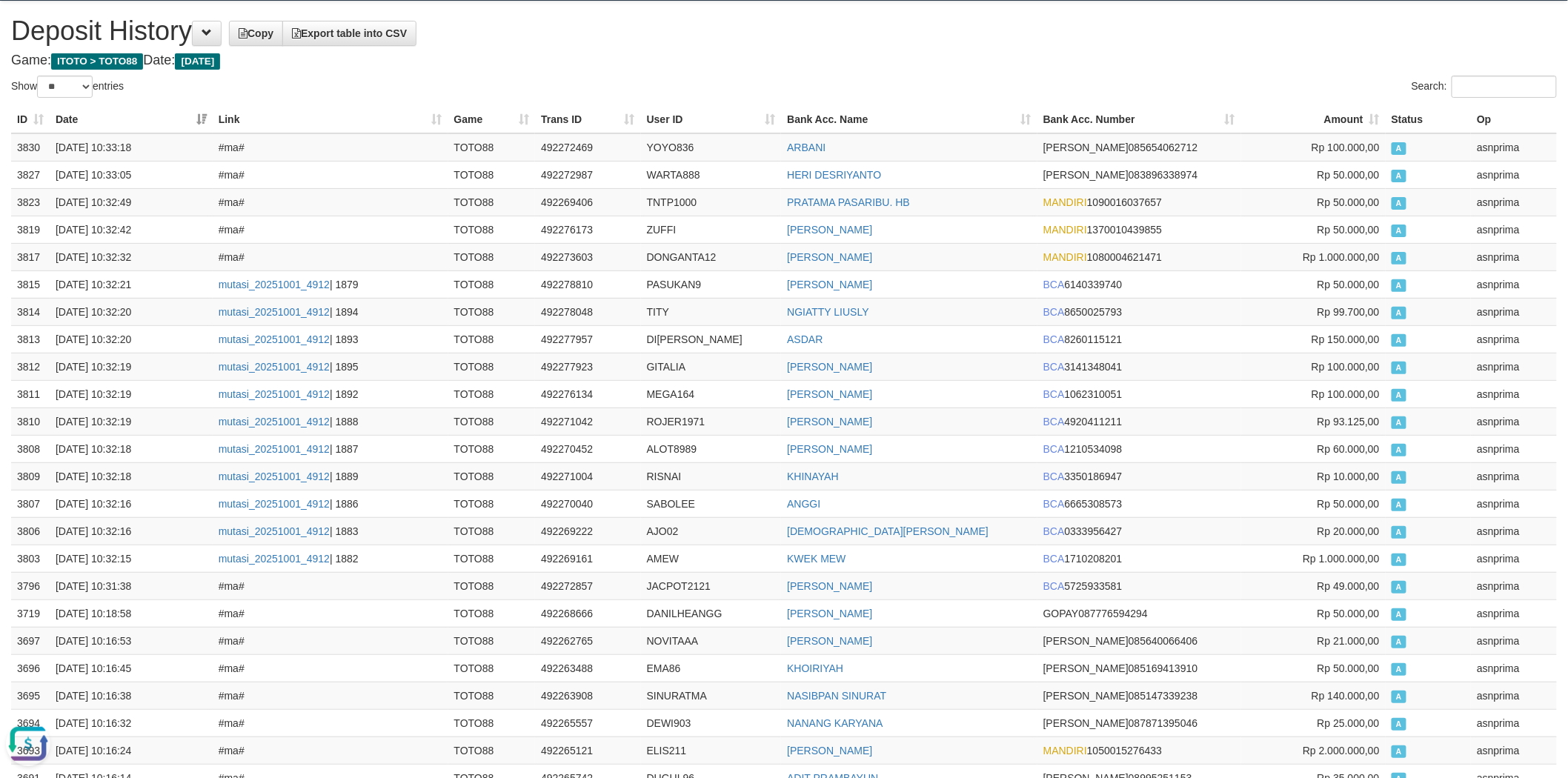
scroll to position [0, 0]
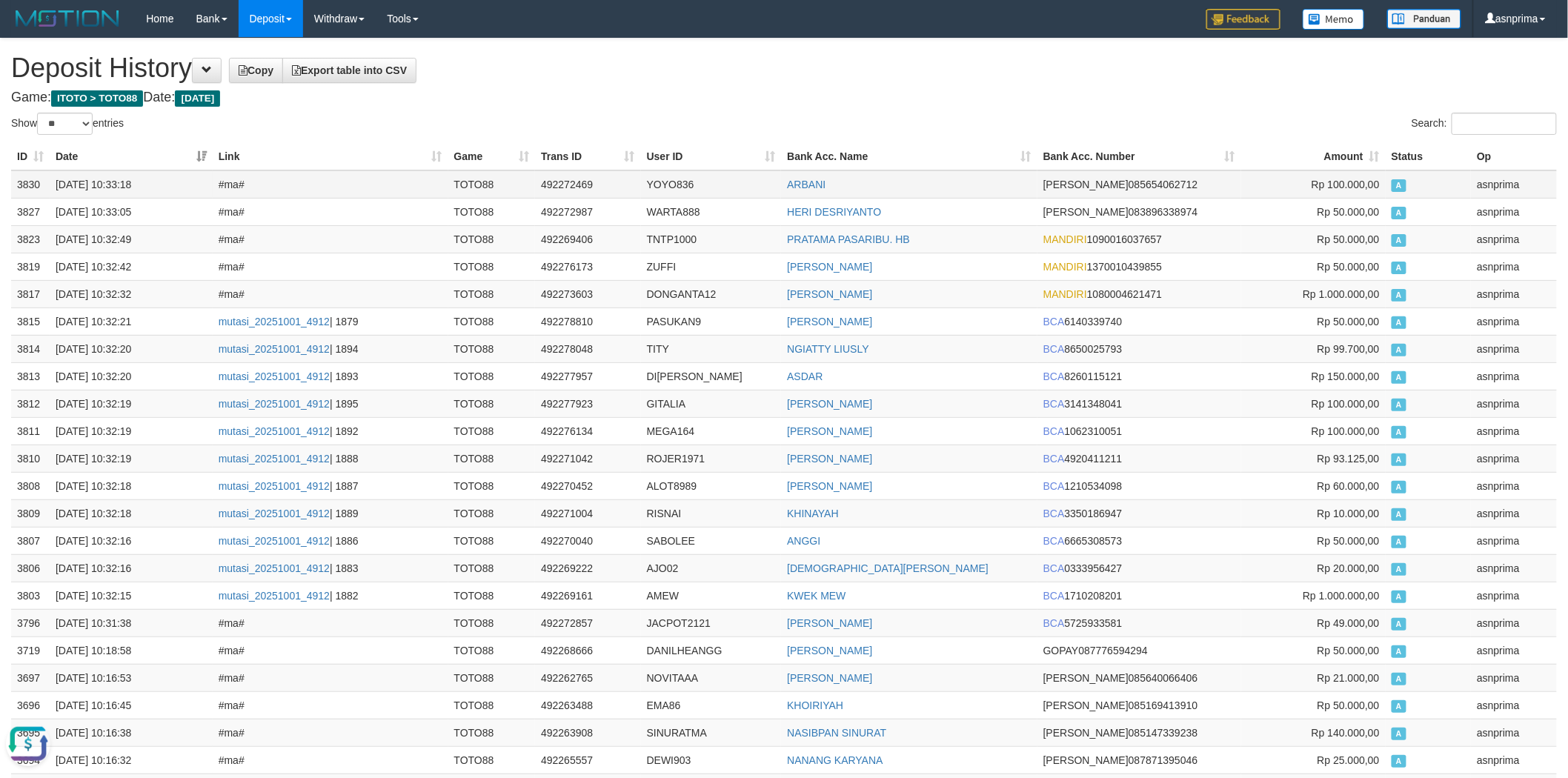
click at [567, 182] on td "492272469" at bounding box center [588, 184] width 106 height 28
copy td "492272469"
click at [637, 74] on h1 "Deposit History Copy Export table into CSV" at bounding box center [783, 68] width 1546 height 29
click at [558, 176] on td "492272469" at bounding box center [588, 184] width 106 height 28
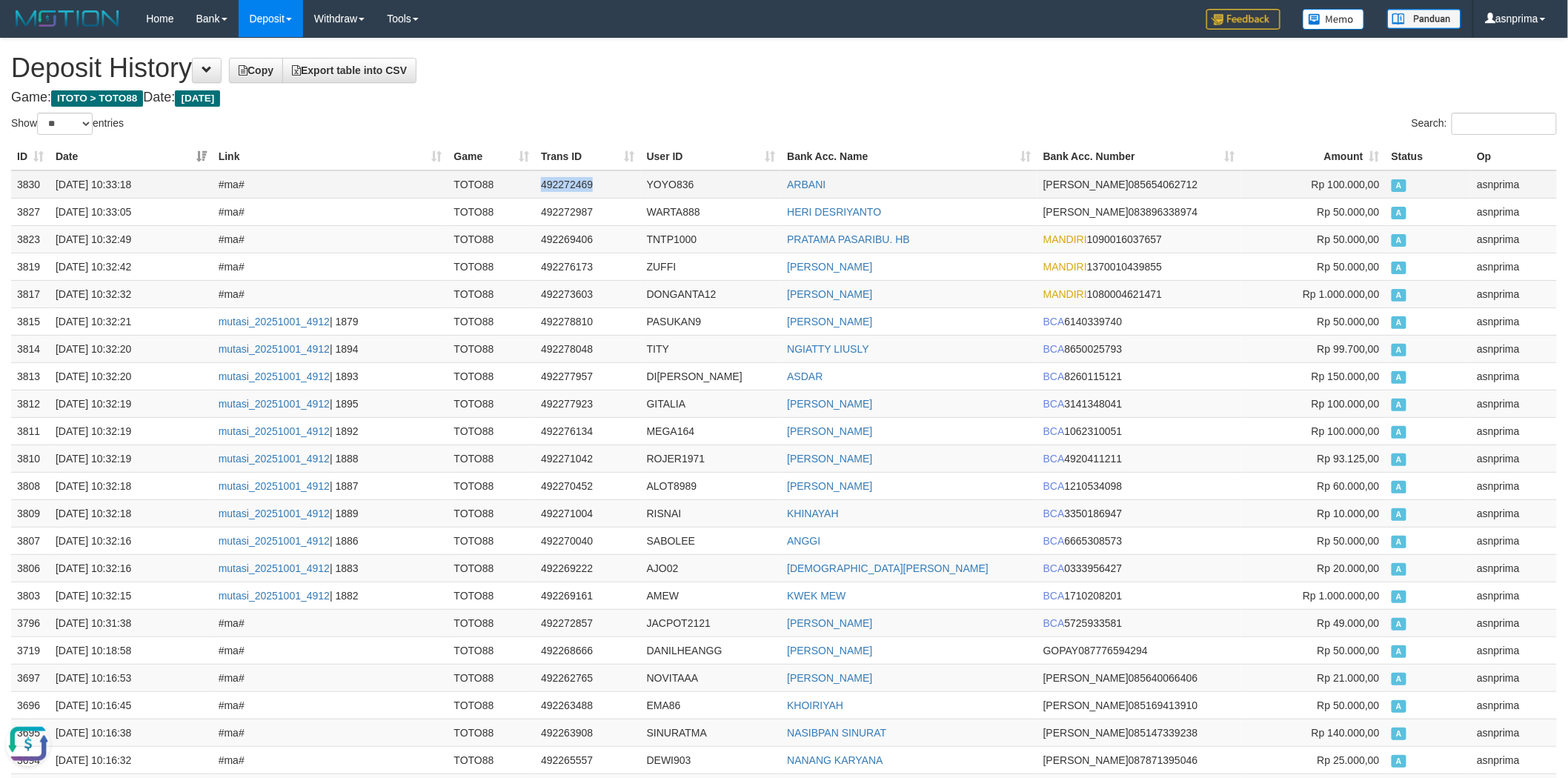
click at [554, 179] on td "492272469" at bounding box center [588, 184] width 106 height 28
copy td "492272469"
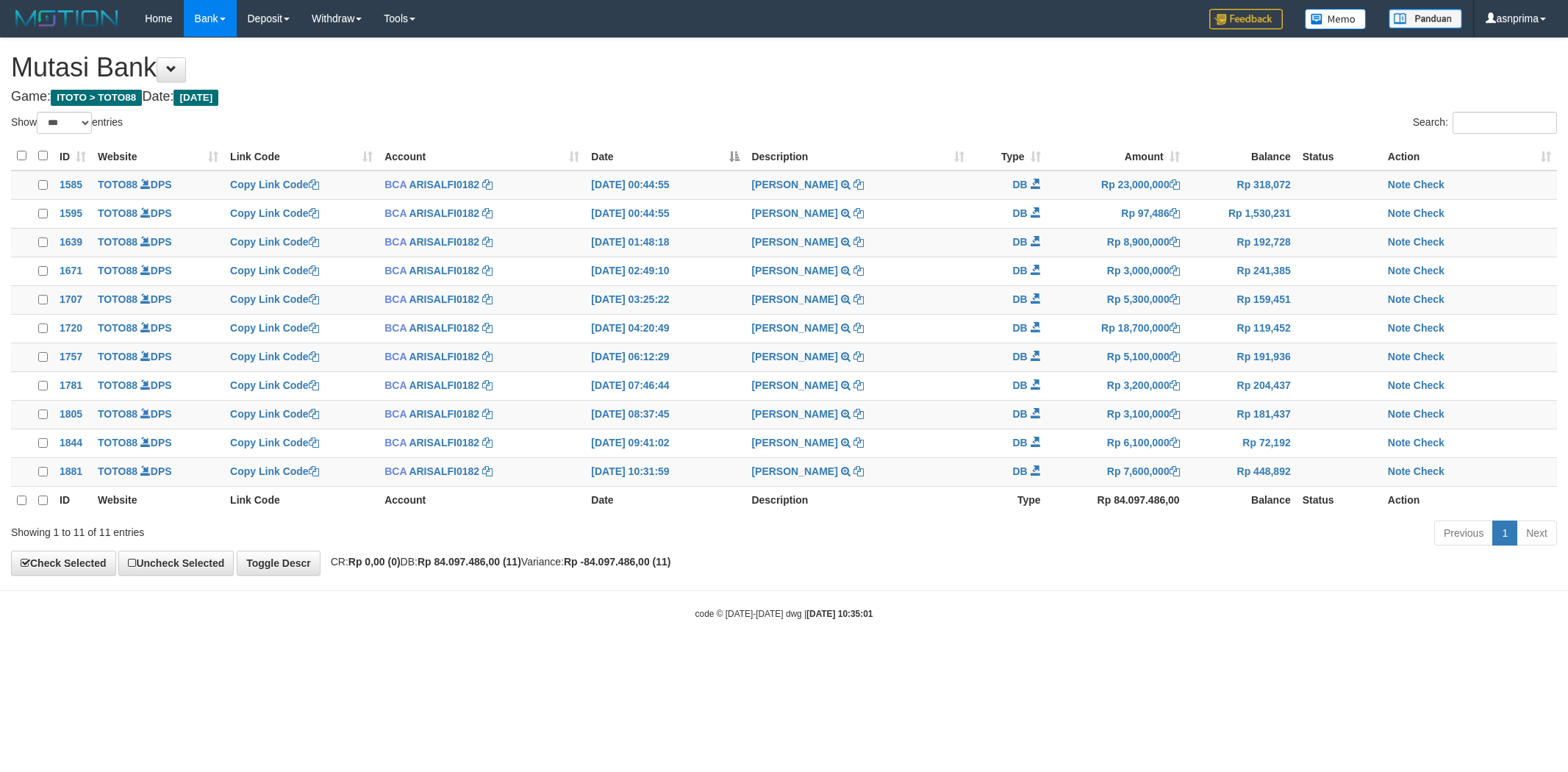
select select "***"
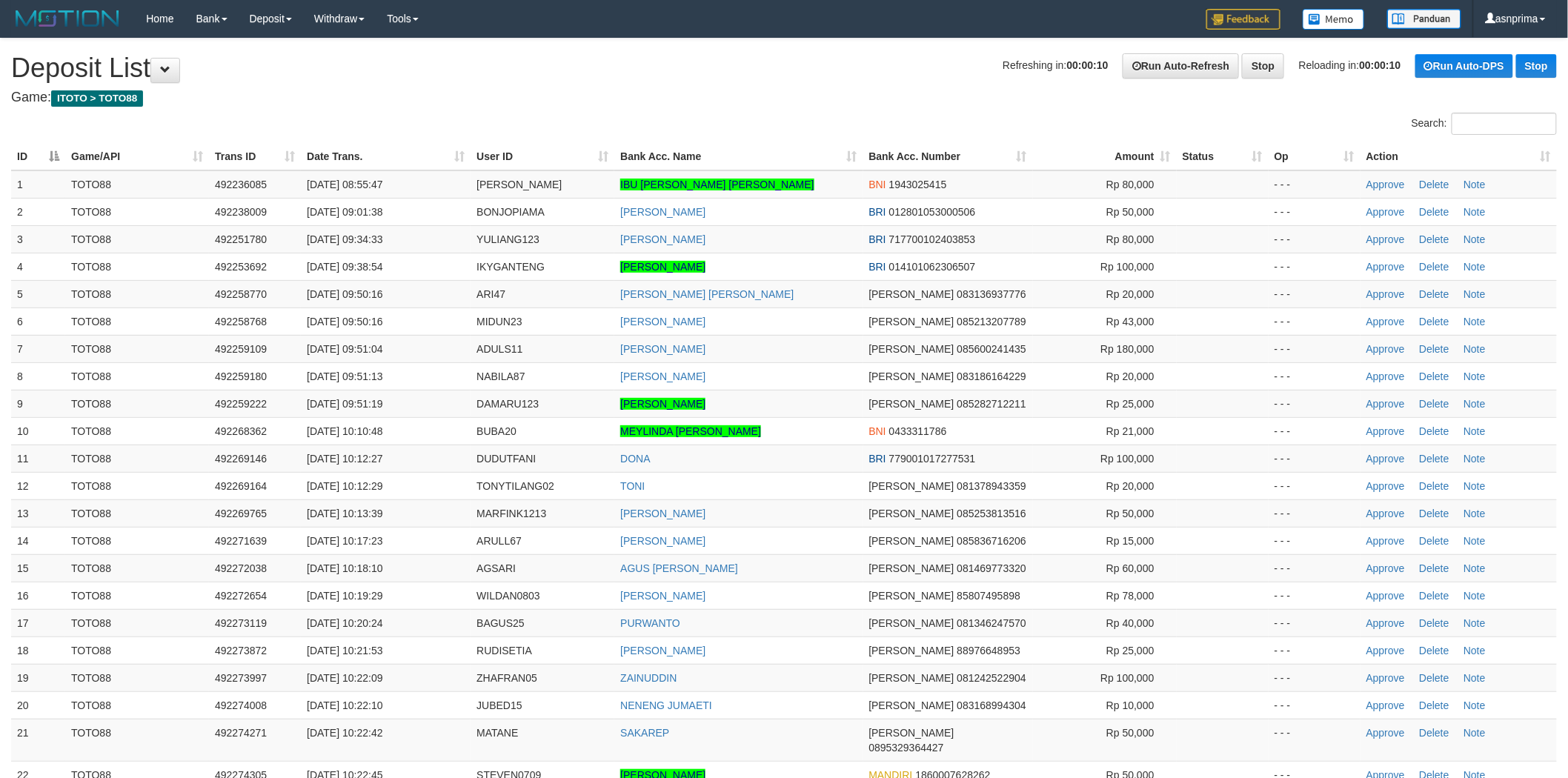
click at [794, 70] on h1 "Refreshing in: 00:00:10 Run Auto-Refresh Stop Reloading in: 00:00:10 Run Auto-D…" at bounding box center [783, 68] width 1546 height 29
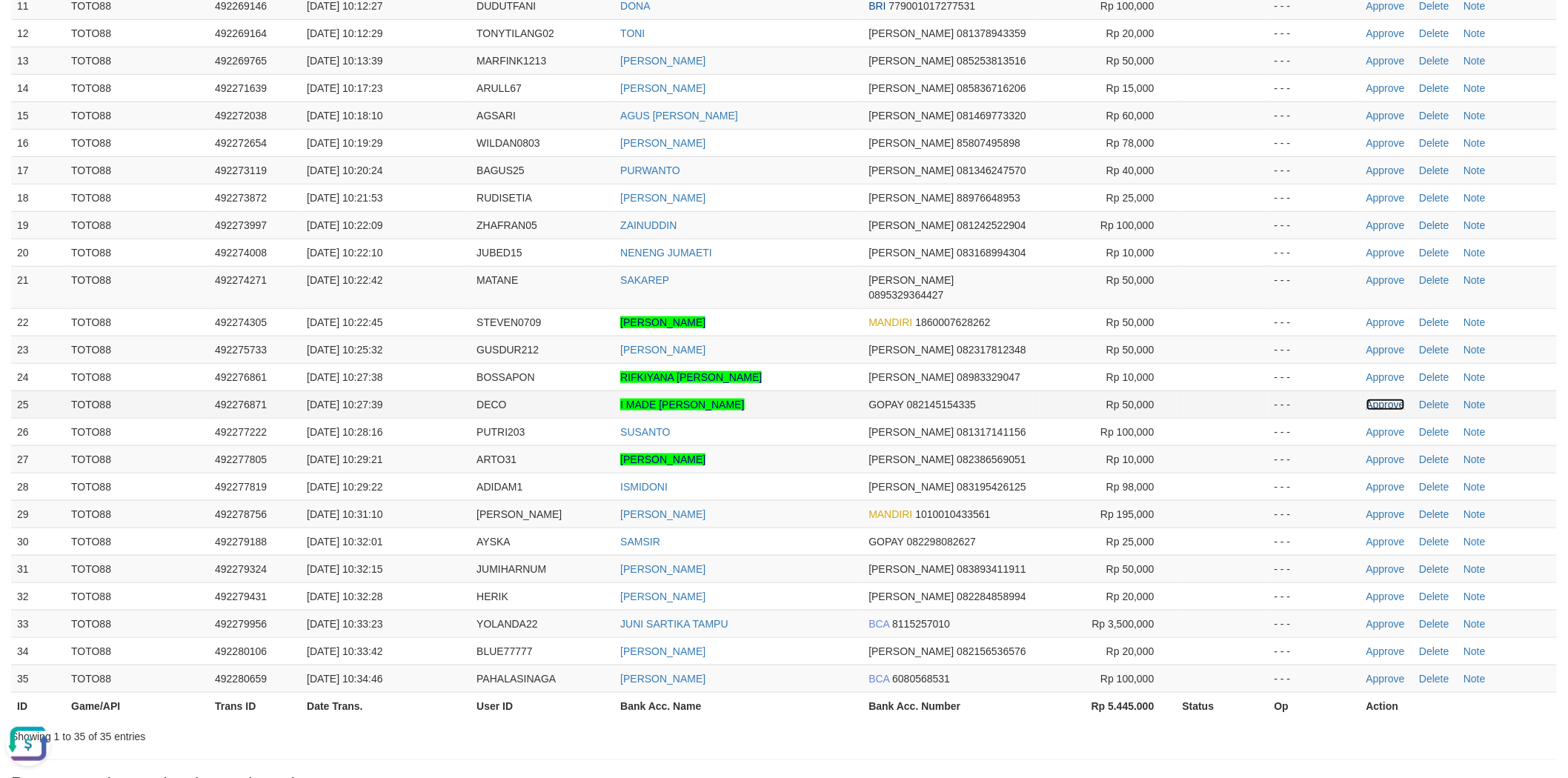
click at [1378, 399] on link "Approve" at bounding box center [1384, 405] width 38 height 12
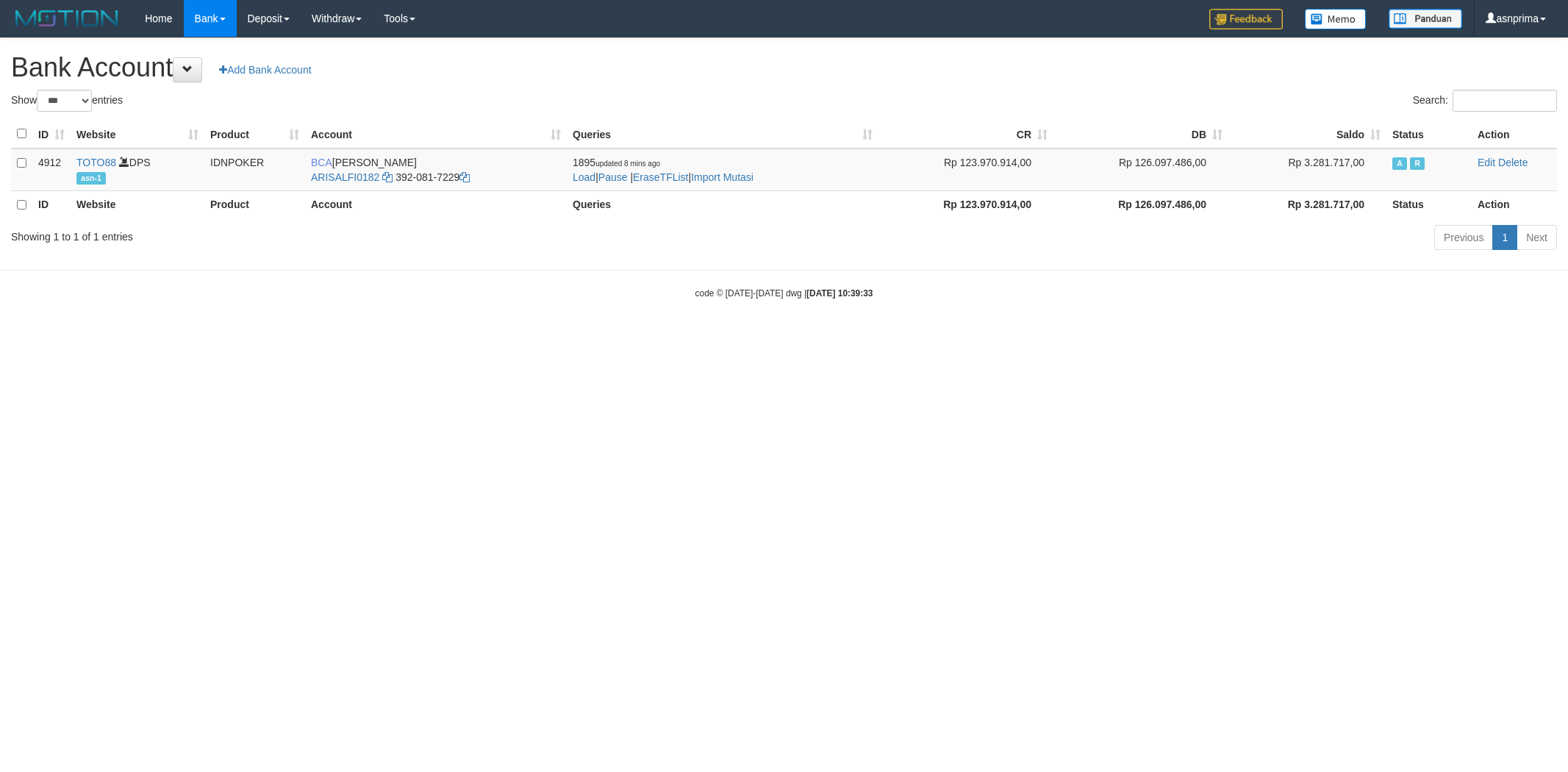
select select "***"
click at [754, 181] on link "Import Mutasi" at bounding box center [722, 177] width 62 height 12
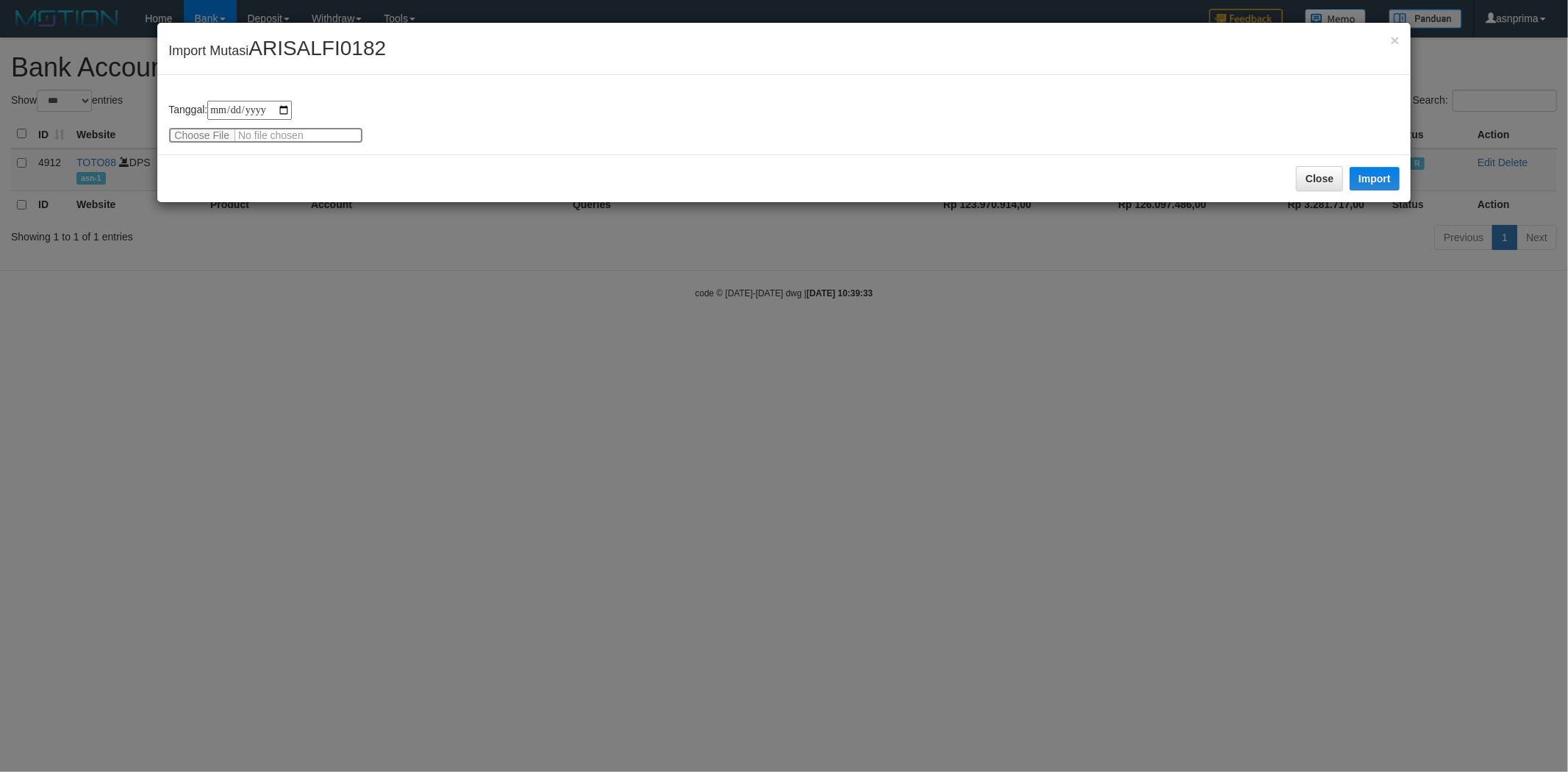
click at [193, 133] on input "file" at bounding box center [266, 135] width 195 height 16
type input "**********"
click at [1383, 175] on button "Import" at bounding box center [1375, 178] width 50 height 23
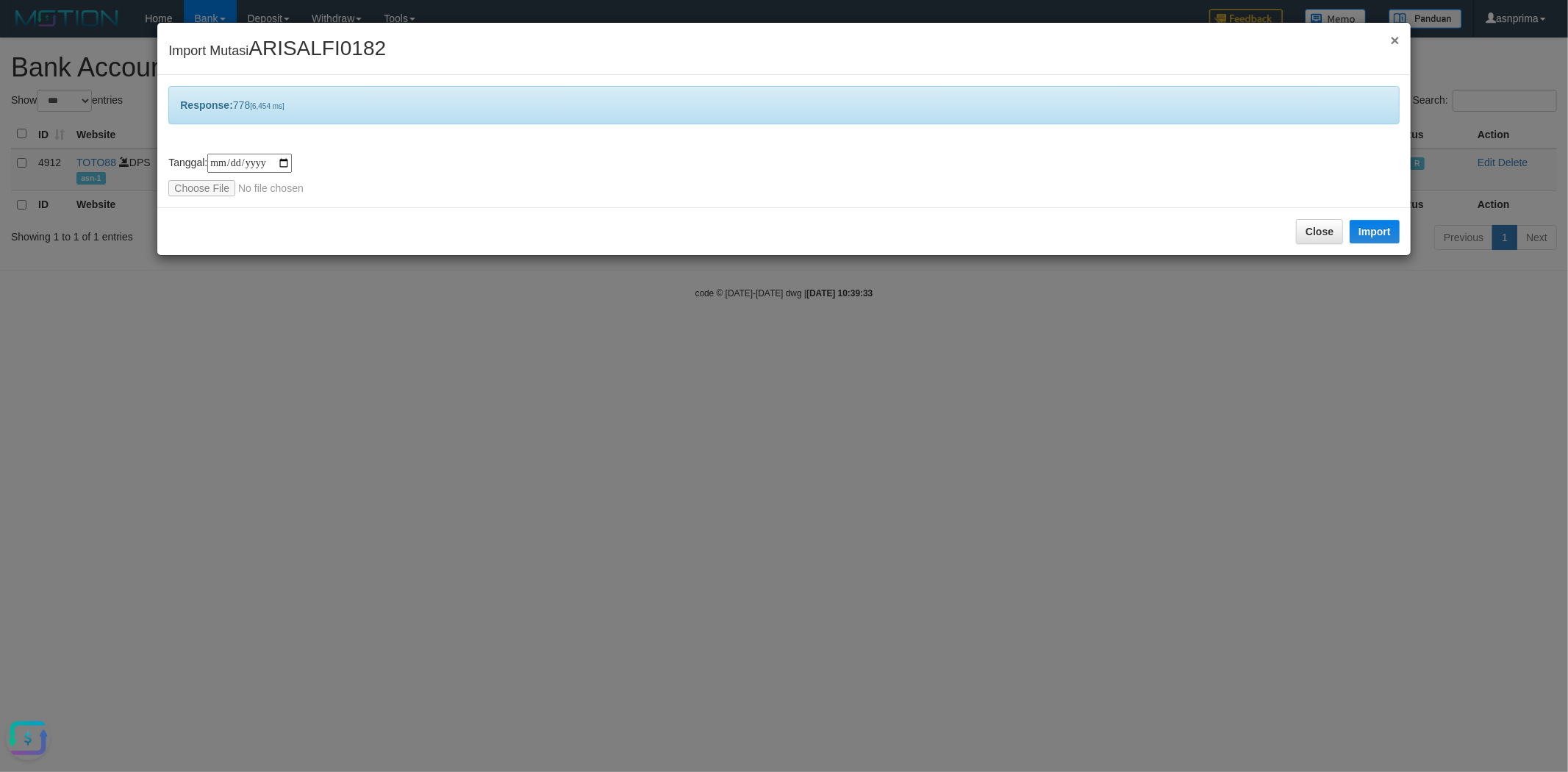
click at [1394, 41] on span "×" at bounding box center [1394, 40] width 9 height 16
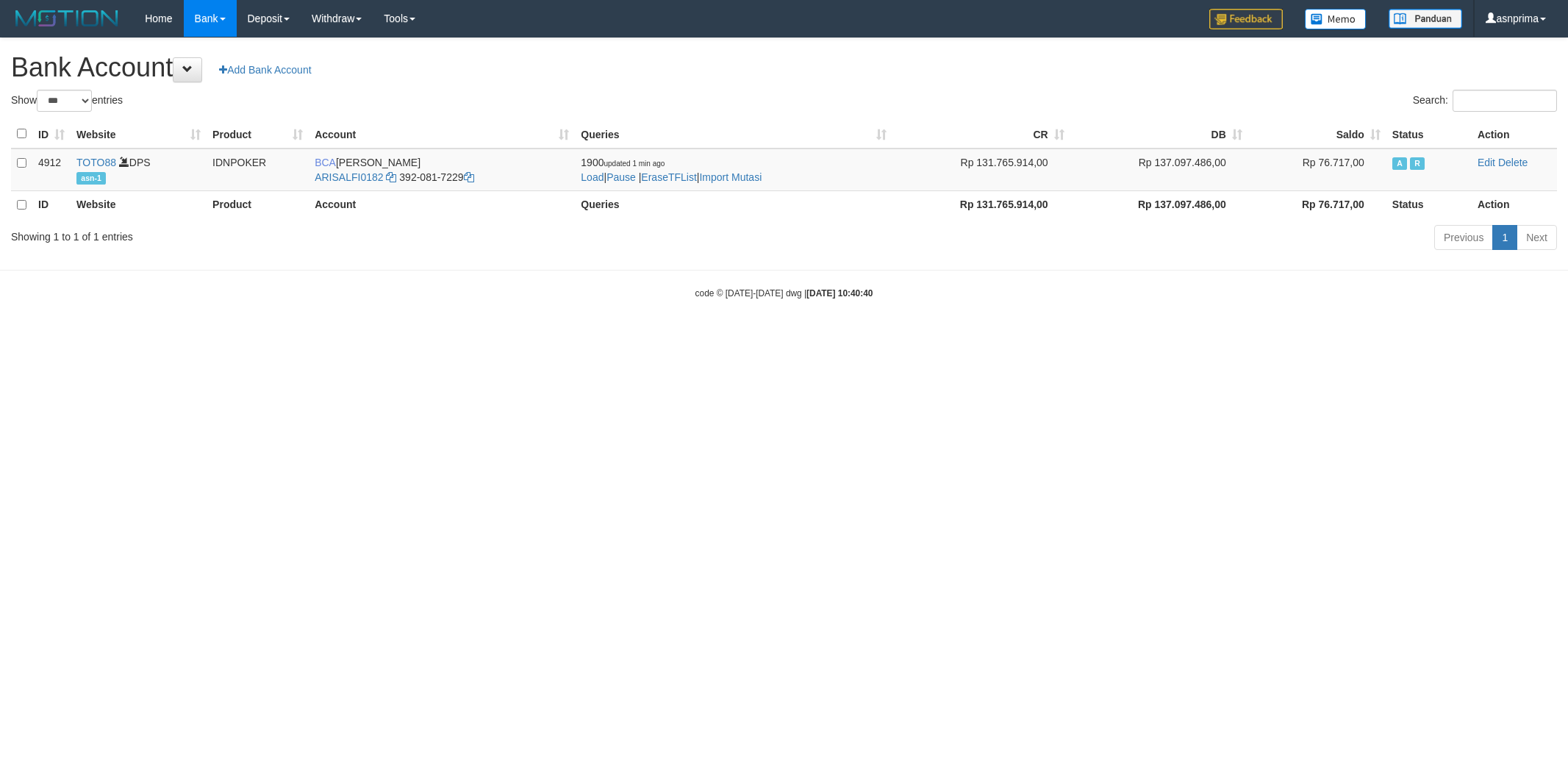
select select "***"
click at [473, 337] on html "Toggle navigation Home Bank Account List Load By Website Group [ITOTO] TOTO88 B…" at bounding box center [784, 168] width 1568 height 337
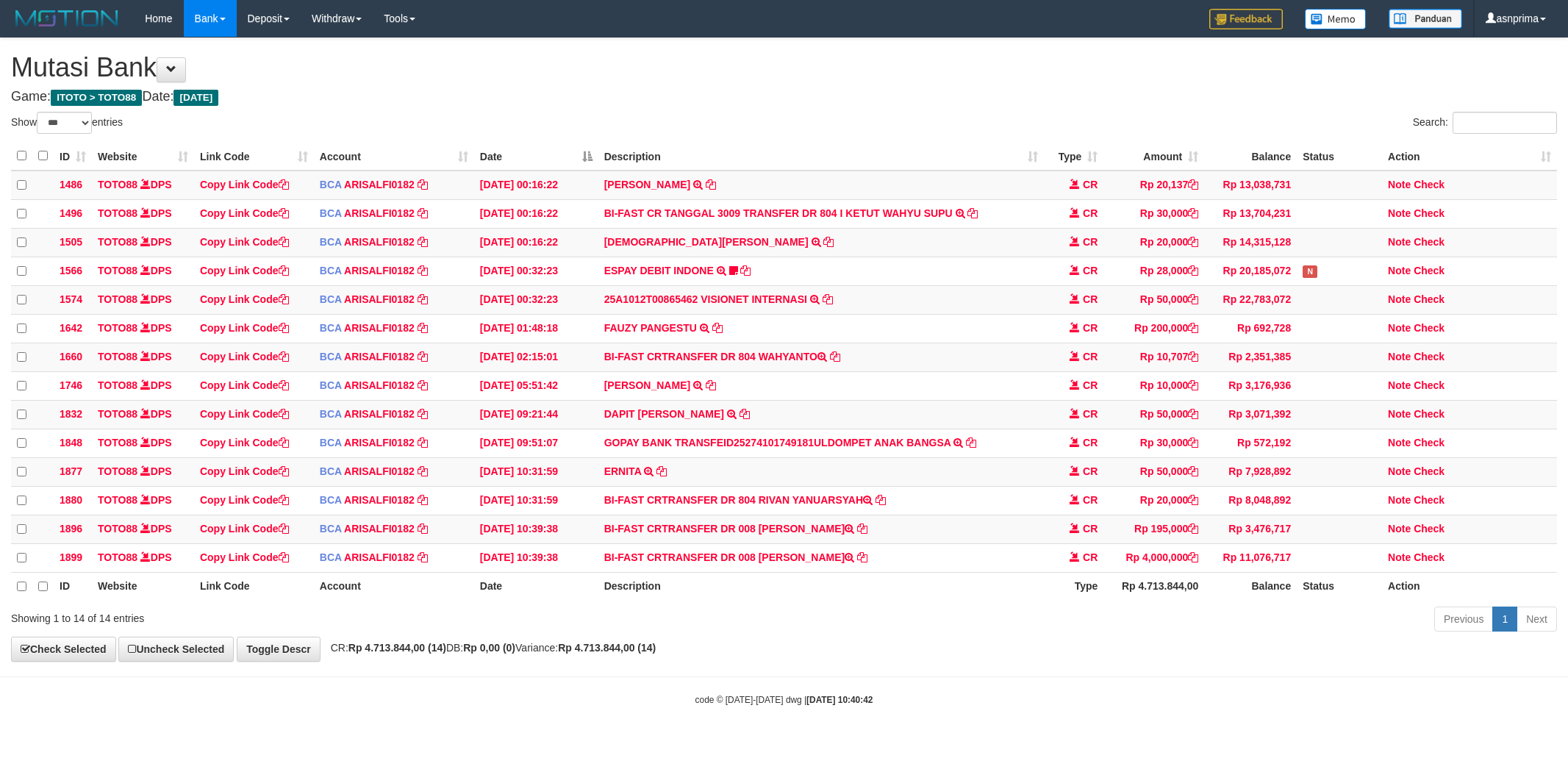
select select "***"
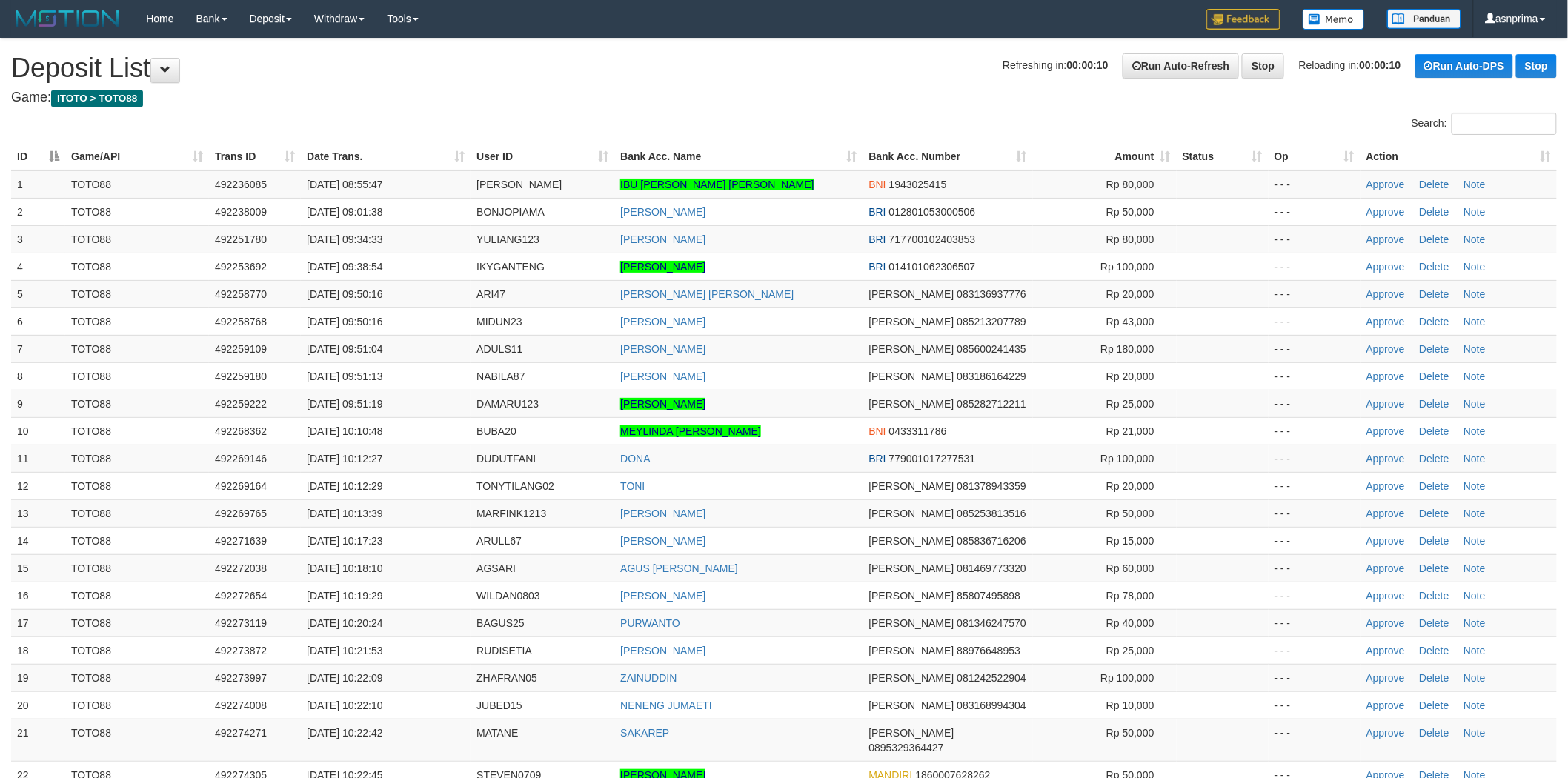
click at [1546, 158] on th "Action" at bounding box center [1458, 156] width 196 height 27
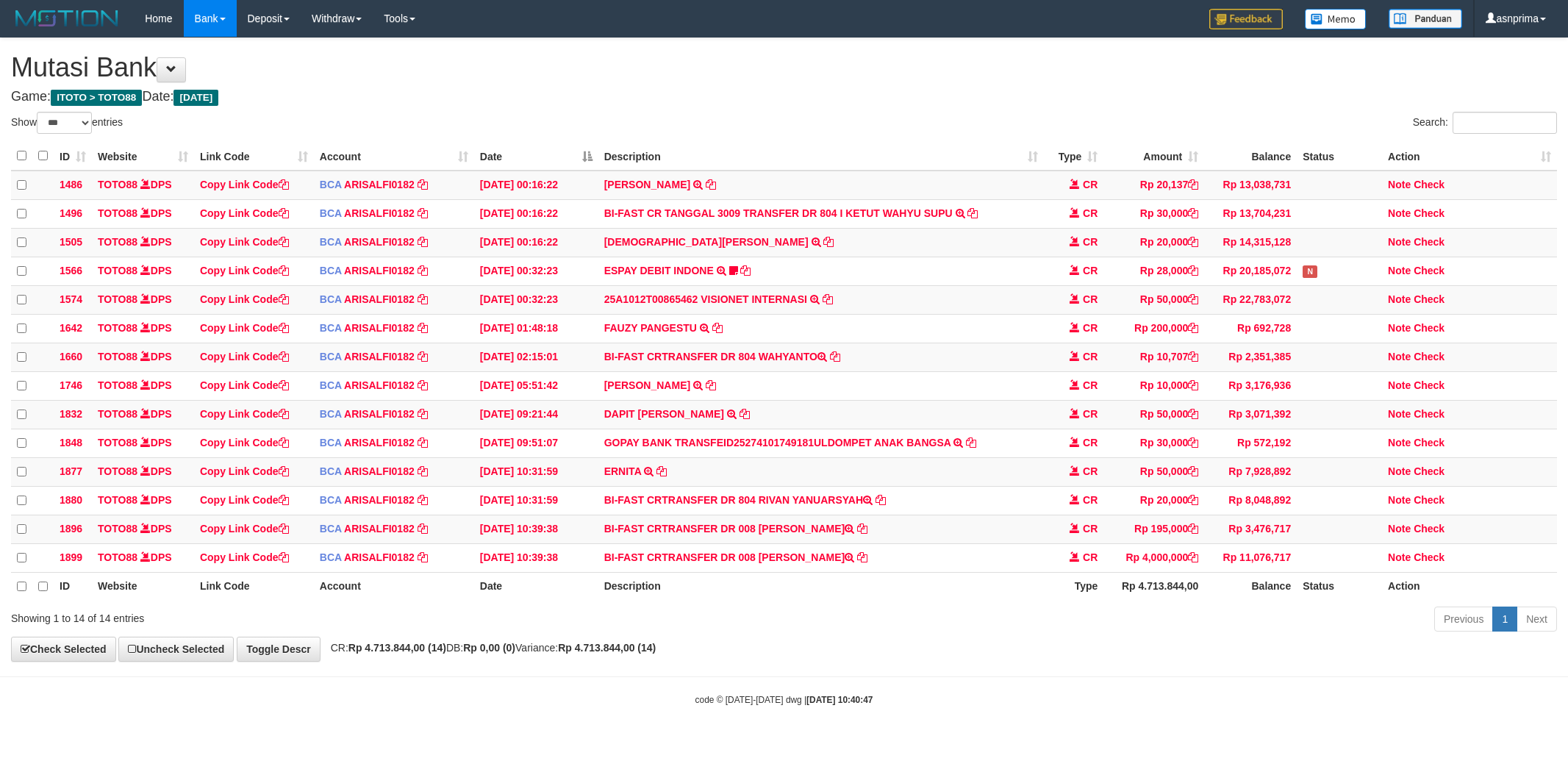
select select "***"
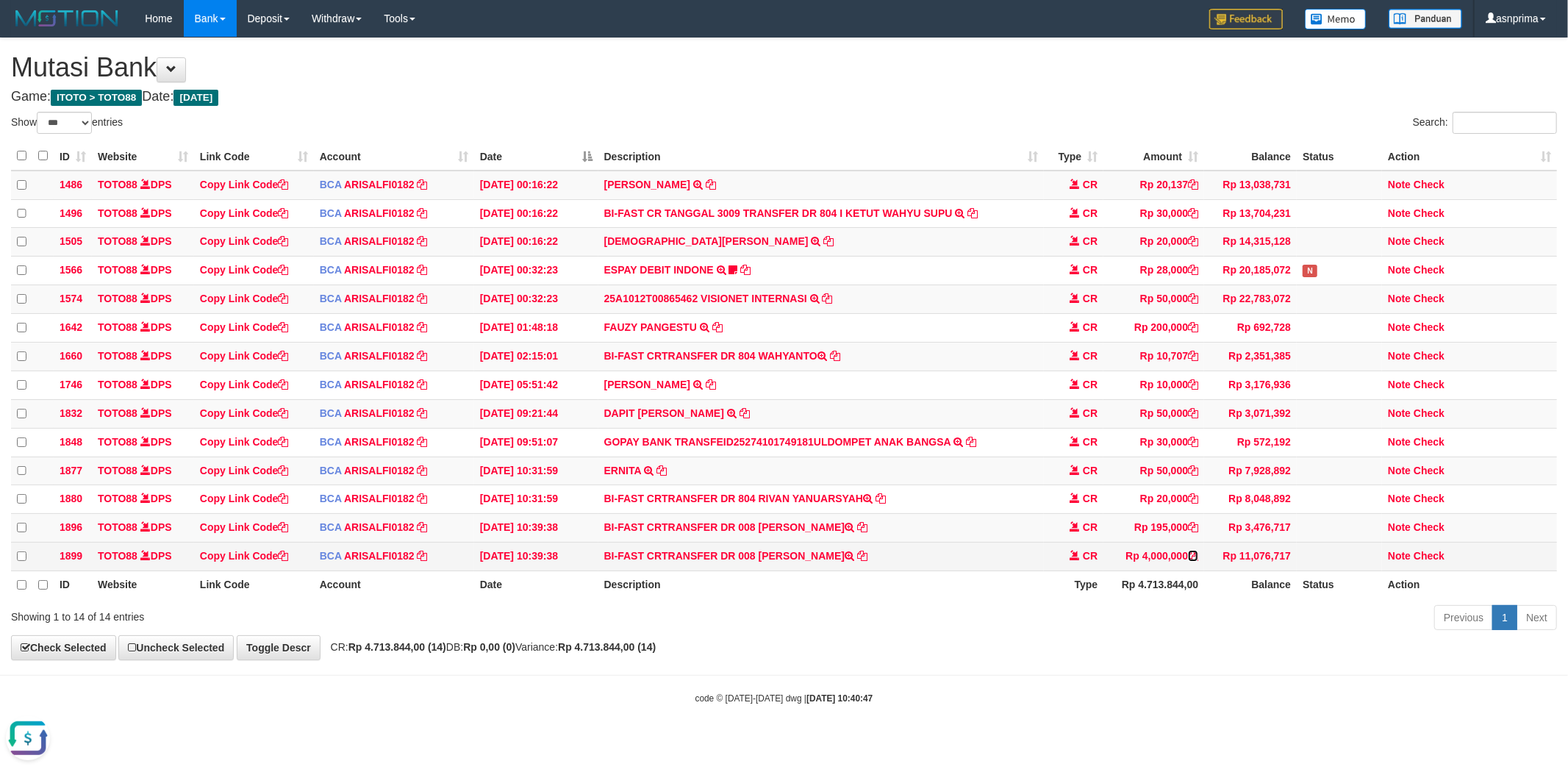
click at [1192, 561] on icon at bounding box center [1193, 556] width 11 height 11
drag, startPoint x: 1434, startPoint y: 573, endPoint x: 1364, endPoint y: 572, distance: 70.0
click at [1434, 562] on link "Check" at bounding box center [1429, 556] width 31 height 12
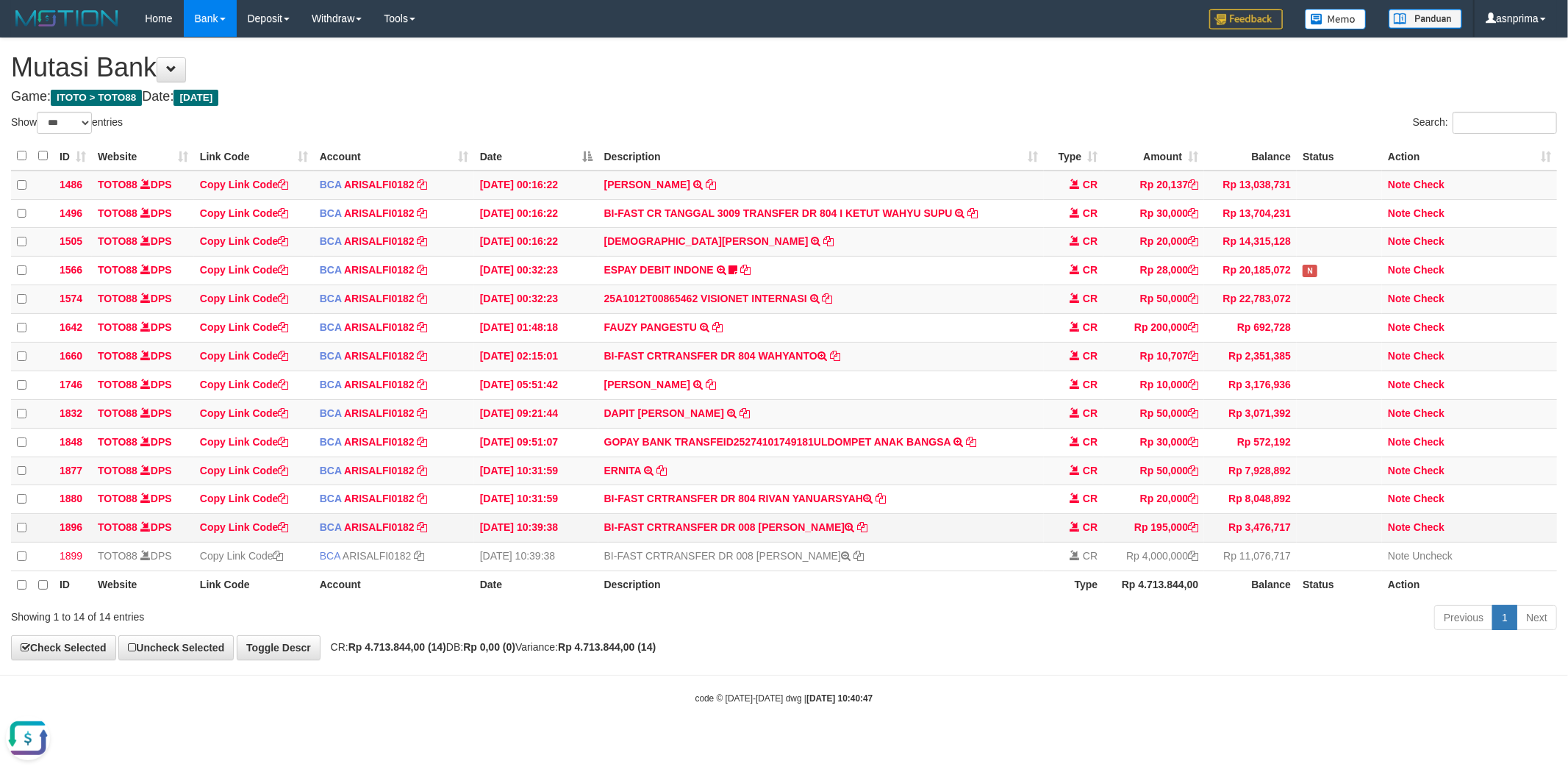
click at [775, 542] on td "BI-FAST CRTRANSFER DR 008 RUSTAN" at bounding box center [822, 529] width 446 height 29
copy td "[PERSON_NAME]"
click at [1436, 532] on link "Check" at bounding box center [1429, 527] width 31 height 12
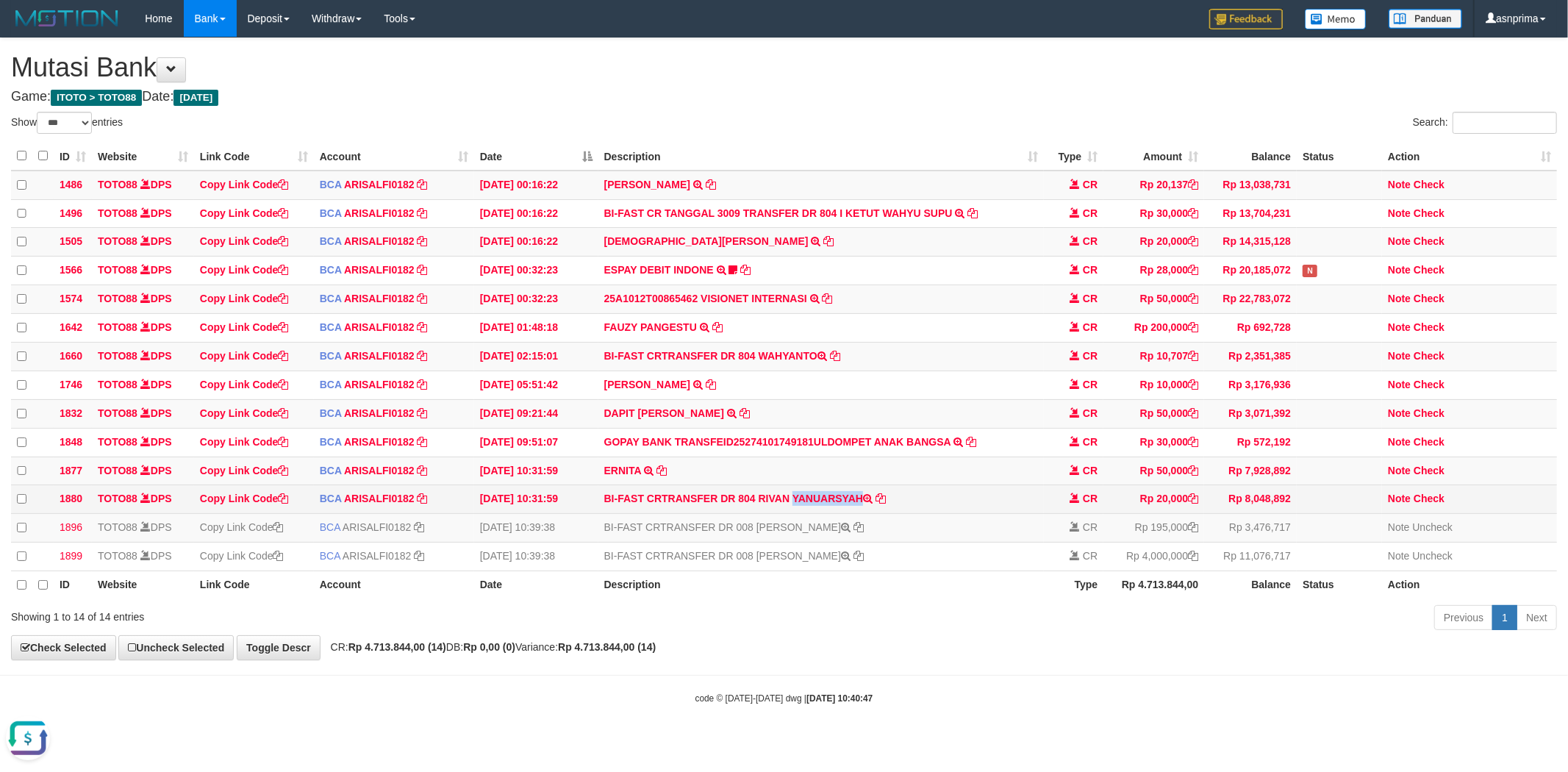
drag, startPoint x: 761, startPoint y: 508, endPoint x: 876, endPoint y: 508, distance: 115.0
click at [876, 508] on td "BI-FAST CRTRANSFER DR 804 RIVAN YANUARSYAH" at bounding box center [822, 499] width 446 height 29
copy td "RIVAN YANUARSYAH"
click at [741, 86] on div "**********" at bounding box center [784, 348] width 1568 height 622
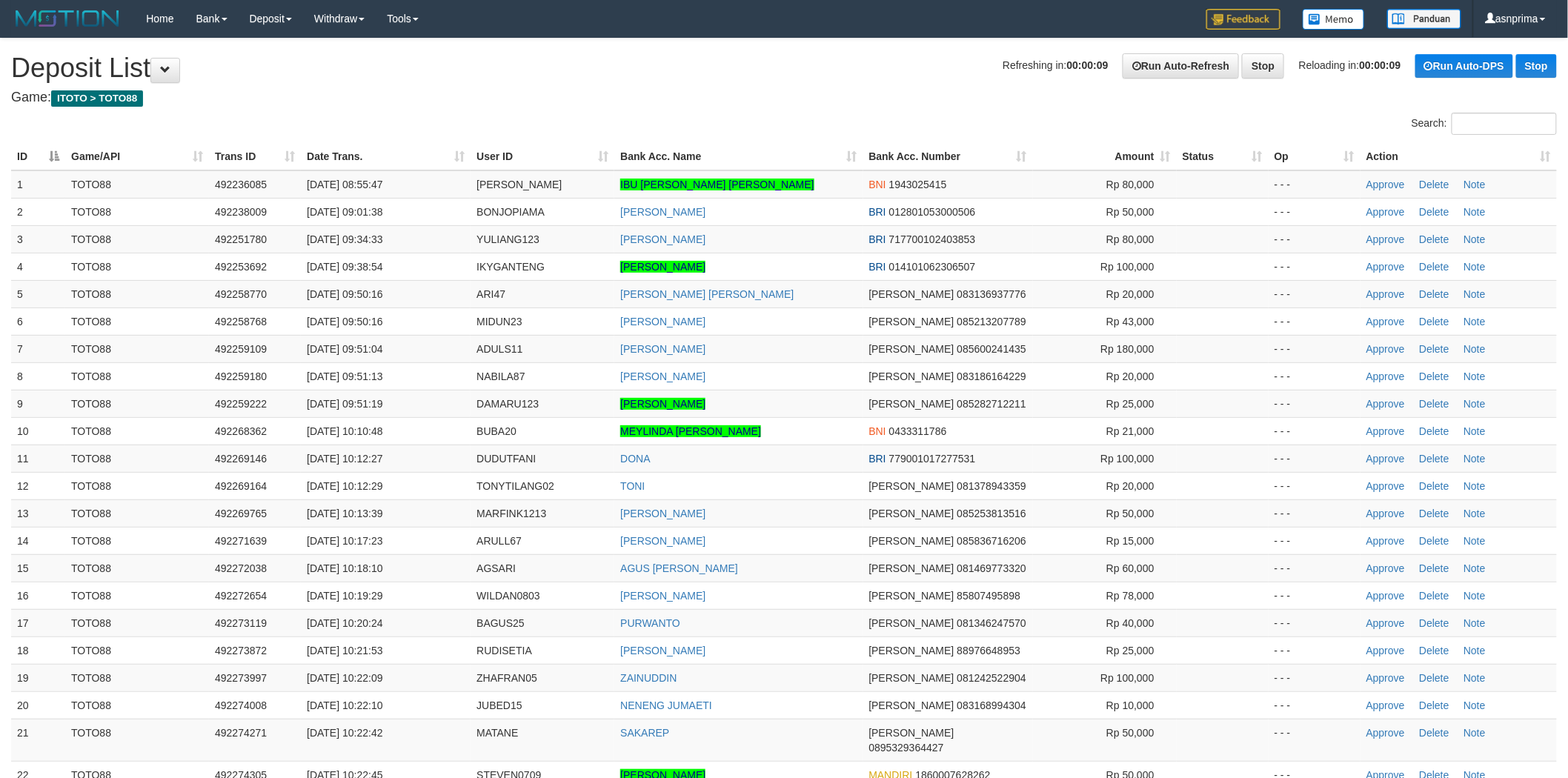
click at [797, 70] on h1 "Refreshing in: 00:00:09 Run Auto-Refresh Stop Reloading in: 00:00:09 Run Auto-D…" at bounding box center [783, 68] width 1546 height 29
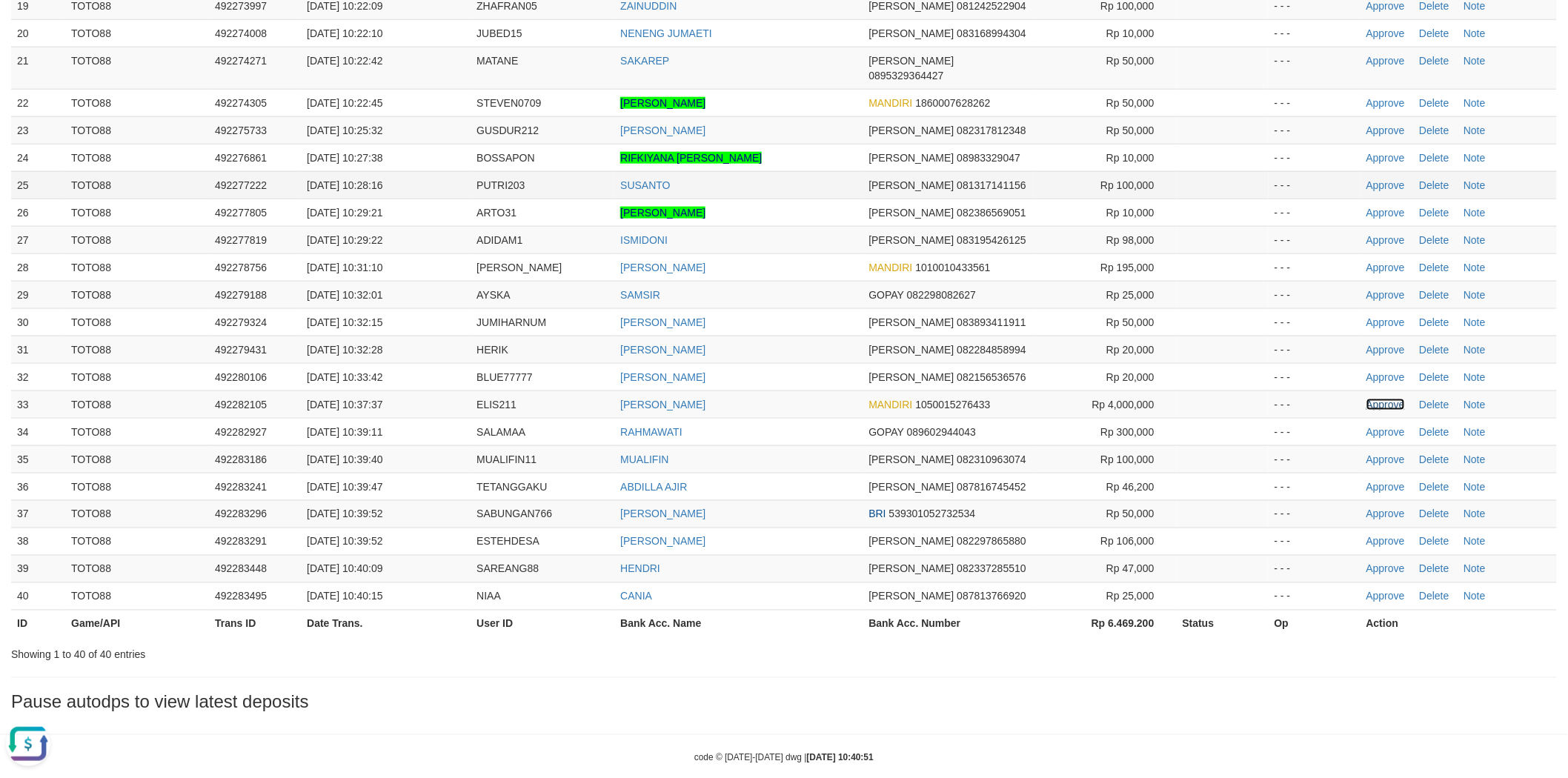
drag, startPoint x: 1383, startPoint y: 390, endPoint x: 990, endPoint y: 163, distance: 453.8
click at [1383, 399] on link "Approve" at bounding box center [1384, 405] width 38 height 12
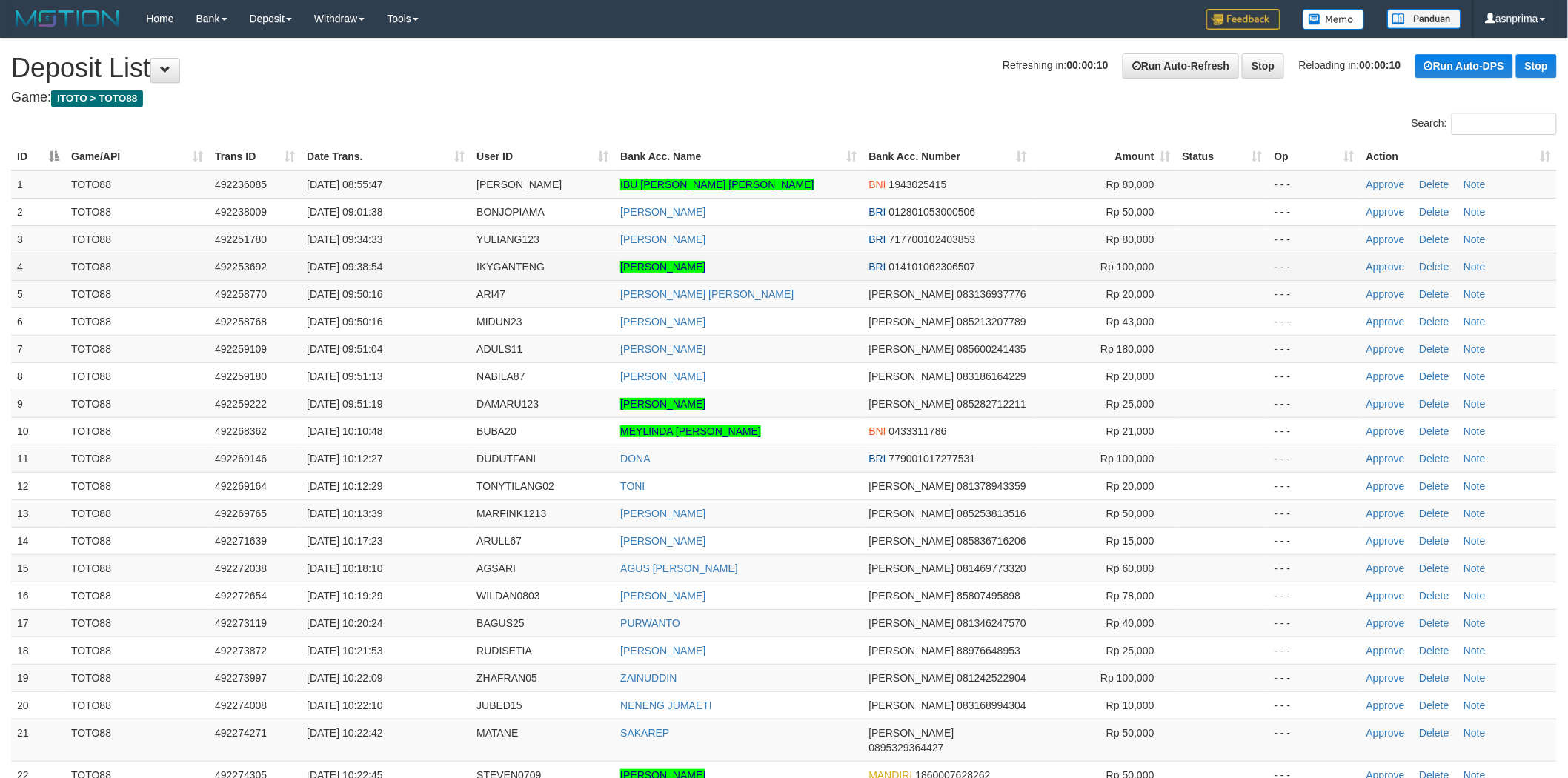
click at [780, 269] on td "[PERSON_NAME]" at bounding box center [738, 266] width 248 height 27
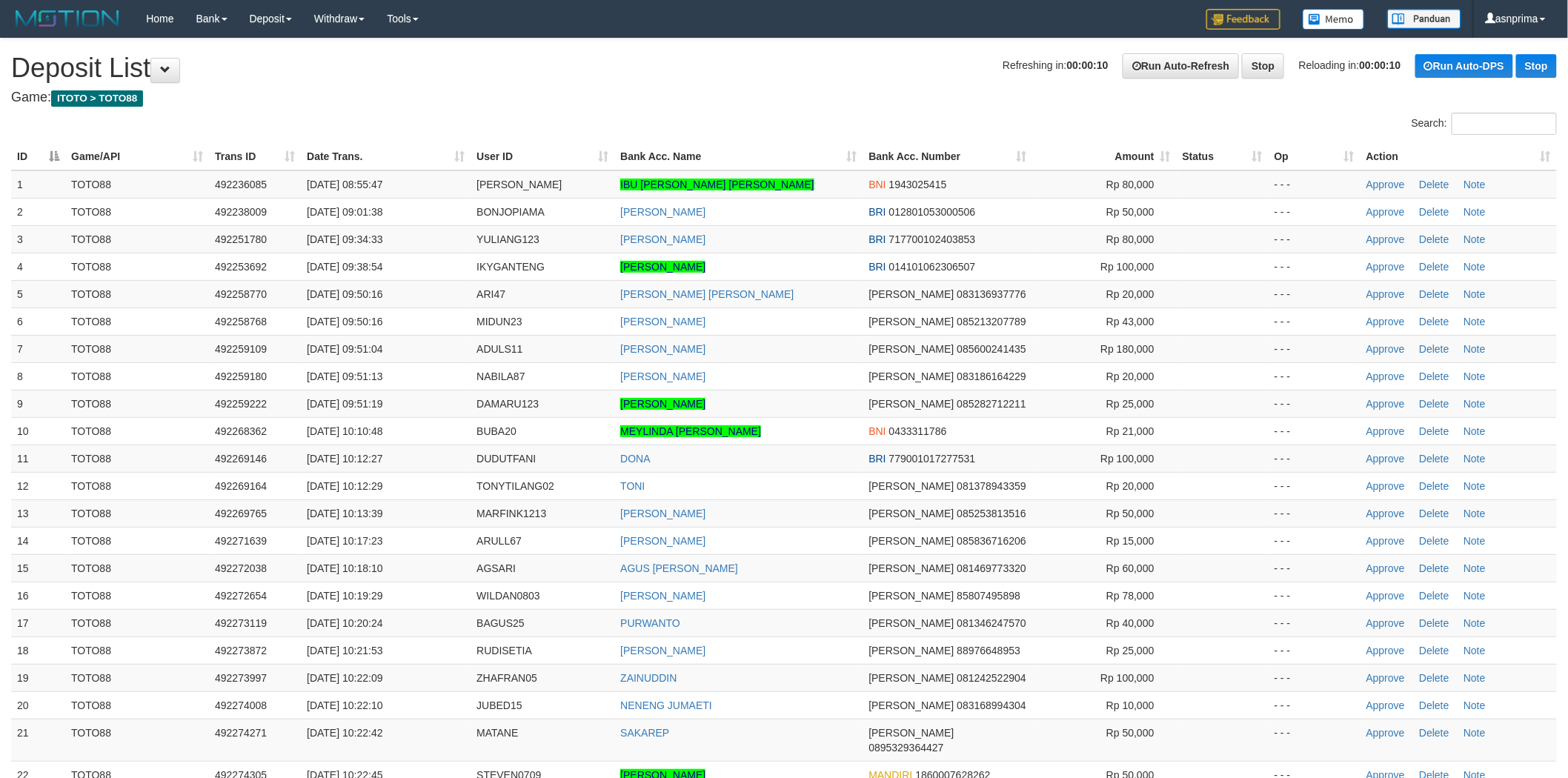
scroll to position [535, 0]
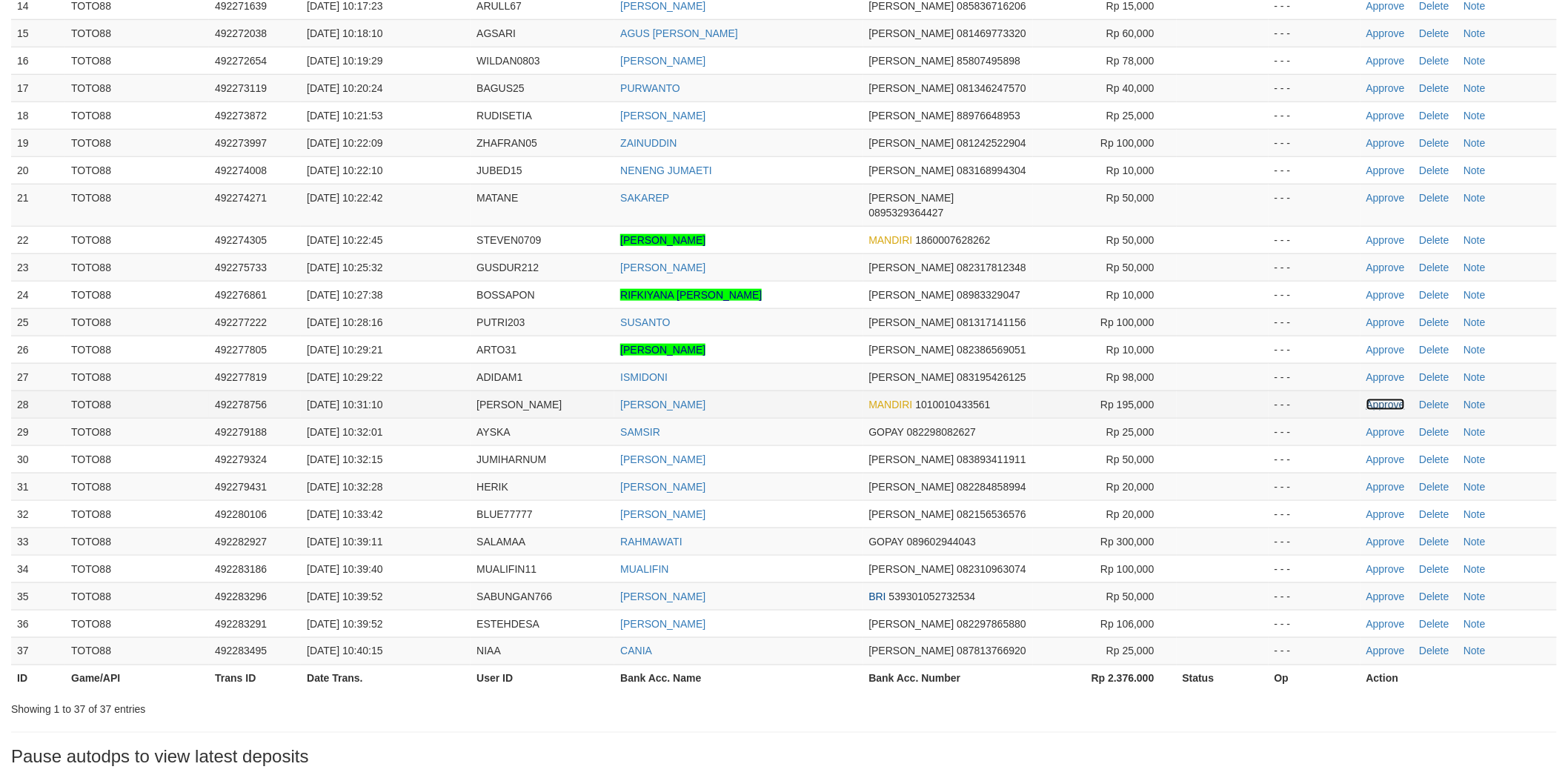
click at [1385, 399] on link "Approve" at bounding box center [1384, 405] width 38 height 12
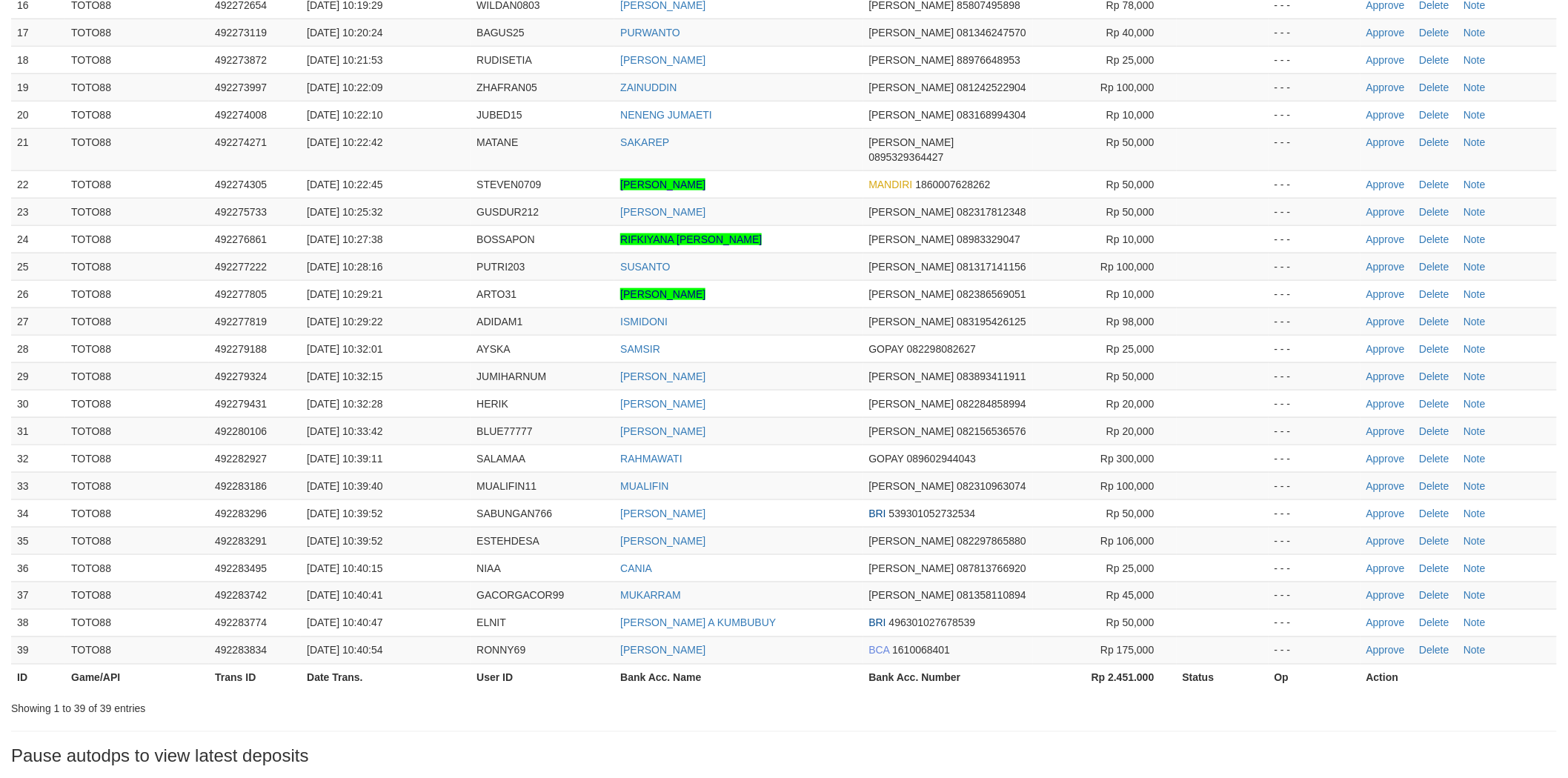
click at [806, 263] on td "SUSANTO" at bounding box center [738, 266] width 248 height 27
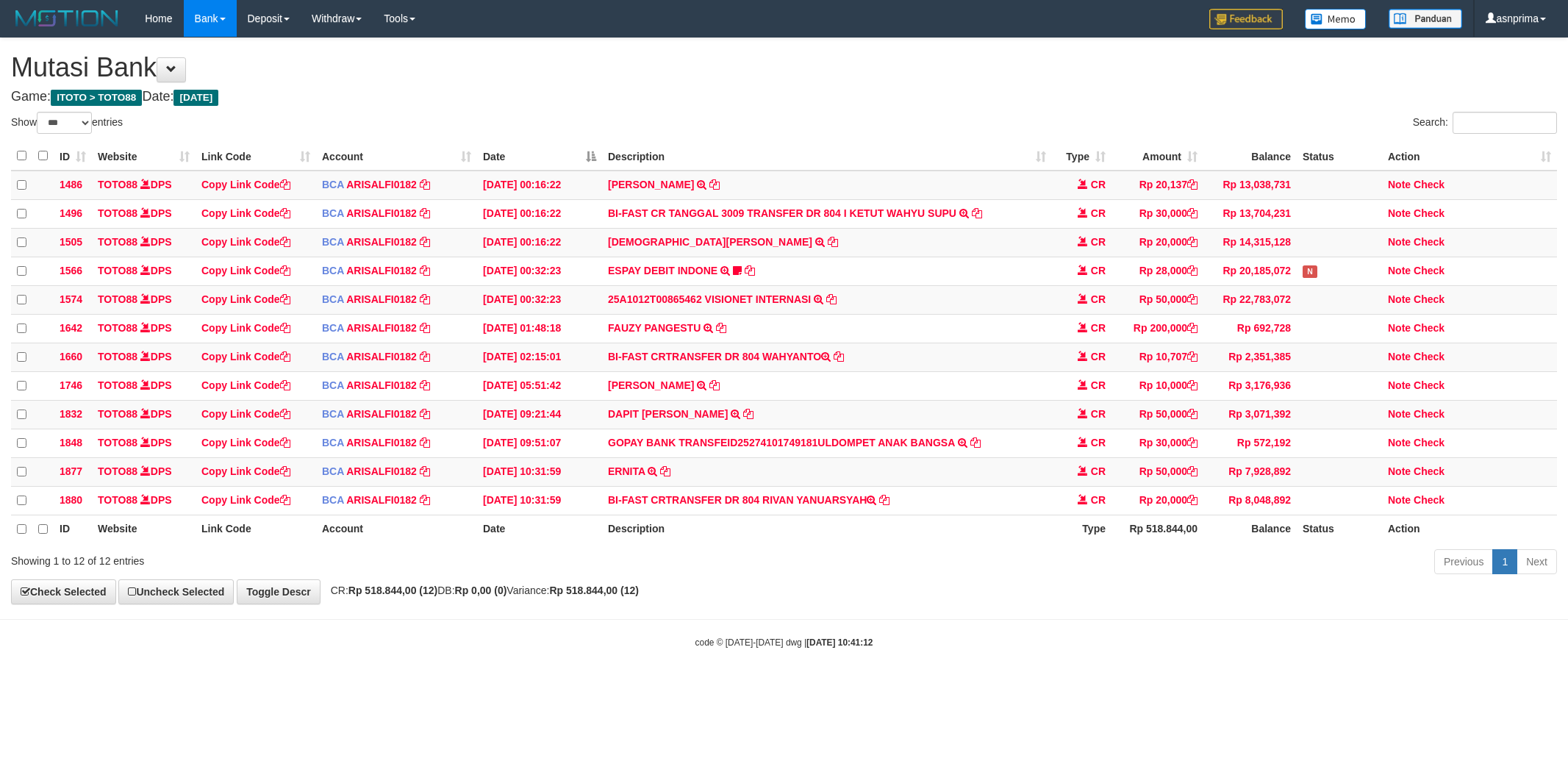
select select "***"
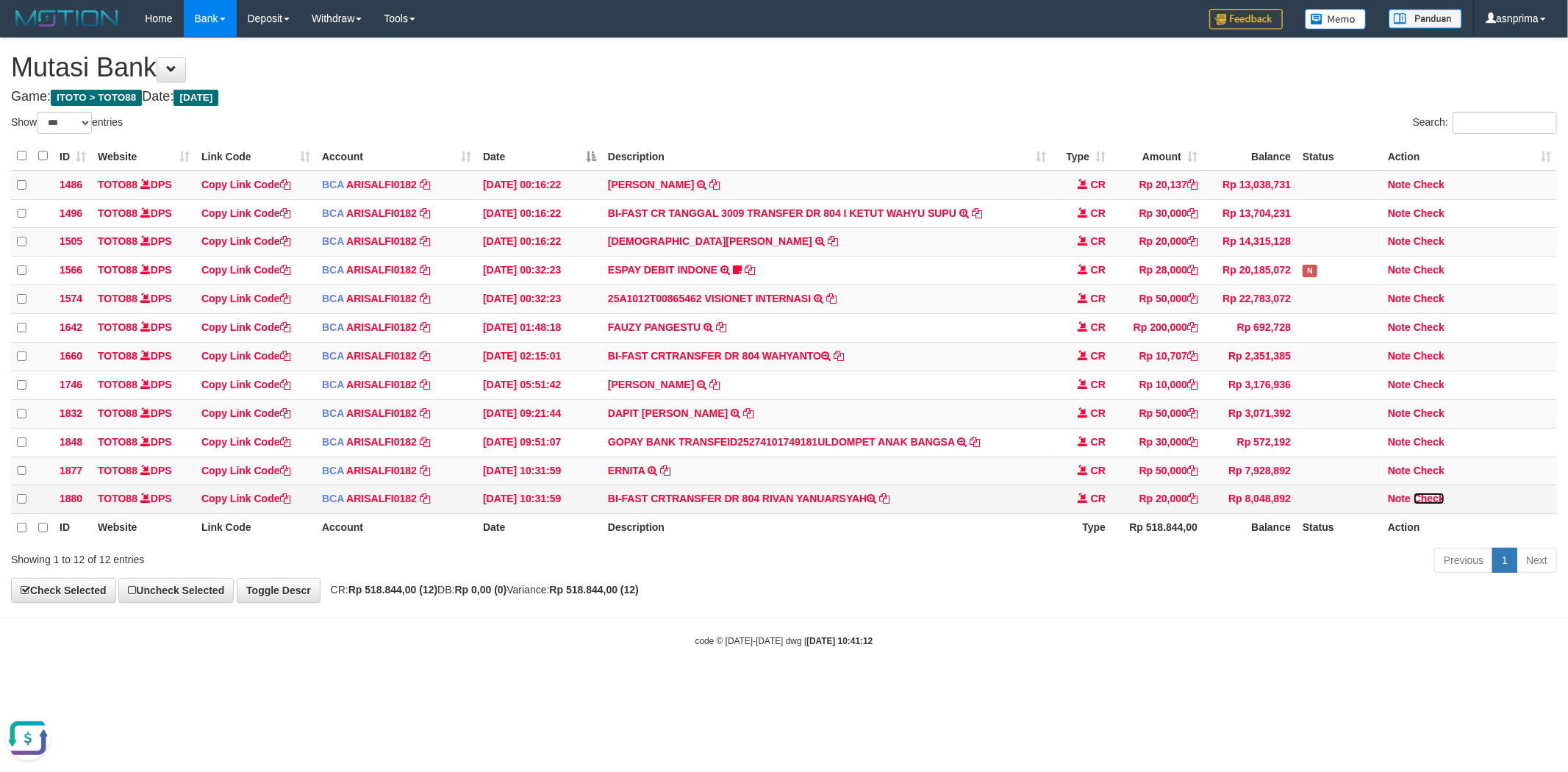
click at [1430, 504] on link "Check" at bounding box center [1429, 499] width 31 height 12
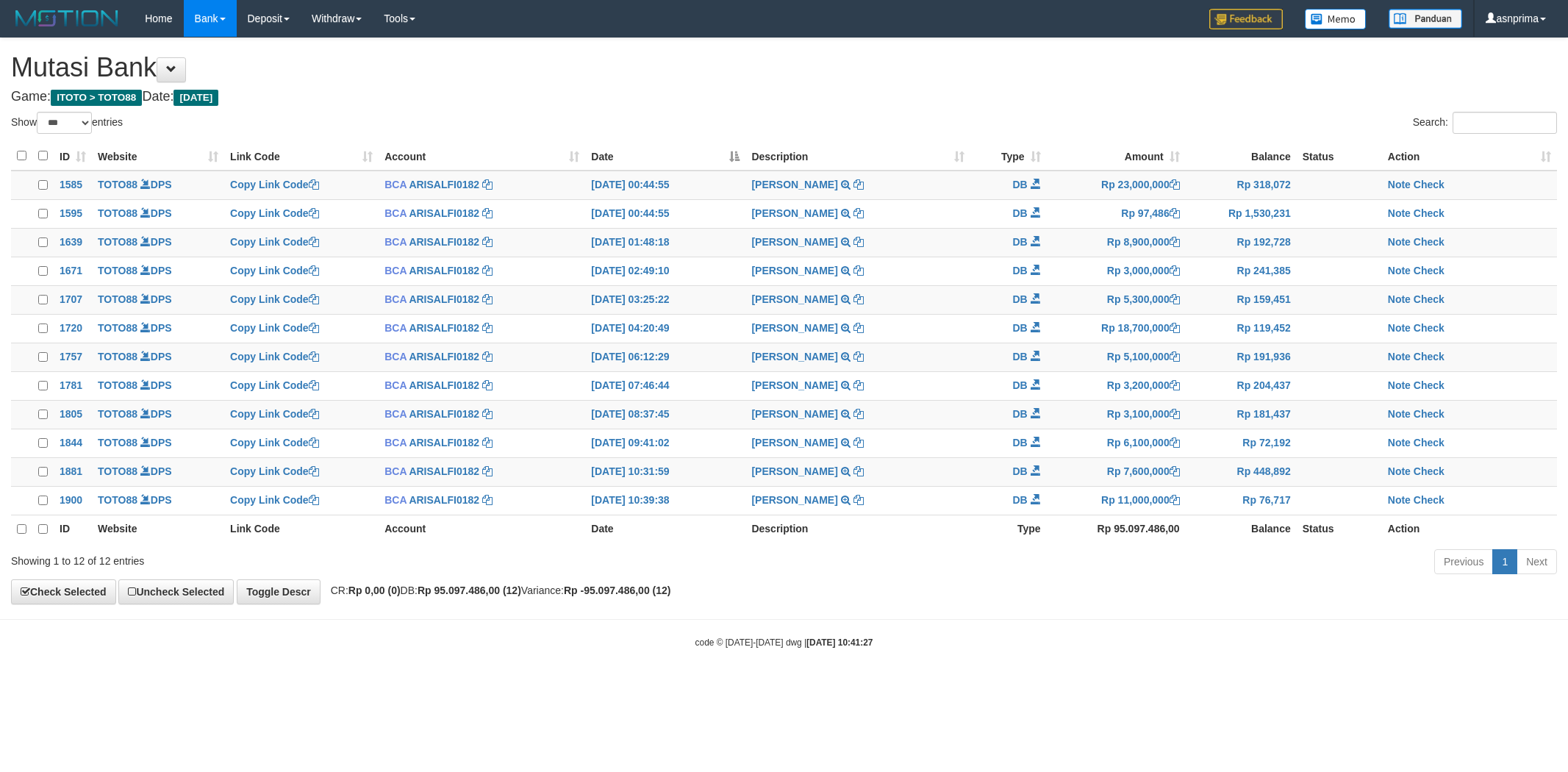
select select "***"
